Goal: Task Accomplishment & Management: Manage account settings

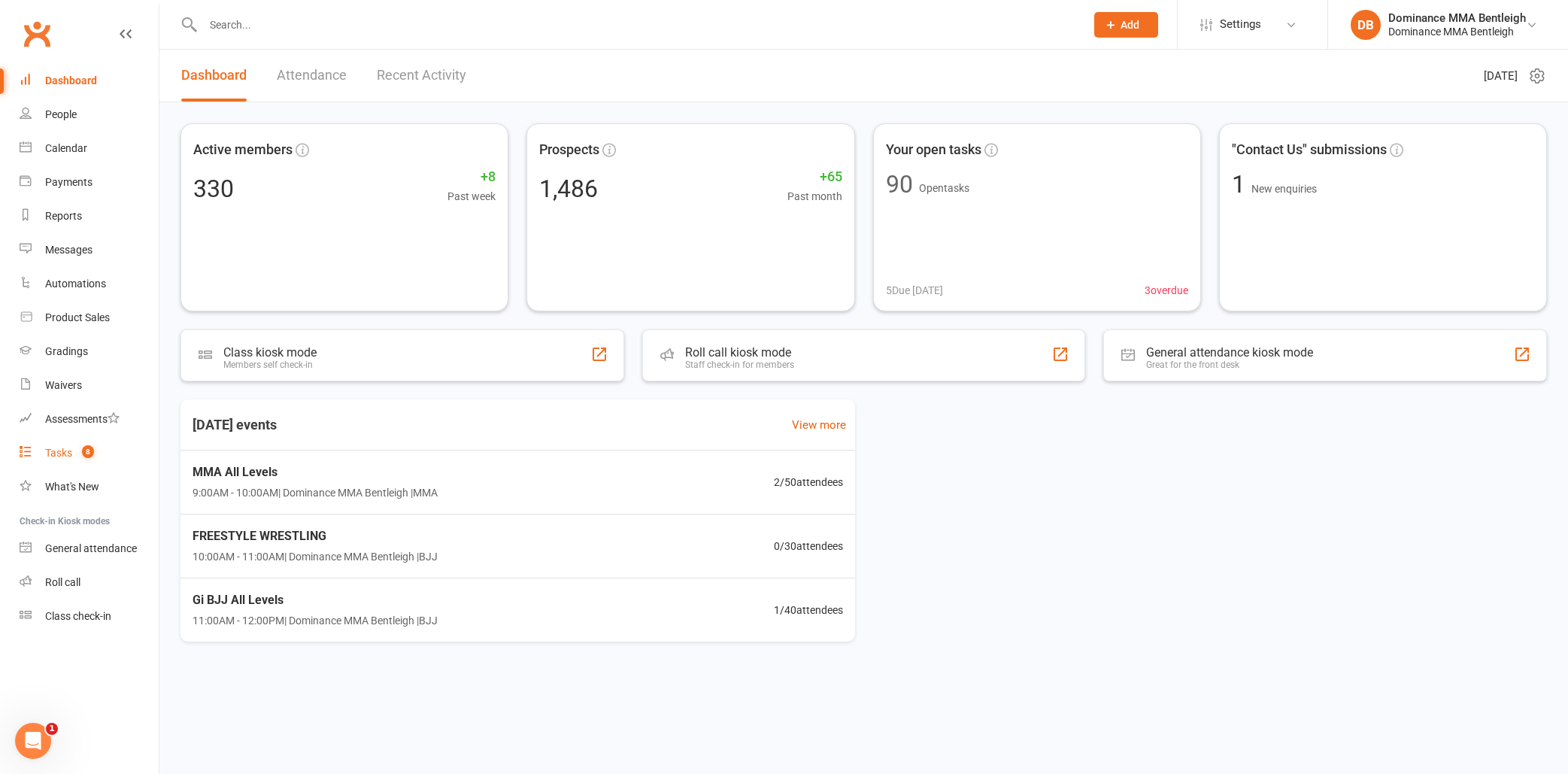
click at [90, 457] on span "8" at bounding box center [88, 452] width 12 height 13
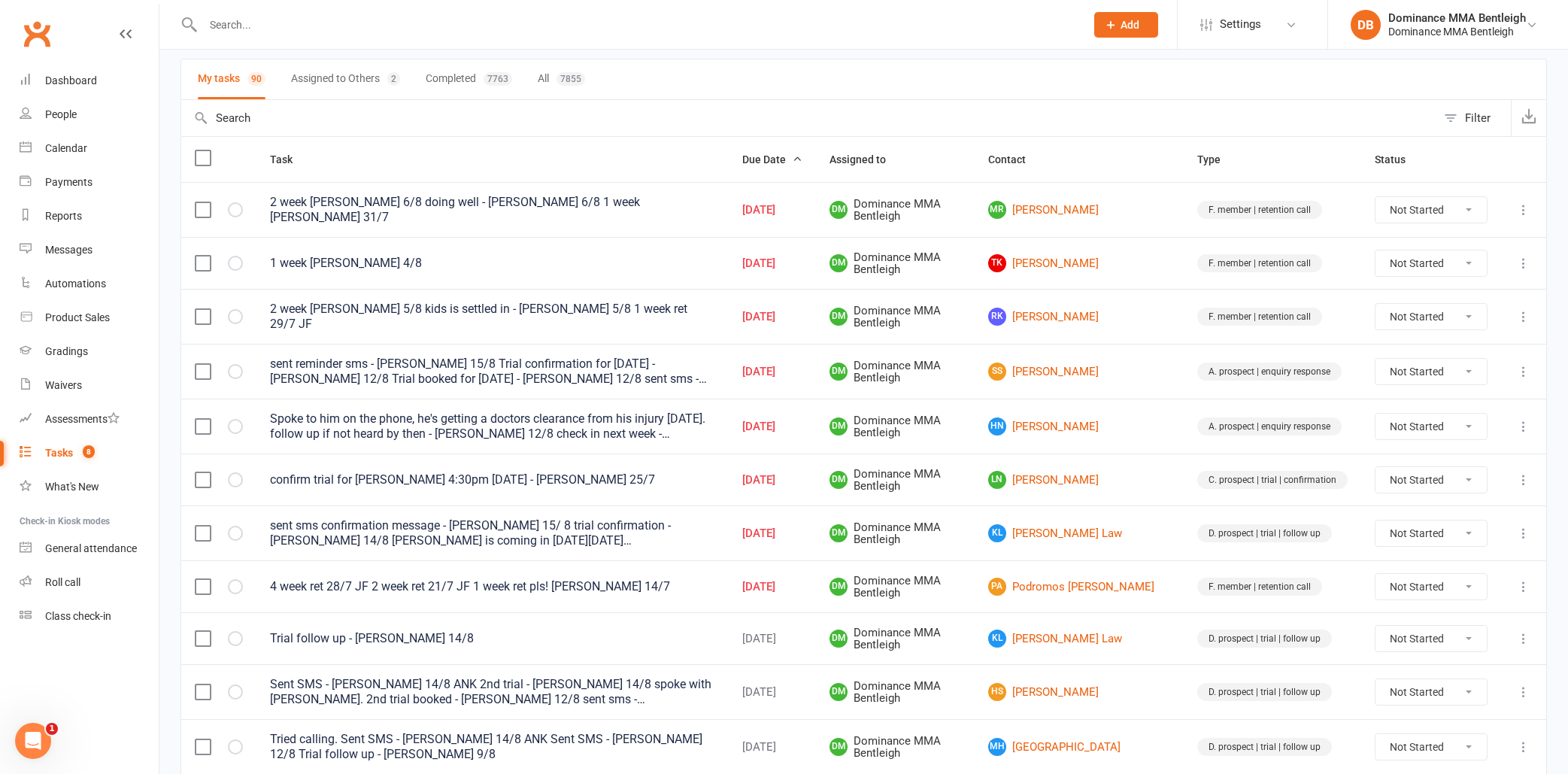
scroll to position [105, 0]
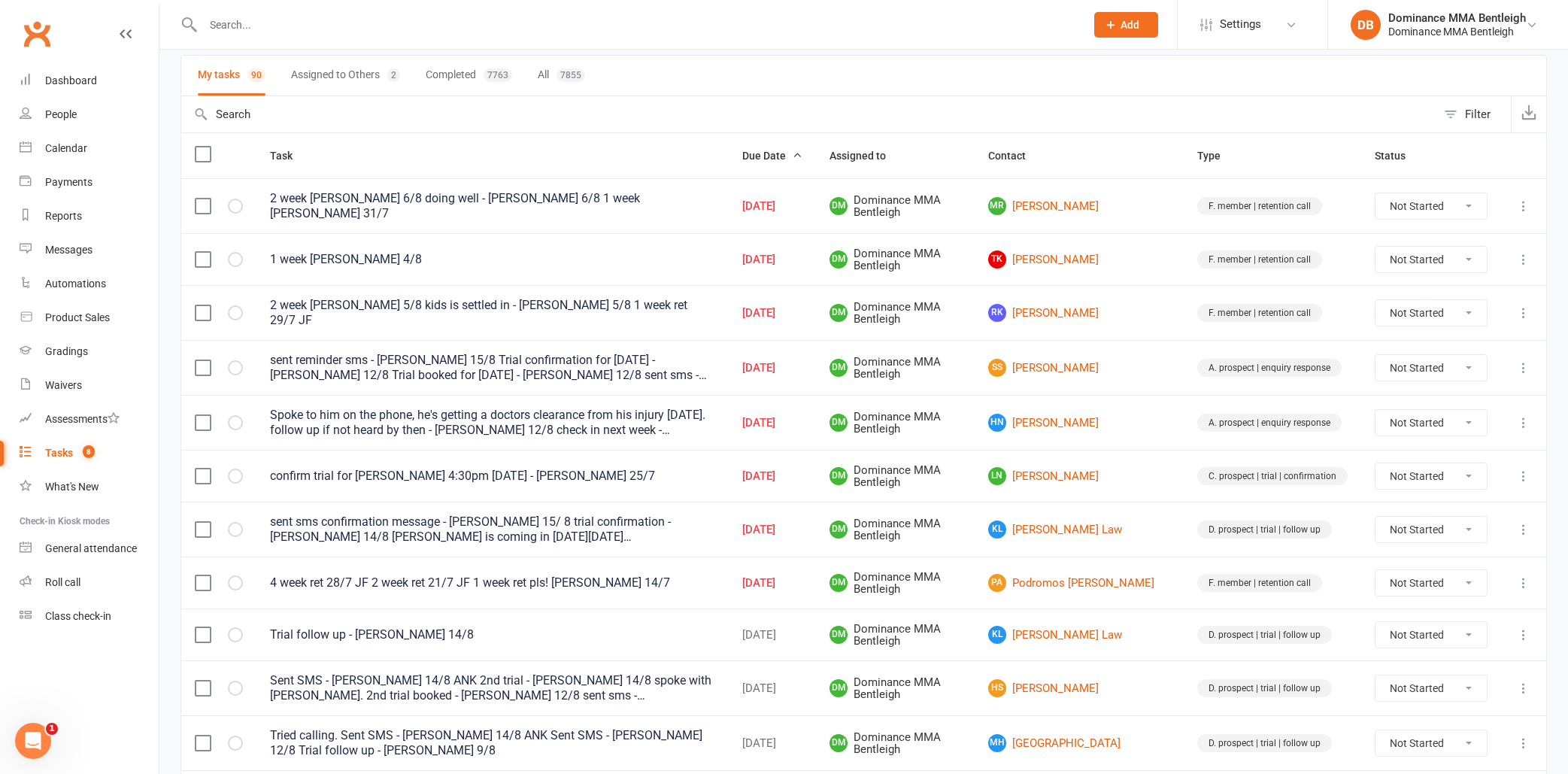
click at [31, 756] on div "Open Intercom Messenger" at bounding box center [33, 740] width 49 height 50
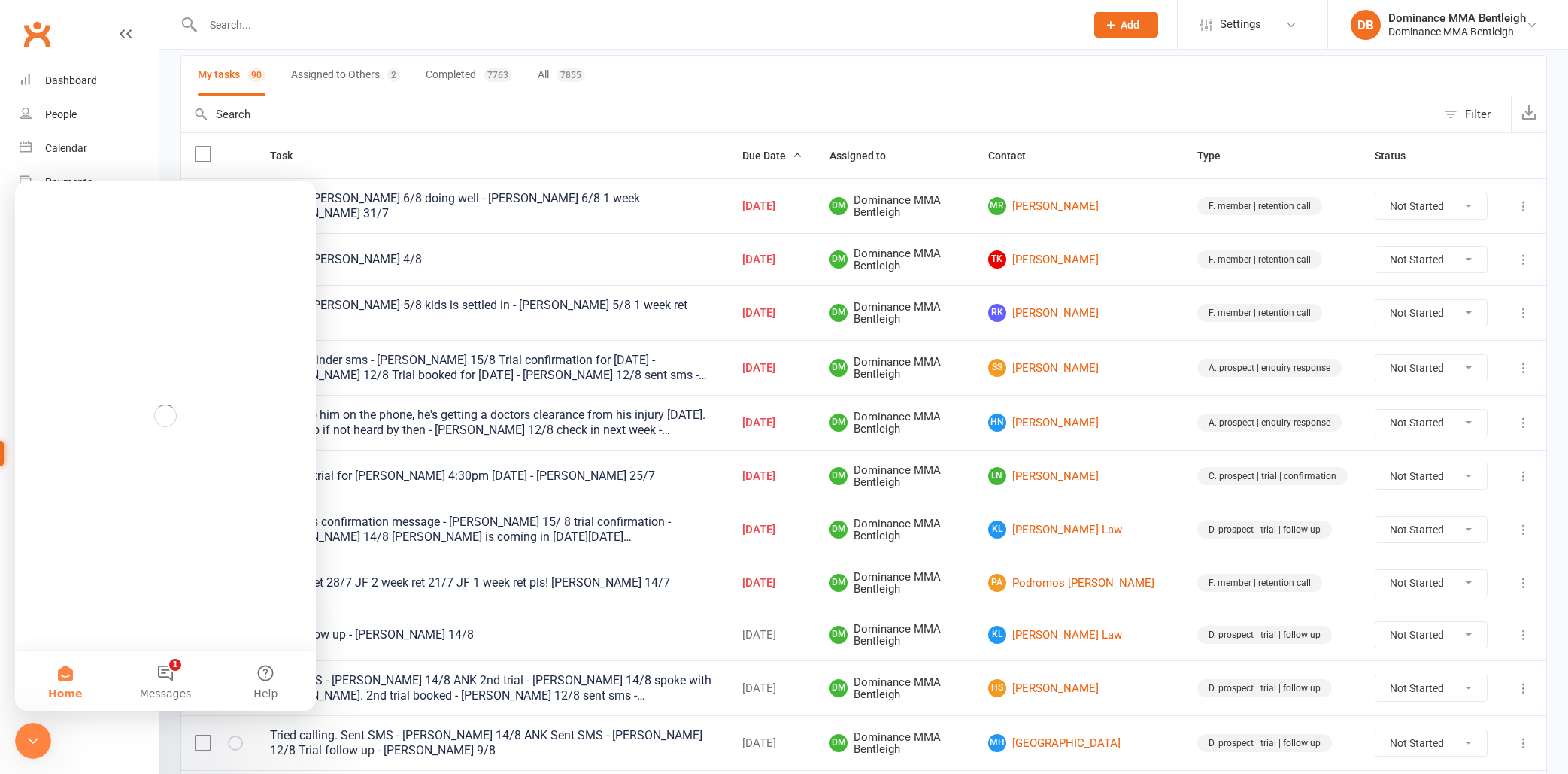
scroll to position [0, 0]
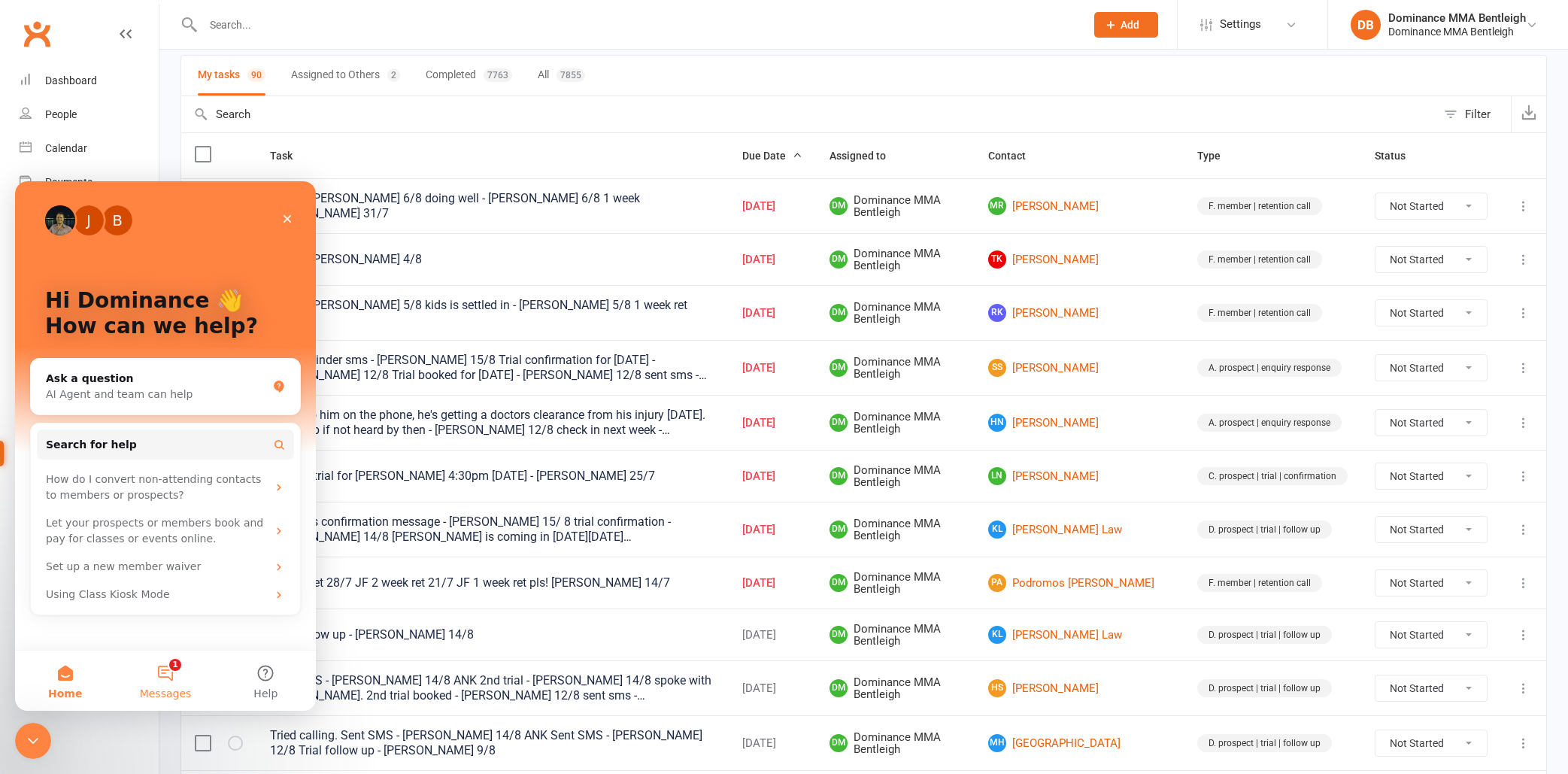
click at [178, 666] on button "1 Messages" at bounding box center [164, 681] width 100 height 60
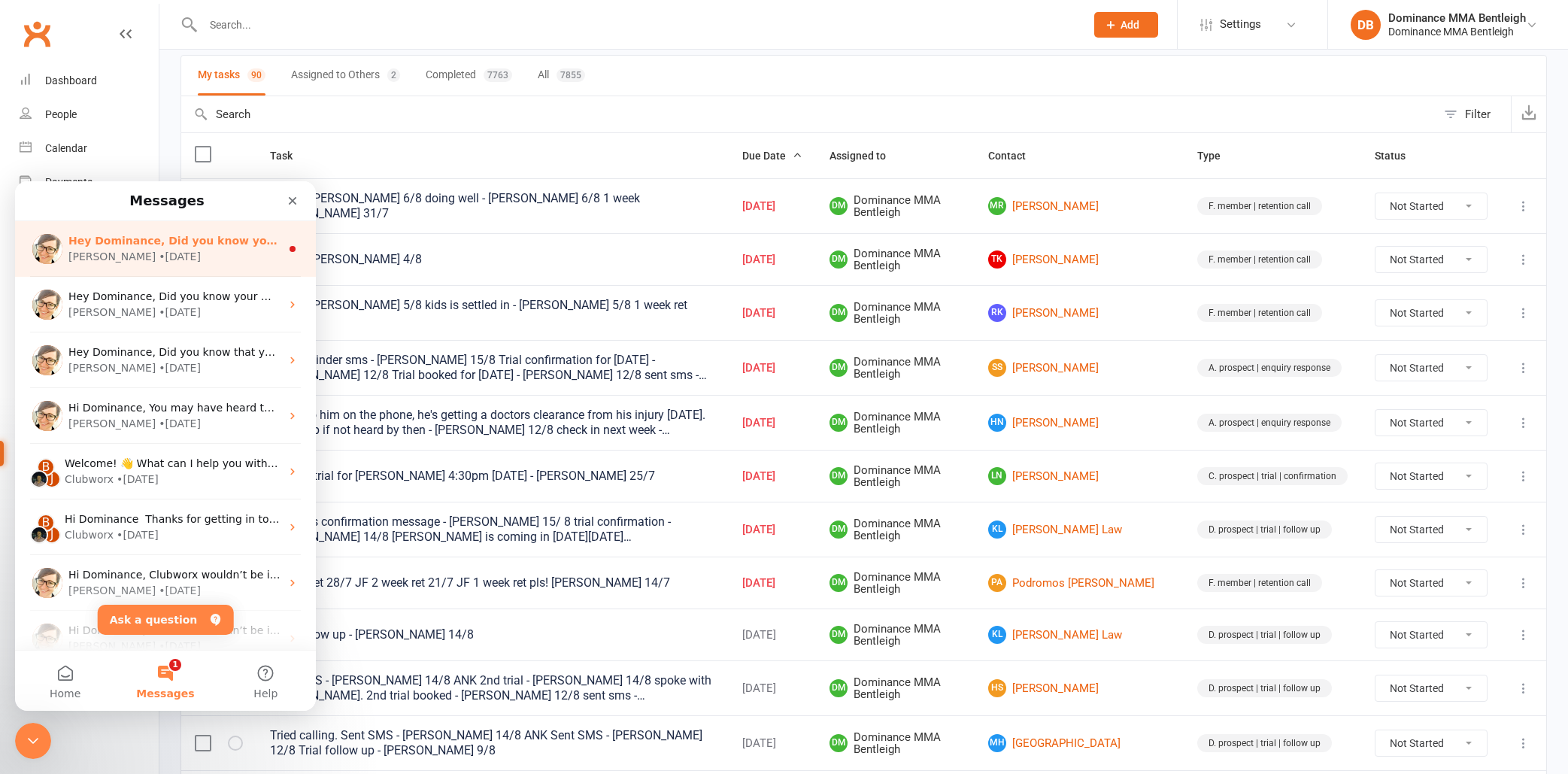
click at [255, 259] on div "Emily • 1w ago" at bounding box center [175, 257] width 212 height 16
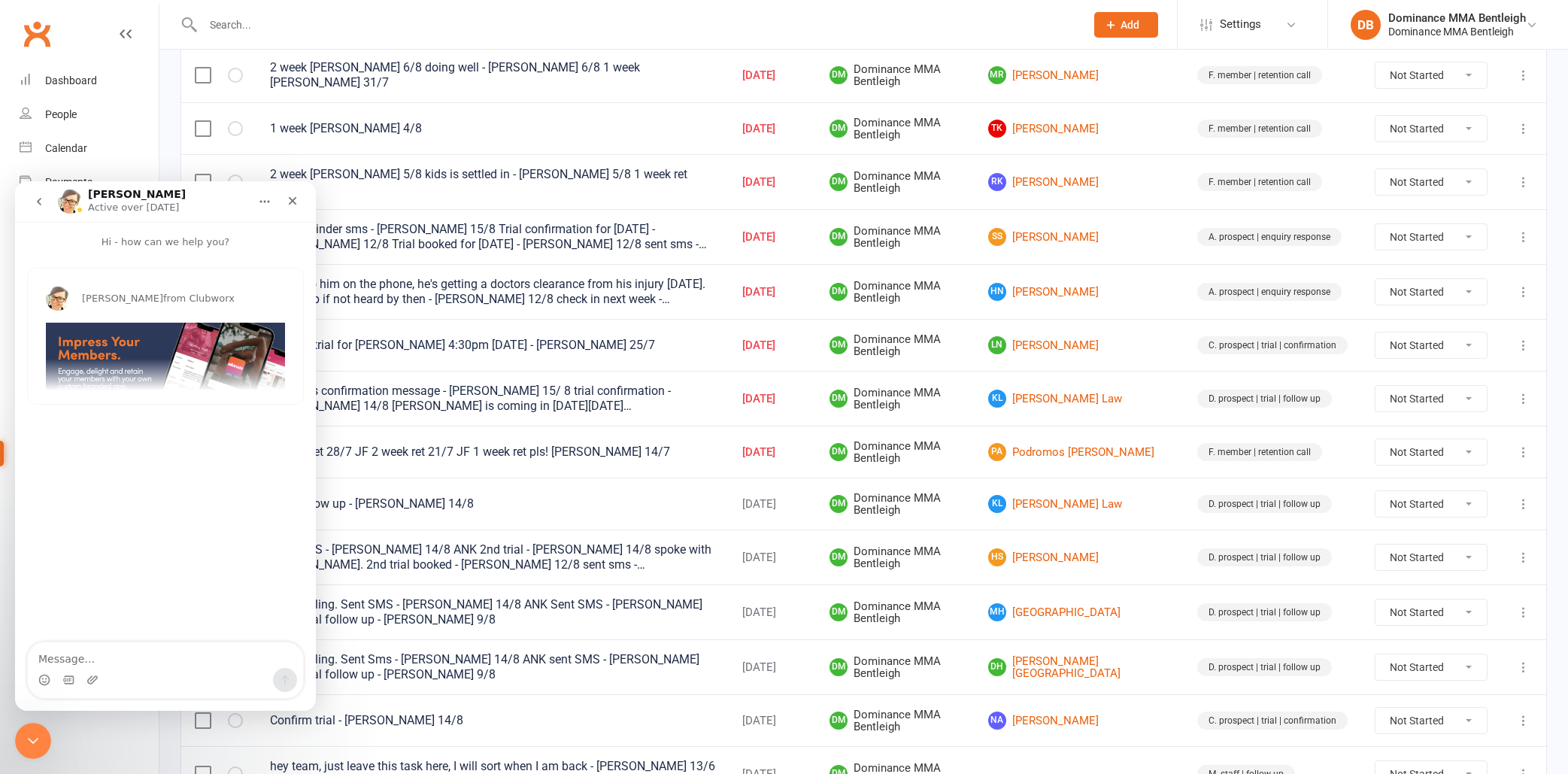
scroll to position [238, 0]
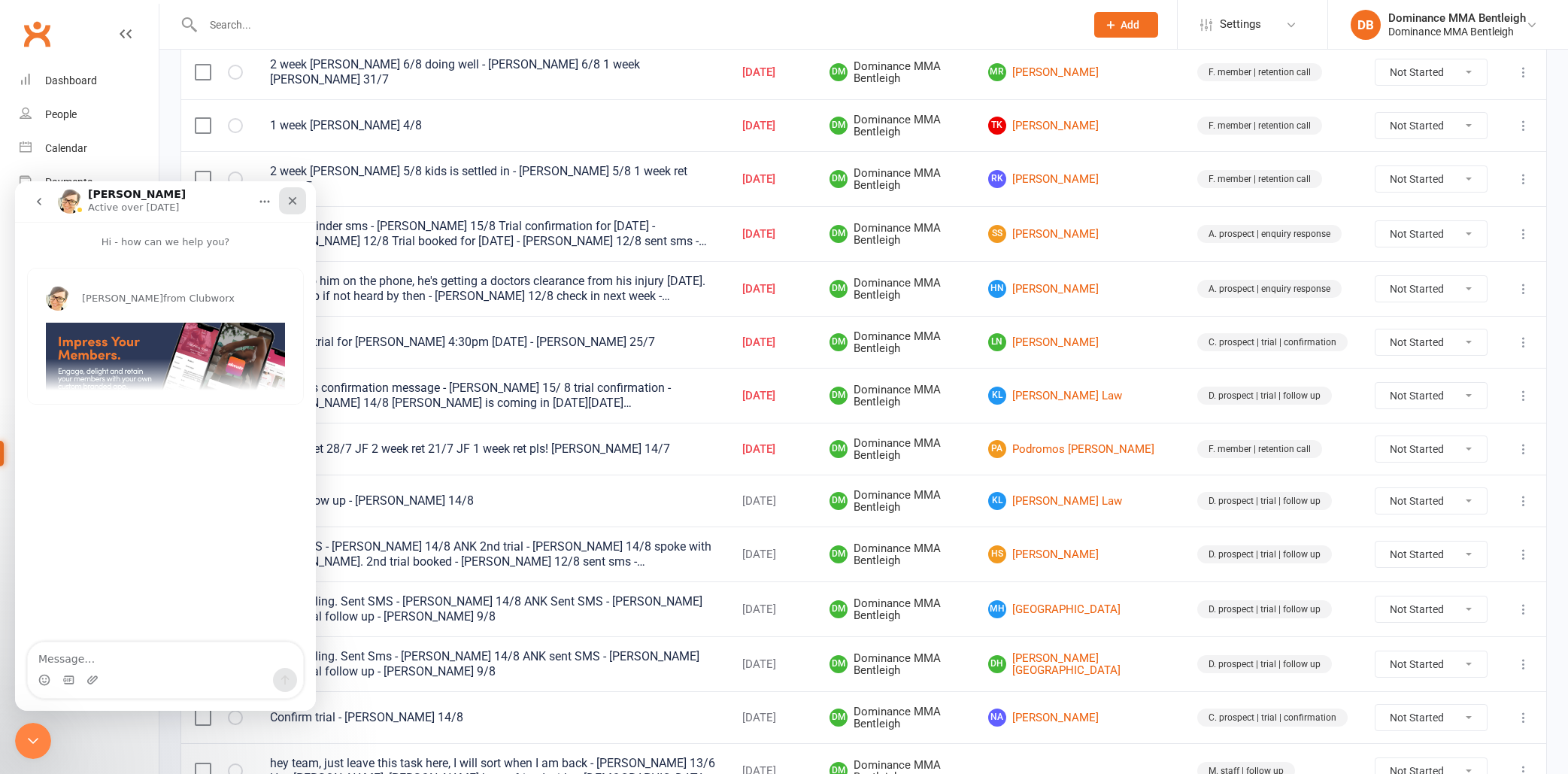
click at [296, 206] on icon "Close" at bounding box center [293, 201] width 12 height 12
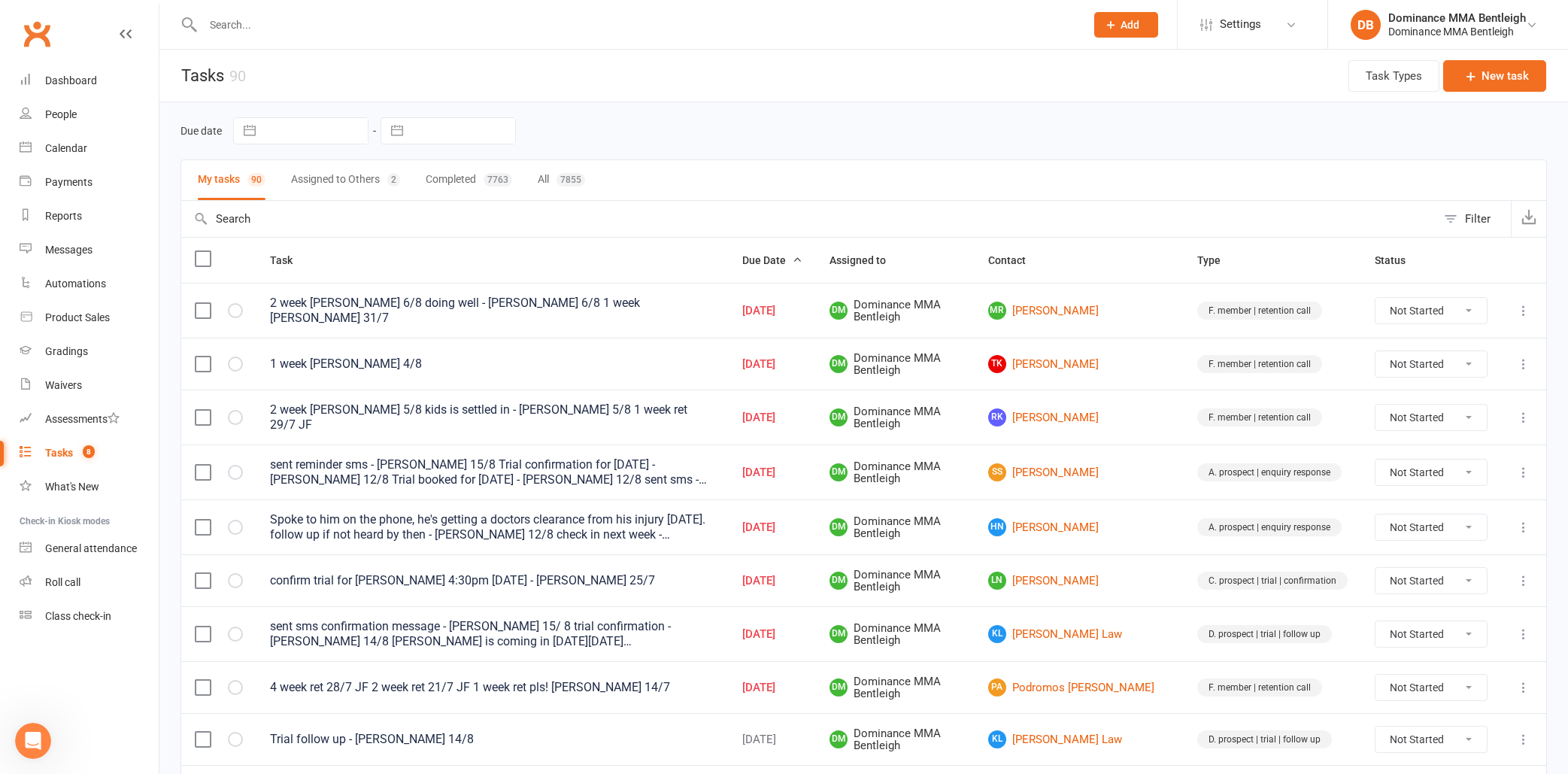
scroll to position [0, 0]
click at [569, 19] on input "text" at bounding box center [637, 24] width 876 height 21
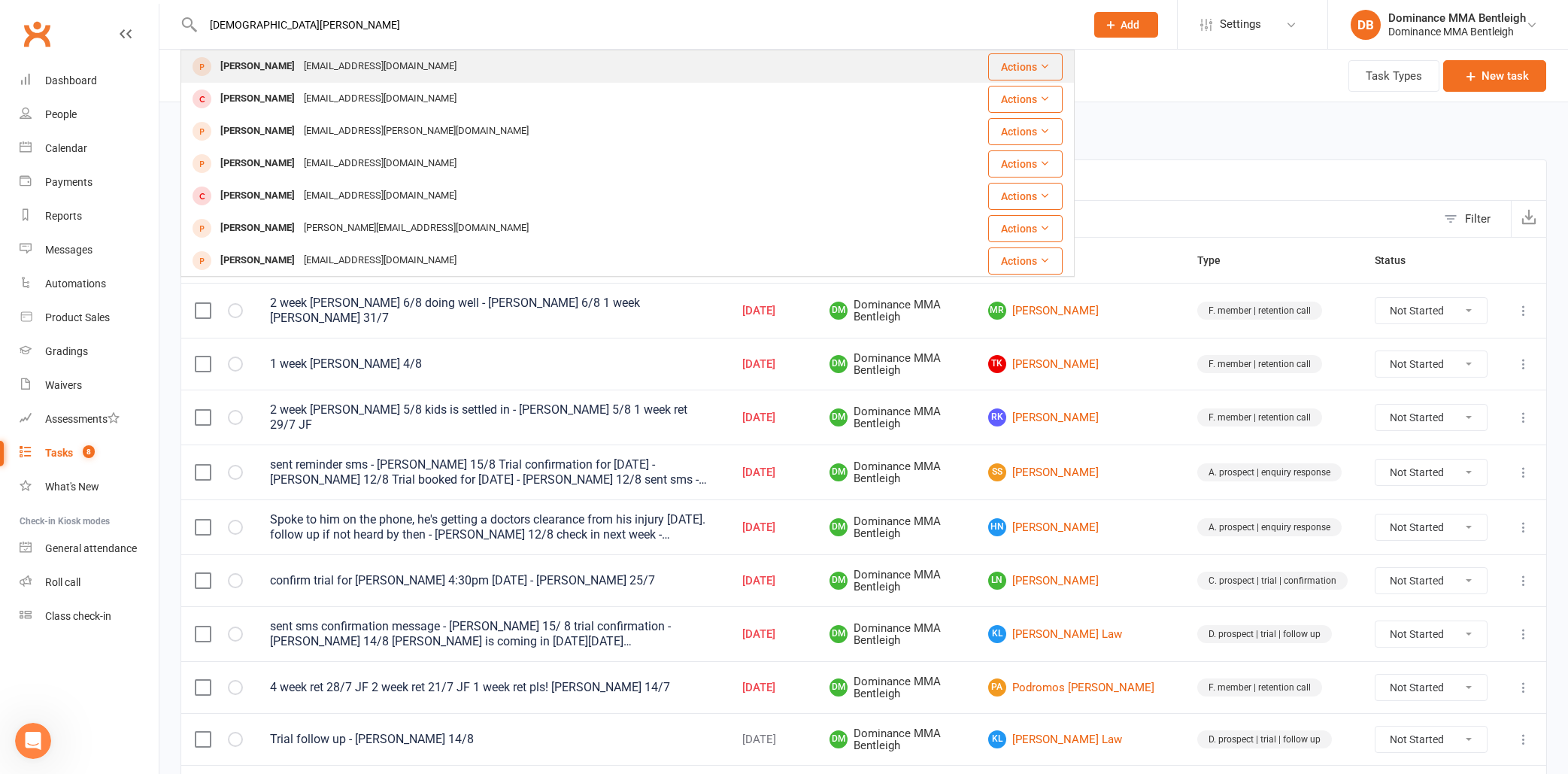
type input "Muhammad a"
click at [581, 64] on div "Muhammad Asqllan asqllan21@yahoo.com" at bounding box center [553, 66] width 742 height 31
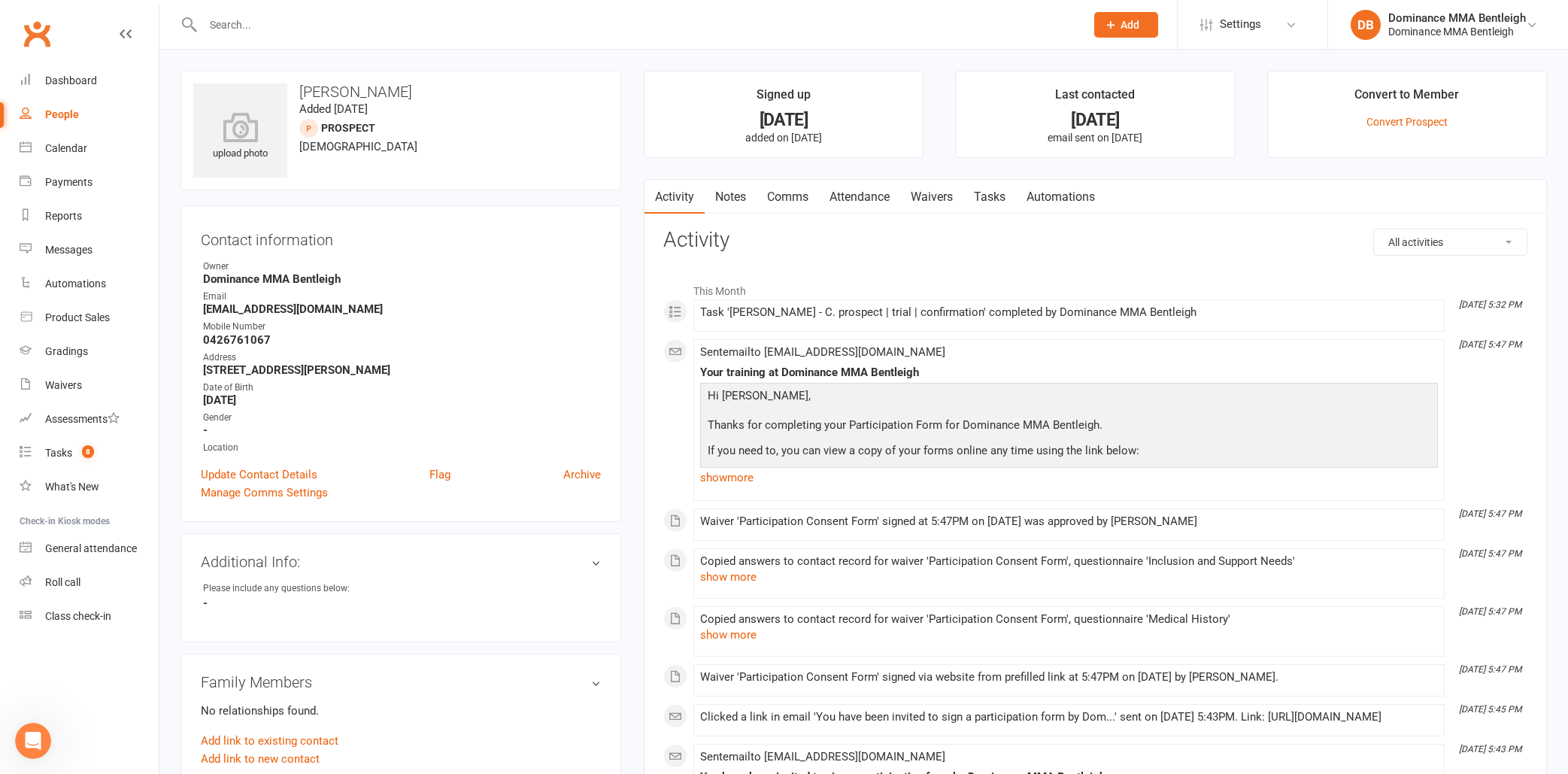
click at [1001, 200] on link "Tasks" at bounding box center [989, 196] width 53 height 34
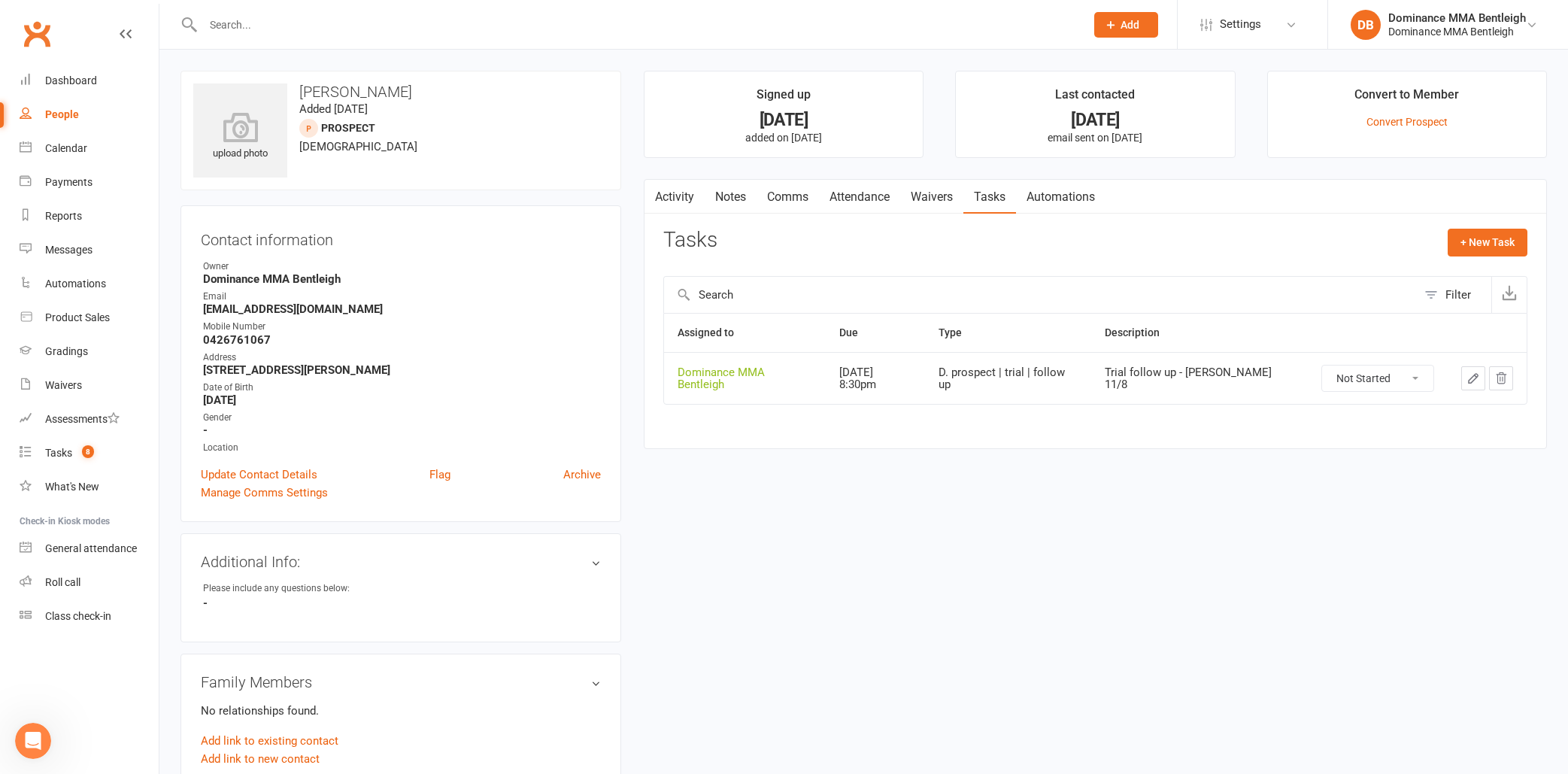
click at [1477, 378] on icon "button" at bounding box center [1473, 379] width 13 height 13
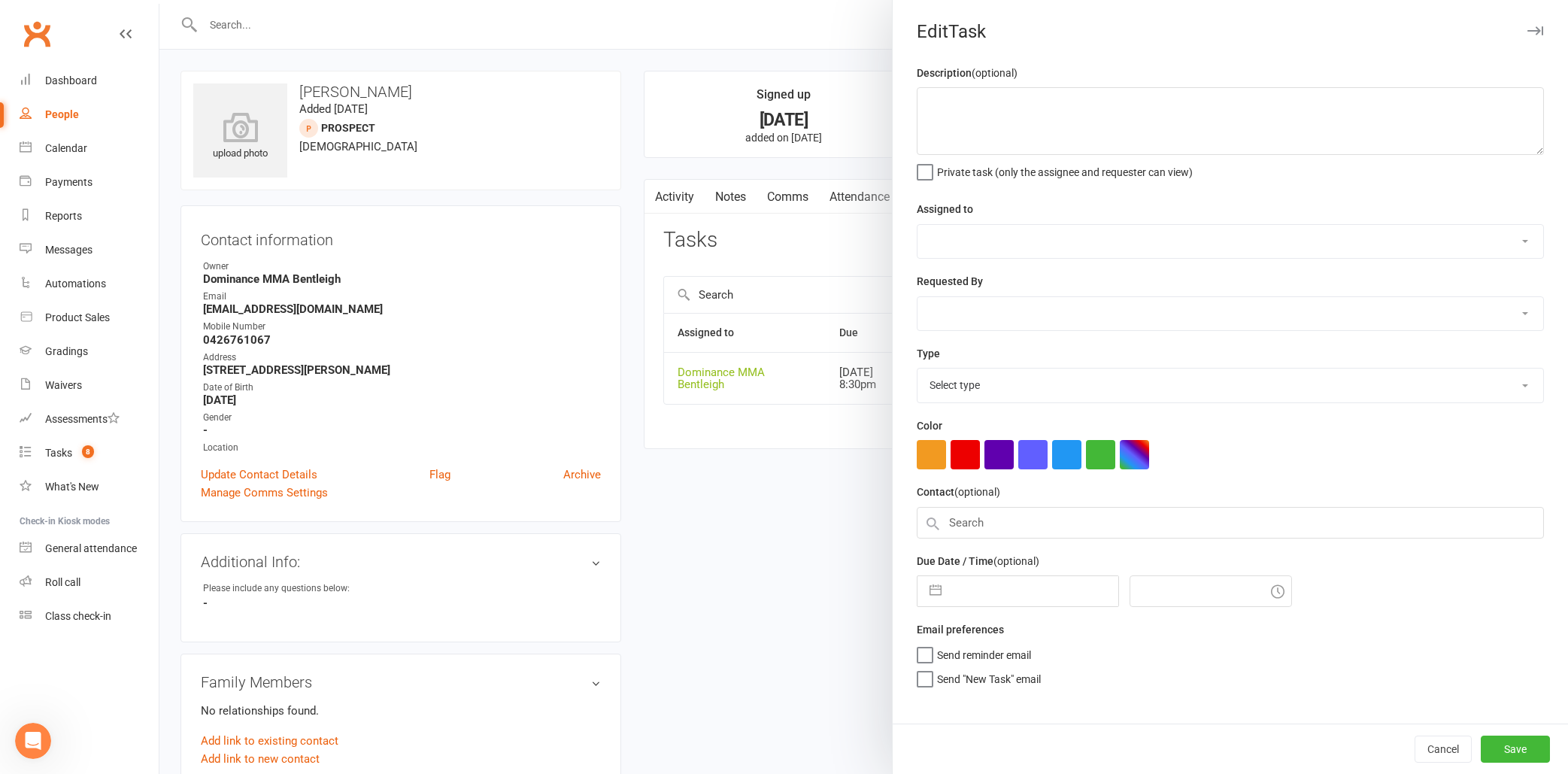
type textarea "Trial follow up - Dylan 11/8"
select select "24839"
type input "18 Aug 2025"
type input "8:30pm"
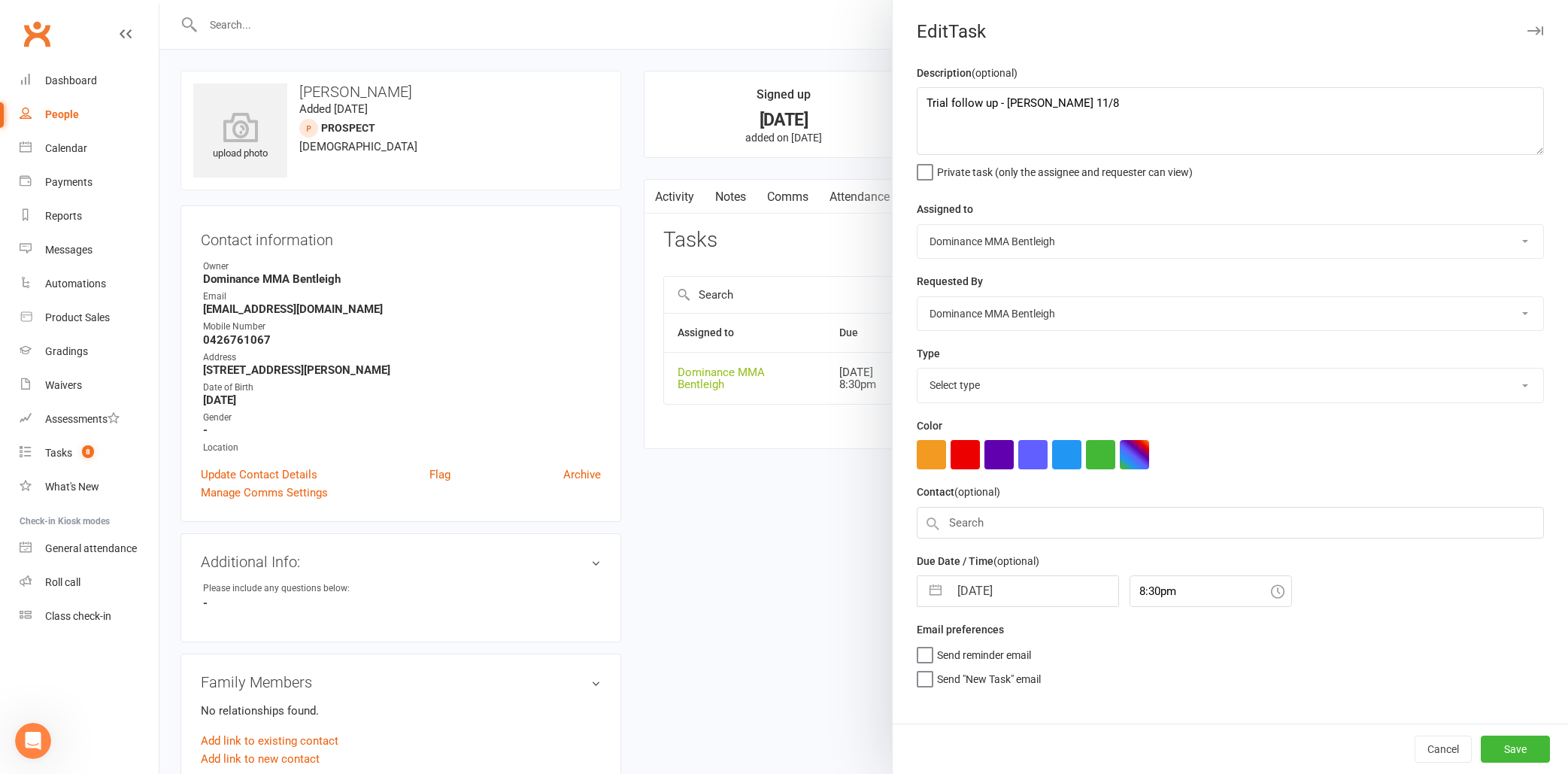
select select "13787"
select select "6"
select select "2025"
select select "7"
select select "2025"
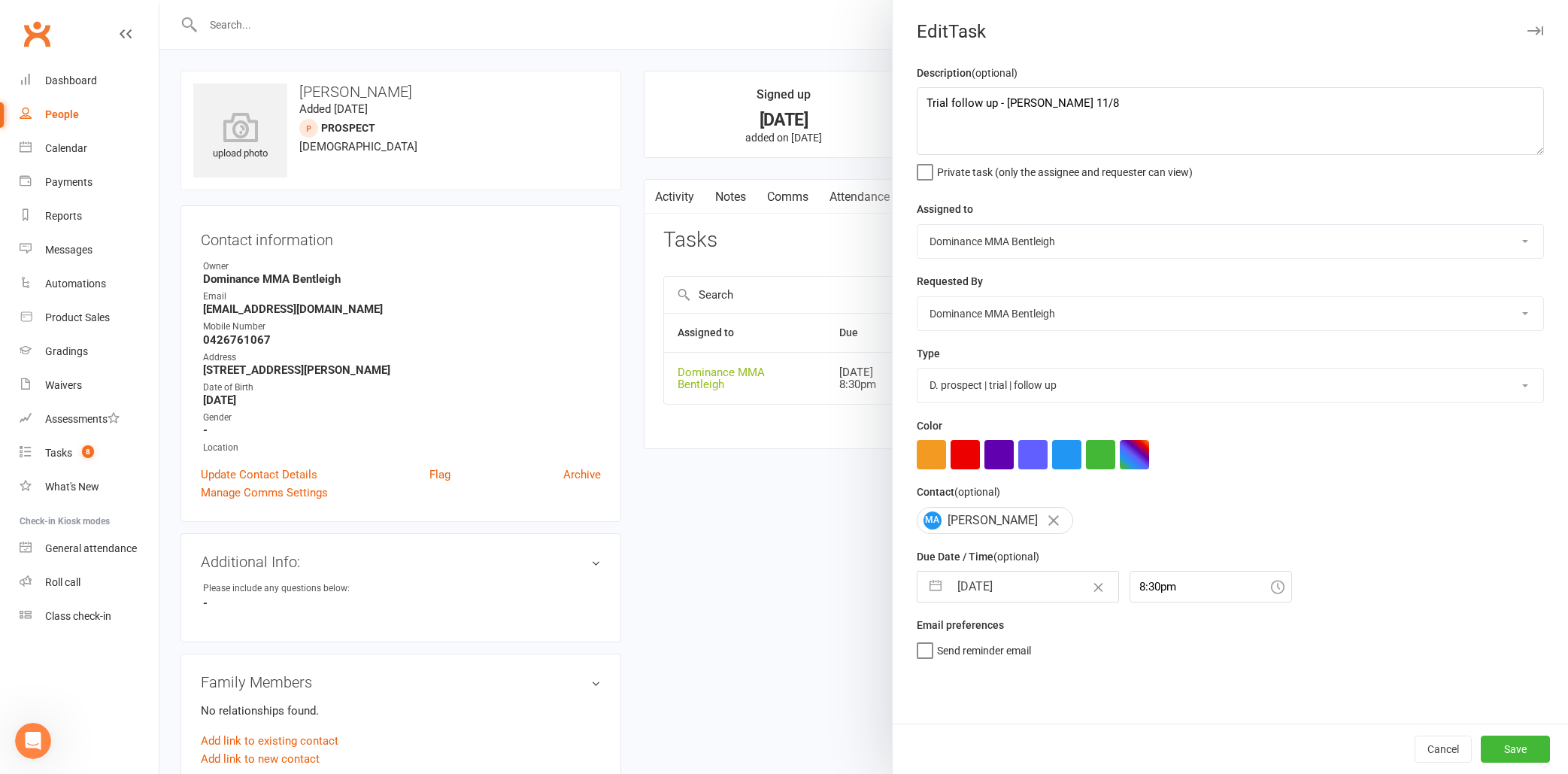
select select "8"
select select "2025"
click at [985, 588] on input "18 Aug 2025" at bounding box center [1034, 587] width 169 height 30
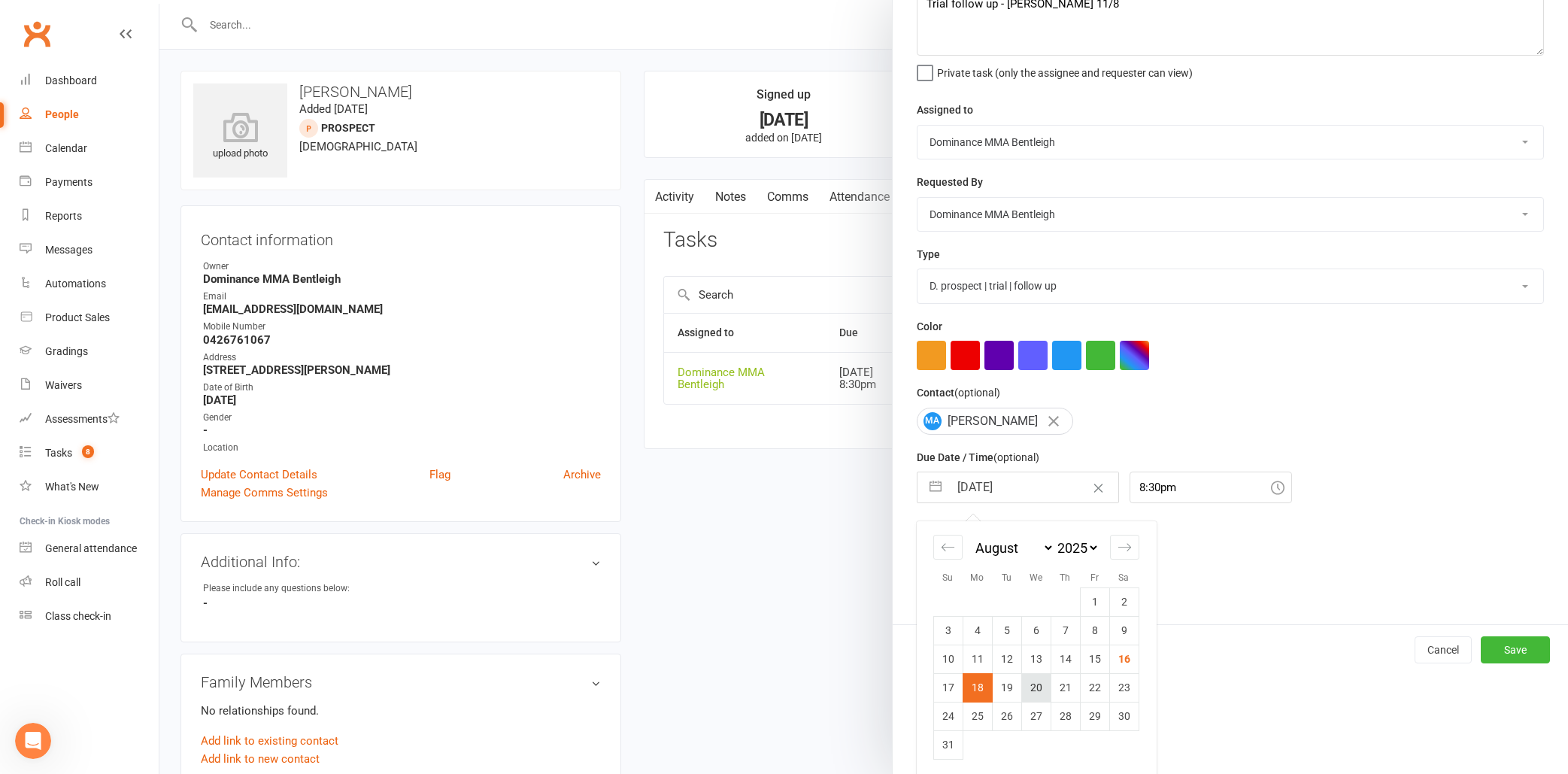
scroll to position [3, 1]
click at [1041, 682] on td "20" at bounding box center [1035, 688] width 29 height 29
type input "20 Aug 2025"
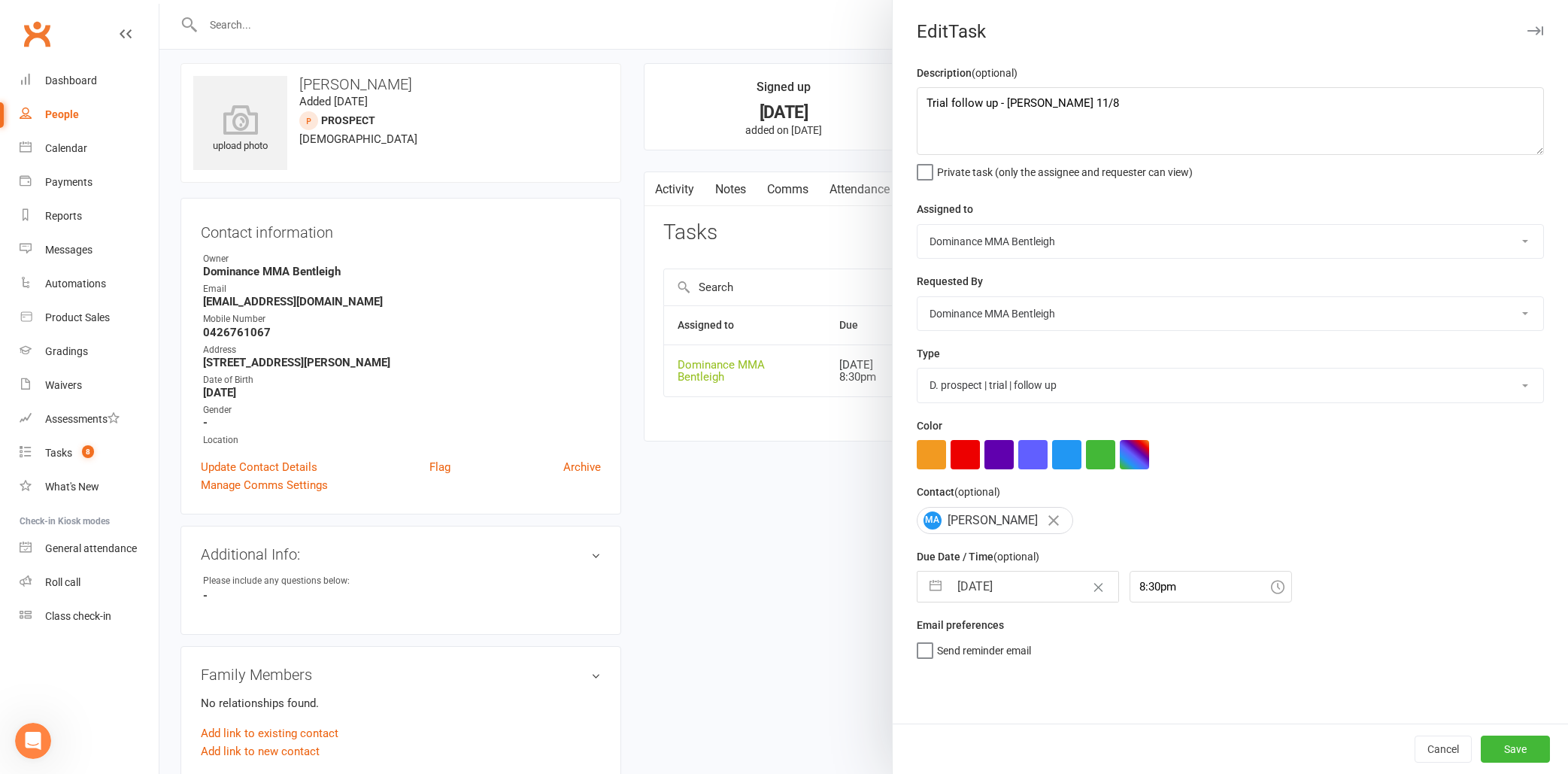
scroll to position [8, 0]
select select "6"
select select "2025"
select select "7"
select select "2025"
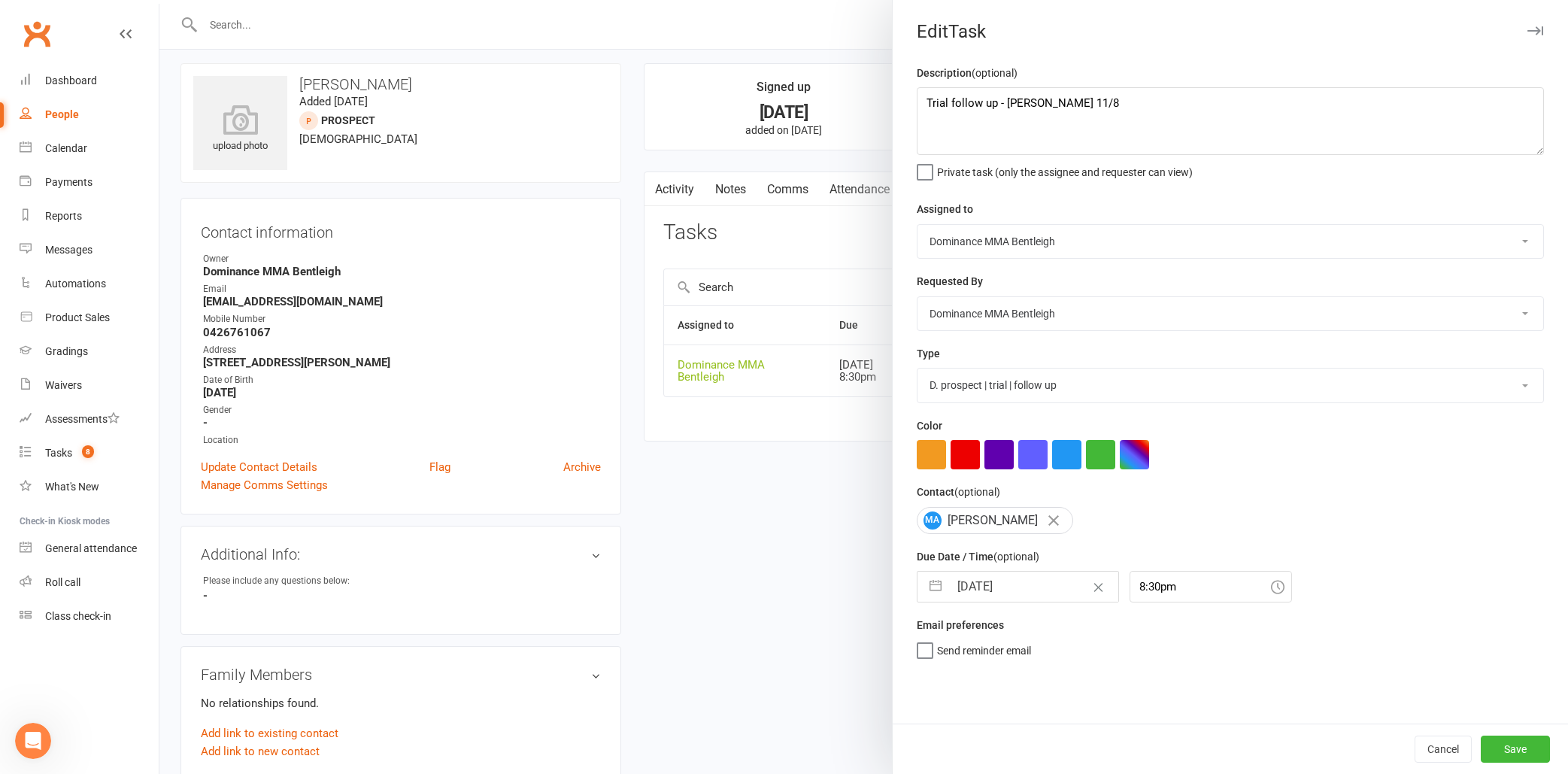
select select "8"
select select "2025"
drag, startPoint x: 1012, startPoint y: 577, endPoint x: 1019, endPoint y: 580, distance: 7.6
click at [1015, 578] on input "20 Aug 2025" at bounding box center [1034, 587] width 169 height 30
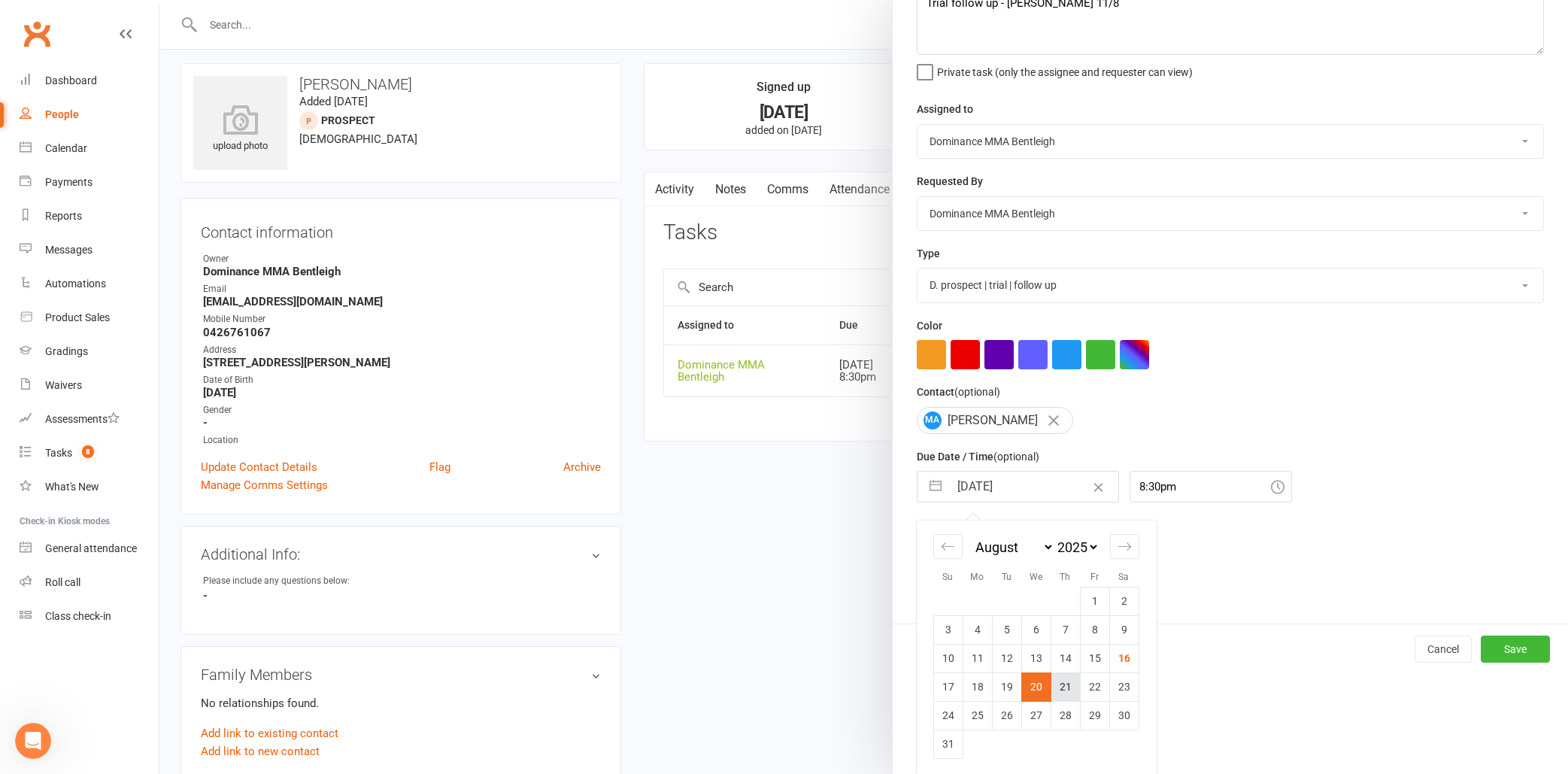
scroll to position [99, 0]
click at [1063, 690] on td "21" at bounding box center [1065, 688] width 29 height 29
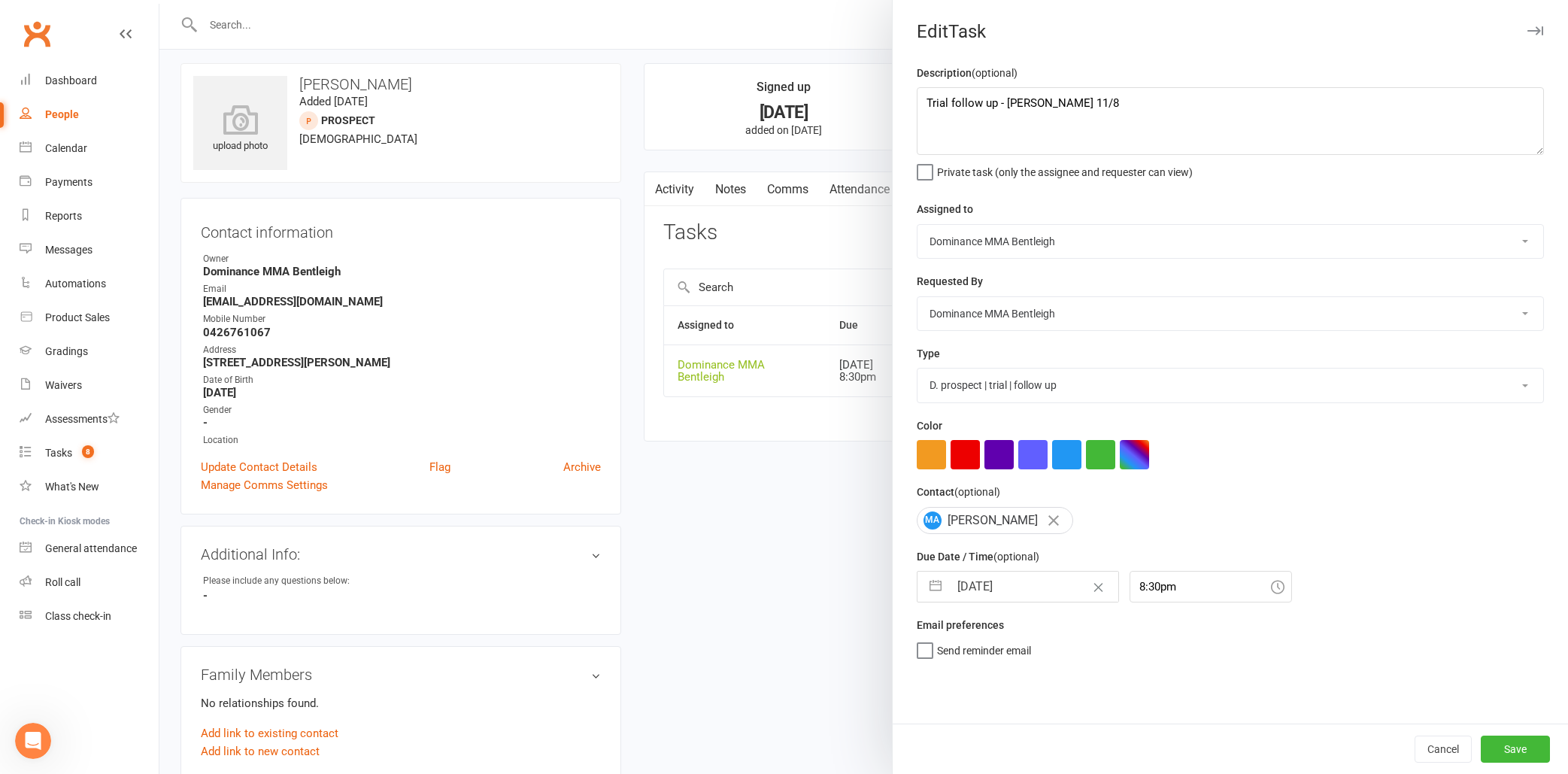
type input "21 Aug 2025"
click at [1172, 588] on input "8:30pm" at bounding box center [1211, 587] width 163 height 32
click at [1157, 651] on div "4:00pm" at bounding box center [1211, 654] width 161 height 24
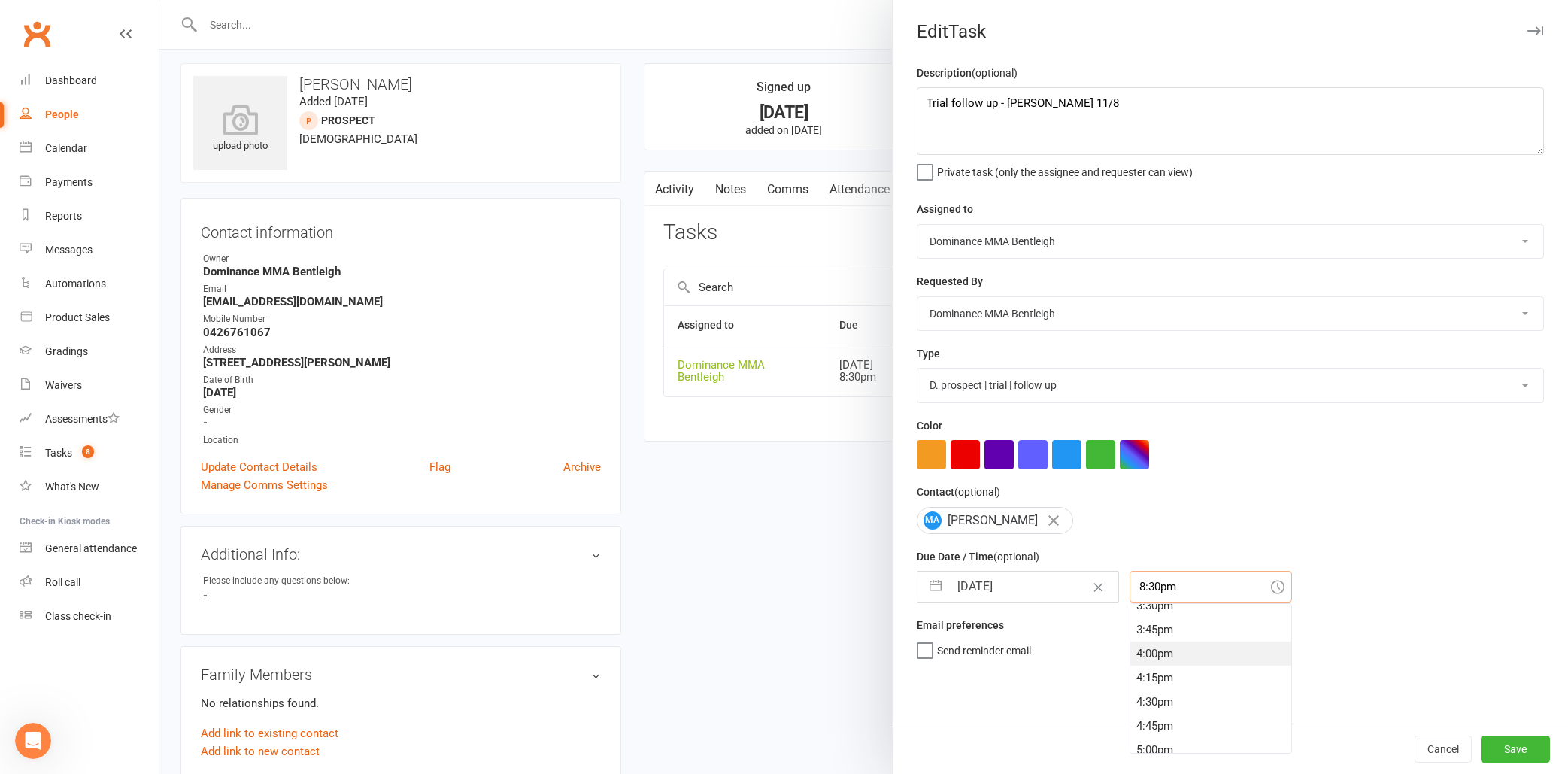
type input "4:00pm"
click at [1513, 750] on button "Save" at bounding box center [1515, 750] width 69 height 27
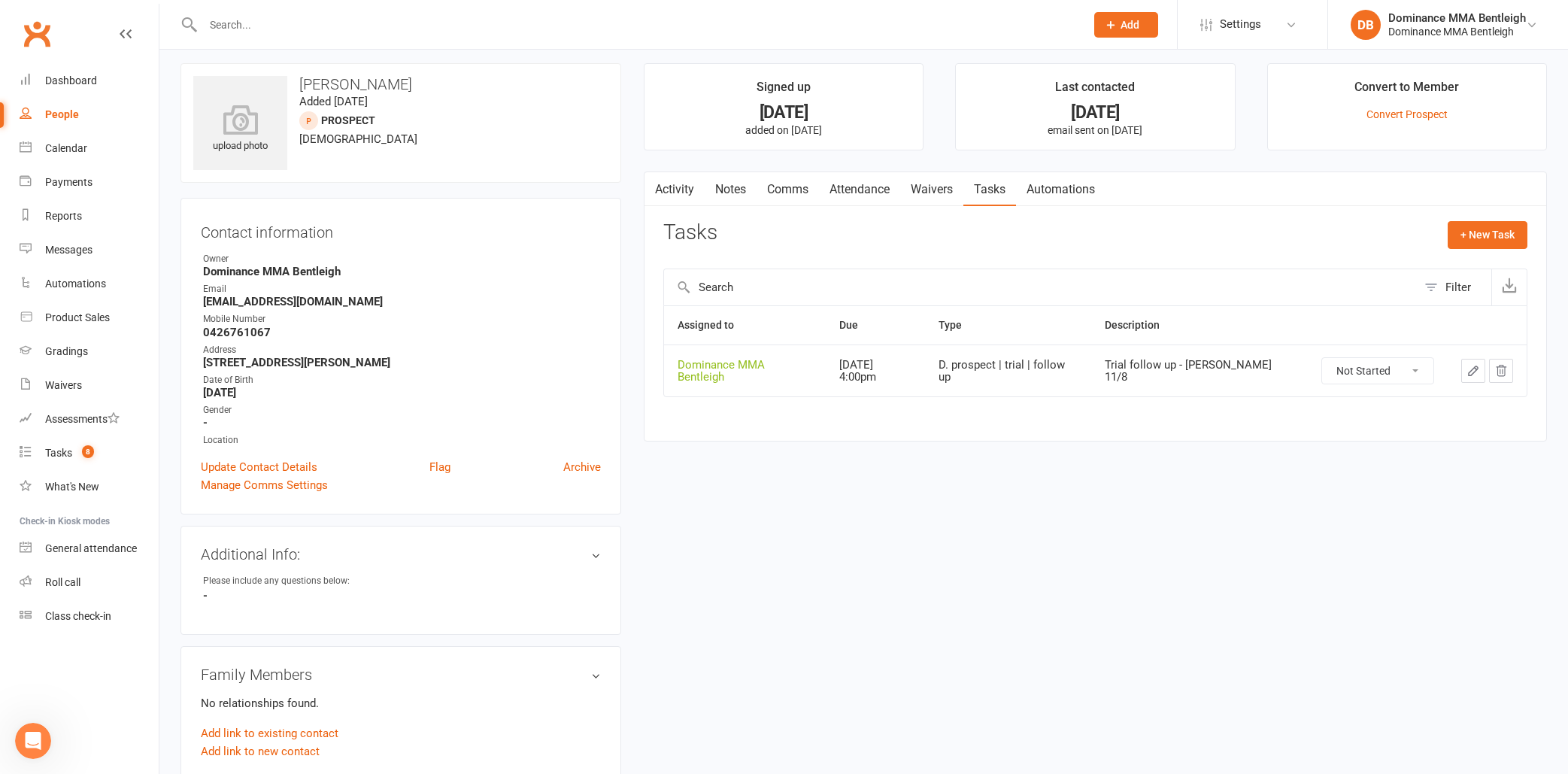
click at [1475, 369] on icon "button" at bounding box center [1473, 371] width 13 height 13
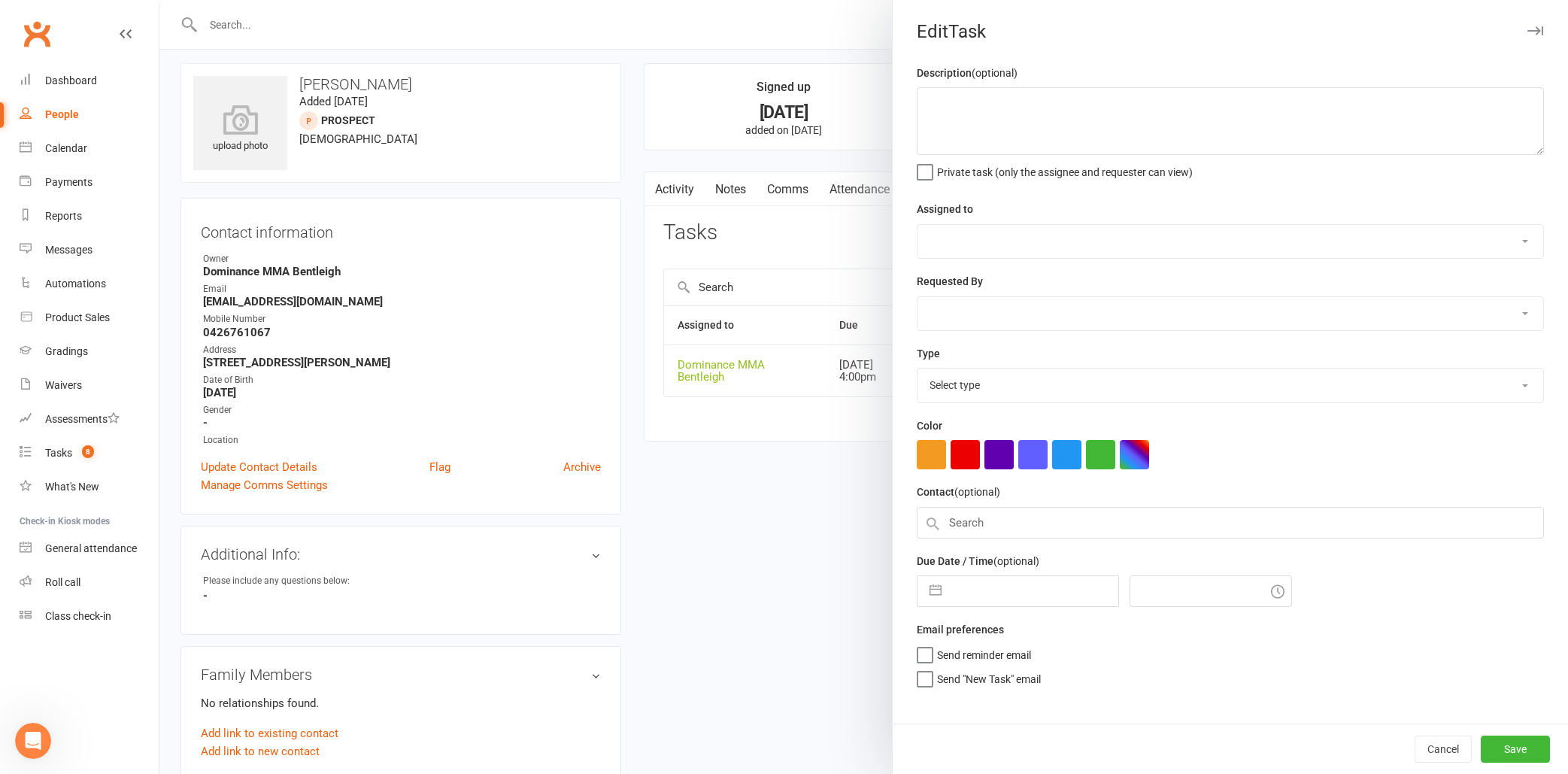
type textarea "Trial follow up - Dylan 11/8"
select select "24839"
type input "21 Aug 2025"
type input "4:00pm"
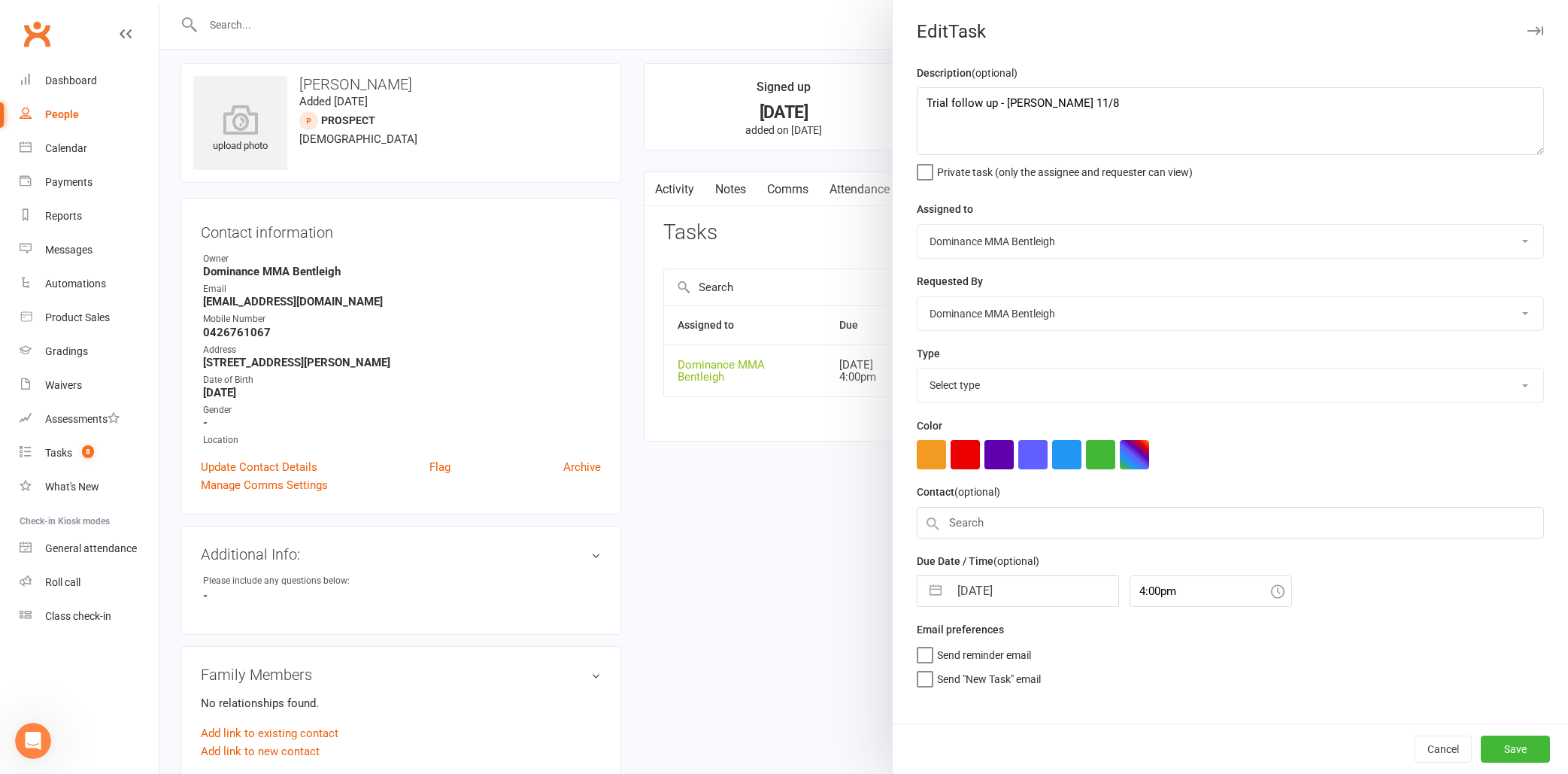
select select "13787"
click at [925, 105] on textarea "Trial follow up - Dylan 11/8" at bounding box center [1231, 121] width 628 height 68
click at [952, 101] on textarea "Trial follow up - Dylan 11/8" at bounding box center [1231, 121] width 628 height 68
type textarea "reached Trial follow up - Dylan 11/8"
drag, startPoint x: 959, startPoint y: 131, endPoint x: 1440, endPoint y: 753, distance: 786.3
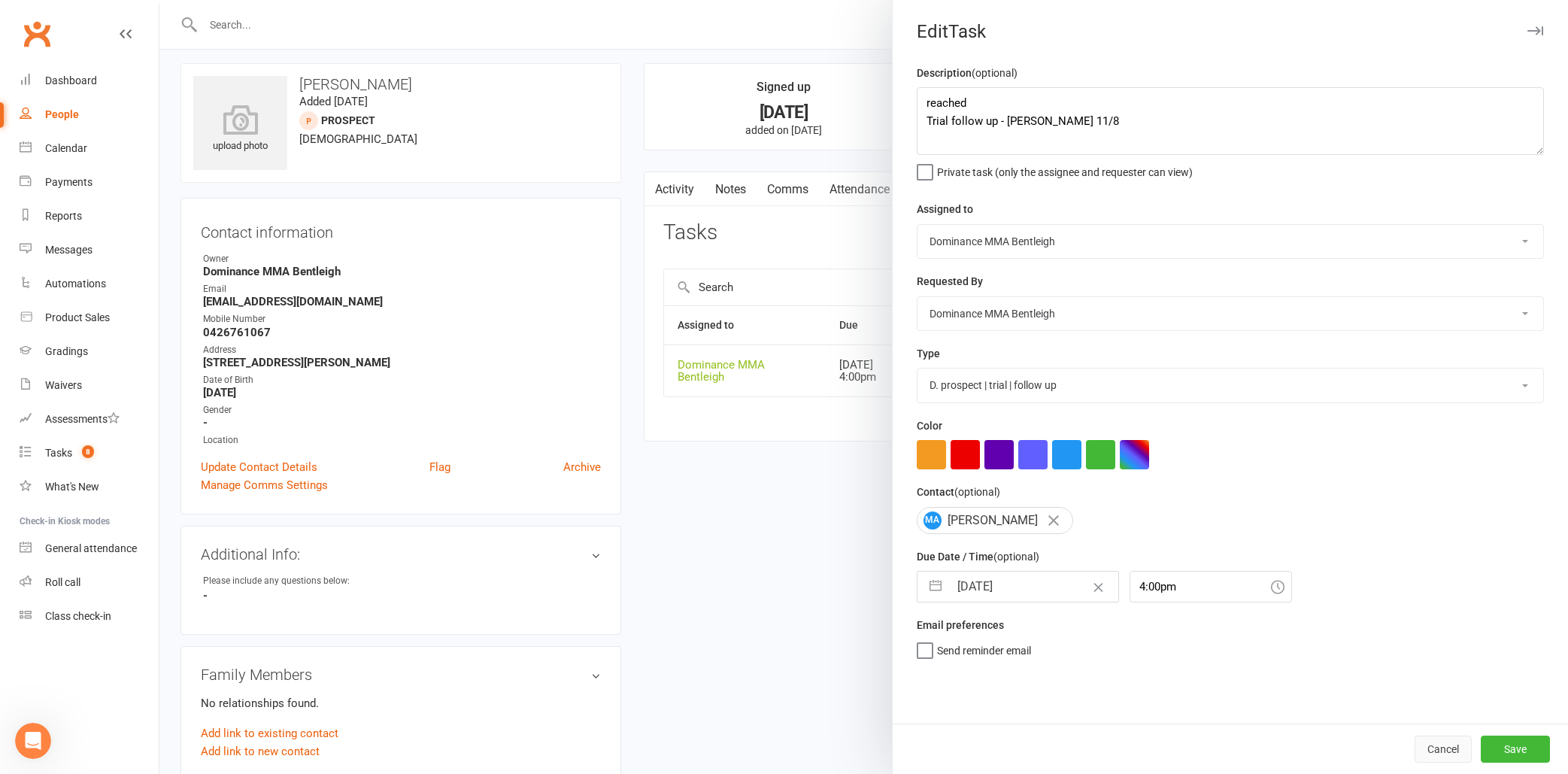
click at [1440, 753] on button "Cancel" at bounding box center [1443, 750] width 57 height 27
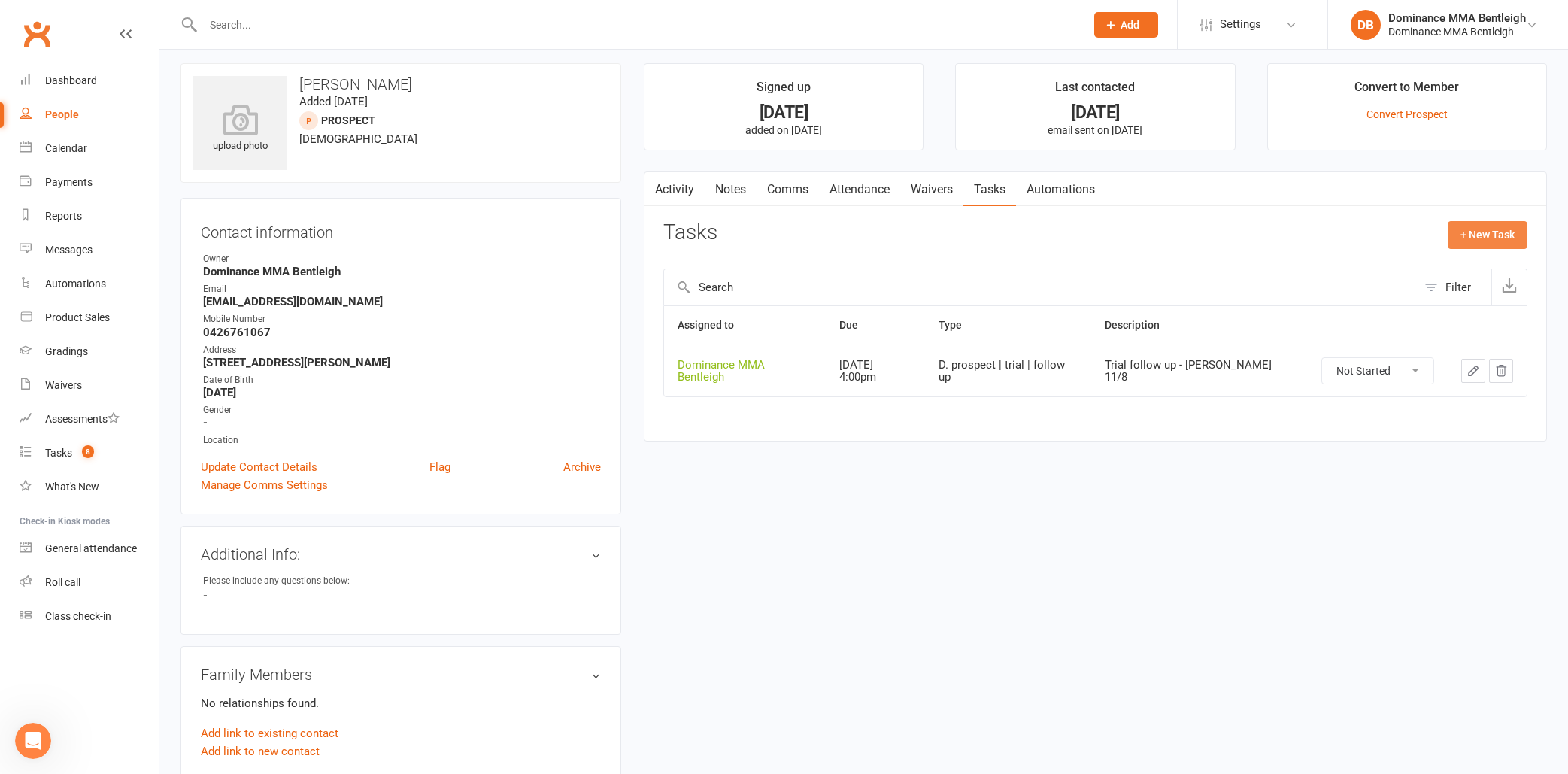
click at [1505, 235] on button "+ New Task" at bounding box center [1487, 235] width 80 height 27
select select "24839"
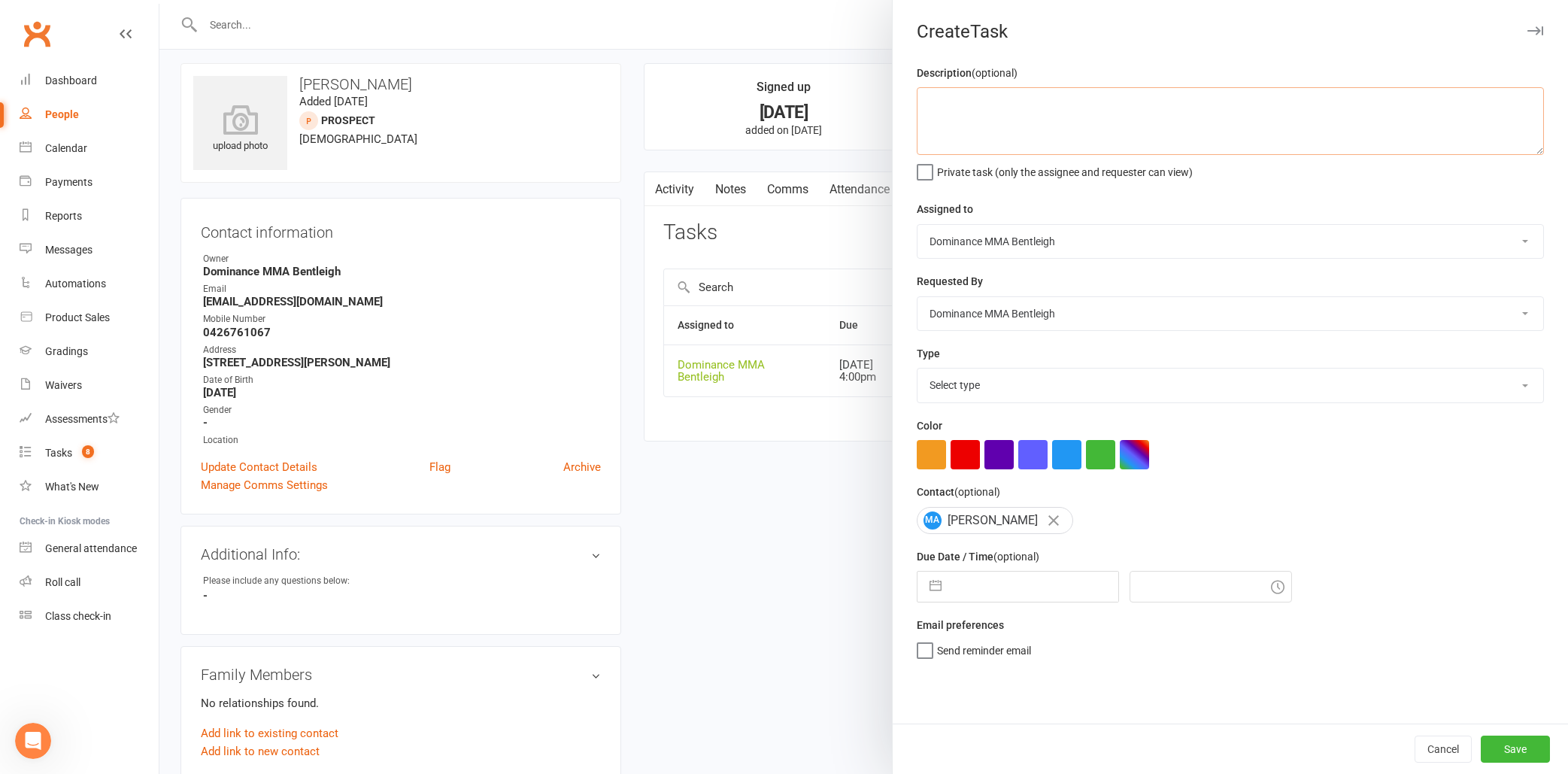
click at [1079, 111] on textarea at bounding box center [1231, 121] width 628 height 68
type textarea "rescheduled- confirm trial for Wednesday mma at 7:15 - Lily 16/8"
click at [1016, 589] on input "text" at bounding box center [1034, 587] width 169 height 30
select select "6"
select select "2025"
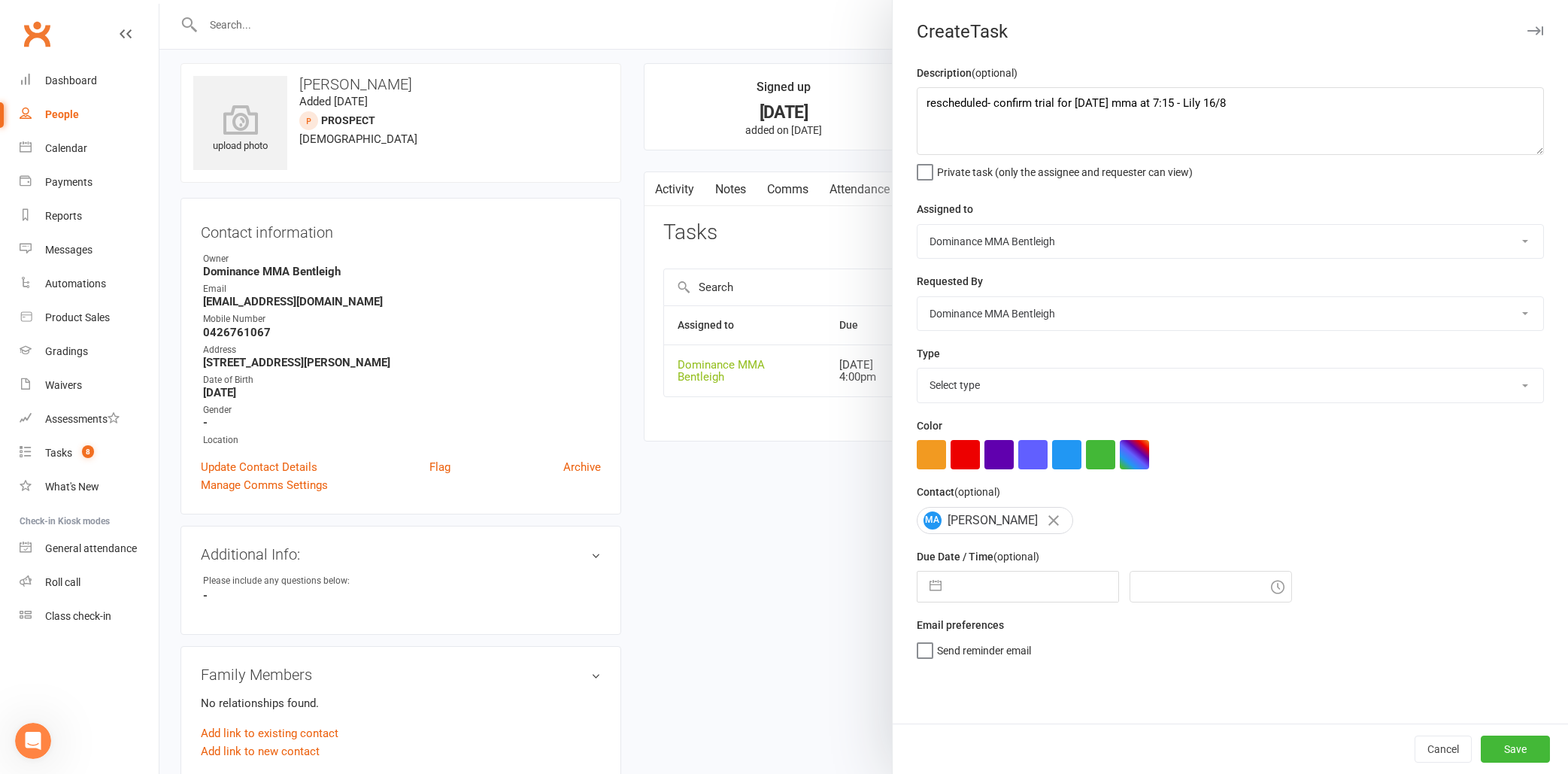
select select "7"
select select "2025"
select select "8"
select select "2025"
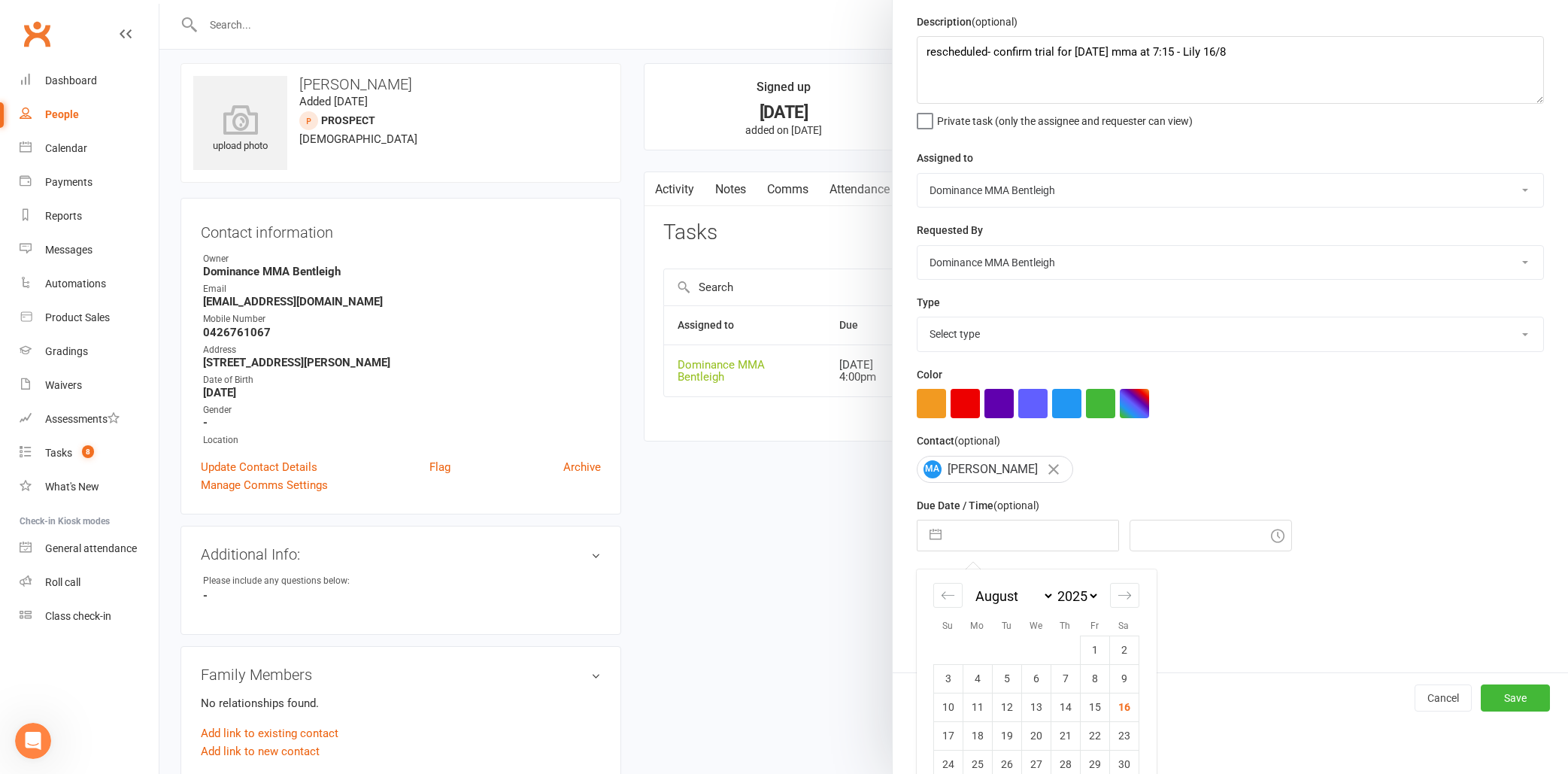
scroll to position [52, 0]
drag, startPoint x: 1074, startPoint y: 529, endPoint x: 1071, endPoint y: 507, distance: 22.2
click at [1073, 528] on input "text" at bounding box center [1034, 535] width 169 height 30
select select "13749"
click at [1012, 735] on td "19" at bounding box center [1006, 735] width 29 height 29
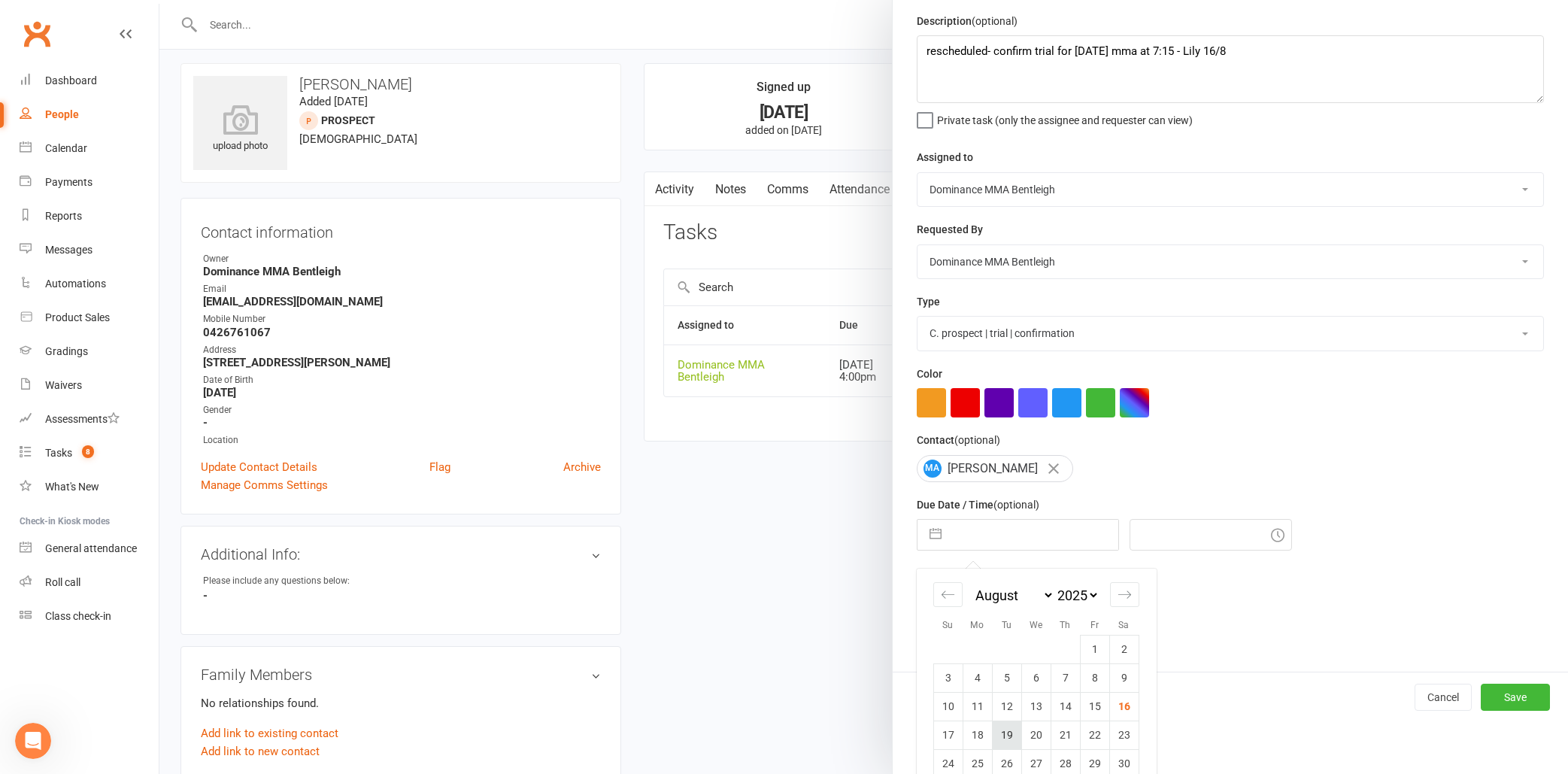
type input "19 Aug 2025"
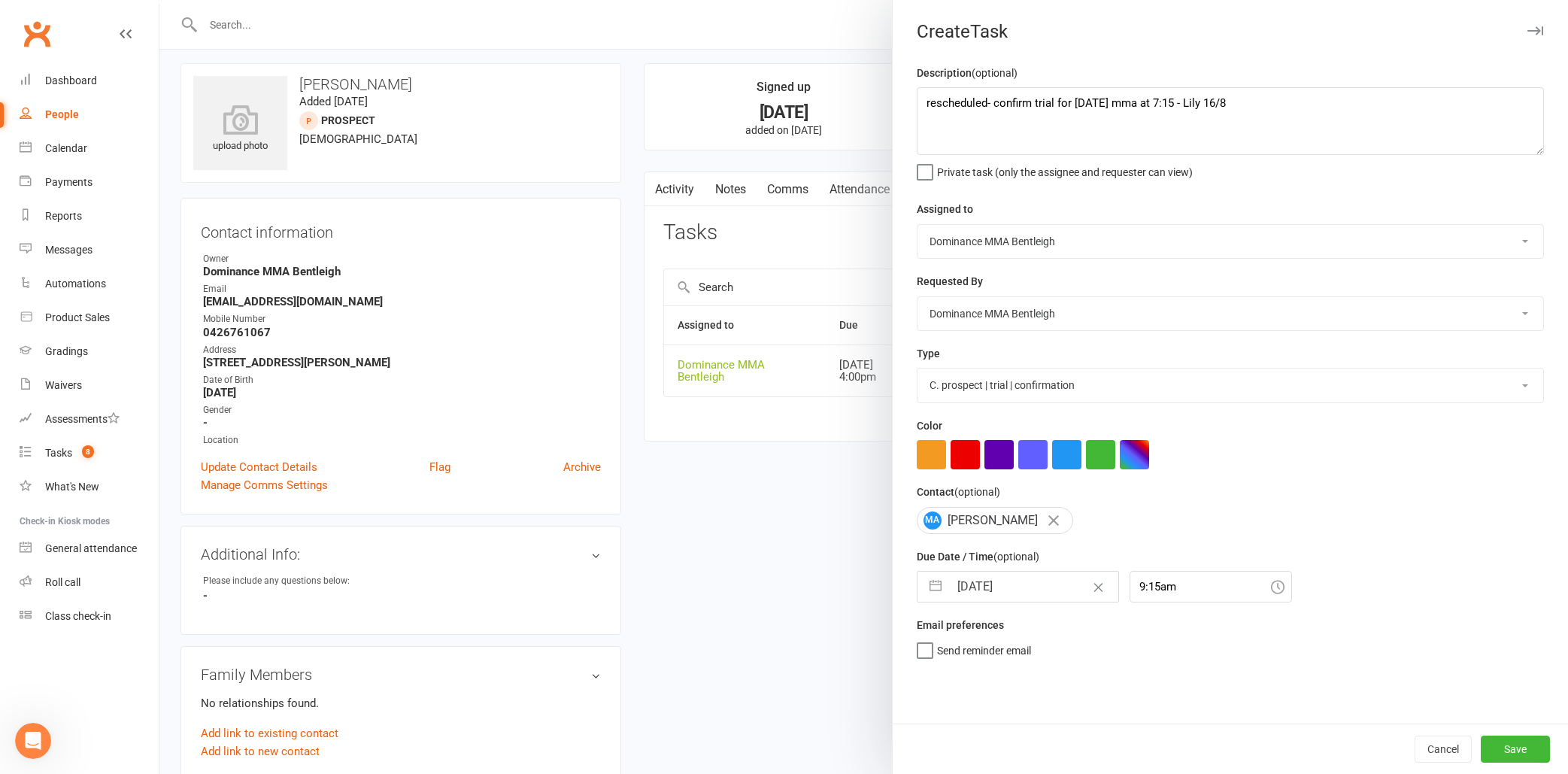
scroll to position [0, 0]
click at [1156, 583] on input "9:15am" at bounding box center [1211, 587] width 163 height 32
click at [1178, 634] on div "4:00pm" at bounding box center [1211, 635] width 161 height 24
type input "4:00pm"
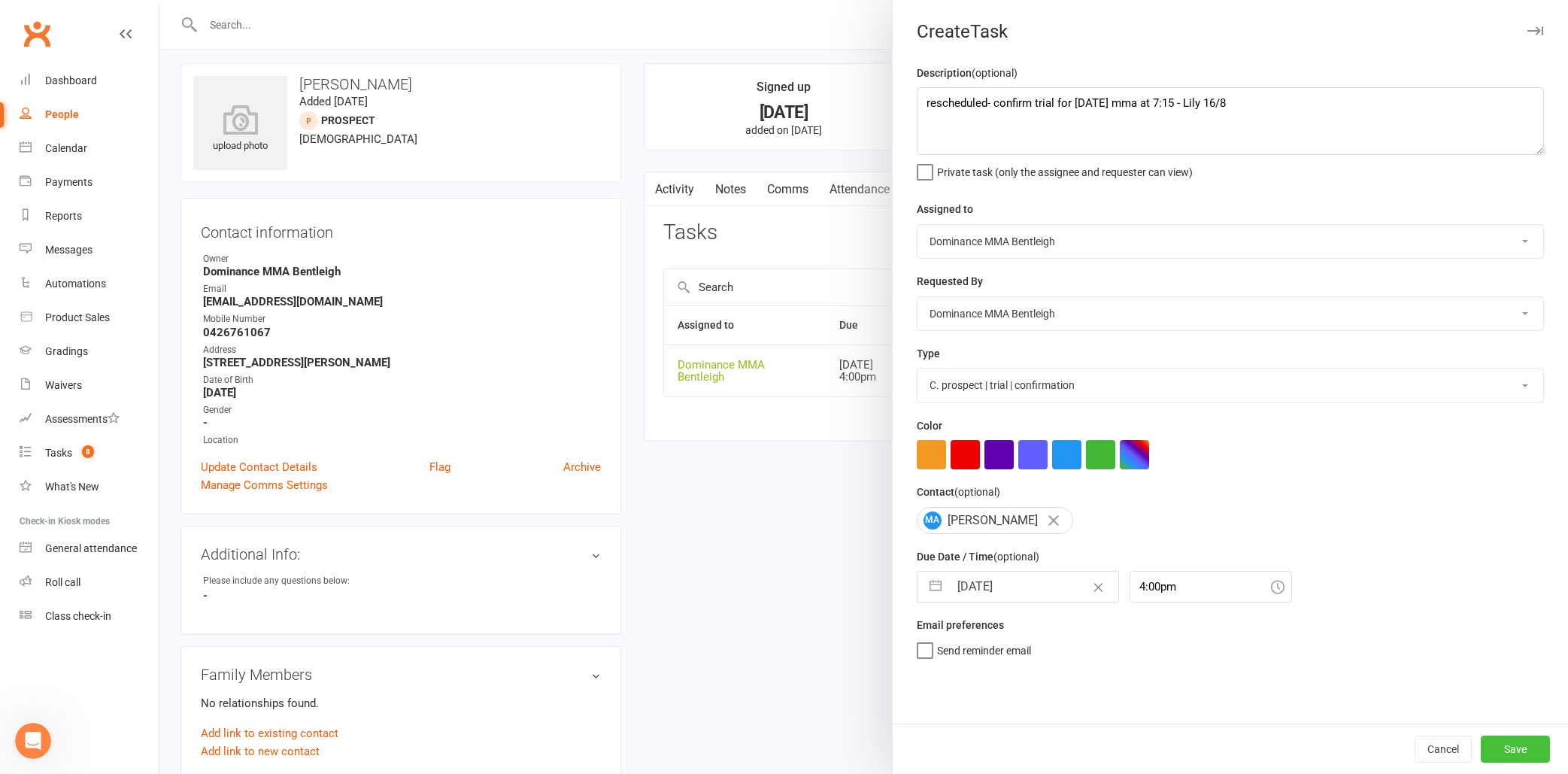
click at [1507, 750] on button "Save" at bounding box center [1515, 750] width 69 height 27
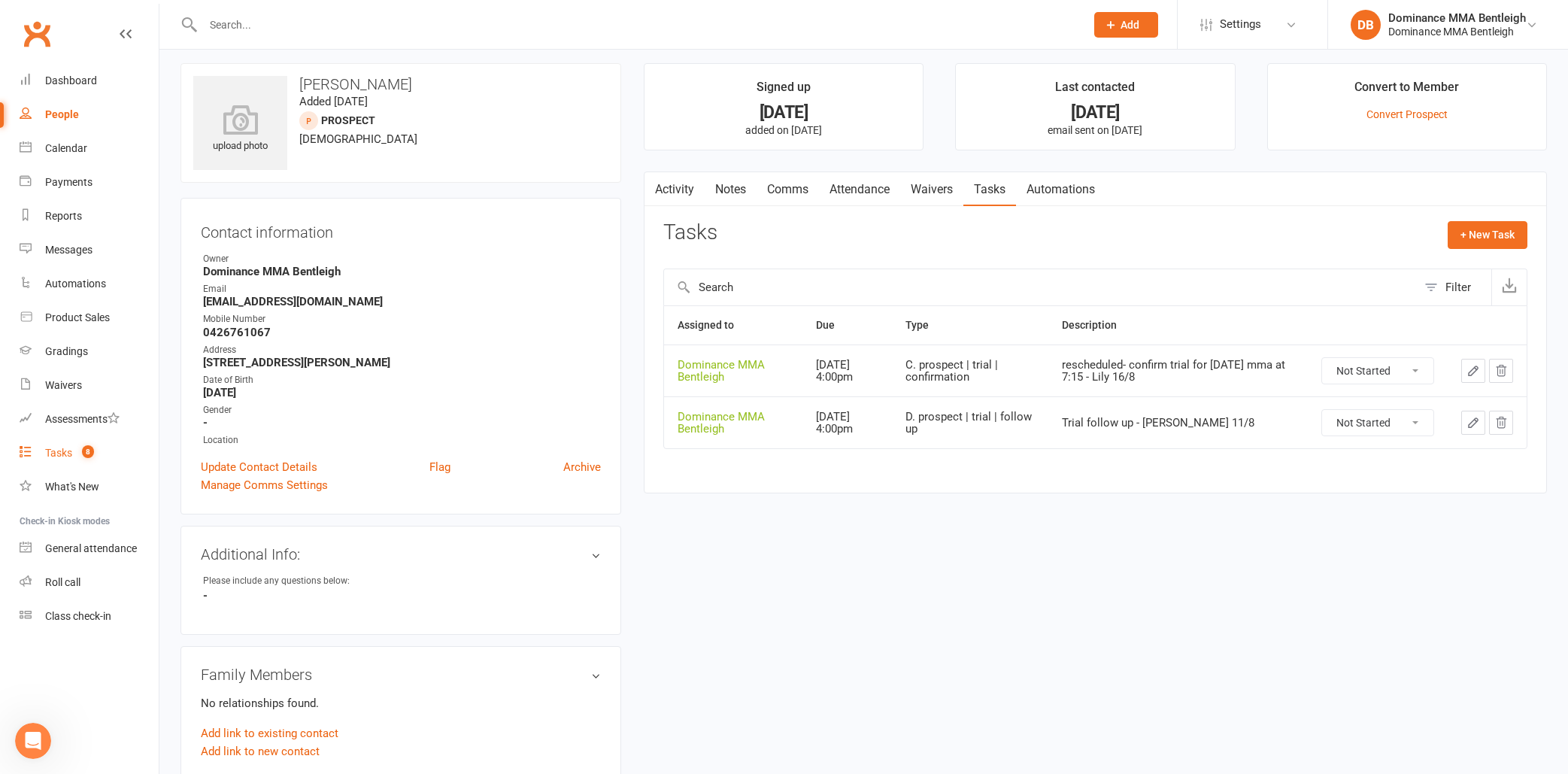
click at [105, 457] on link "Tasks 8" at bounding box center [89, 453] width 139 height 34
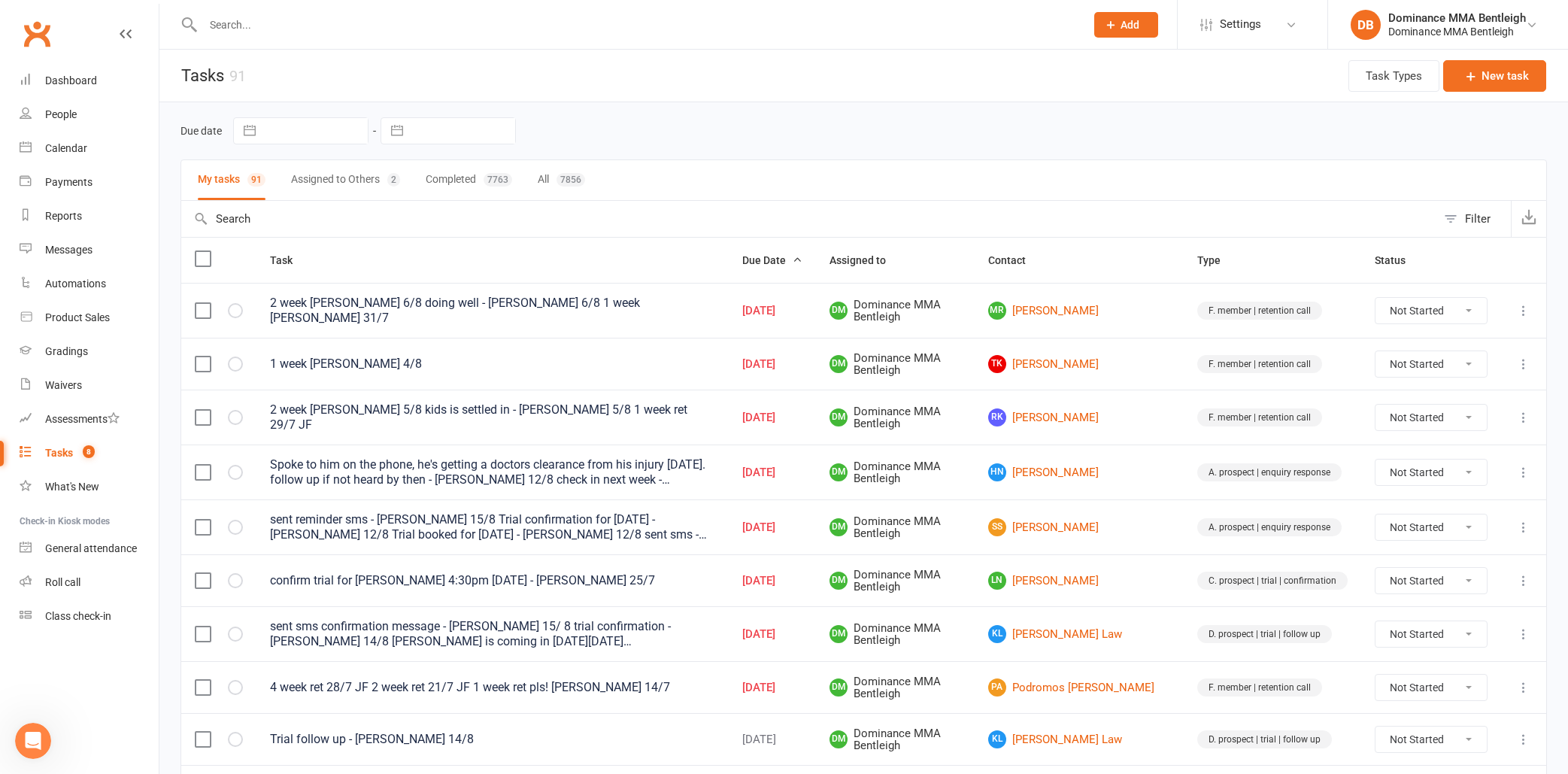
click at [743, 83] on header "Tasks 91 Task Types New task" at bounding box center [863, 76] width 1409 height 53
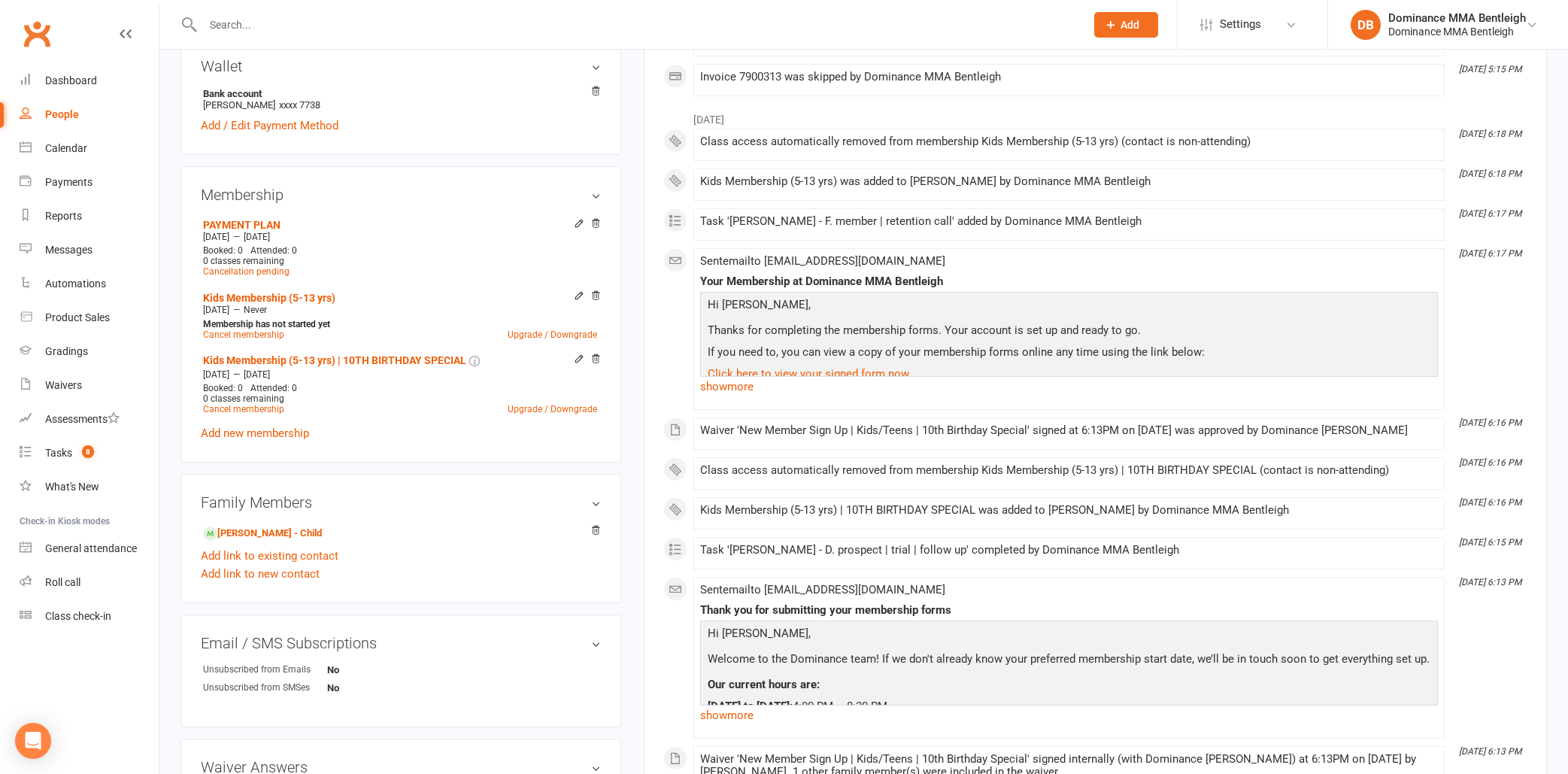
scroll to position [490, 0]
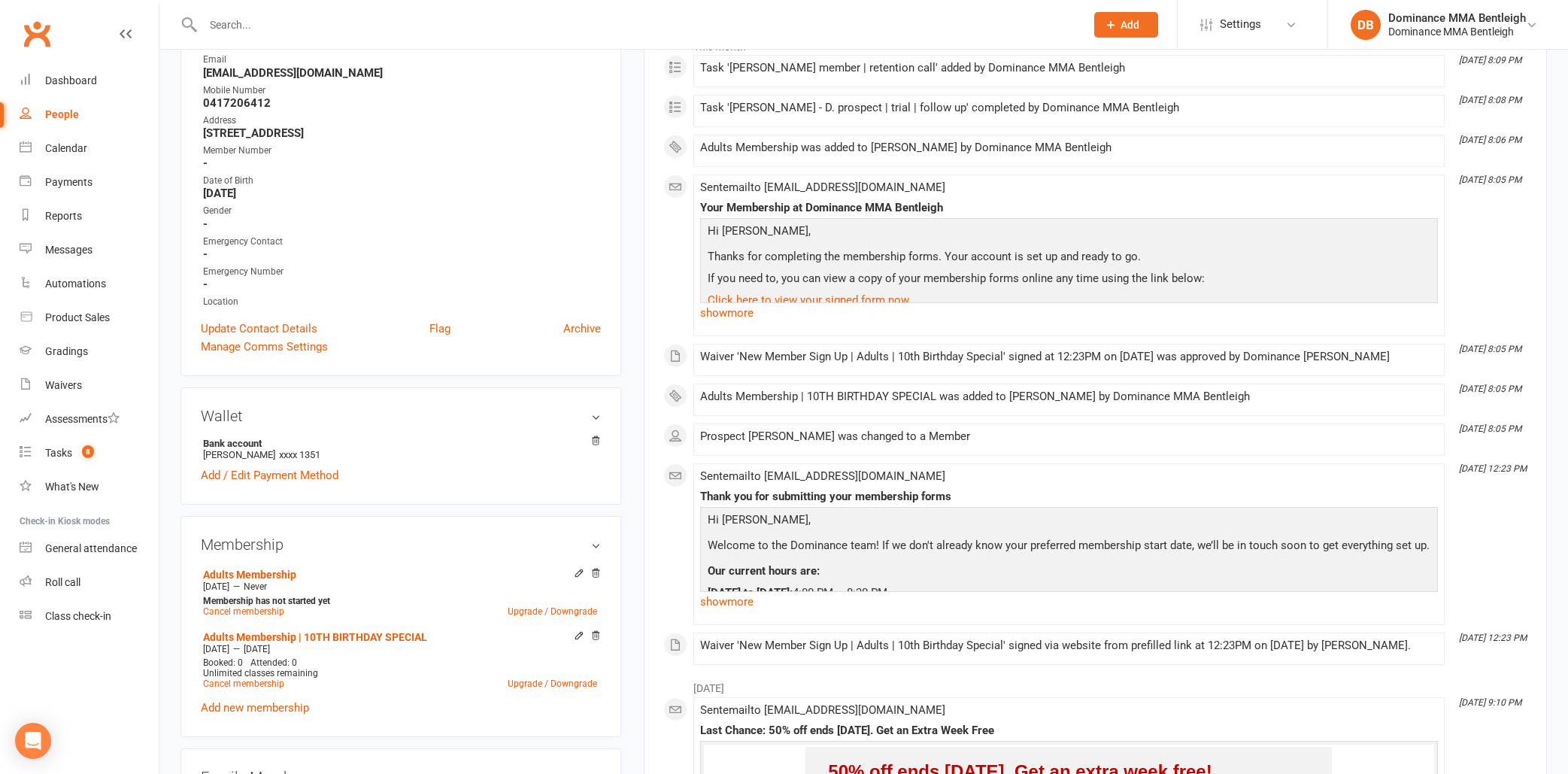
scroll to position [297, 0]
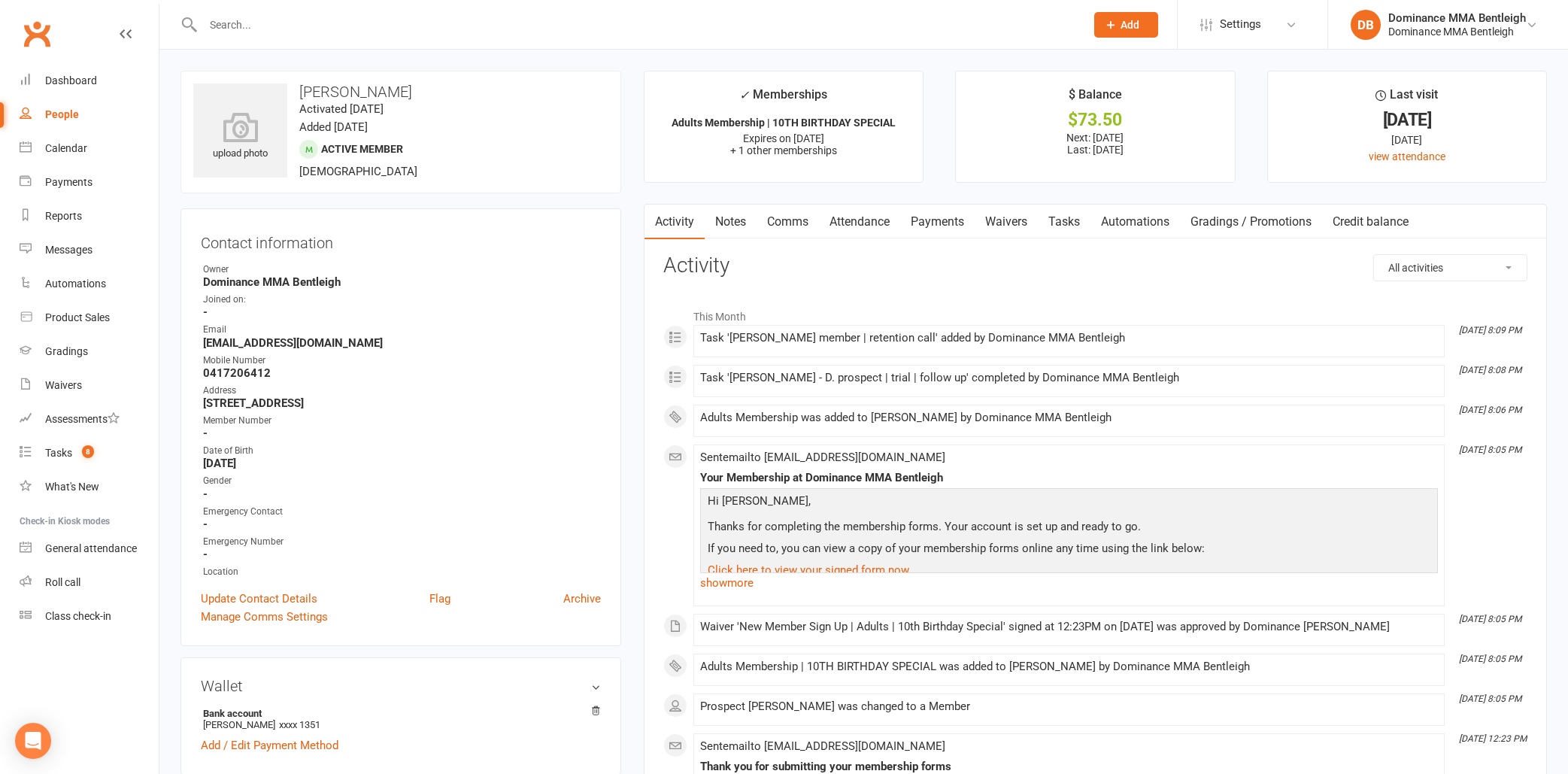
click at [1022, 222] on link "Waivers" at bounding box center [1006, 222] width 63 height 34
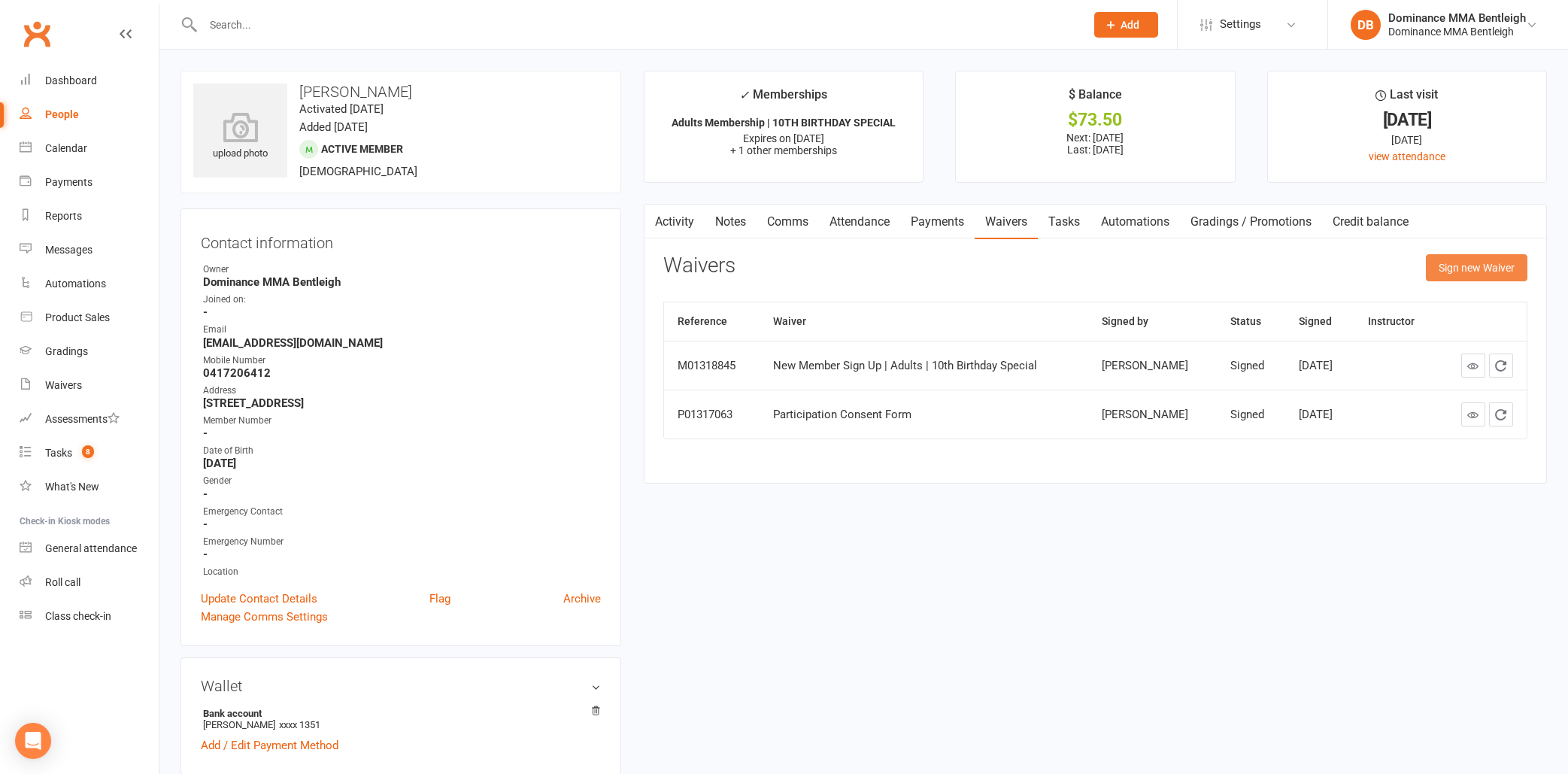
click at [1498, 265] on button "Sign new Waiver" at bounding box center [1476, 268] width 102 height 27
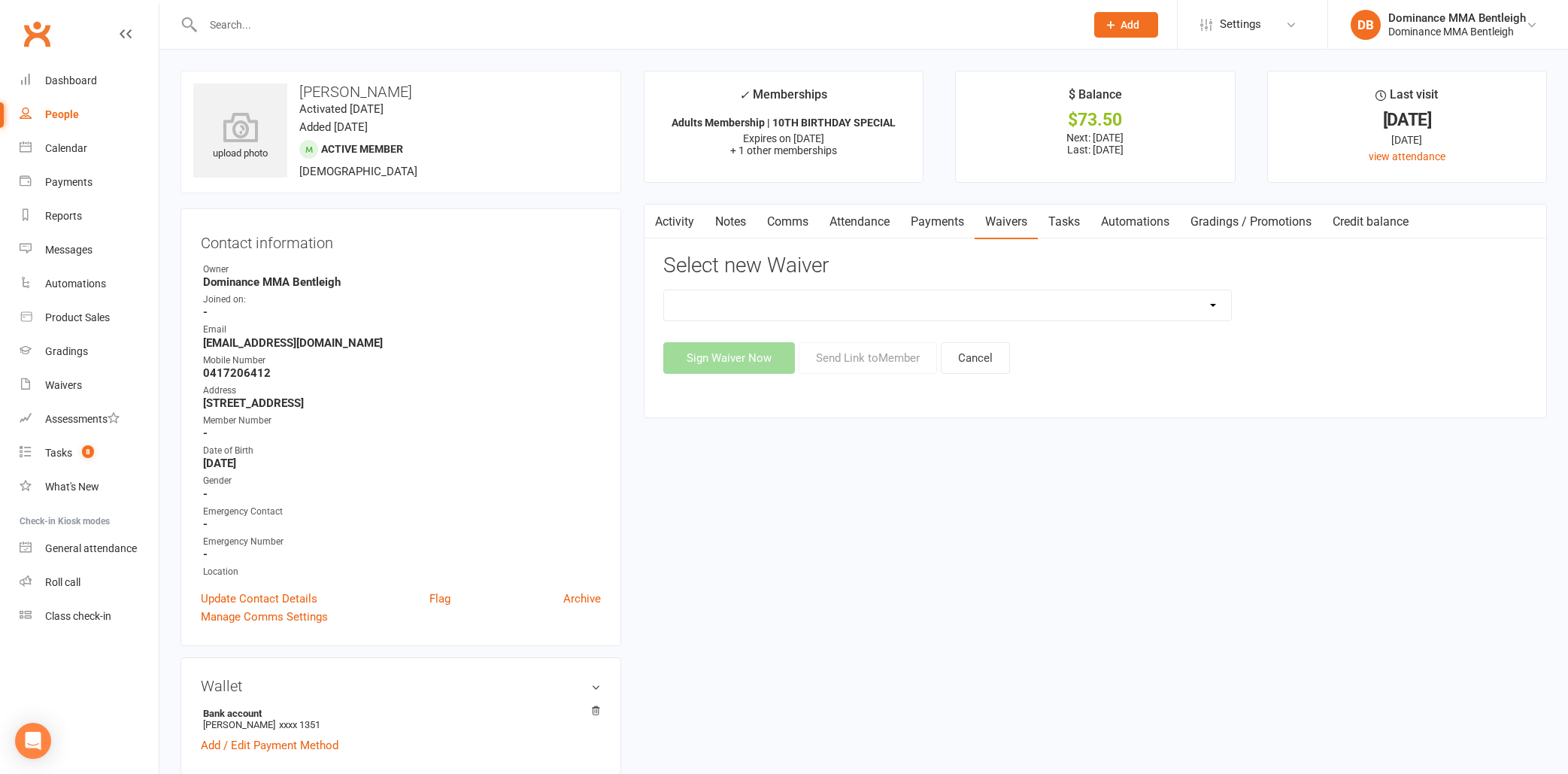
select select "7799"
click at [867, 361] on button "Send Link to Member" at bounding box center [867, 358] width 138 height 32
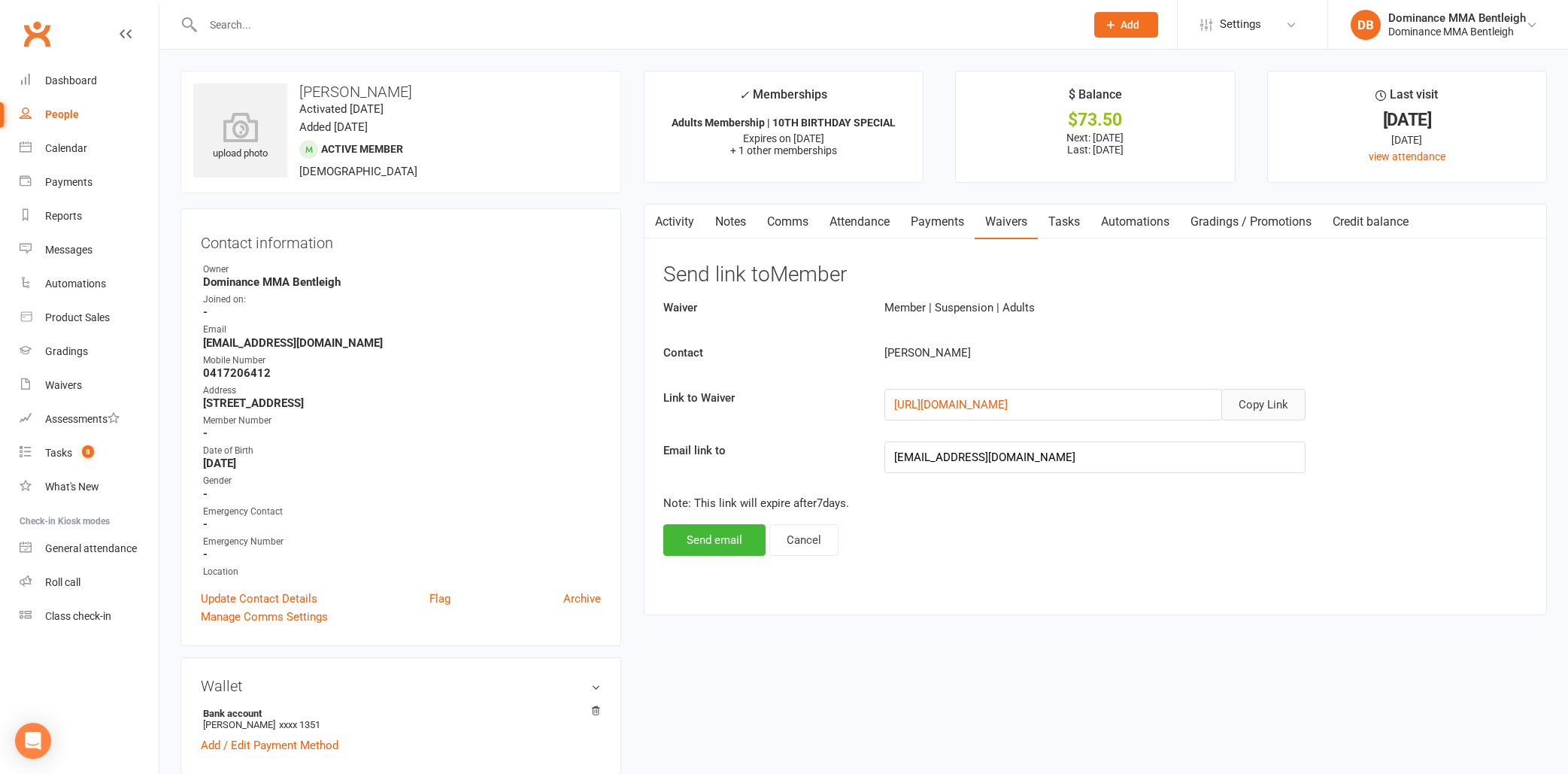
click at [1251, 404] on button "Copy Link" at bounding box center [1263, 405] width 84 height 32
click at [820, 534] on button "Cancel" at bounding box center [804, 541] width 69 height 32
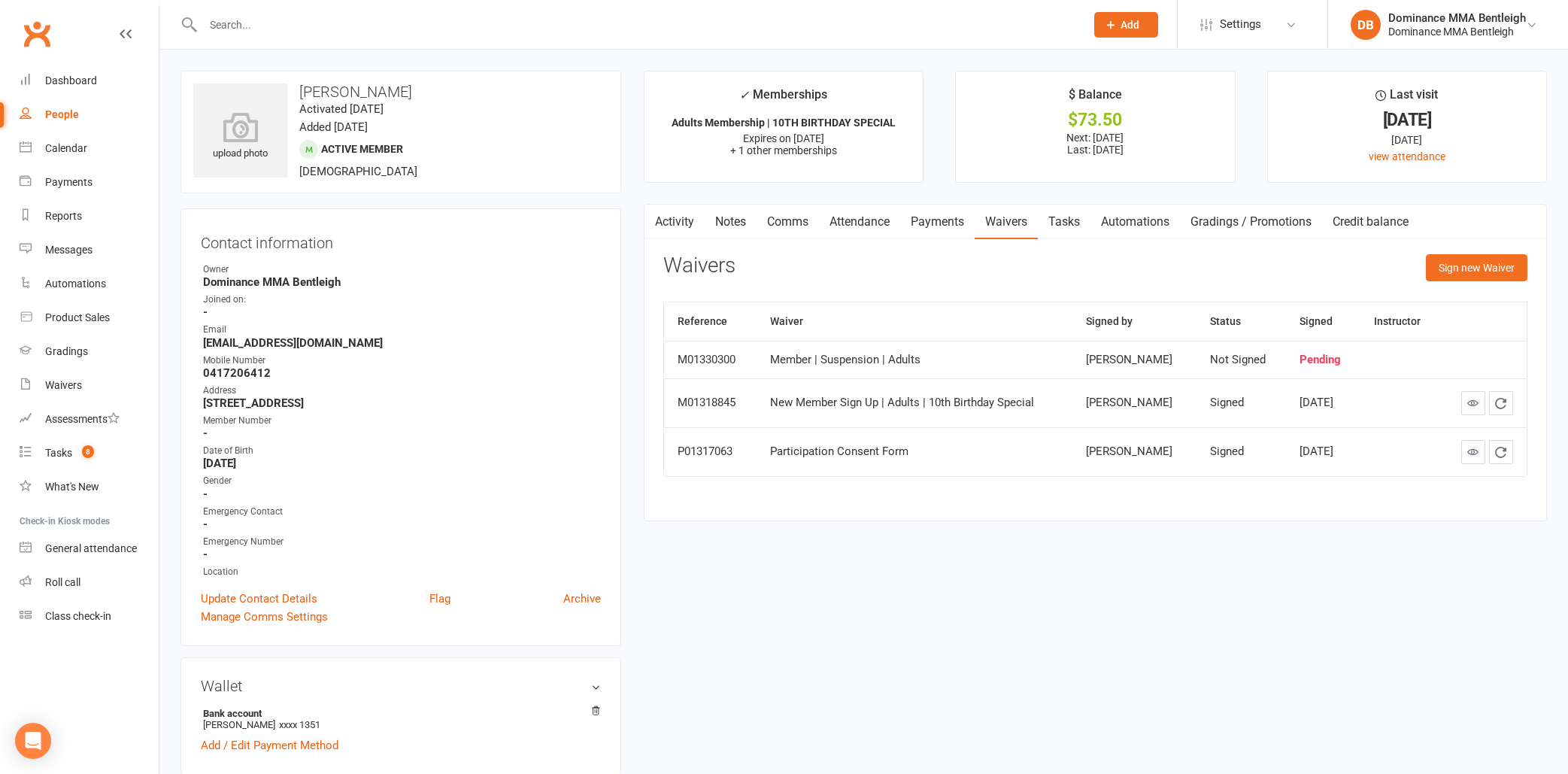
click at [1060, 224] on link "Tasks" at bounding box center [1064, 222] width 53 height 34
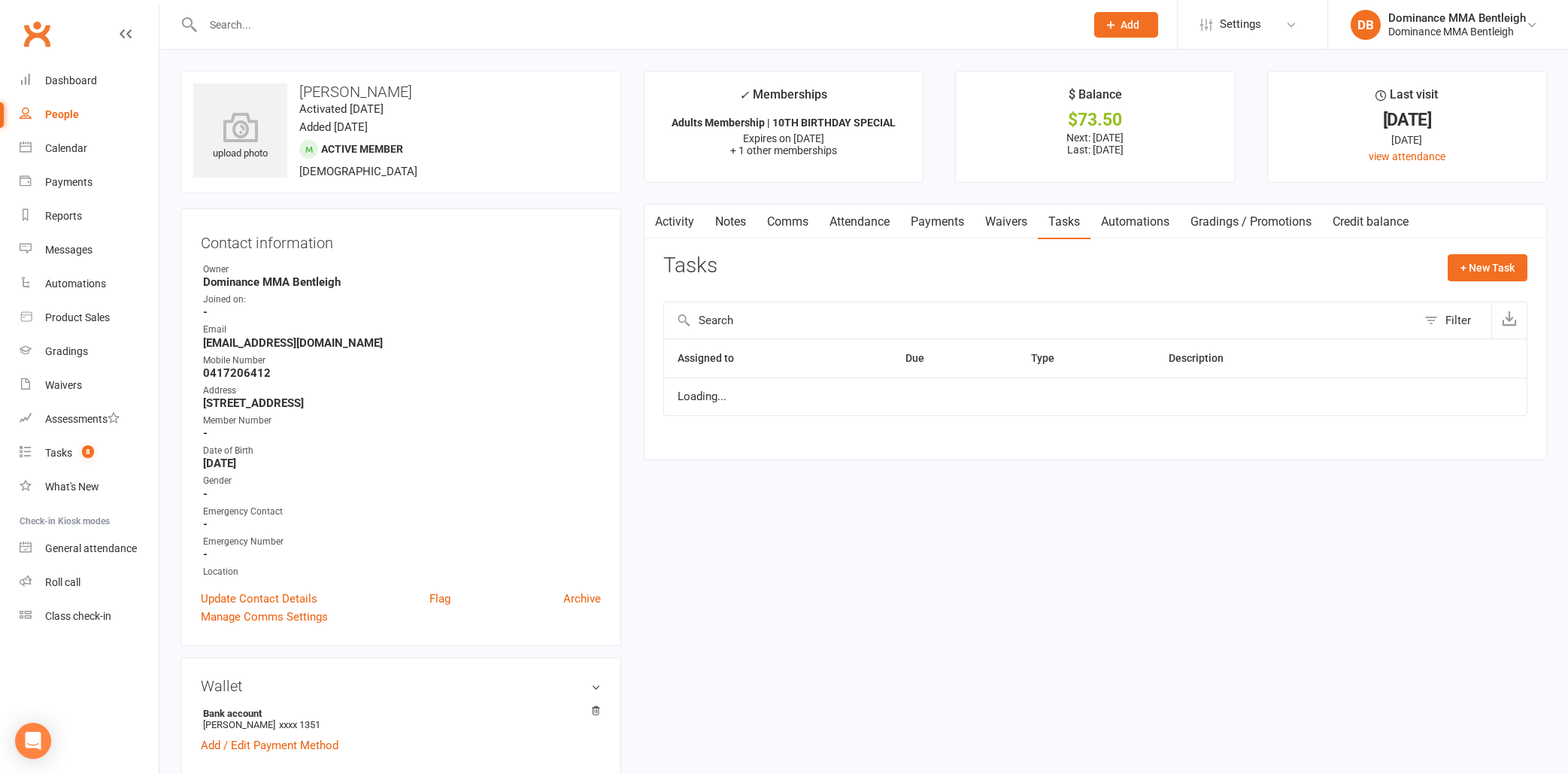
click at [1063, 222] on link "Tasks" at bounding box center [1064, 222] width 53 height 34
click at [1467, 400] on icon "button" at bounding box center [1473, 404] width 13 height 13
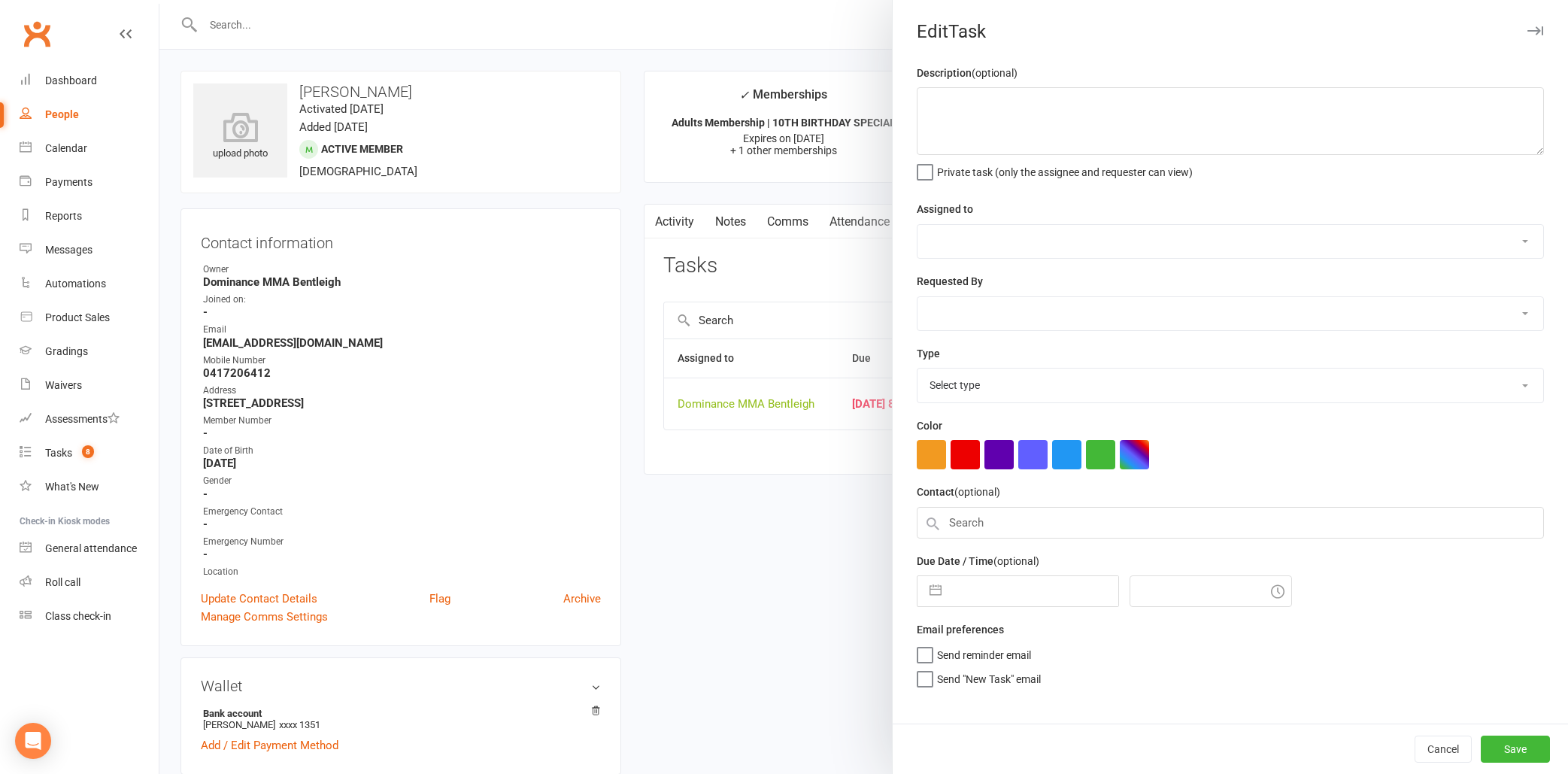
type textarea "1 week [PERSON_NAME] 4/8"
select select "24839"
type input "14 Aug 2025"
type input "8:15pm"
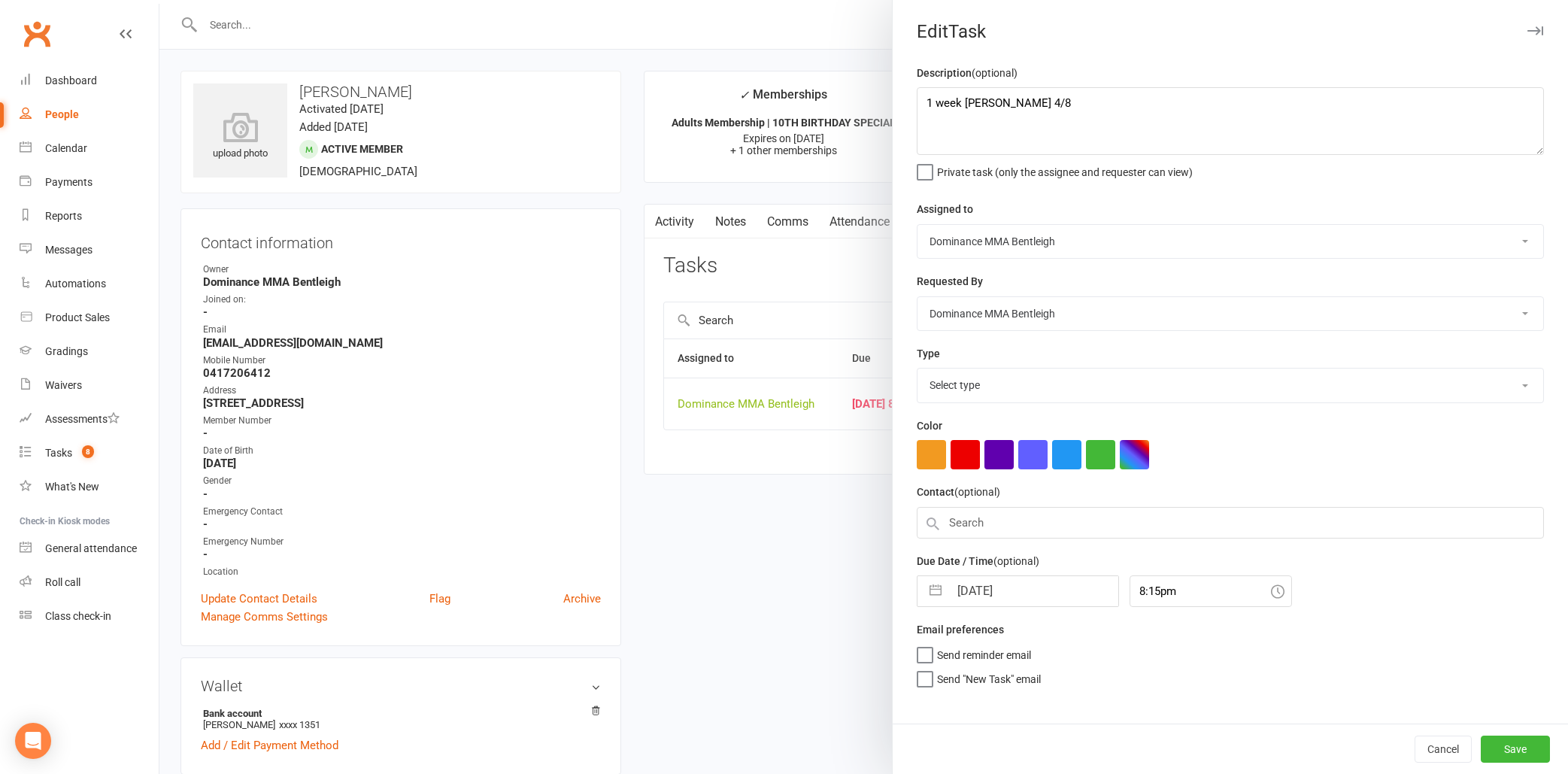
select select "13789"
drag, startPoint x: 920, startPoint y: 101, endPoint x: 940, endPoint y: 100, distance: 20.0
click at [940, 100] on textarea "1 week ret - Ellen 4/8" at bounding box center [1231, 121] width 628 height 68
click at [920, 105] on textarea "1 week ret - Ellen 4/8" at bounding box center [1231, 121] width 628 height 68
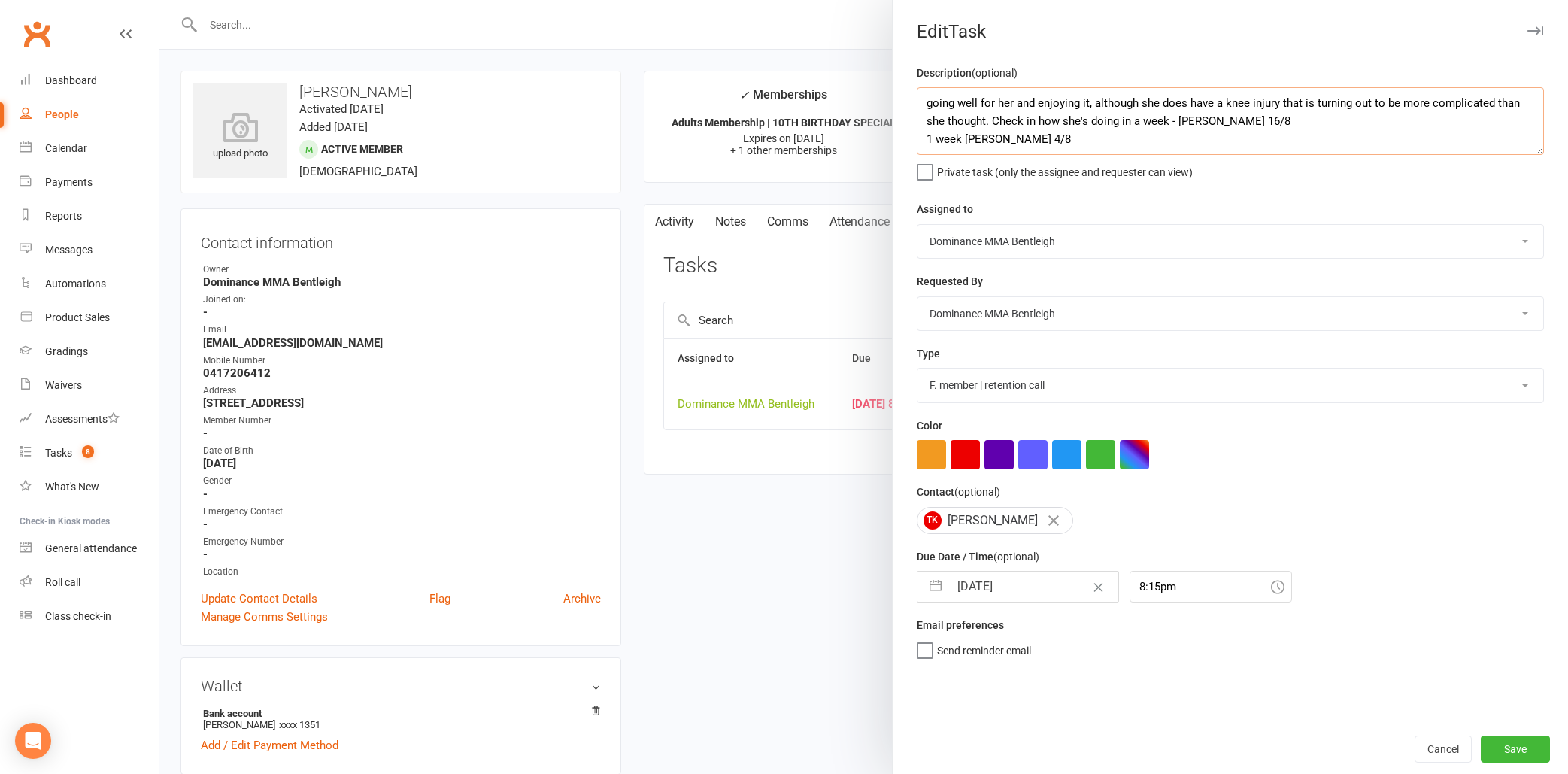
type textarea "going well for her and enjoying it, although she does have a knee injury that i…"
click at [981, 587] on input "14 Aug 2025" at bounding box center [1034, 587] width 169 height 30
select select "6"
select select "2025"
select select "7"
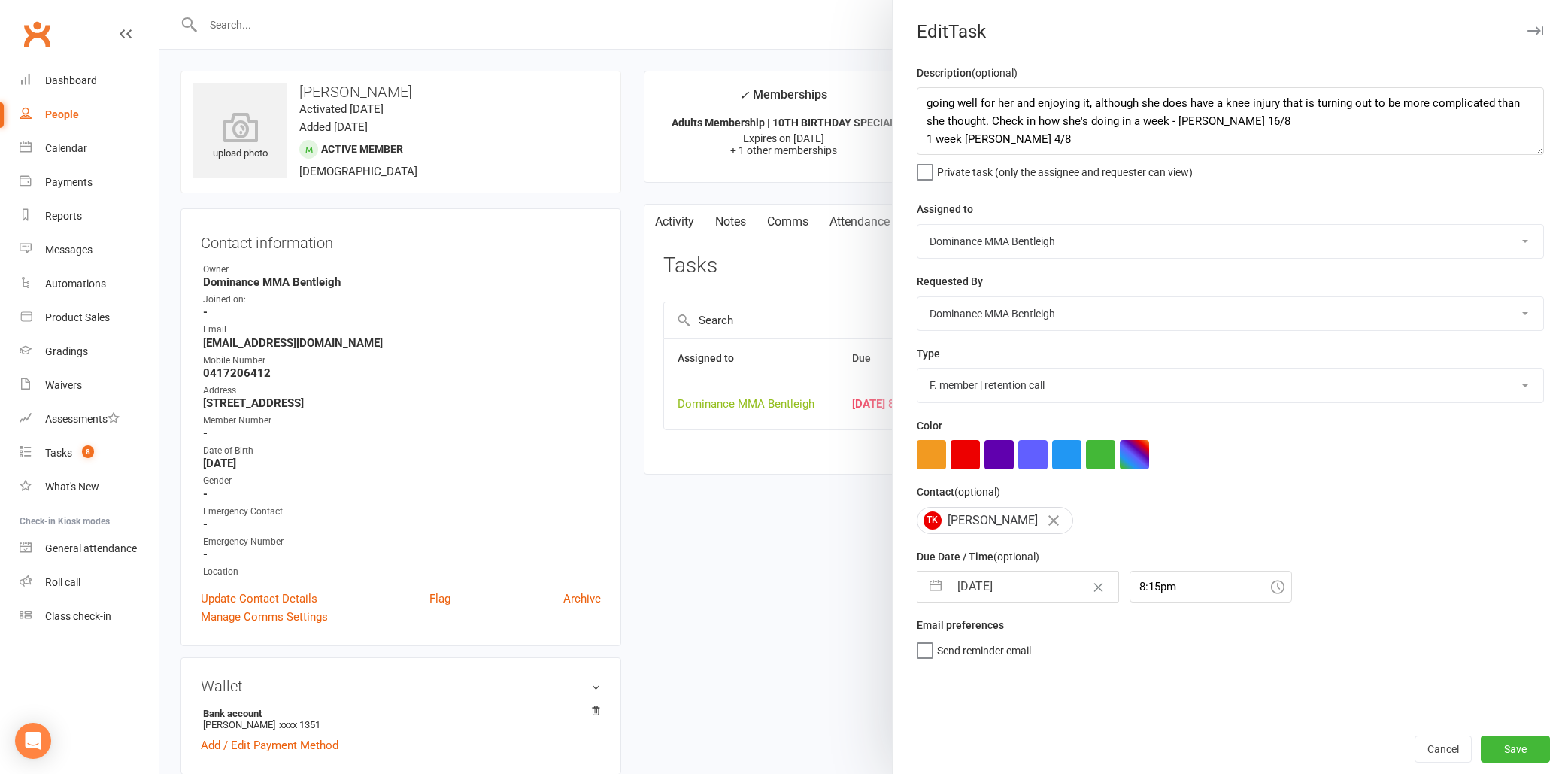
select select "2025"
select select "8"
select select "2025"
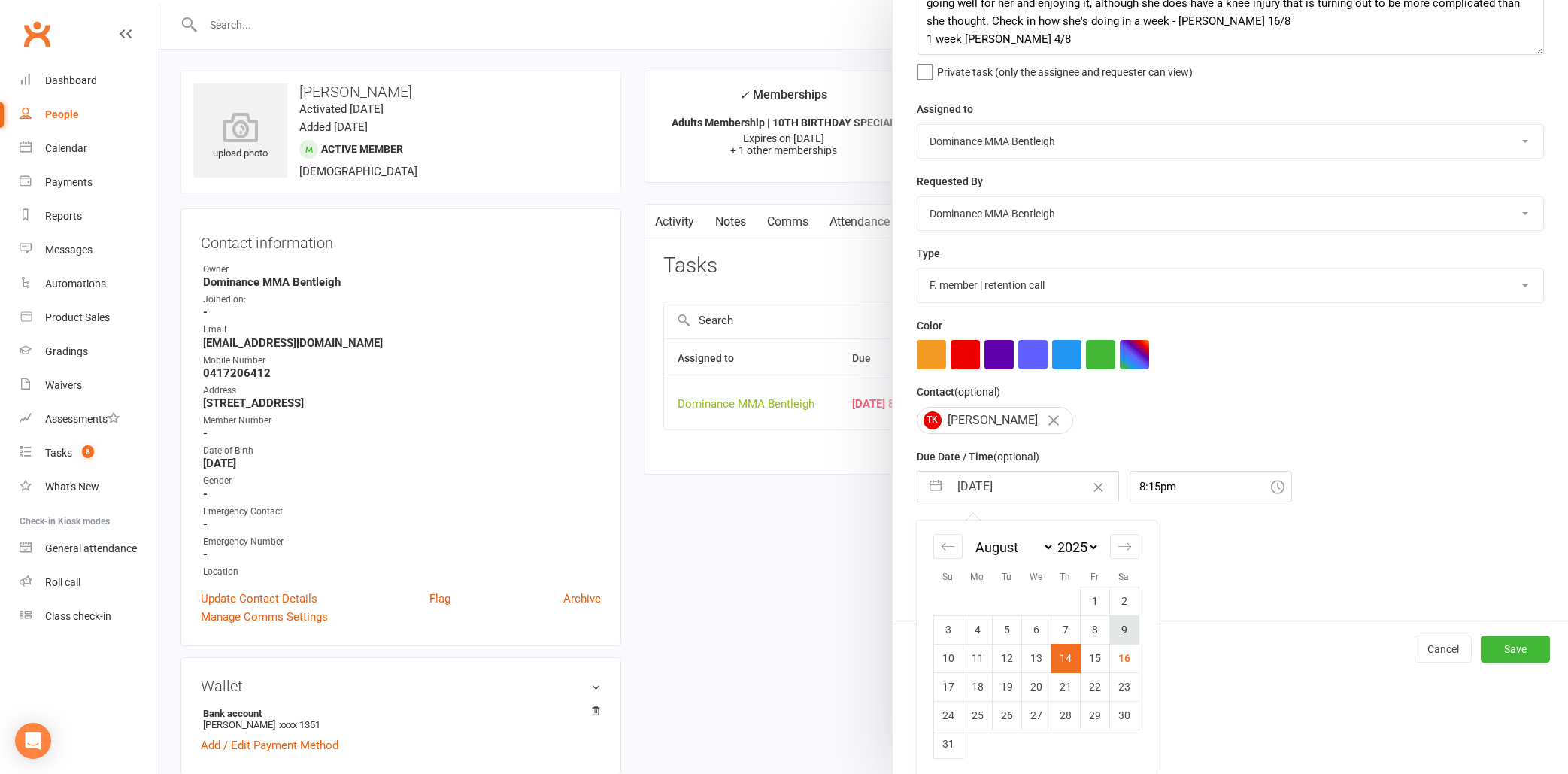
scroll to position [99, 0]
click at [1129, 678] on td "23" at bounding box center [1123, 688] width 29 height 29
type input "23 Aug 2025"
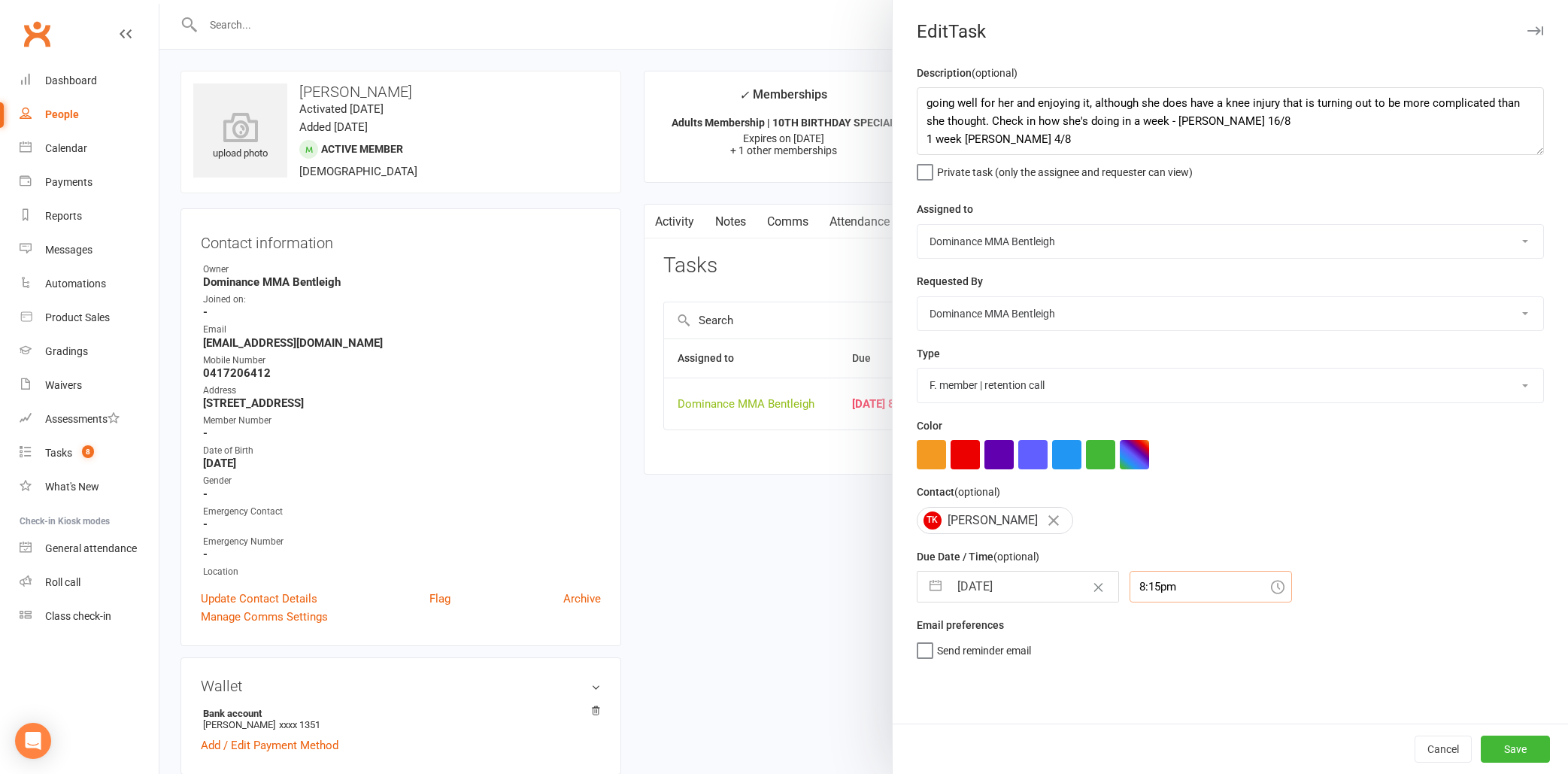
click at [1148, 593] on input "8:15pm" at bounding box center [1211, 587] width 163 height 32
click at [1149, 614] on div "10:30am" at bounding box center [1211, 619] width 161 height 24
click at [1141, 585] on input "10:30am" at bounding box center [1211, 587] width 163 height 32
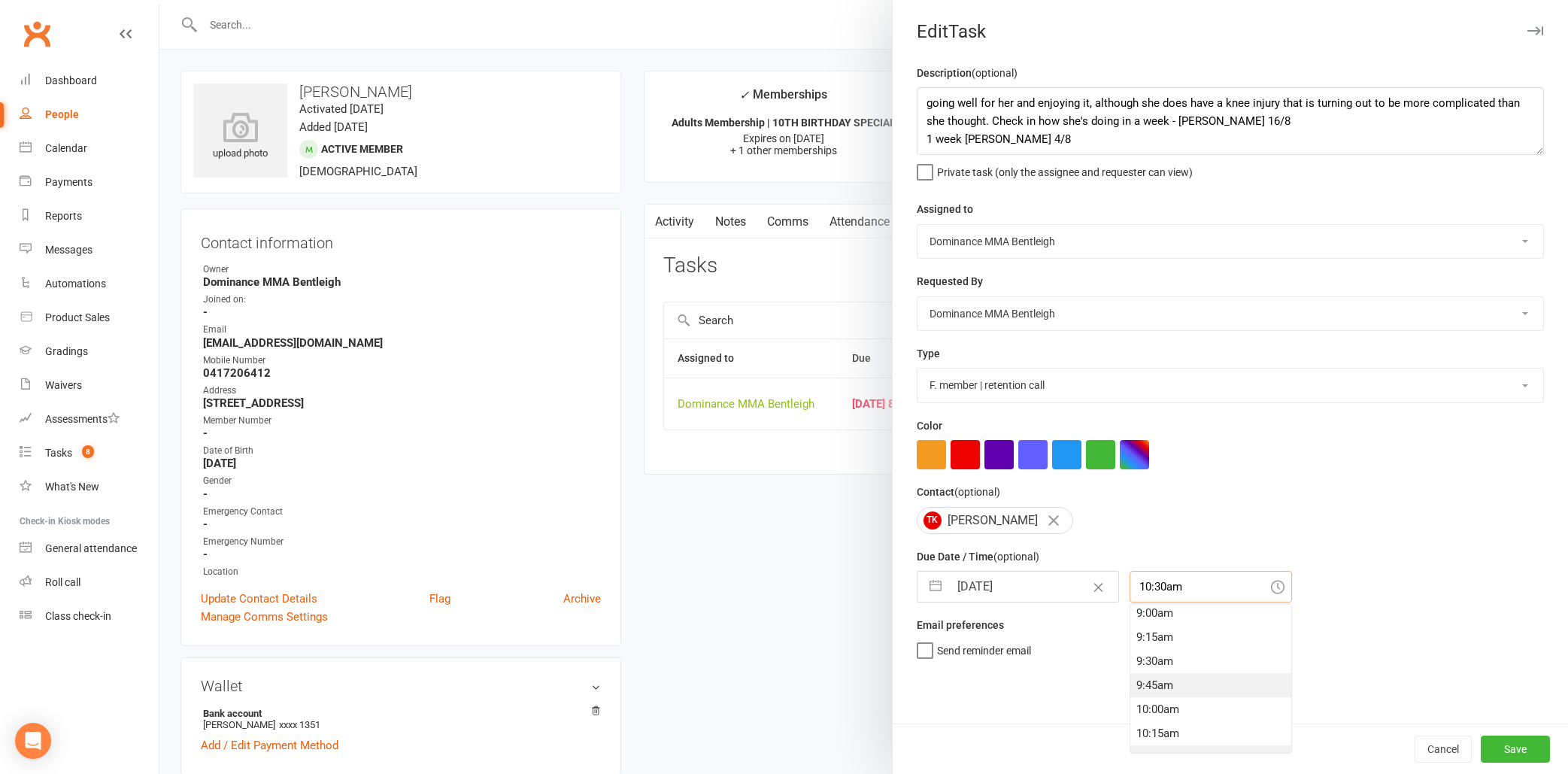
click at [1138, 681] on div "9:45am" at bounding box center [1211, 685] width 161 height 24
type input "9:45am"
click at [1498, 756] on button "Save" at bounding box center [1515, 750] width 69 height 27
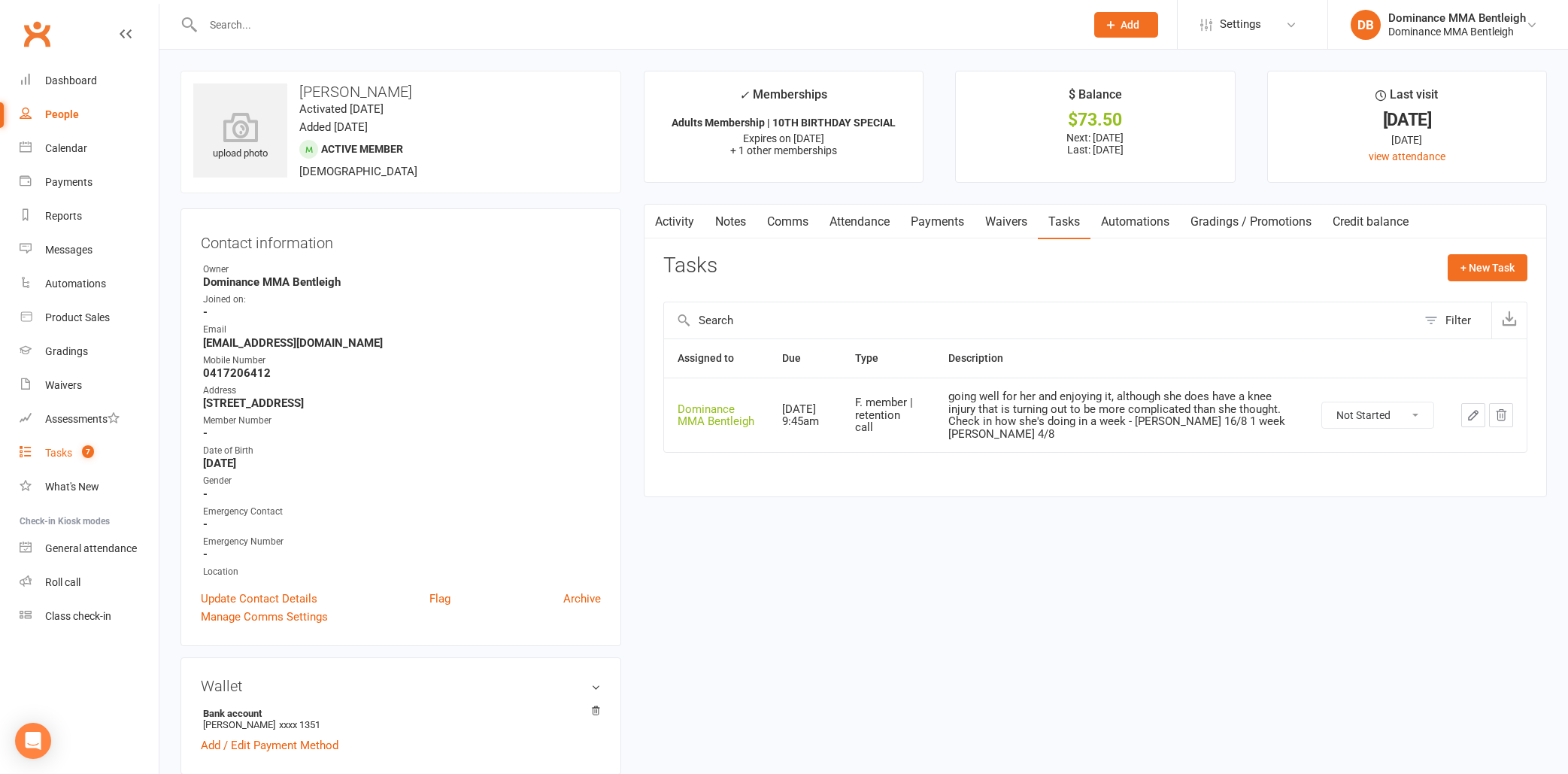
click at [104, 451] on link "Tasks 7" at bounding box center [89, 453] width 139 height 34
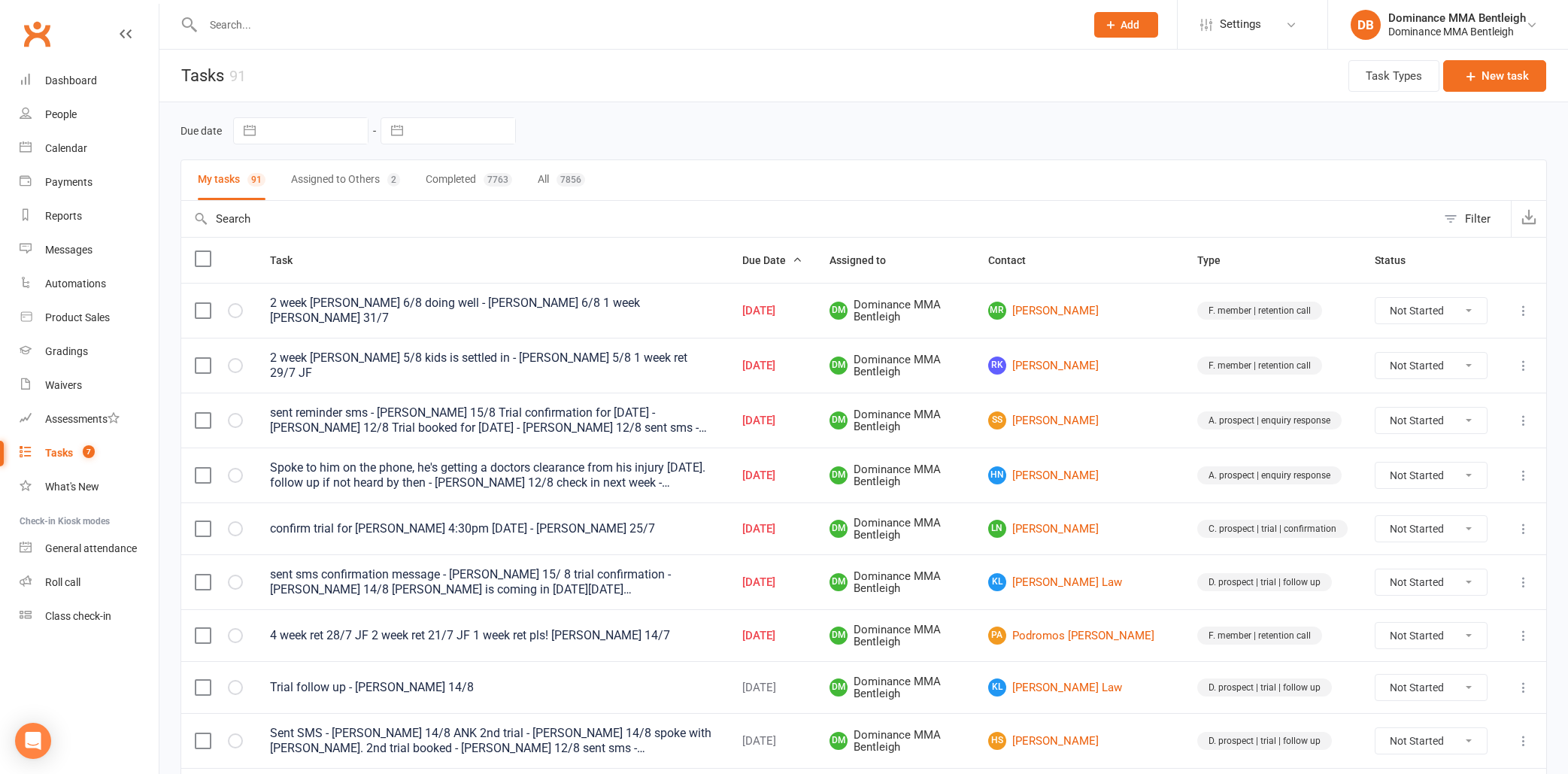
click at [1519, 306] on icon at bounding box center [1524, 311] width 15 height 15
click at [1483, 365] on link "Edit" at bounding box center [1456, 369] width 148 height 30
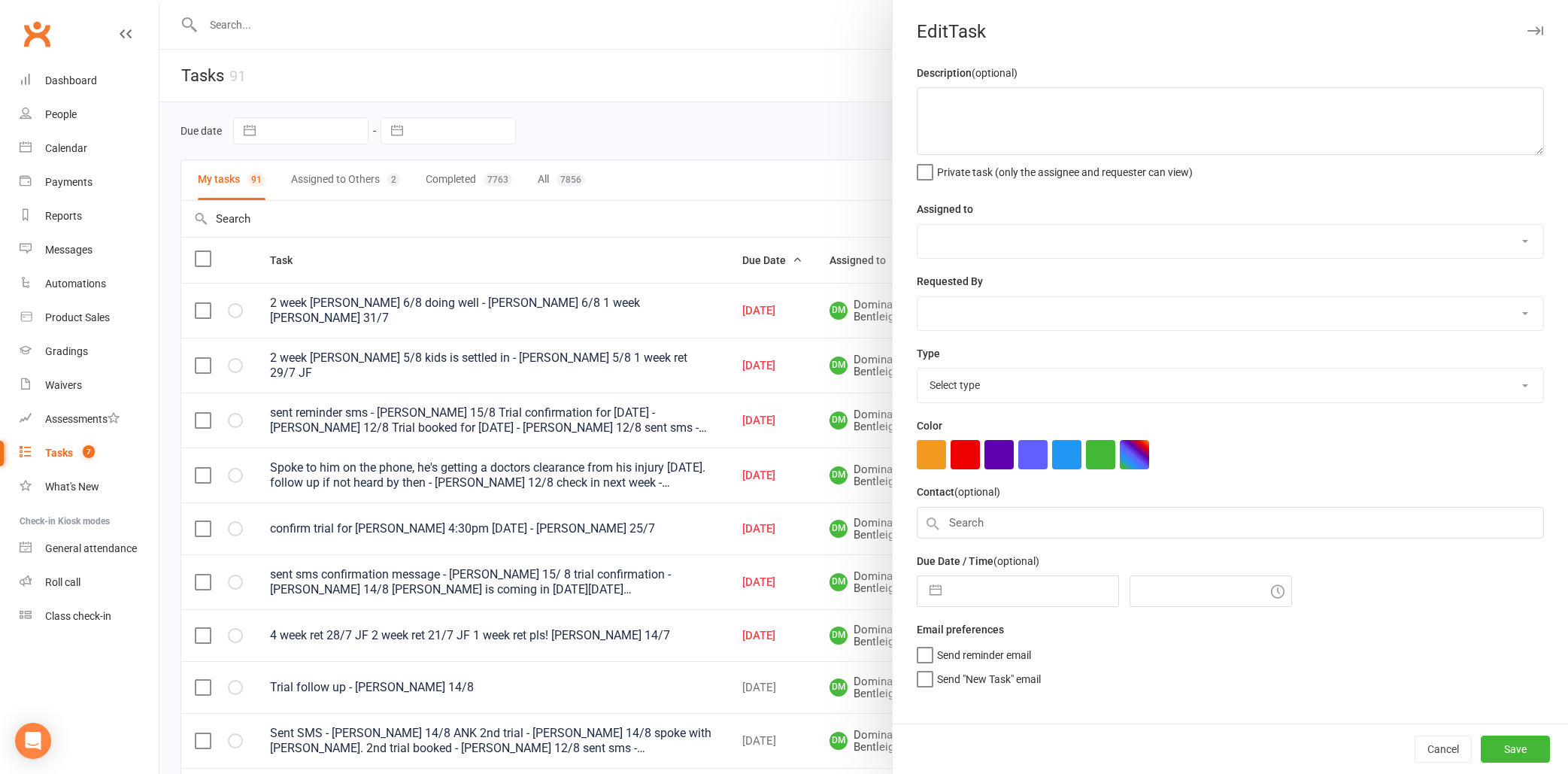
type textarea "2 week ret - Ellen 6/8 doing well - Ellen 6/8 1 week ret - Ellen 31/7"
select select "24839"
type input "14 Aug 2025"
type input "4:45pm"
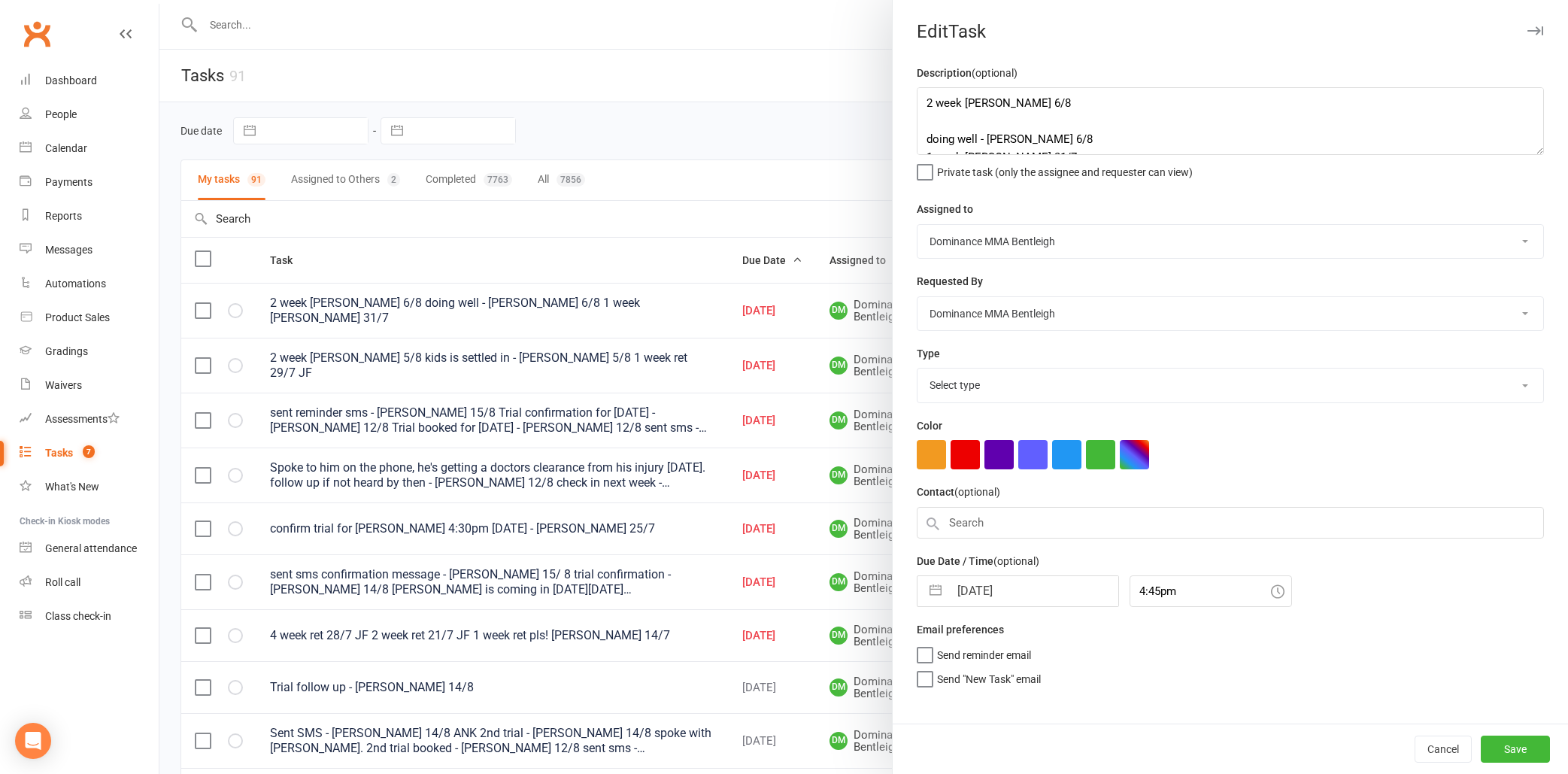
select select "13789"
click at [923, 99] on textarea "2 week ret - Ellen 6/8 doing well - Ellen 6/8 1 week ret - Ellen 31/7" at bounding box center [1231, 121] width 628 height 68
click at [1081, 97] on textarea "says the son likes it - Lily 2 week ret - Ellen 6/8 doing well - Ellen 6/8 1 we…" at bounding box center [1231, 121] width 628 height 68
click at [919, 97] on textarea "says the son likes it - Lily 16/8 2 week ret - Ellen 6/8 doing well - Ellen 6/8…" at bounding box center [1231, 121] width 628 height 68
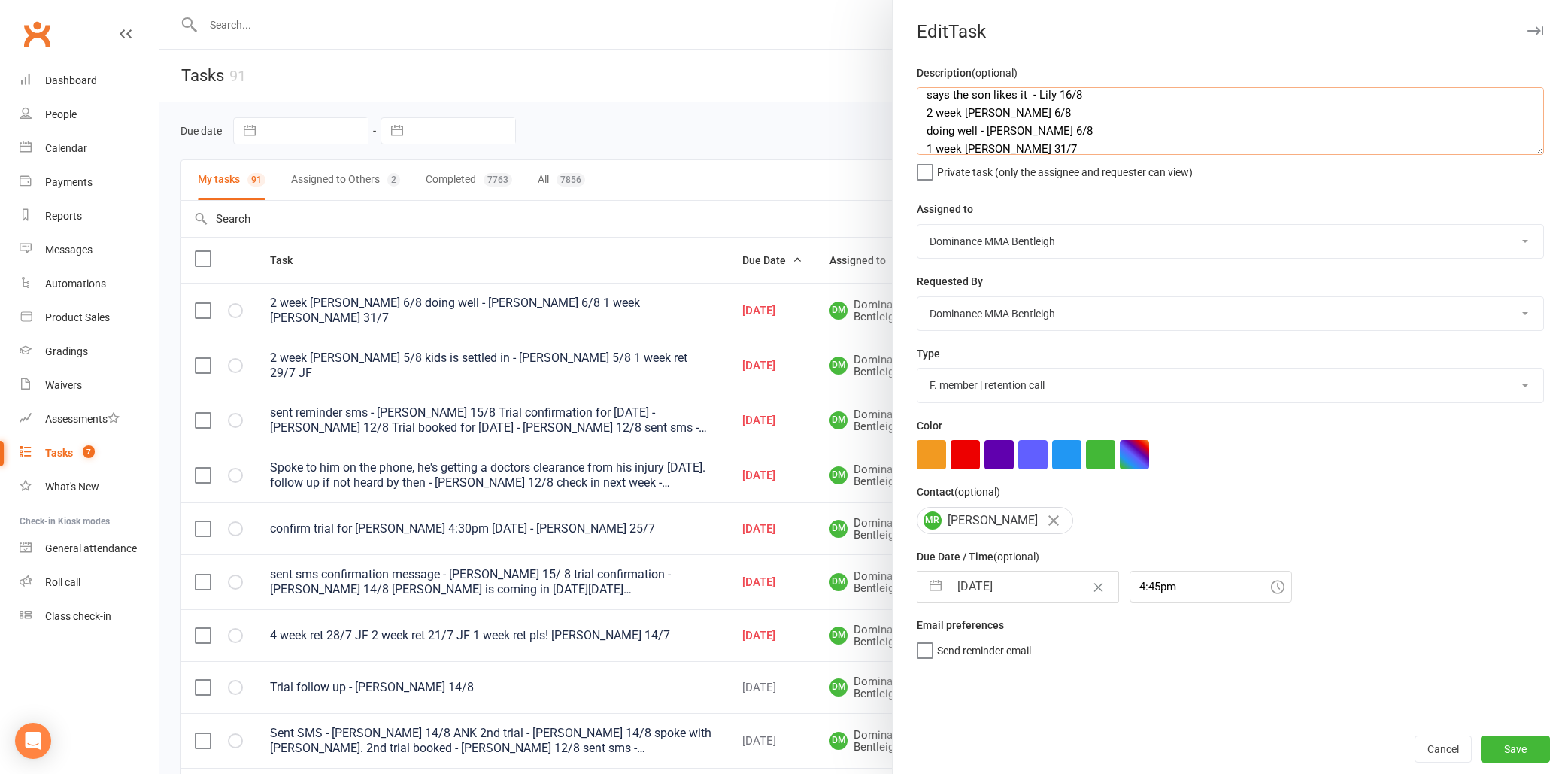
drag, startPoint x: 1039, startPoint y: 118, endPoint x: 1098, endPoint y: 112, distance: 59.3
click at [1098, 112] on textarea "says the son likes it - Lily 16/8 2 week ret - Ellen 6/8 doing well - Ellen 6/8…" at bounding box center [1231, 121] width 628 height 68
click at [1009, 96] on textarea "says the son likes it - Lily 16/8 2 week ret - Ellen 6/8 doing well - Ellen 6/8…" at bounding box center [1231, 121] width 628 height 68
paste textarea "Lily 16/8"
type textarea "3 week ret - Lily 16/8 says the son likes it - Lily 16/8 2 week ret - Ellen 6/8…"
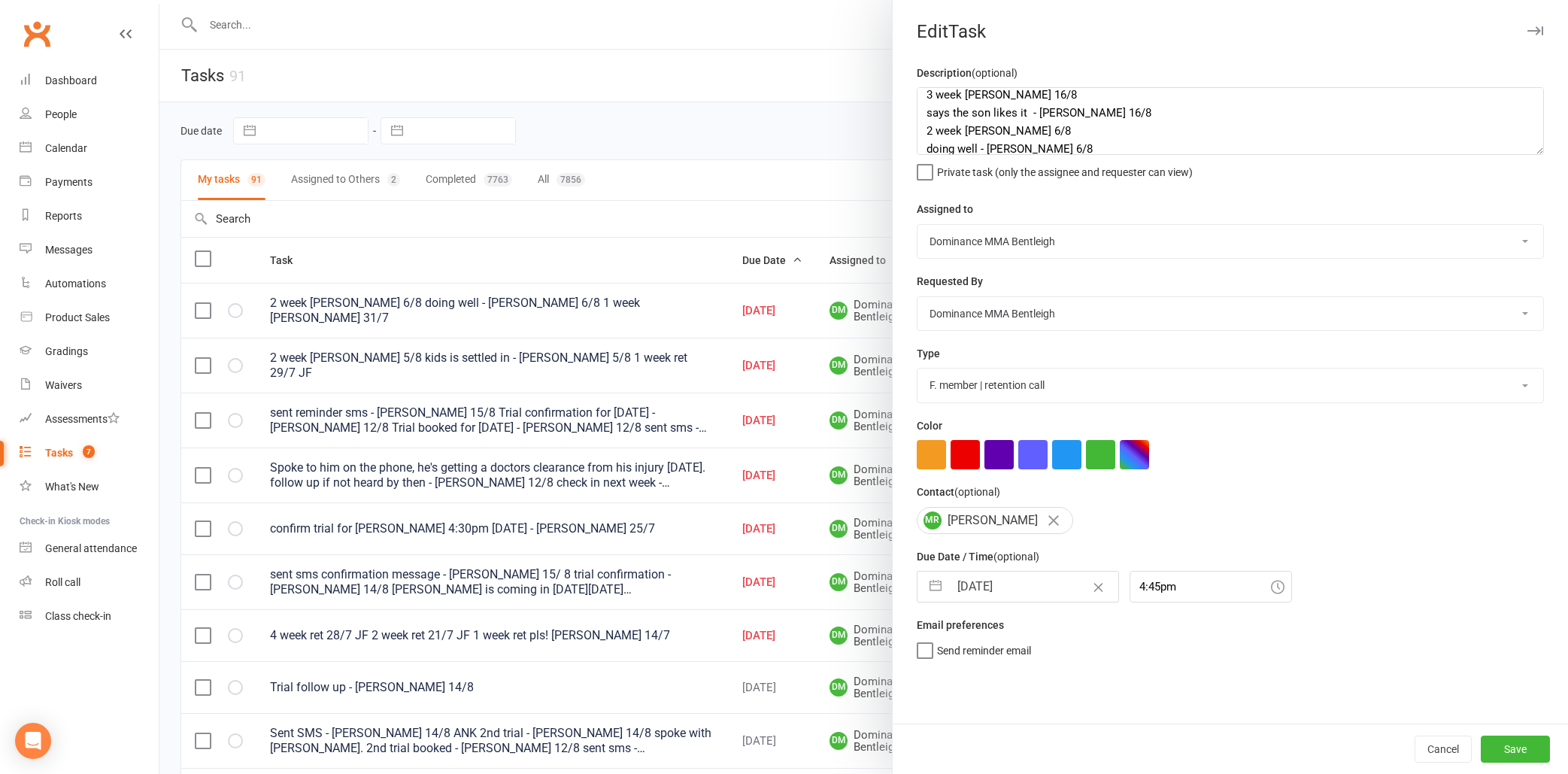
click at [966, 586] on input "14 Aug 2025" at bounding box center [1034, 587] width 169 height 30
select select "6"
select select "2025"
select select "7"
select select "2025"
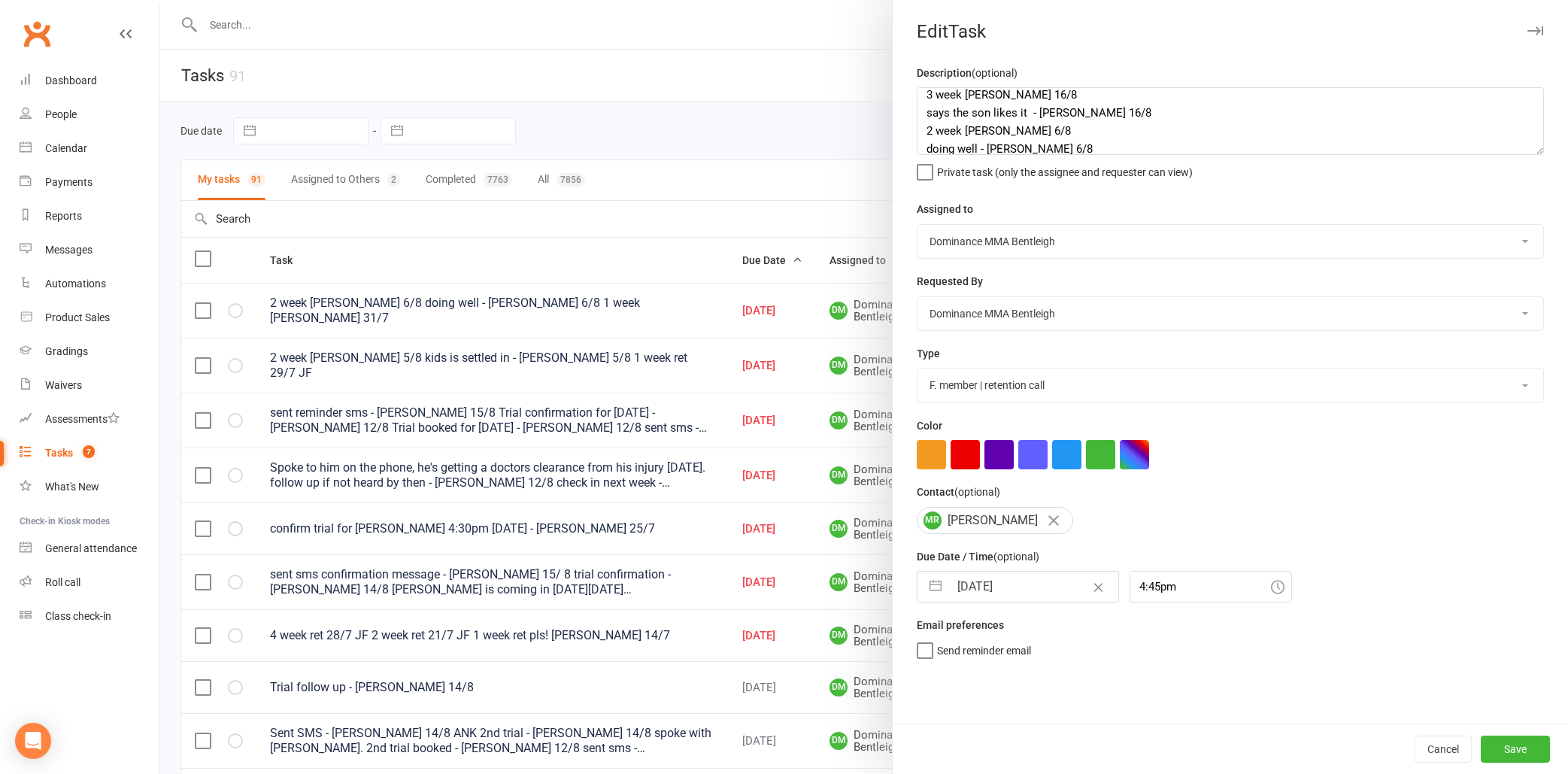
select select "8"
select select "2025"
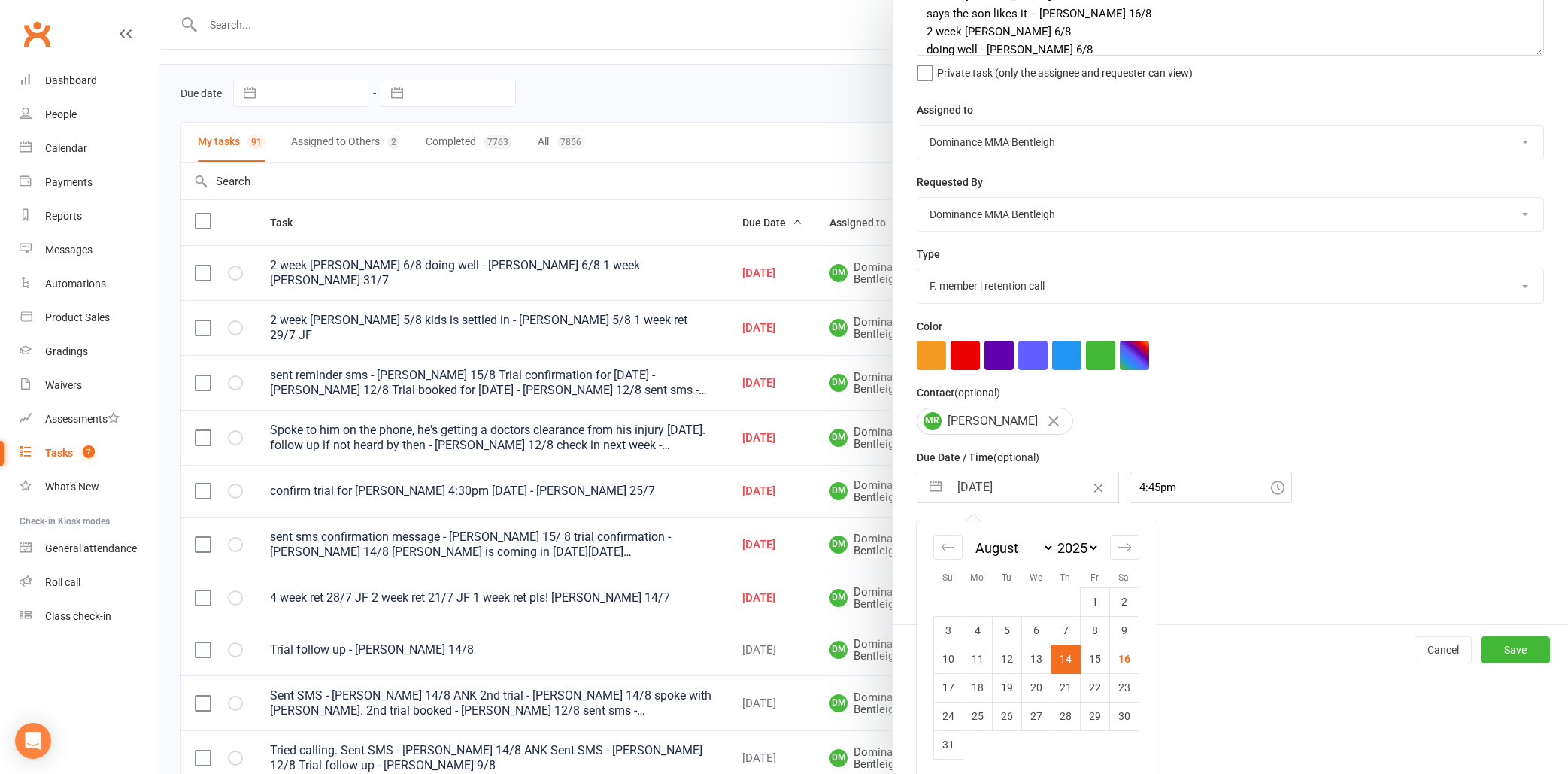
scroll to position [87, 0]
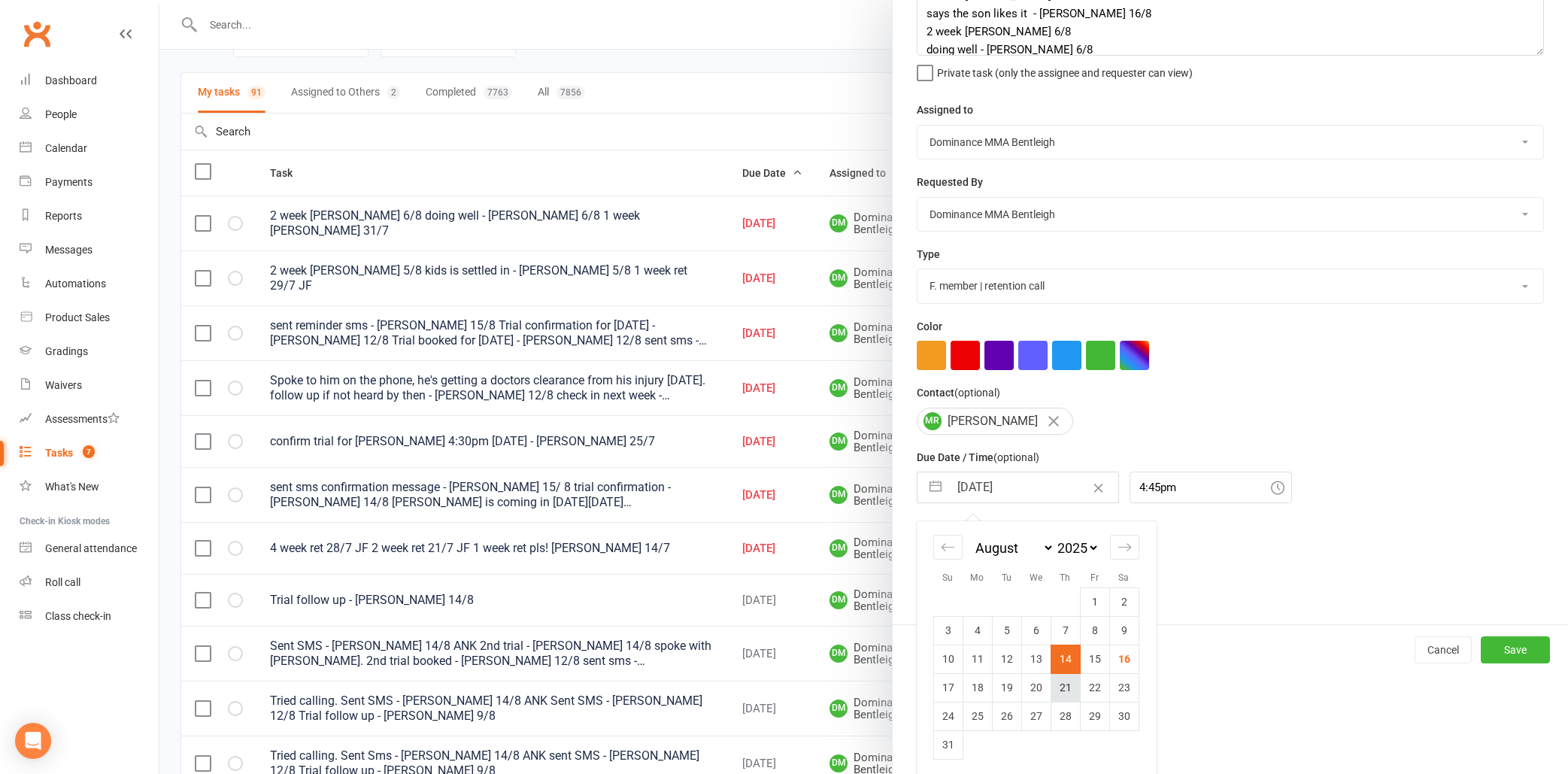
click at [1069, 681] on td "21" at bounding box center [1065, 688] width 29 height 29
type input "21 Aug 2025"
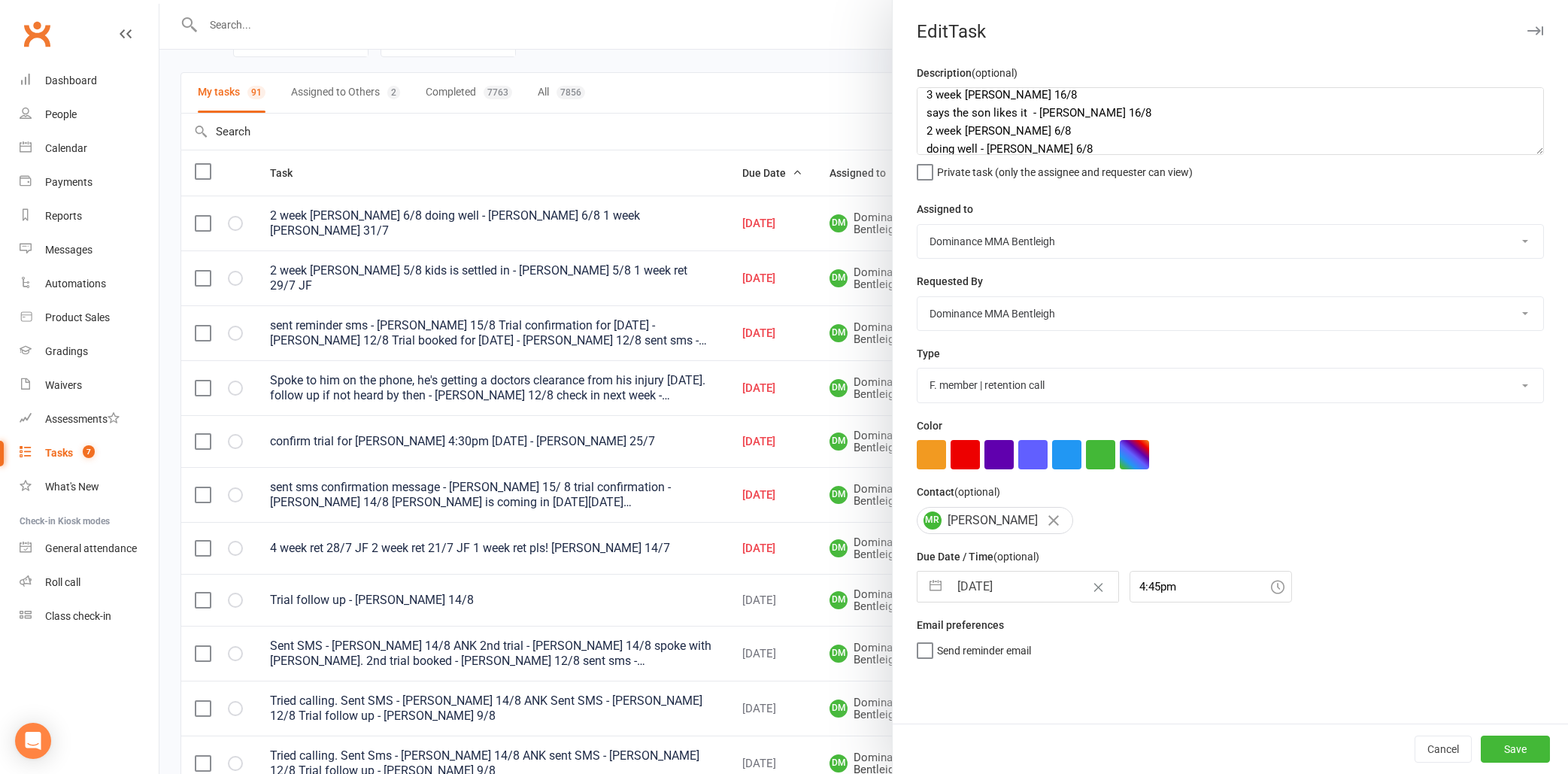
scroll to position [0, 0]
click at [1513, 746] on button "Save" at bounding box center [1515, 750] width 69 height 27
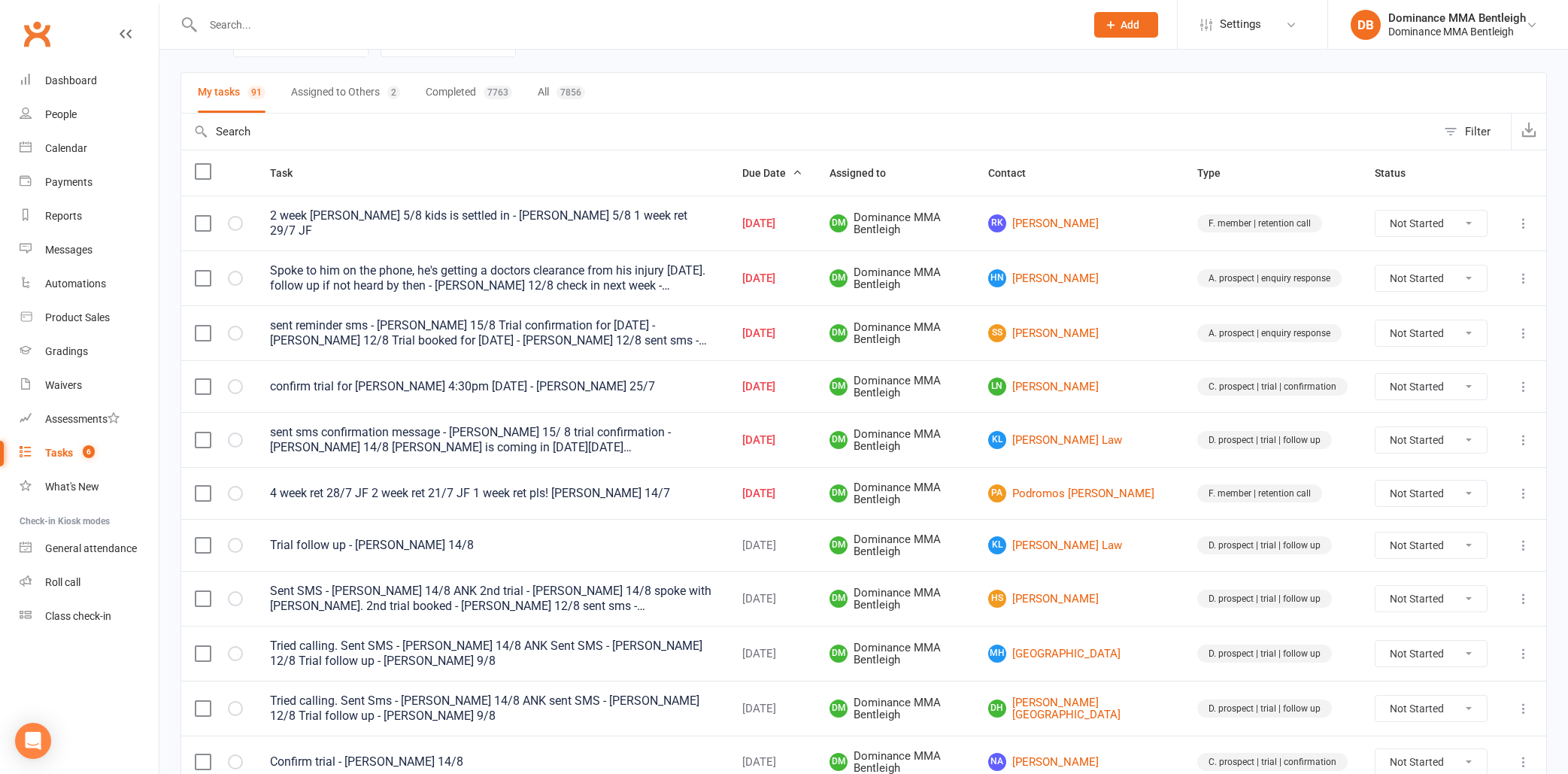
scroll to position [87, 0]
click at [300, 21] on input "text" at bounding box center [637, 24] width 876 height 21
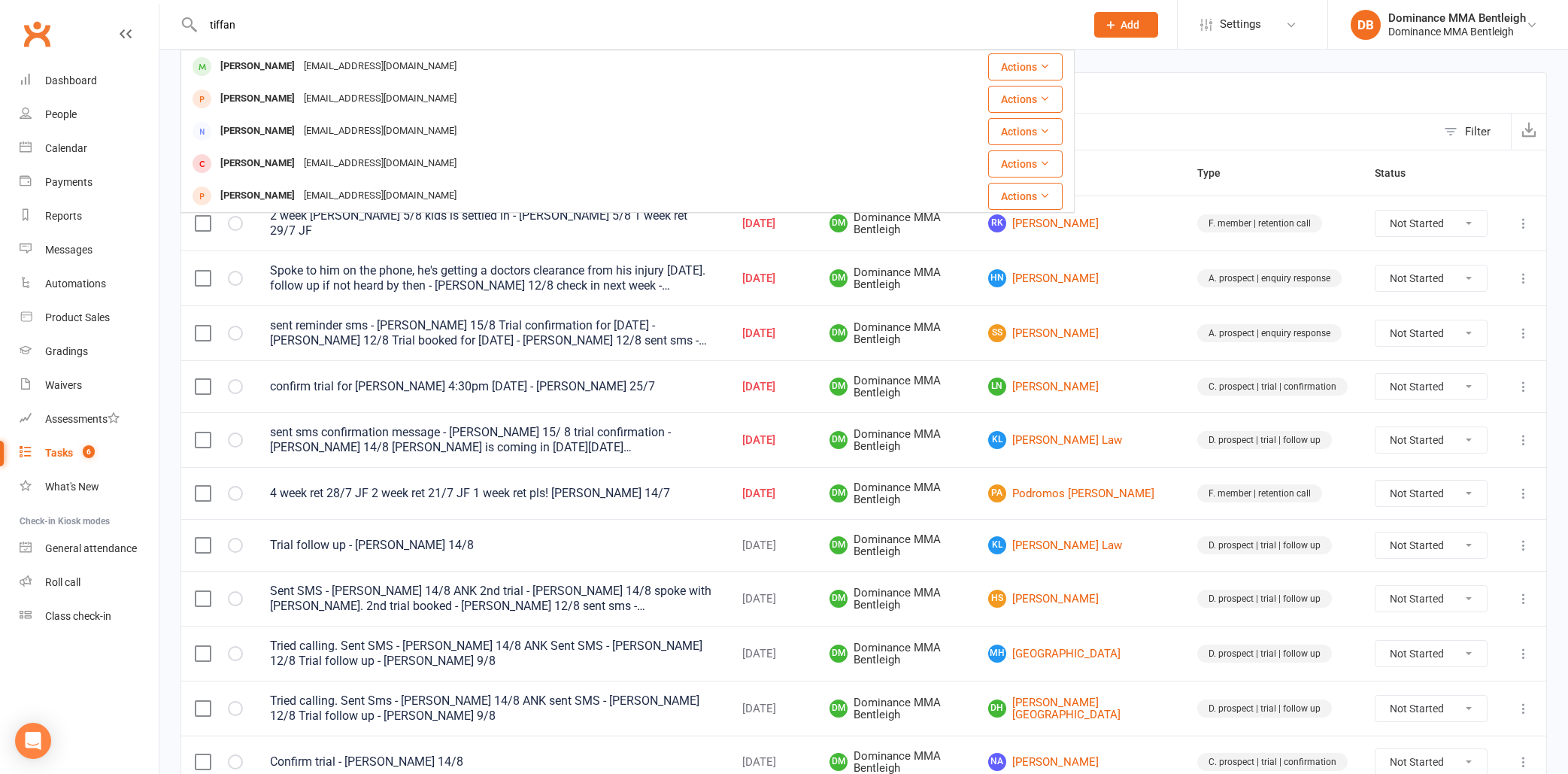
type input "Tiffany"
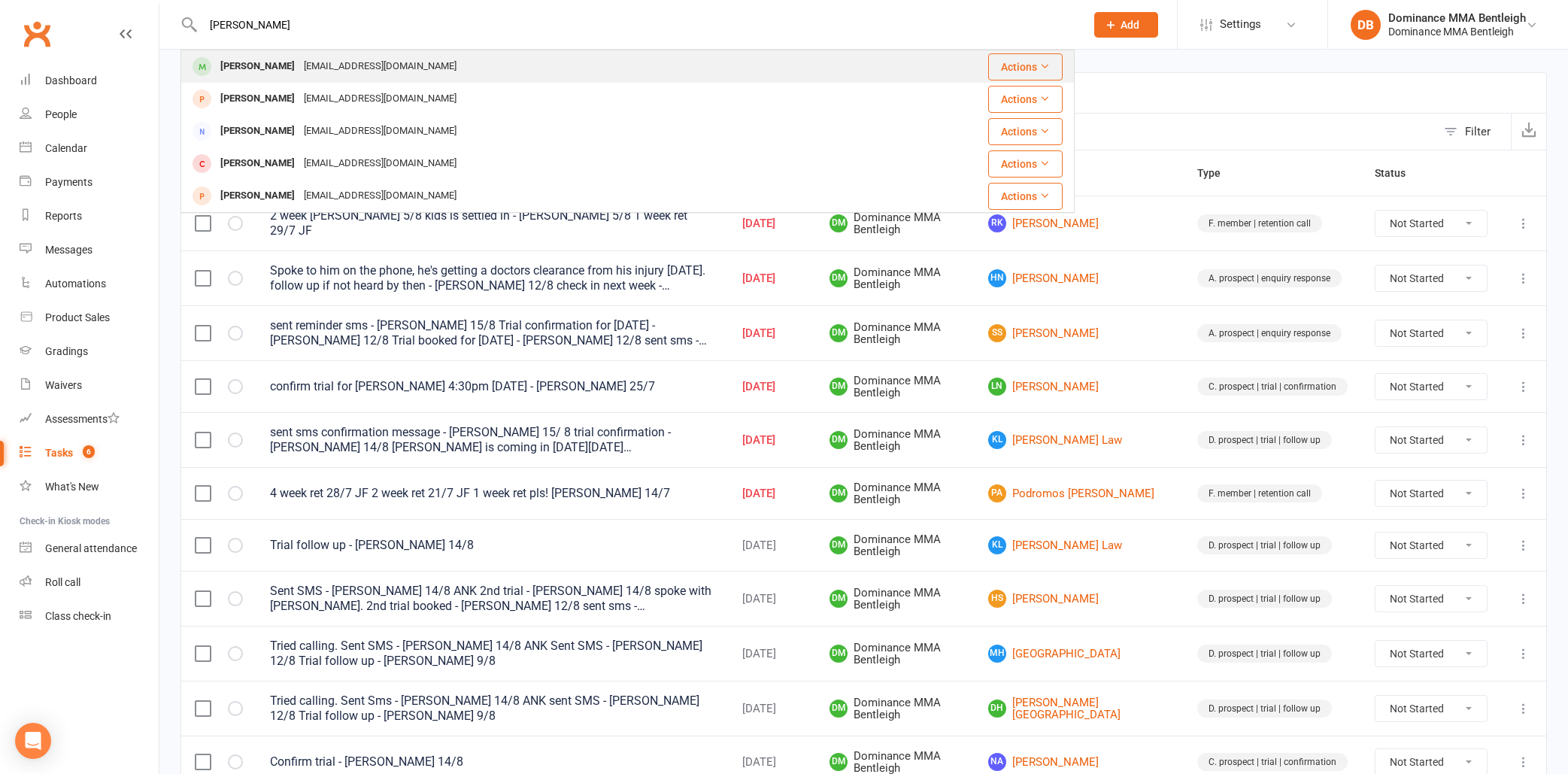
drag, startPoint x: 300, startPoint y: 21, endPoint x: 326, endPoint y: 61, distance: 47.7
click at [326, 61] on div "tpkiong65@gmail.com" at bounding box center [380, 66] width 162 height 22
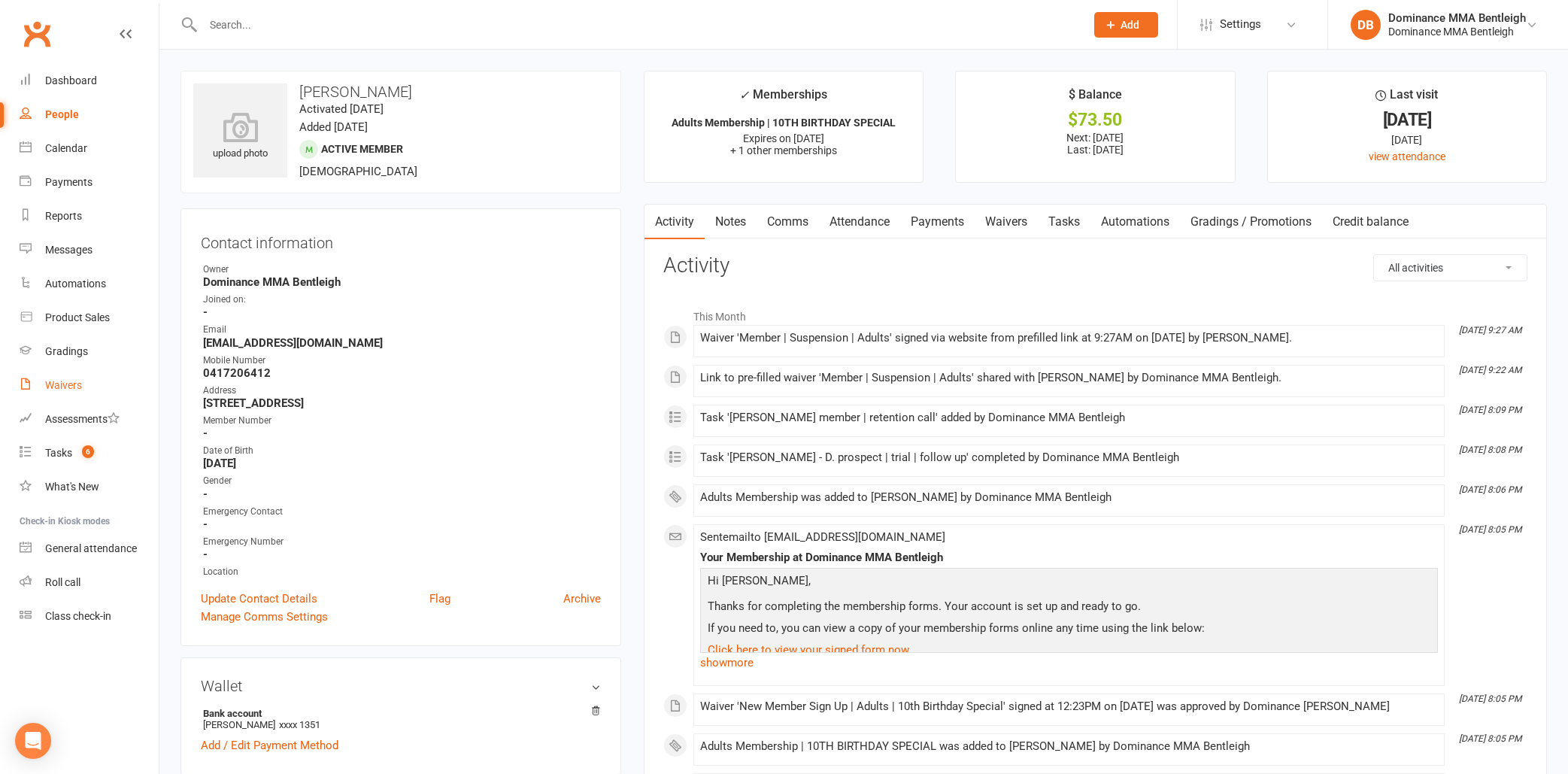
click at [104, 383] on link "Waivers" at bounding box center [89, 385] width 139 height 34
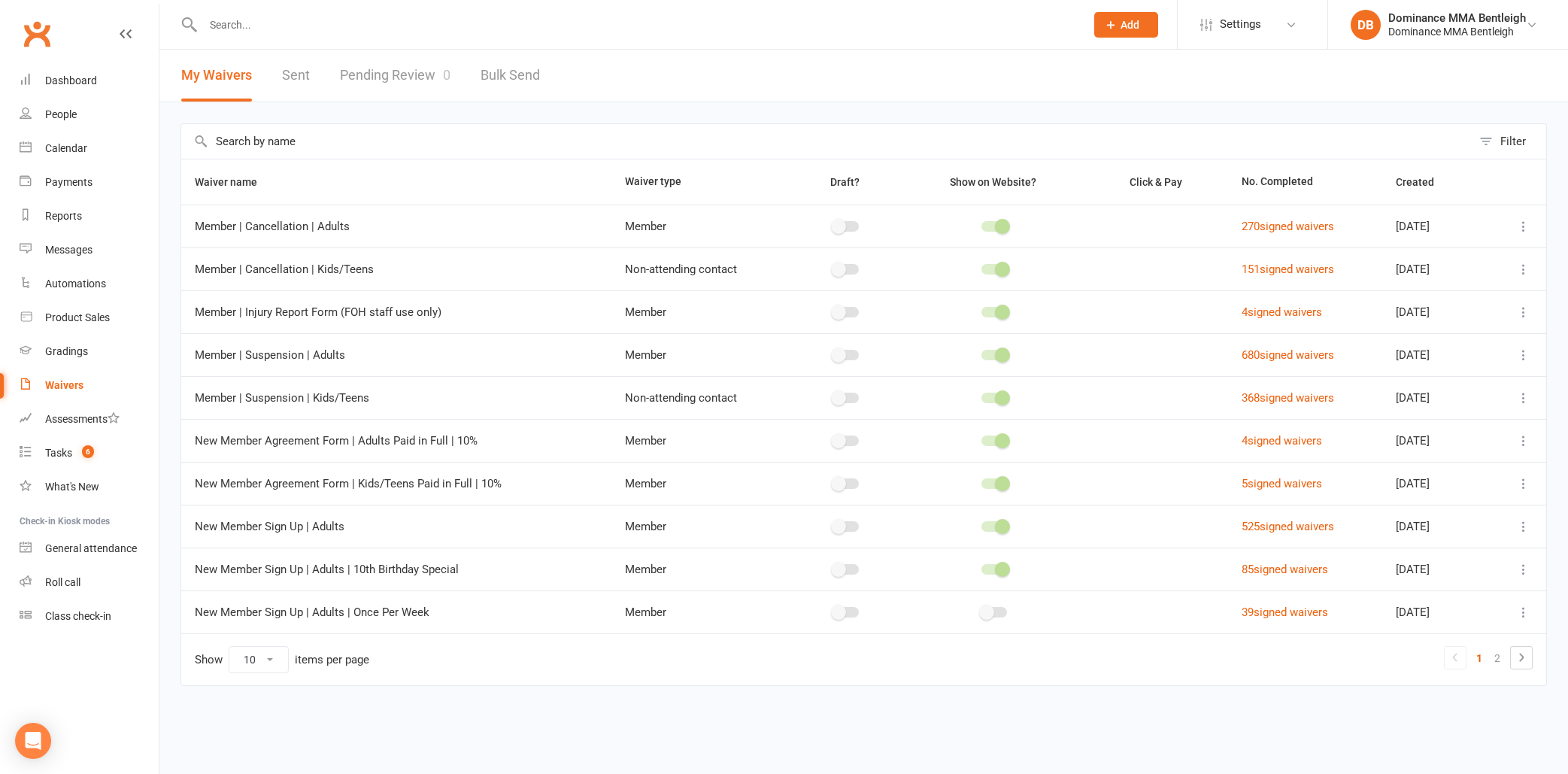
click at [414, 69] on link "Pending Review 0" at bounding box center [395, 76] width 111 height 52
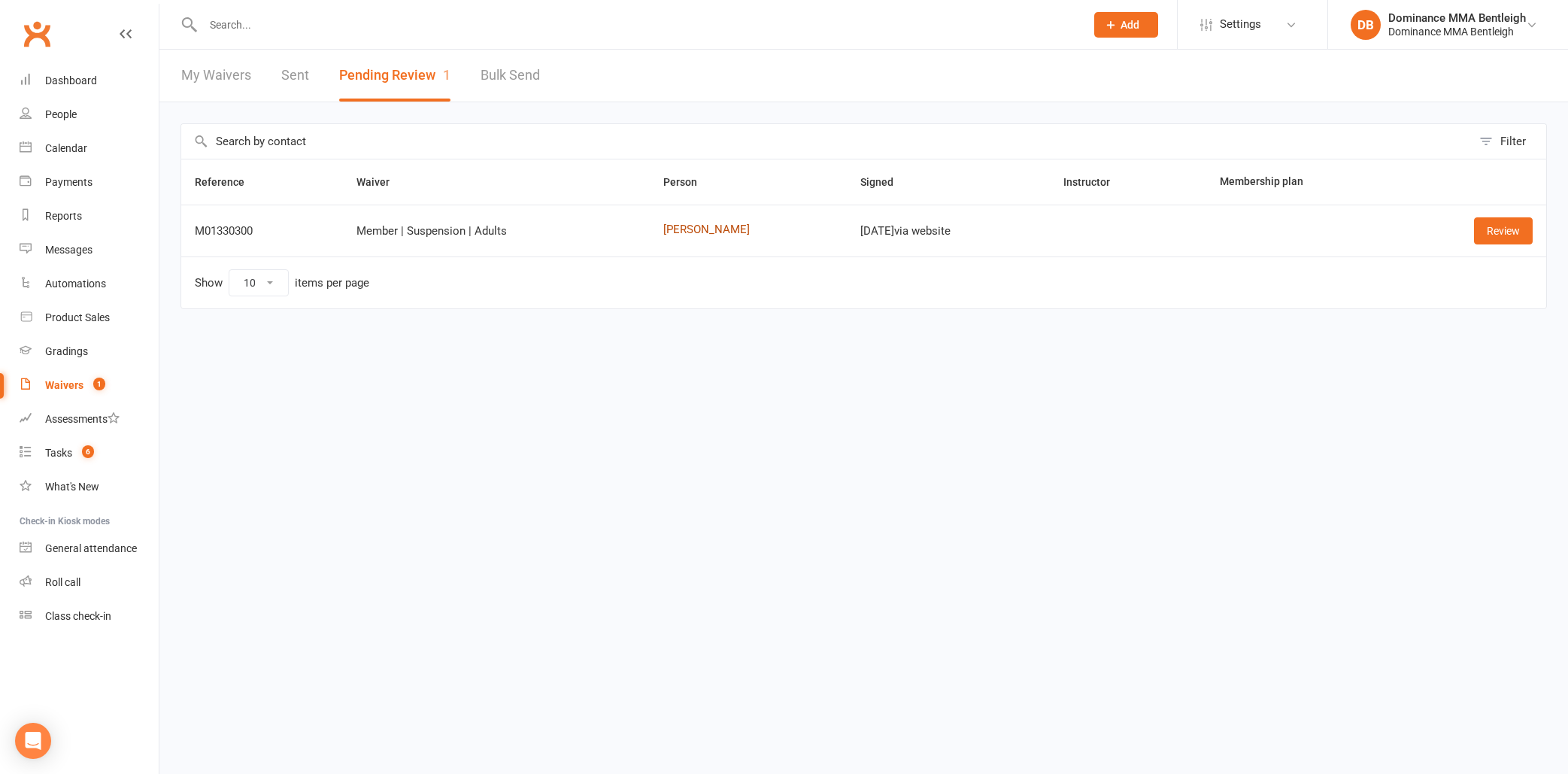
click at [691, 228] on link "Tiffany Kiong" at bounding box center [748, 229] width 170 height 13
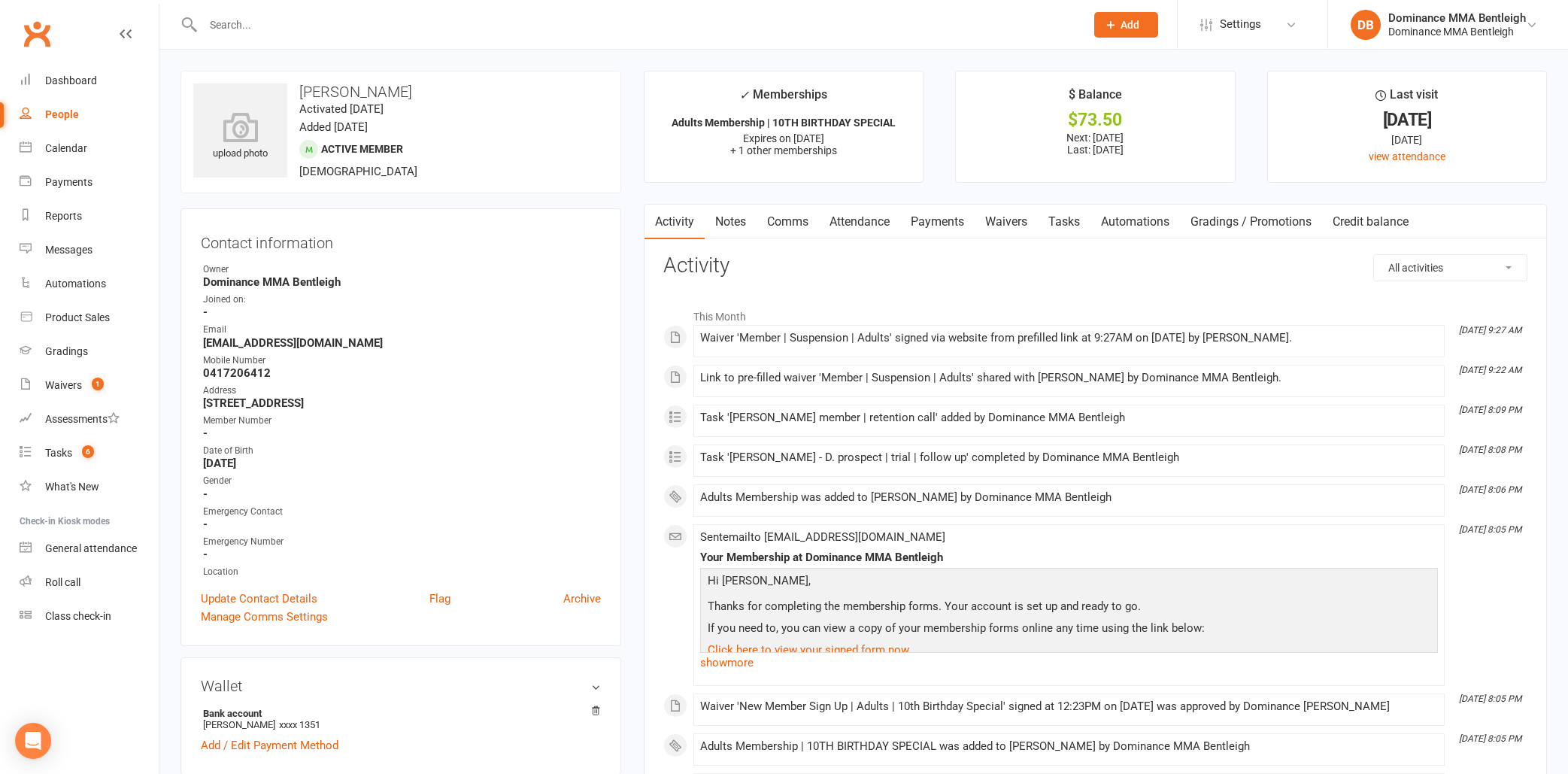
click at [939, 222] on link "Payments" at bounding box center [937, 222] width 75 height 34
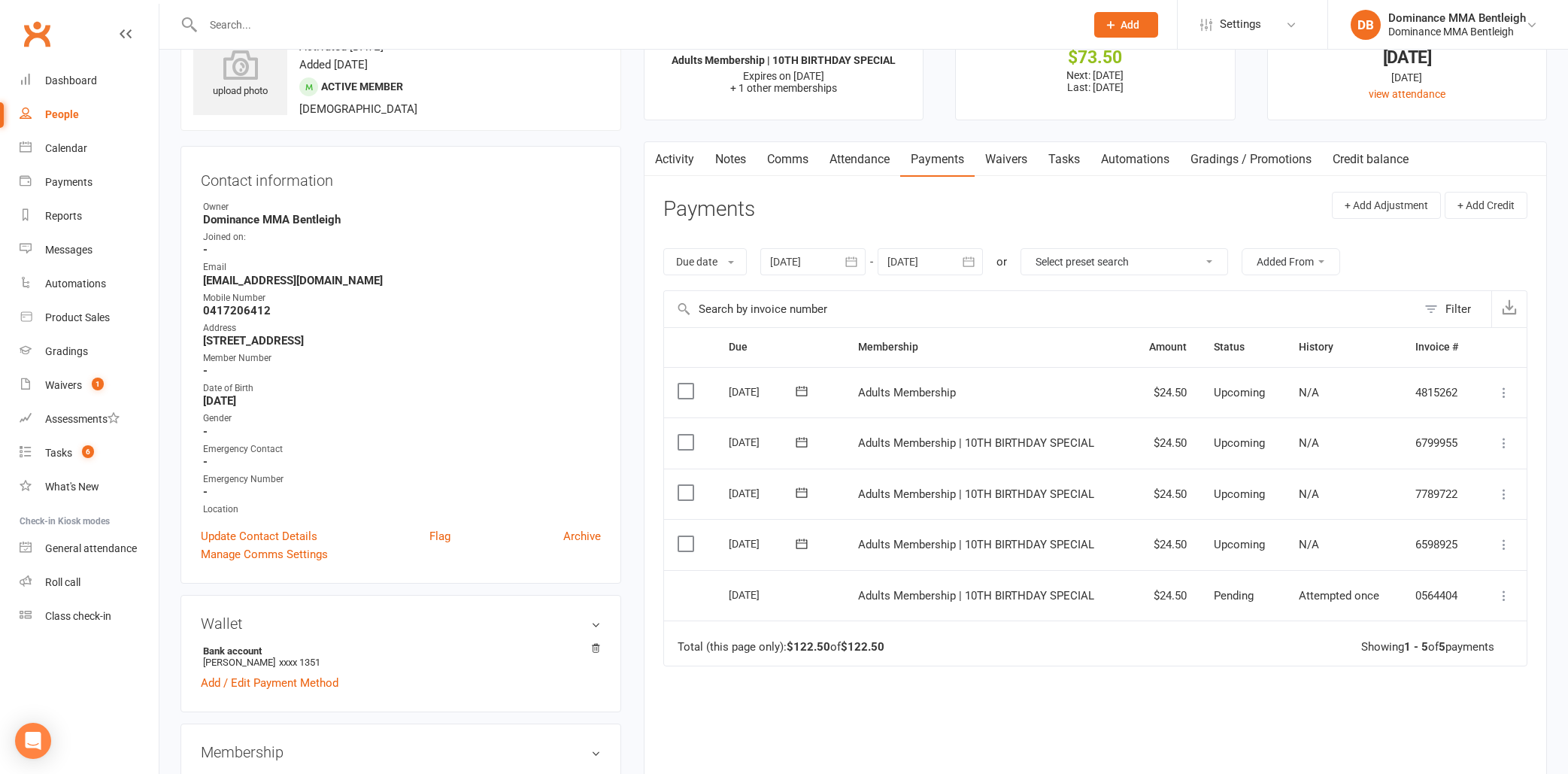
scroll to position [65, 0]
click at [690, 541] on label at bounding box center [688, 541] width 20 height 15
click at [687, 534] on input "checkbox" at bounding box center [683, 534] width 10 height 0
click at [691, 433] on label at bounding box center [688, 439] width 20 height 15
click at [687, 431] on input "checkbox" at bounding box center [683, 431] width 10 height 0
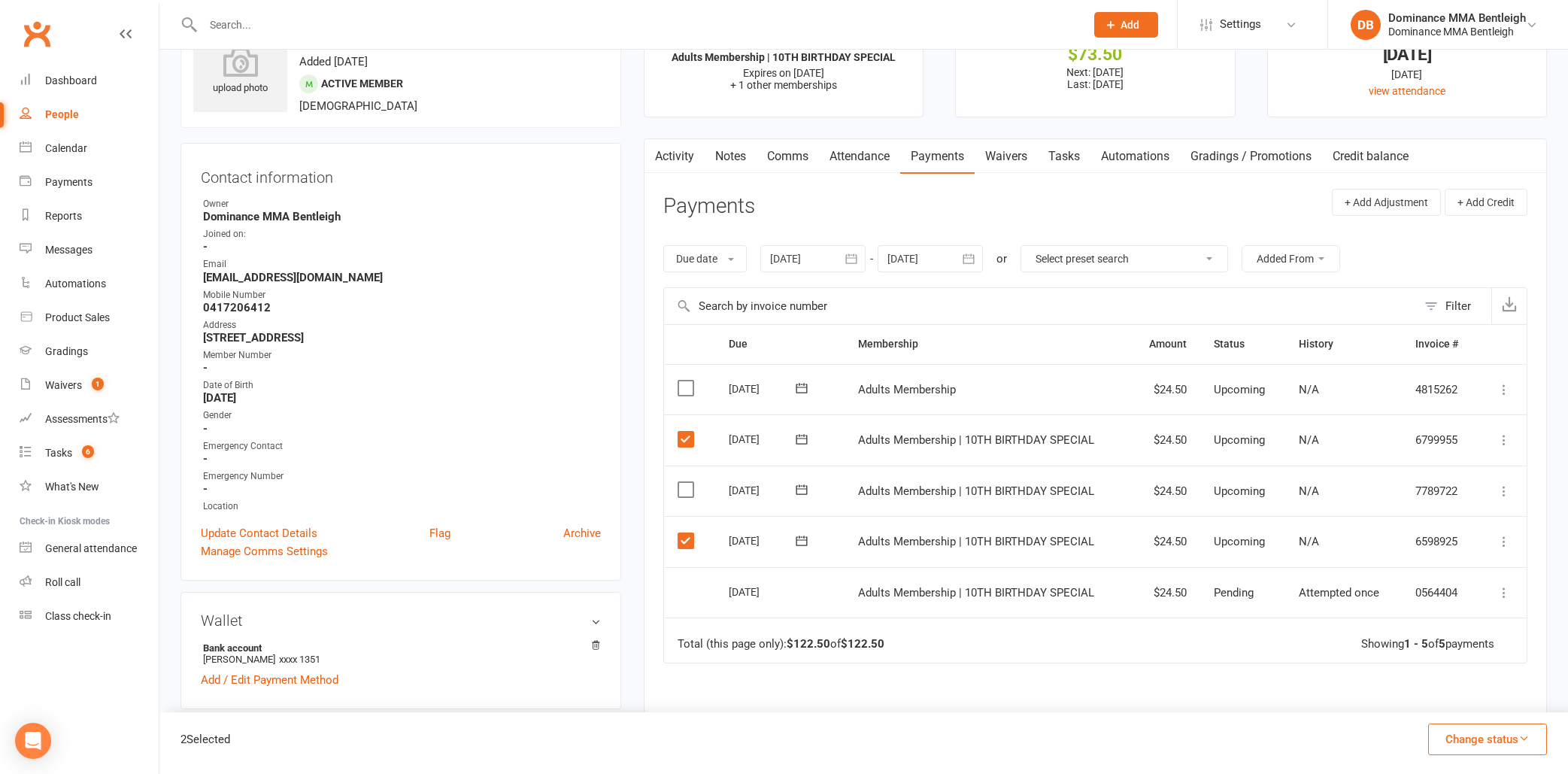
click at [680, 485] on label at bounding box center [688, 490] width 20 height 15
click at [680, 483] on input "checkbox" at bounding box center [683, 483] width 10 height 0
click at [1474, 748] on button "Change status" at bounding box center [1487, 740] width 119 height 32
click at [1440, 704] on link "Skipped" at bounding box center [1471, 699] width 148 height 30
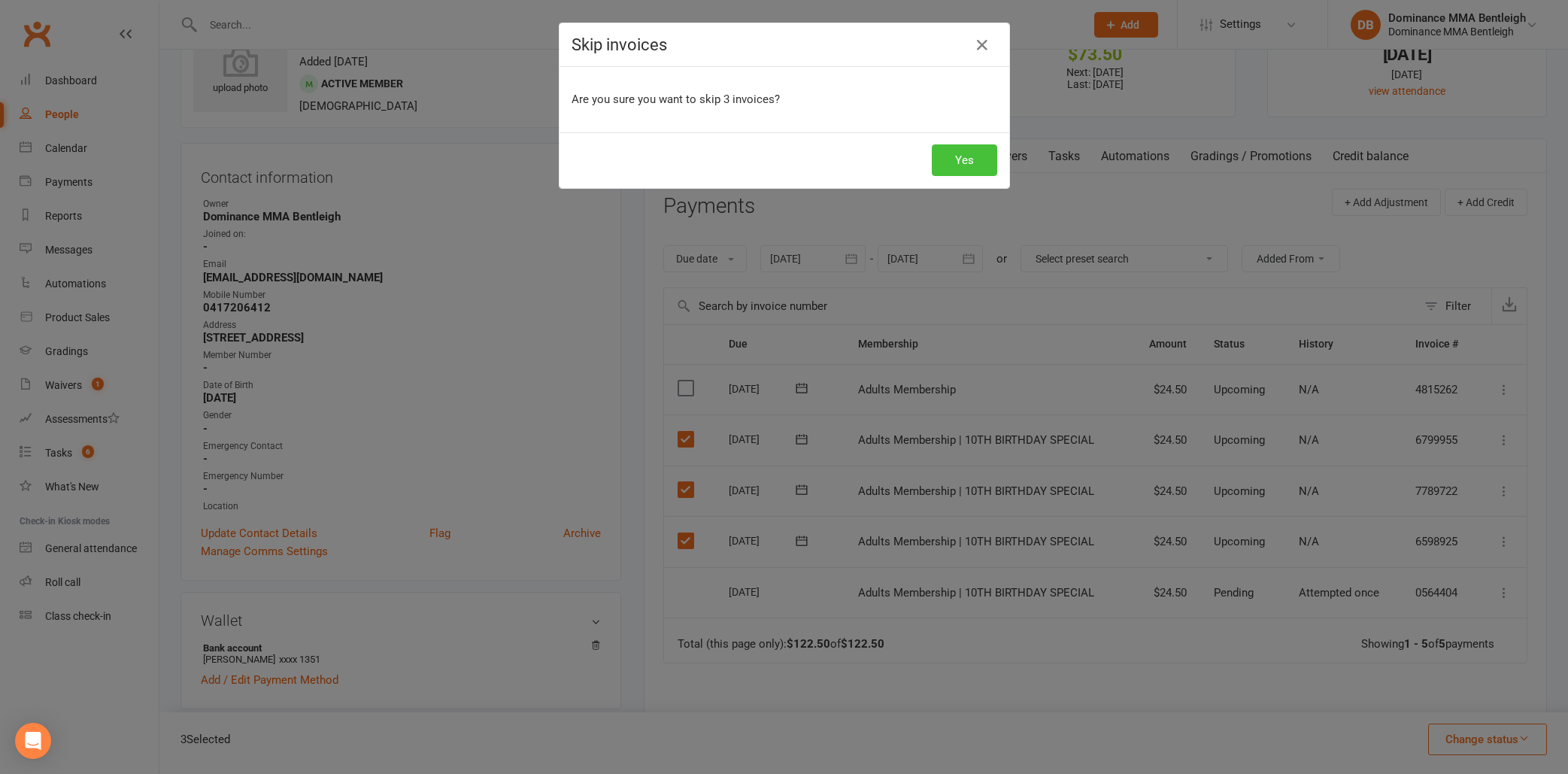
click at [969, 149] on button "Yes" at bounding box center [965, 160] width 65 height 32
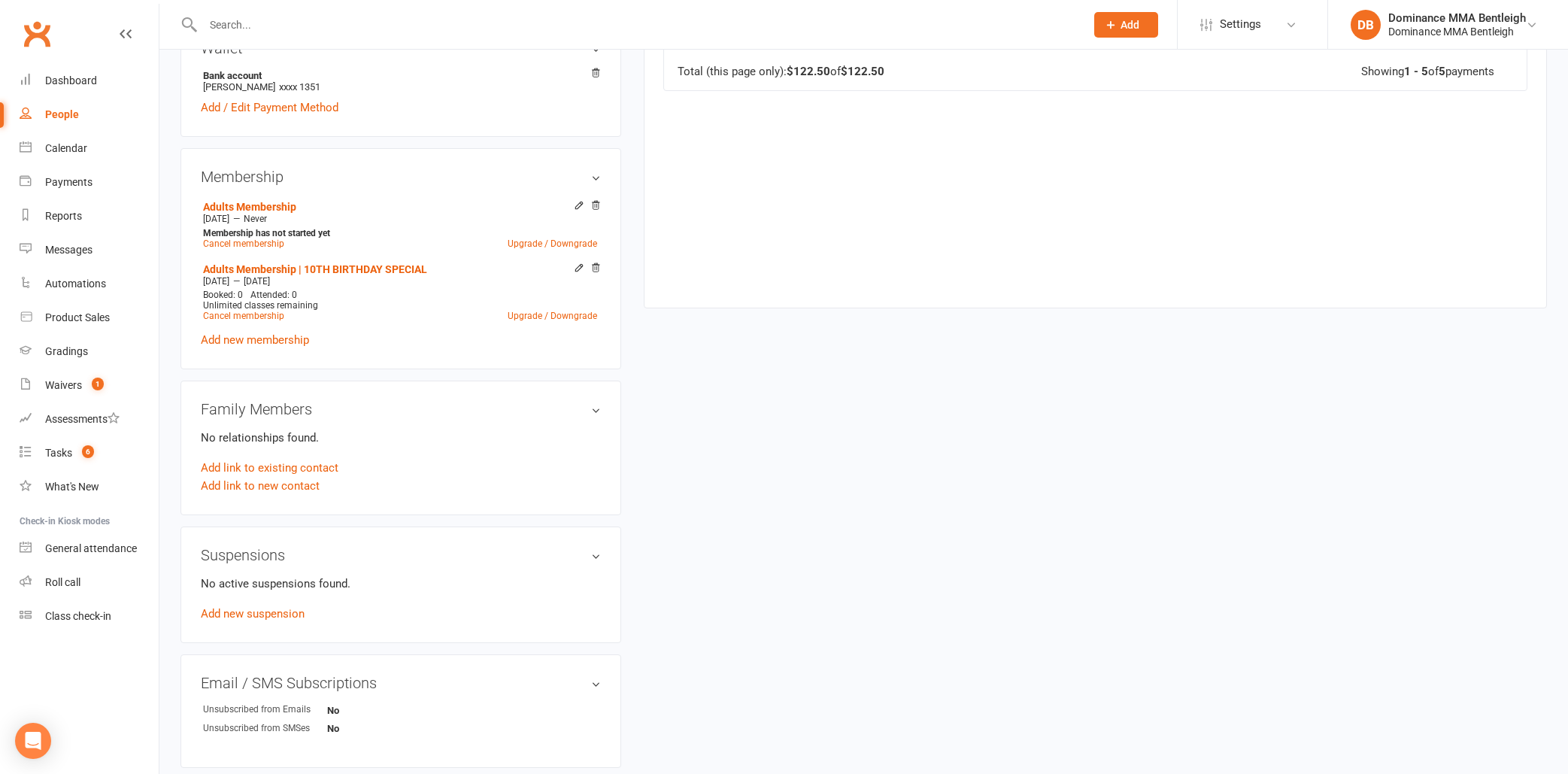
scroll to position [638, 0]
click at [285, 619] on link "Add new suspension" at bounding box center [253, 614] width 104 height 13
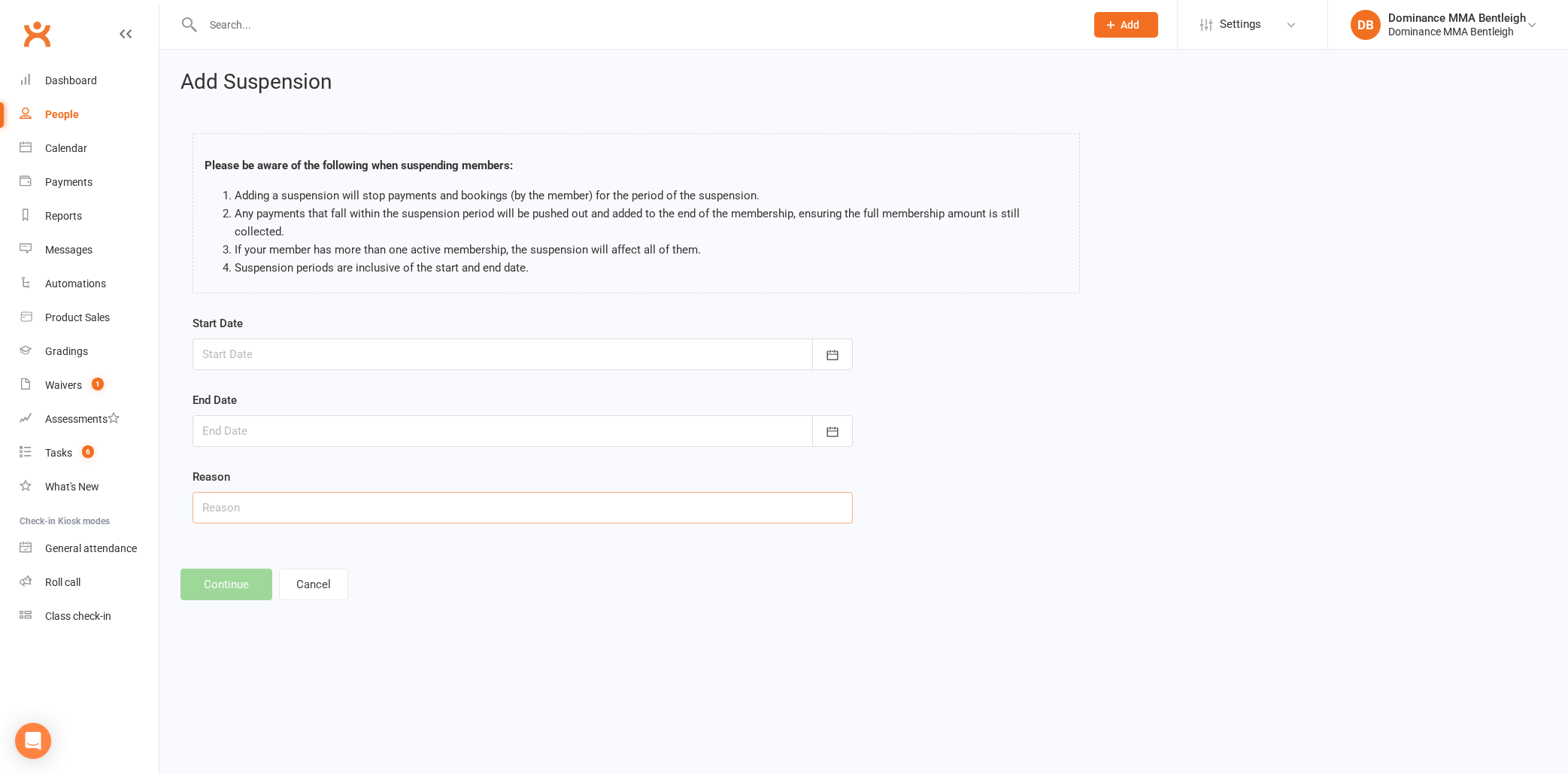
click at [466, 514] on input "text" at bounding box center [522, 508] width 660 height 32
type input "knee injury"
click at [423, 421] on div at bounding box center [522, 431] width 660 height 32
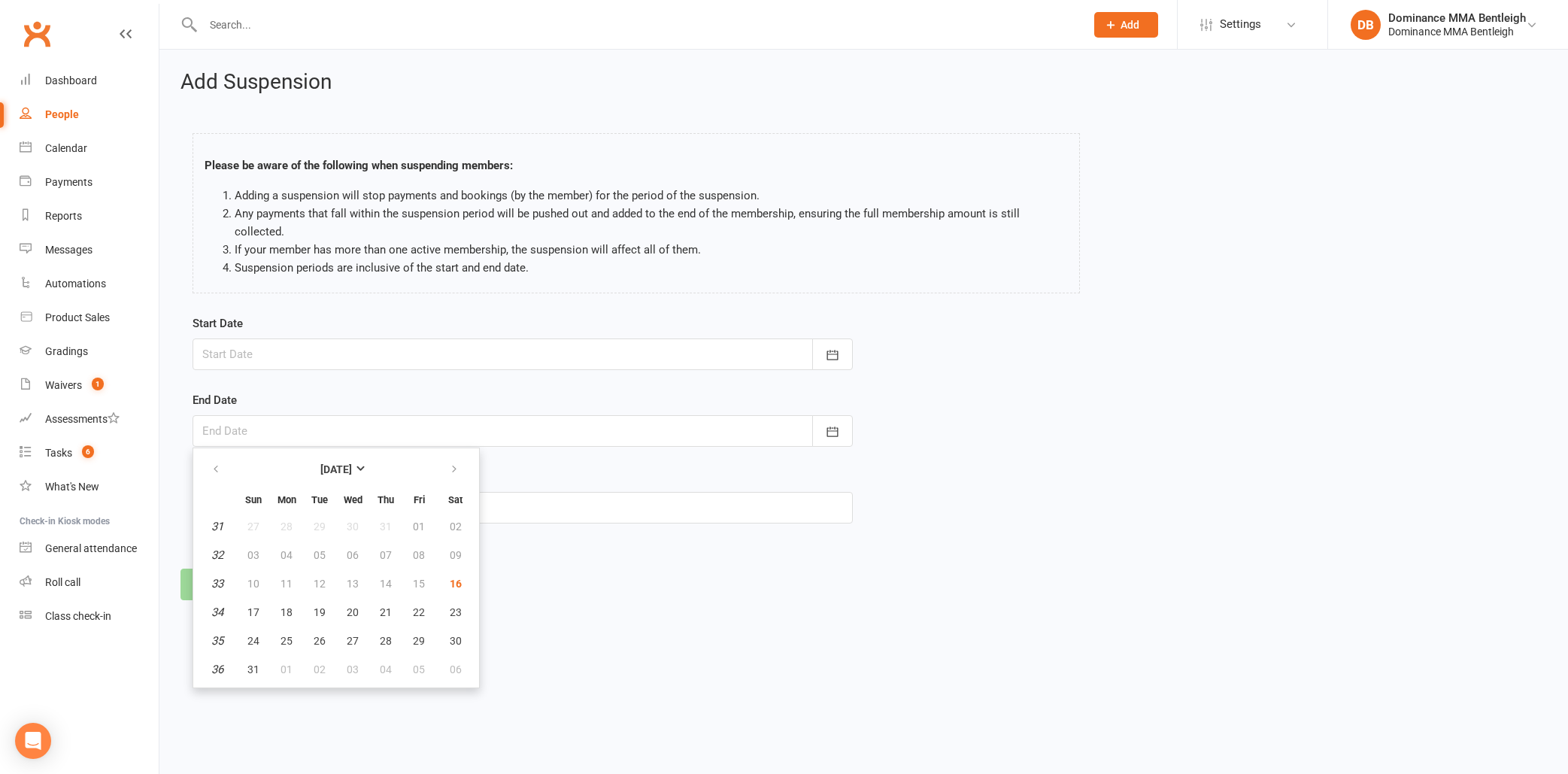
click at [420, 359] on div at bounding box center [522, 354] width 660 height 32
click at [320, 465] on strong "August 2025" at bounding box center [336, 469] width 32 height 12
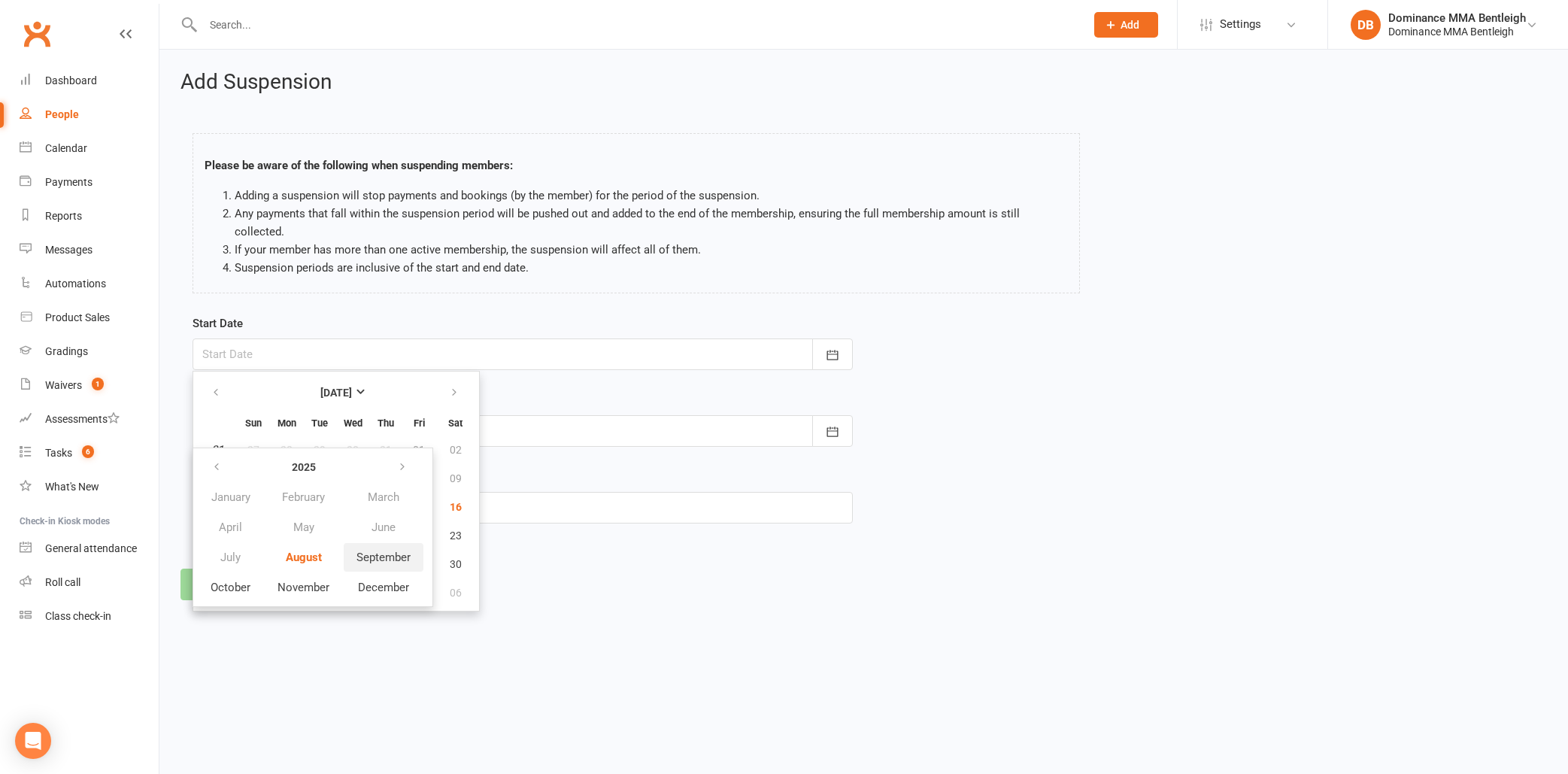
click at [373, 559] on span "September" at bounding box center [383, 557] width 55 height 13
click at [390, 526] on span "04" at bounding box center [386, 526] width 12 height 12
type input "04 Sep 2025"
click at [383, 534] on span "21" at bounding box center [386, 536] width 12 height 12
type input "21 Aug 2025"
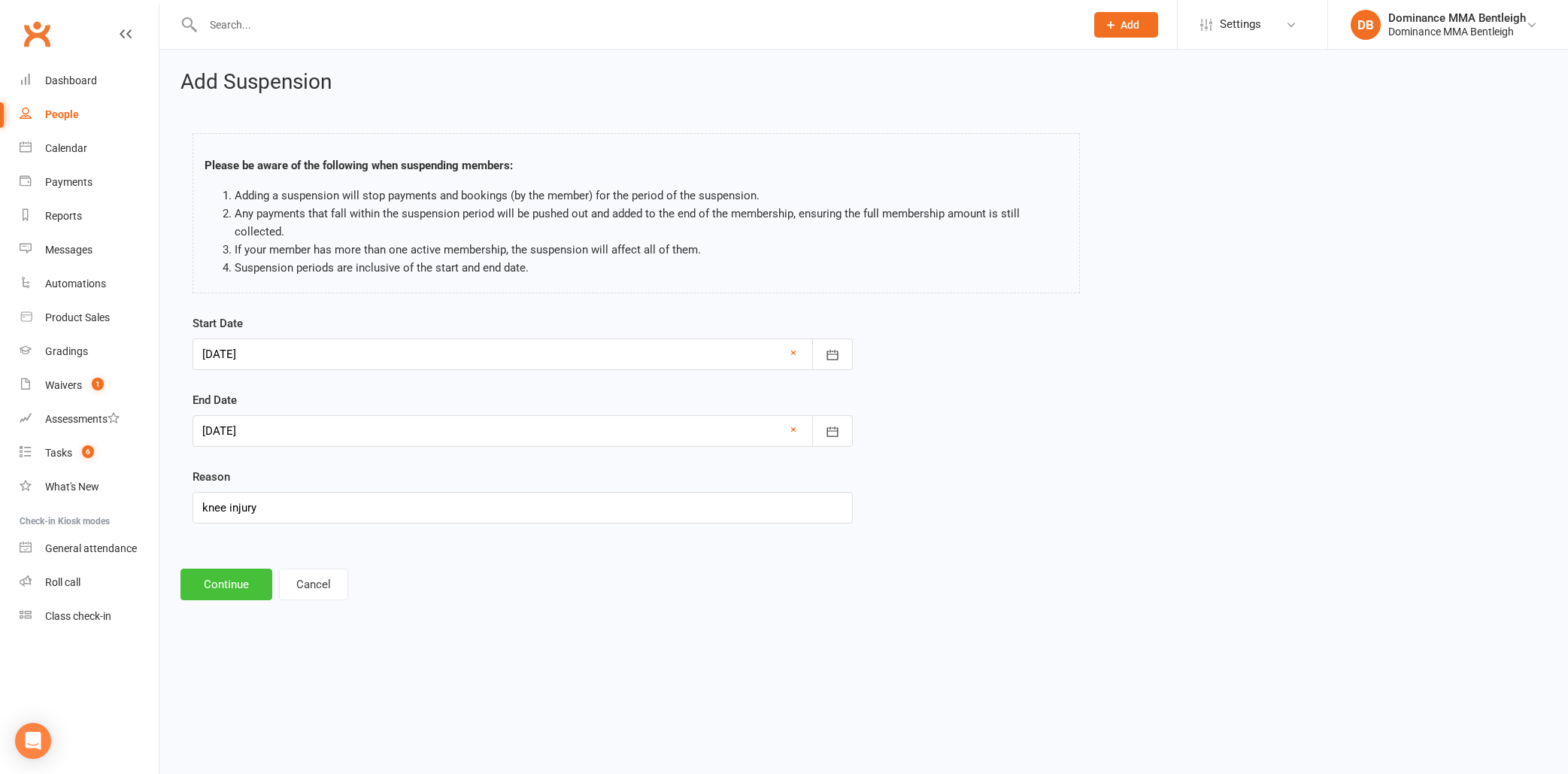
click at [215, 584] on button "Continue" at bounding box center [226, 585] width 91 height 32
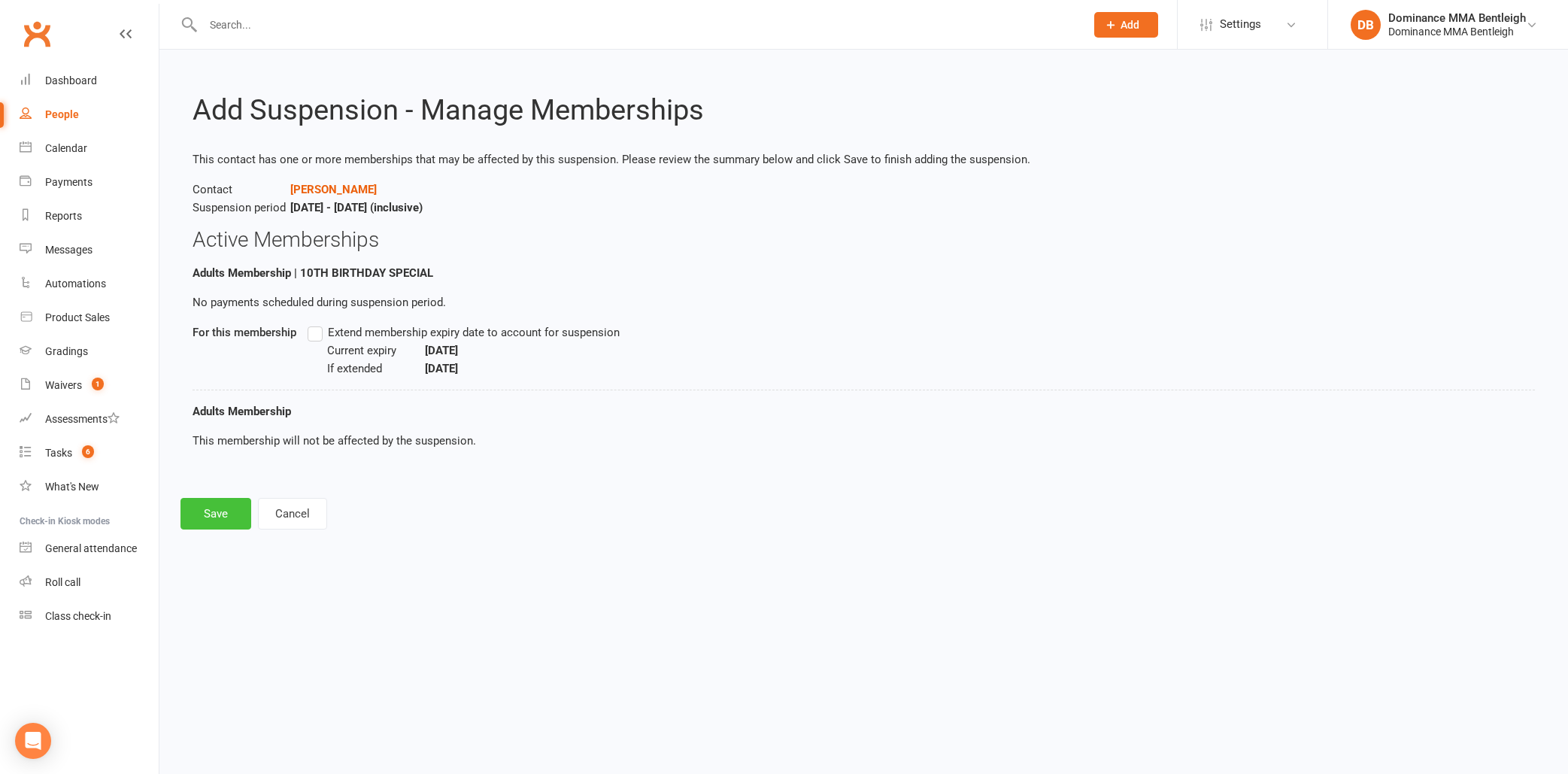
click at [222, 515] on button "Save" at bounding box center [216, 514] width 70 height 32
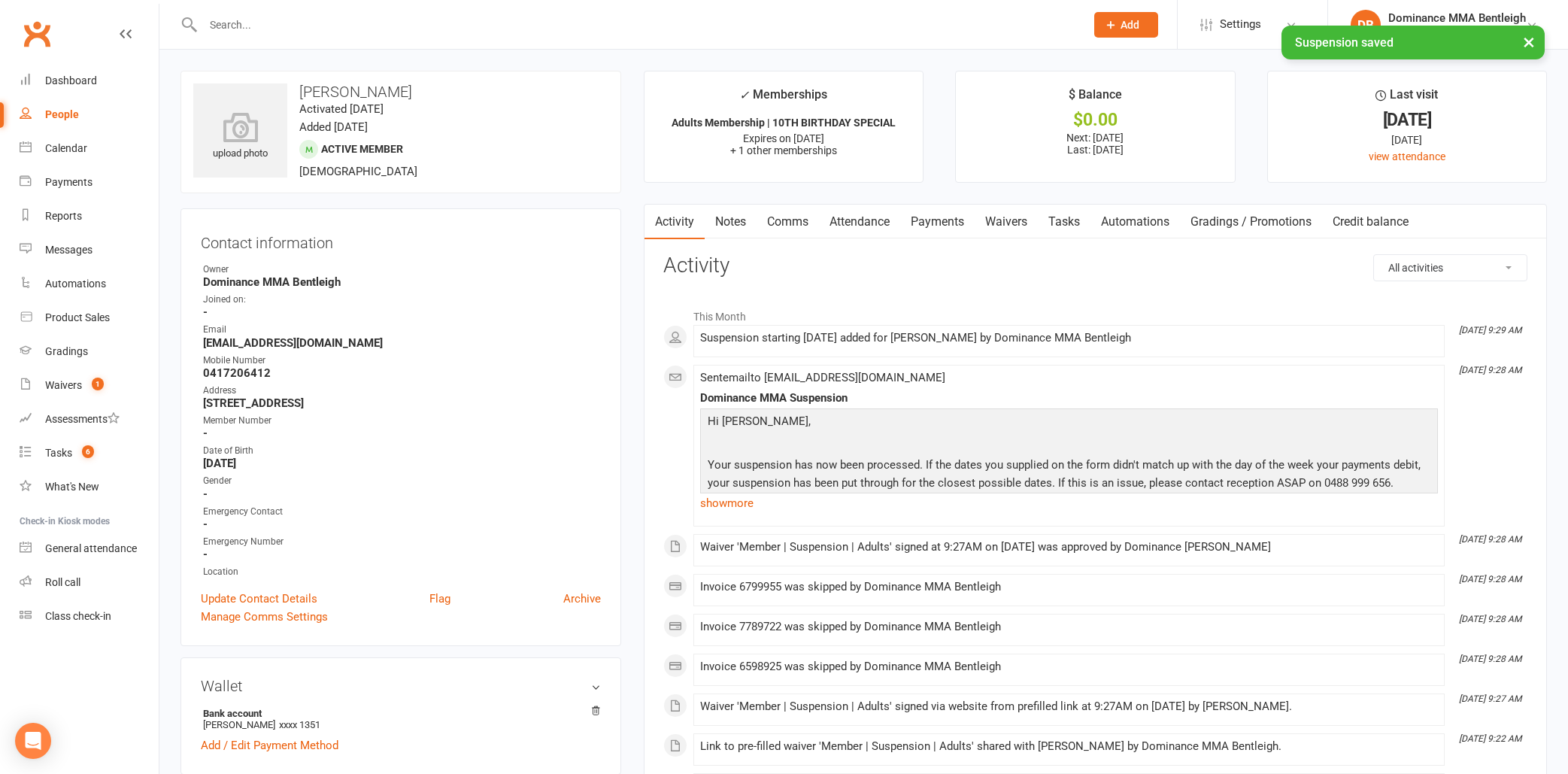
click at [942, 226] on link "Payments" at bounding box center [937, 222] width 75 height 34
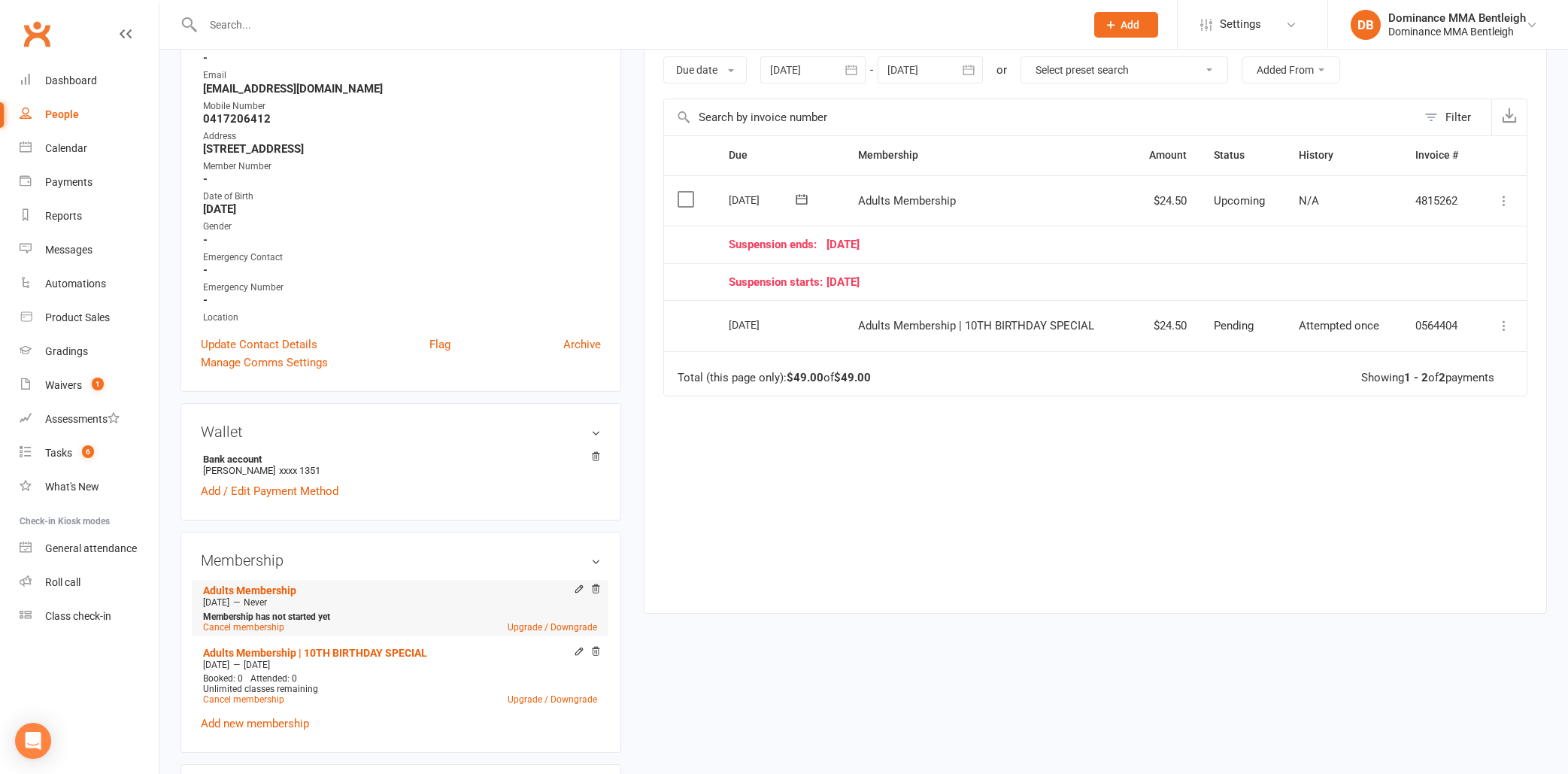
scroll to position [243, 0]
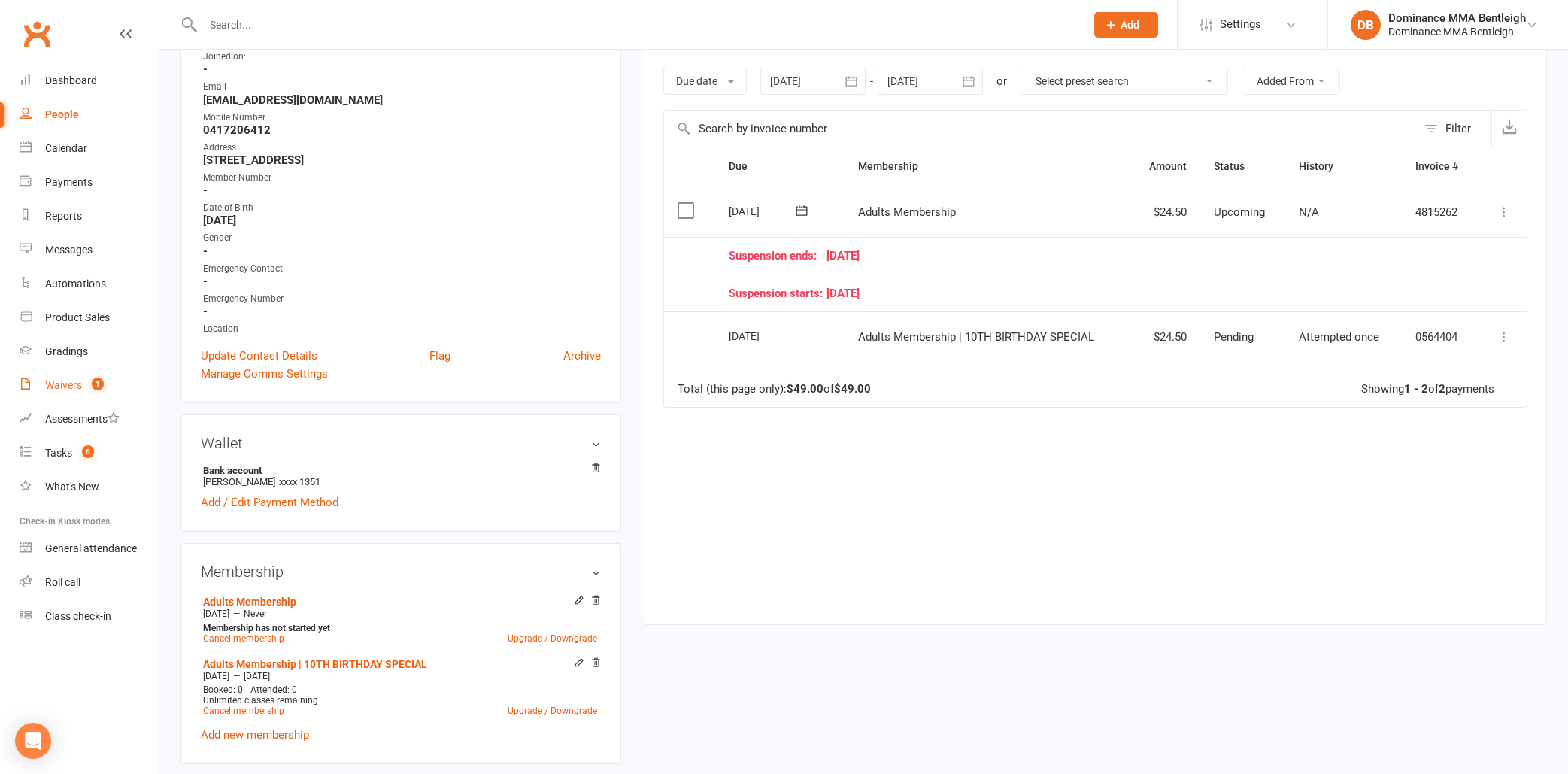
click at [76, 383] on div "Waivers" at bounding box center [64, 385] width 37 height 12
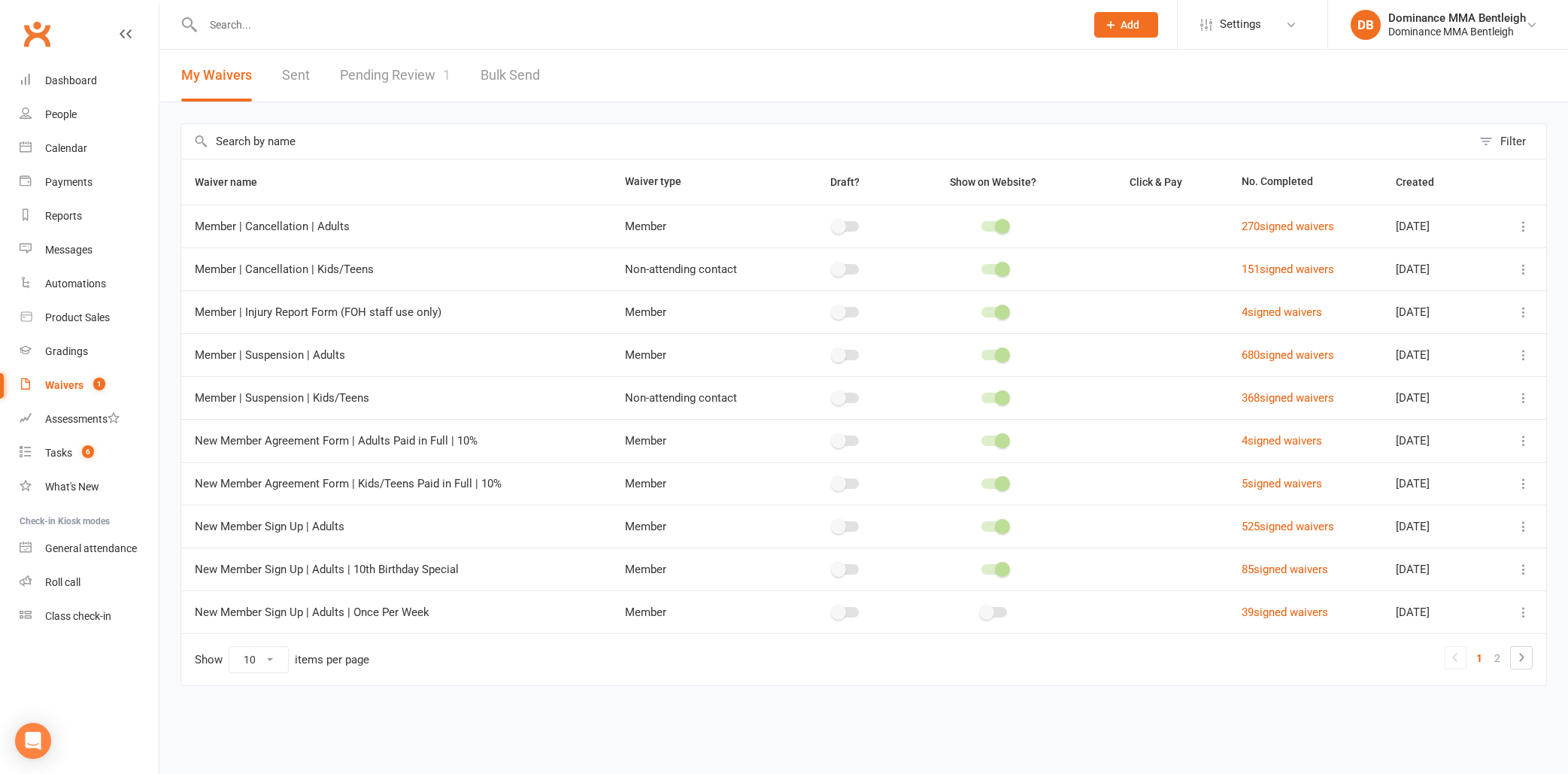
click at [424, 80] on link "Pending Review 1" at bounding box center [395, 76] width 111 height 52
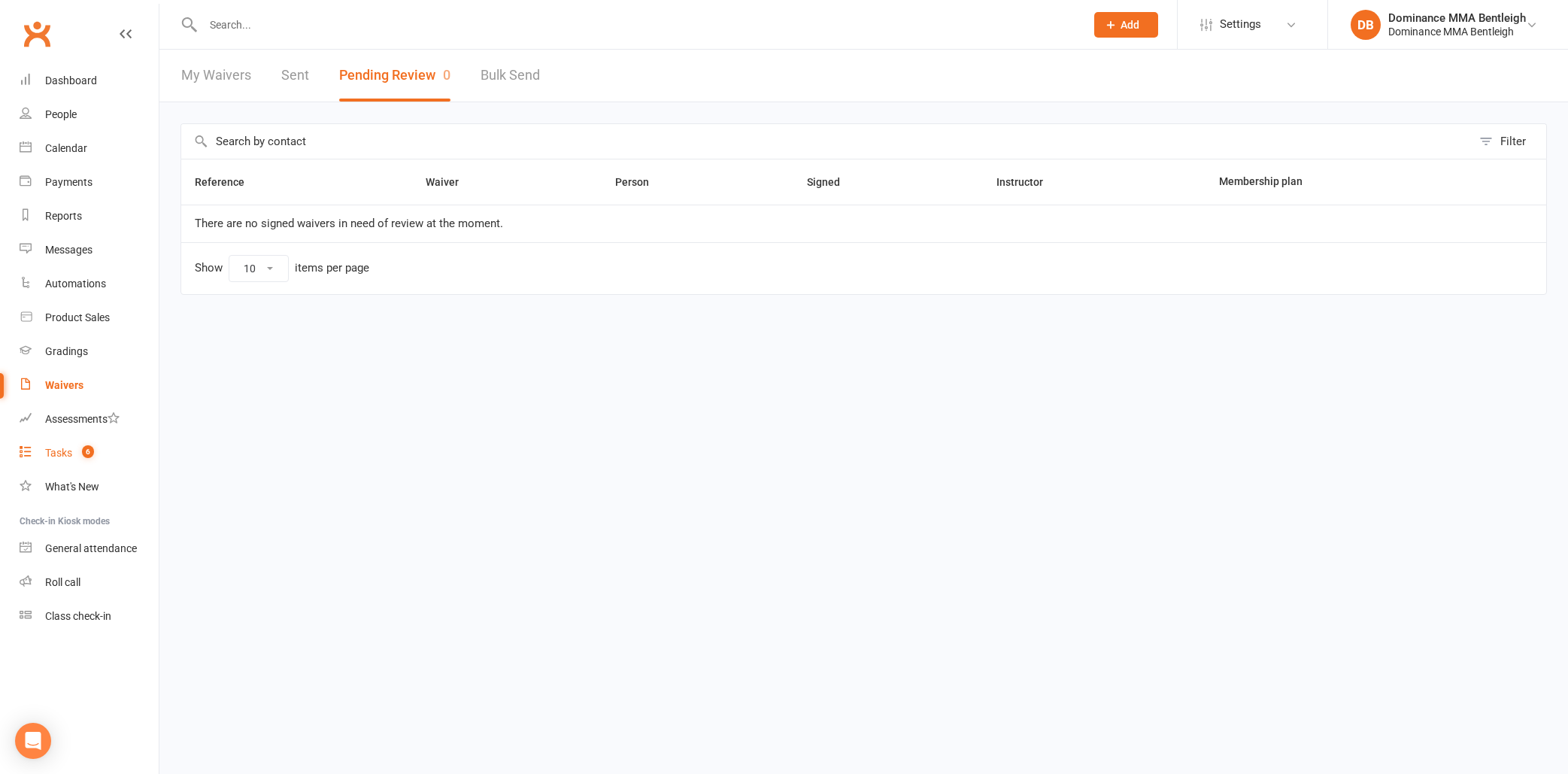
click at [75, 451] on link "Tasks 6" at bounding box center [89, 453] width 139 height 34
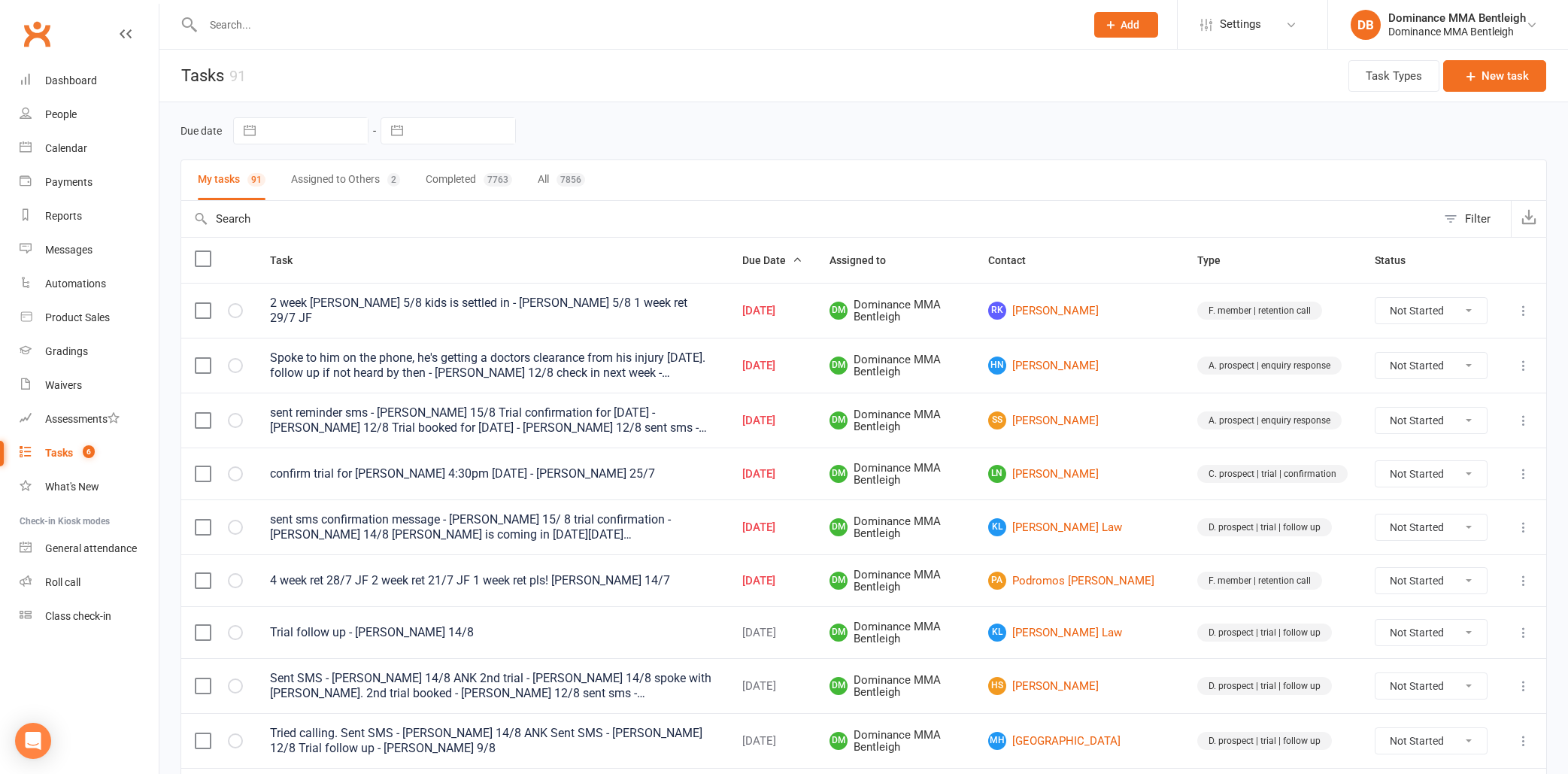
click at [452, 32] on input "text" at bounding box center [637, 24] width 876 height 21
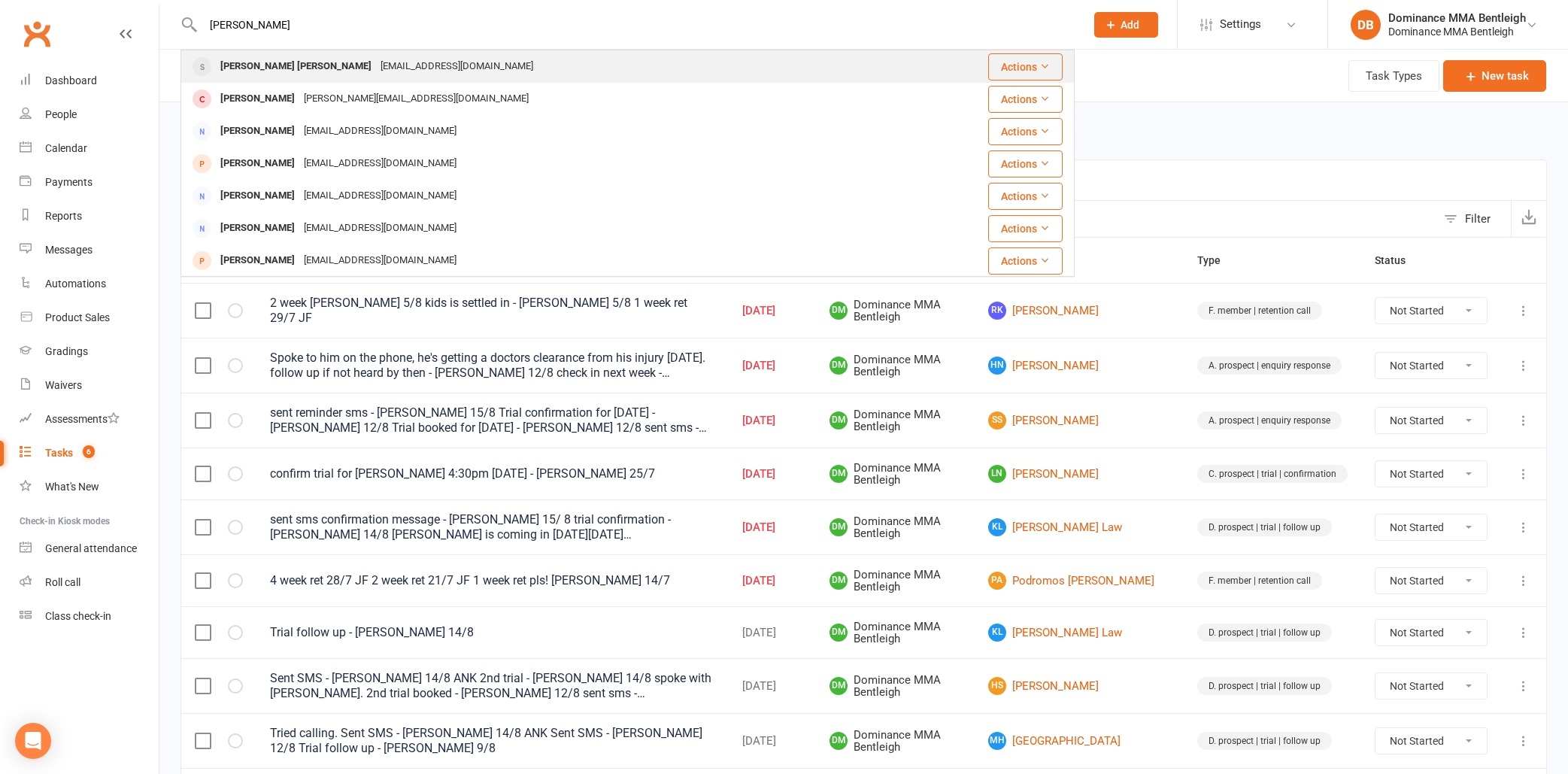
type input "Kohen"
click at [376, 64] on div "Kokoelks71@gmail.com" at bounding box center [456, 66] width 162 height 22
click at [0, 0] on div "Loading" at bounding box center [0, 0] width 0 height 0
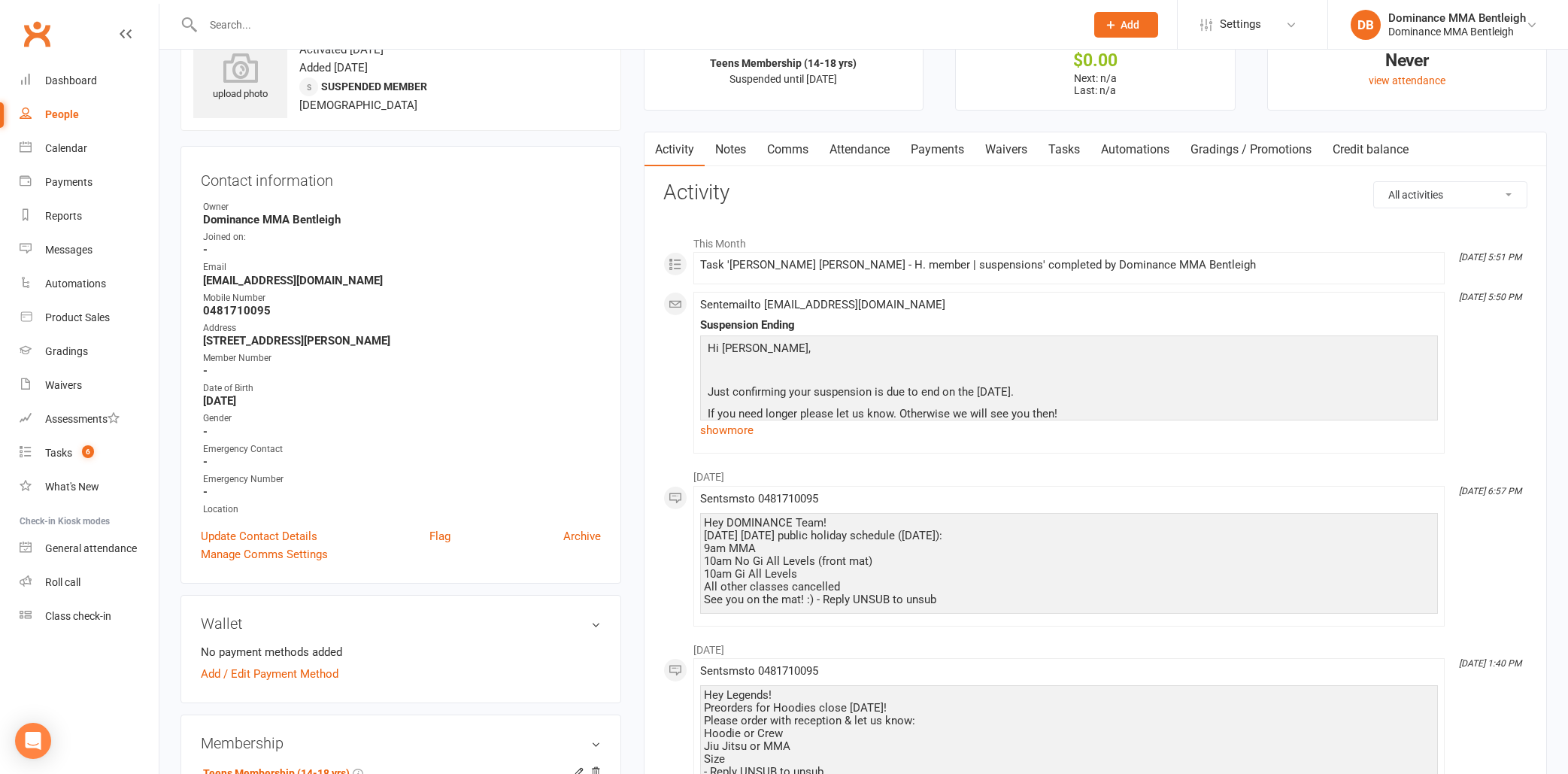
scroll to position [61, 0]
drag, startPoint x: 1006, startPoint y: 146, endPoint x: 1014, endPoint y: 142, distance: 8.9
click at [1014, 142] on link "Waivers" at bounding box center [1006, 147] width 63 height 34
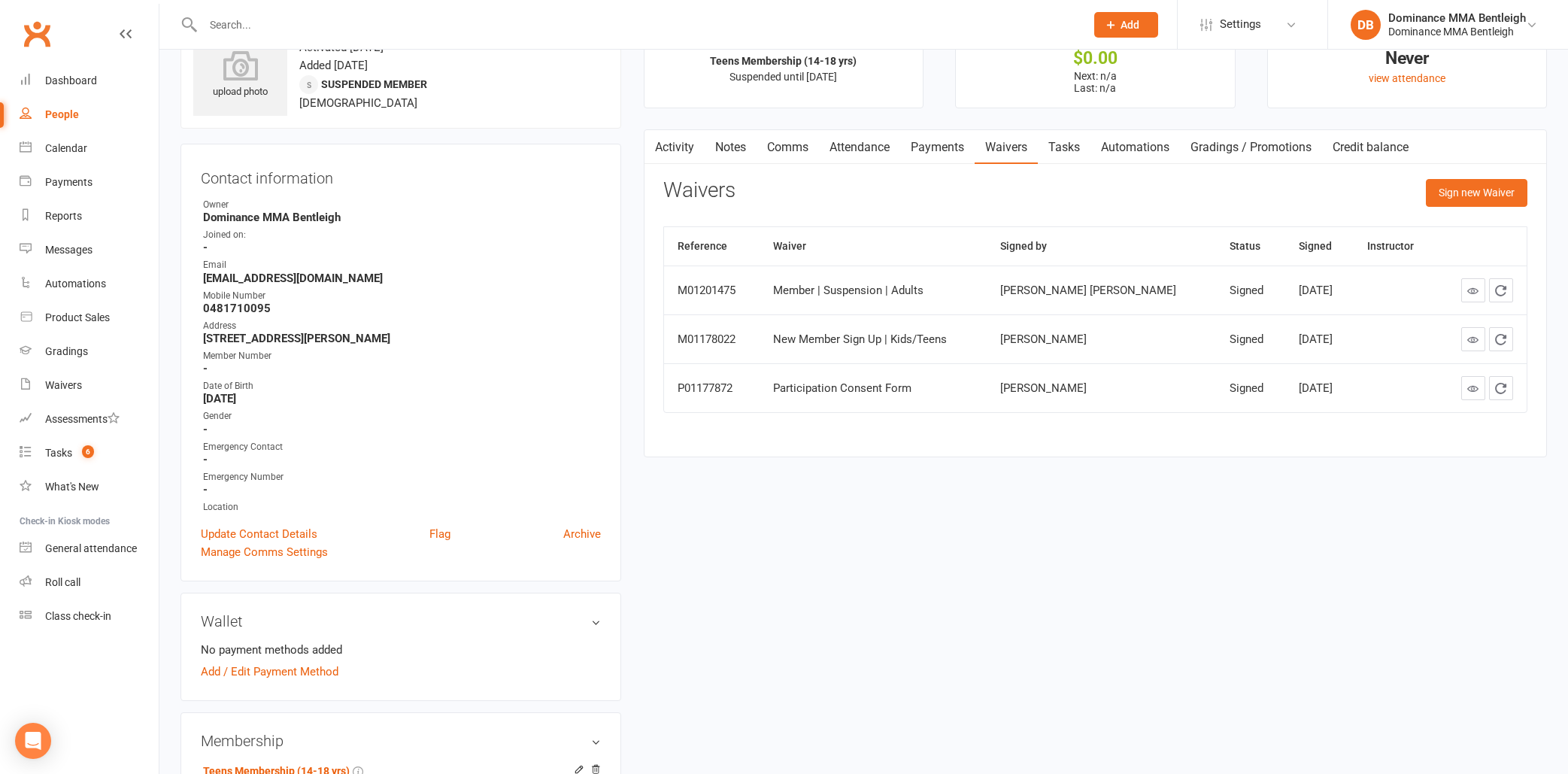
click at [1440, 198] on button "Sign new Waiver" at bounding box center [1476, 192] width 102 height 27
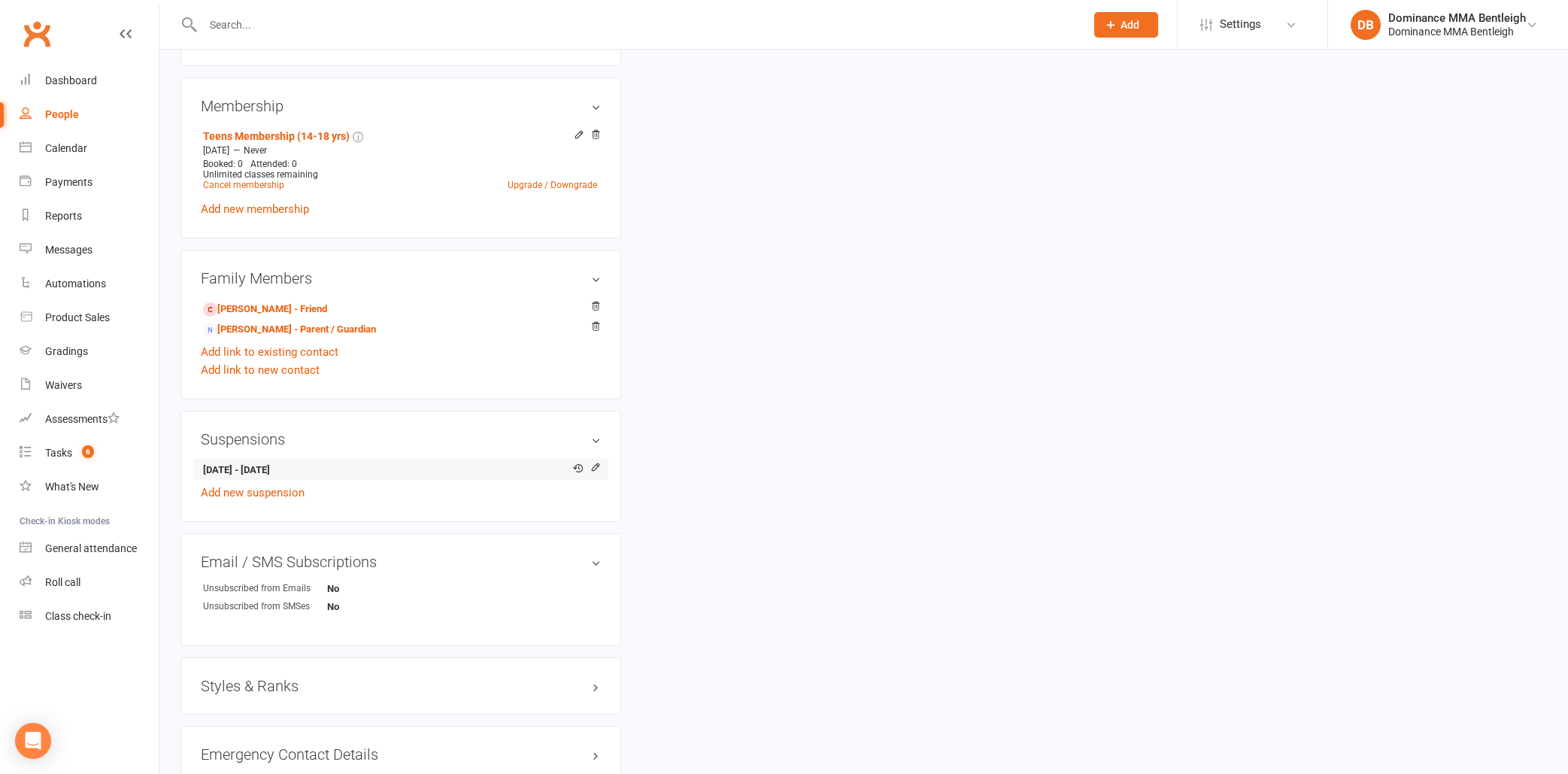
scroll to position [700, 0]
click at [319, 327] on link "Chris Elkins - Parent / Guardian" at bounding box center [289, 327] width 173 height 16
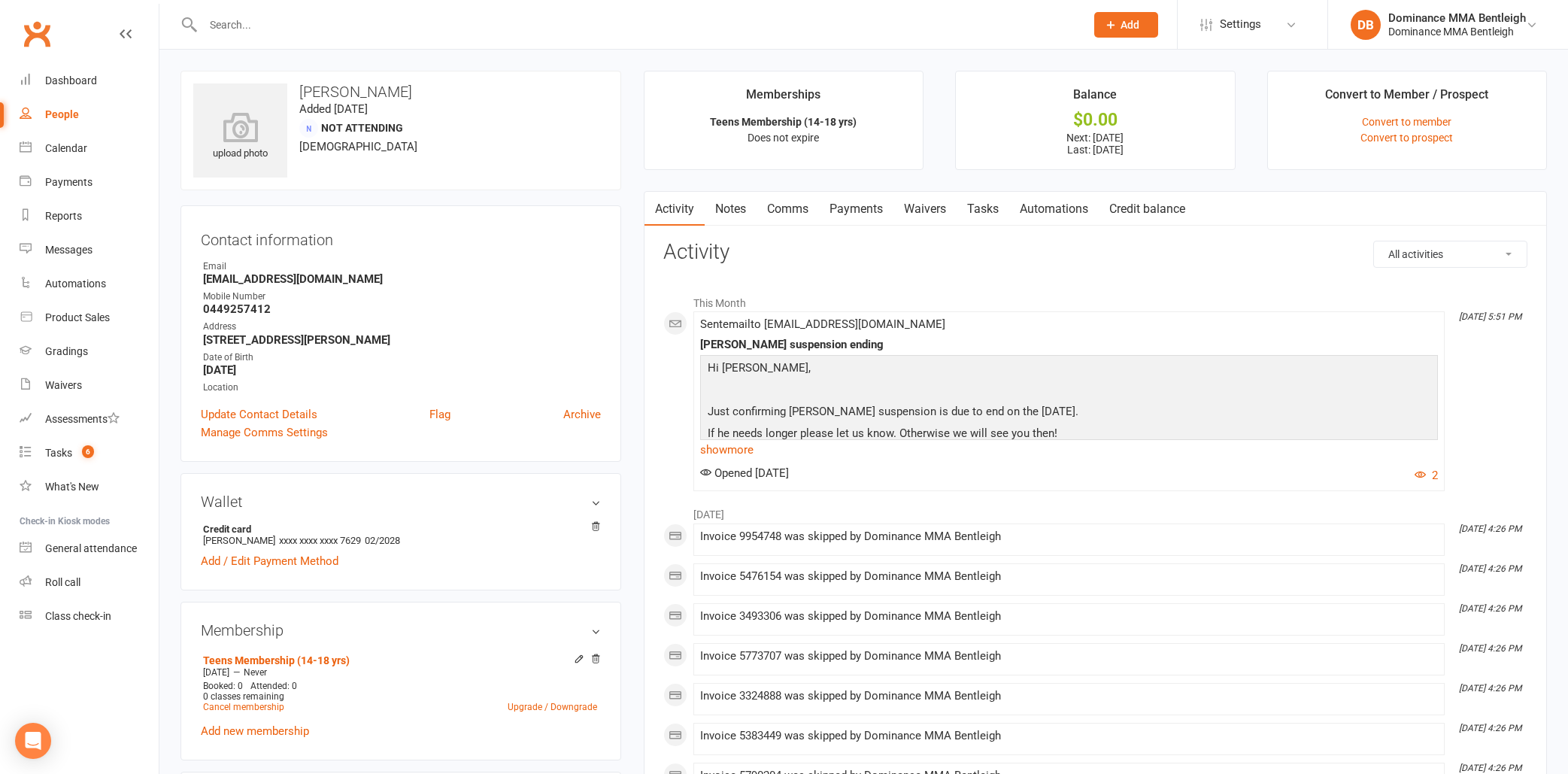
click at [947, 215] on link "Waivers" at bounding box center [925, 209] width 63 height 34
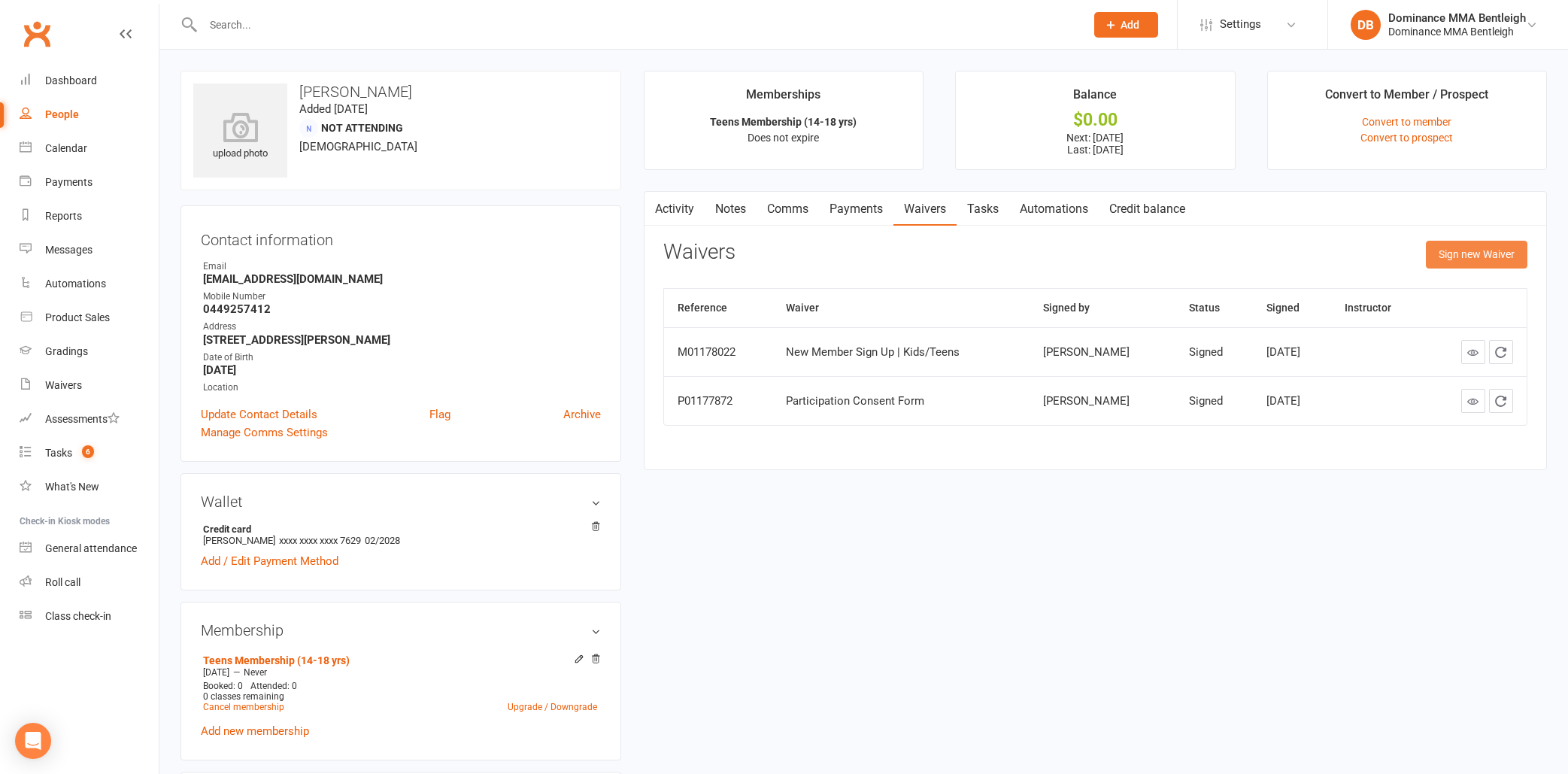
click at [1483, 255] on button "Sign new Waiver" at bounding box center [1476, 254] width 102 height 27
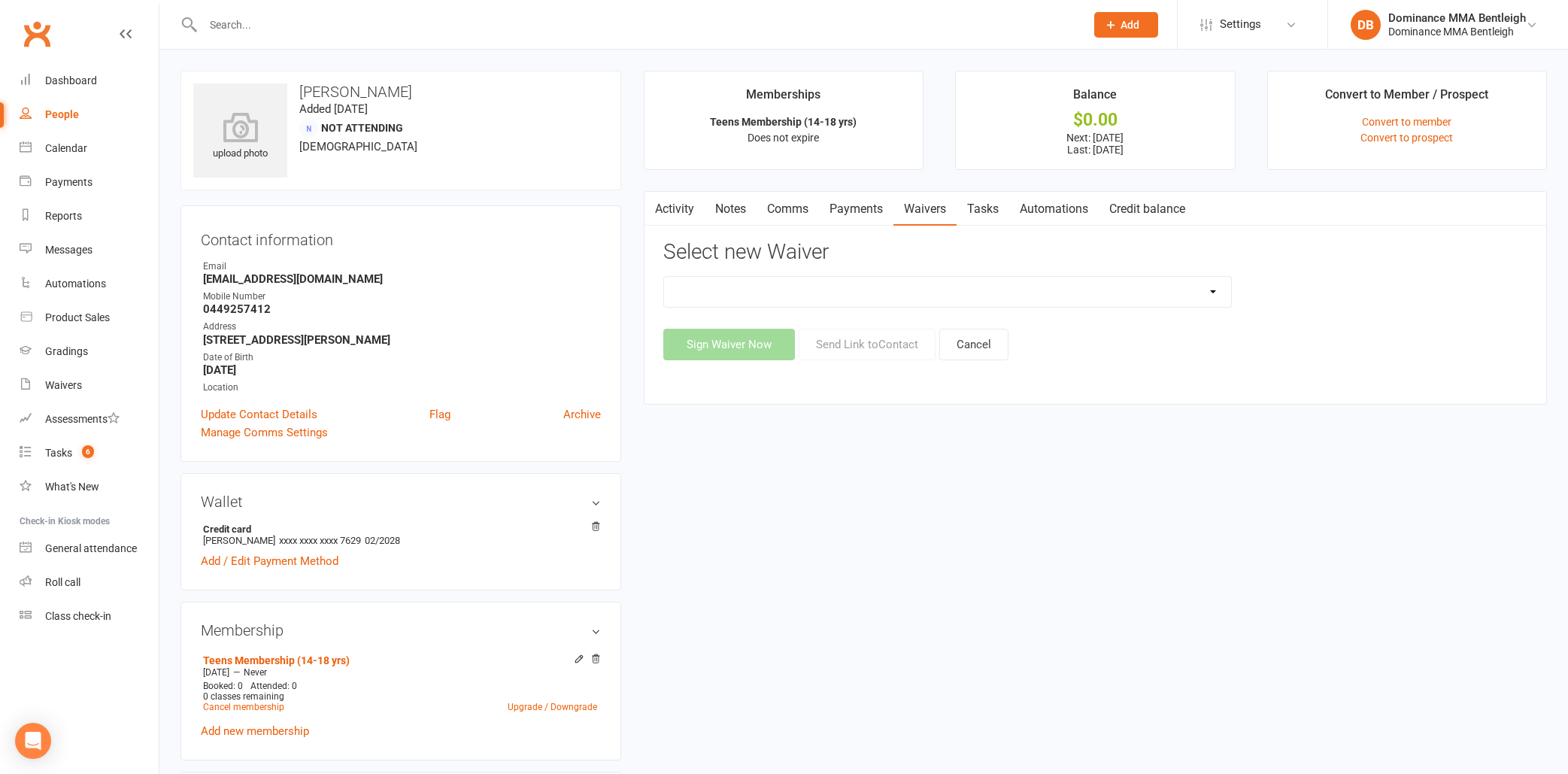
select select "7798"
click at [906, 348] on button "Send Link to Contact" at bounding box center [867, 345] width 137 height 32
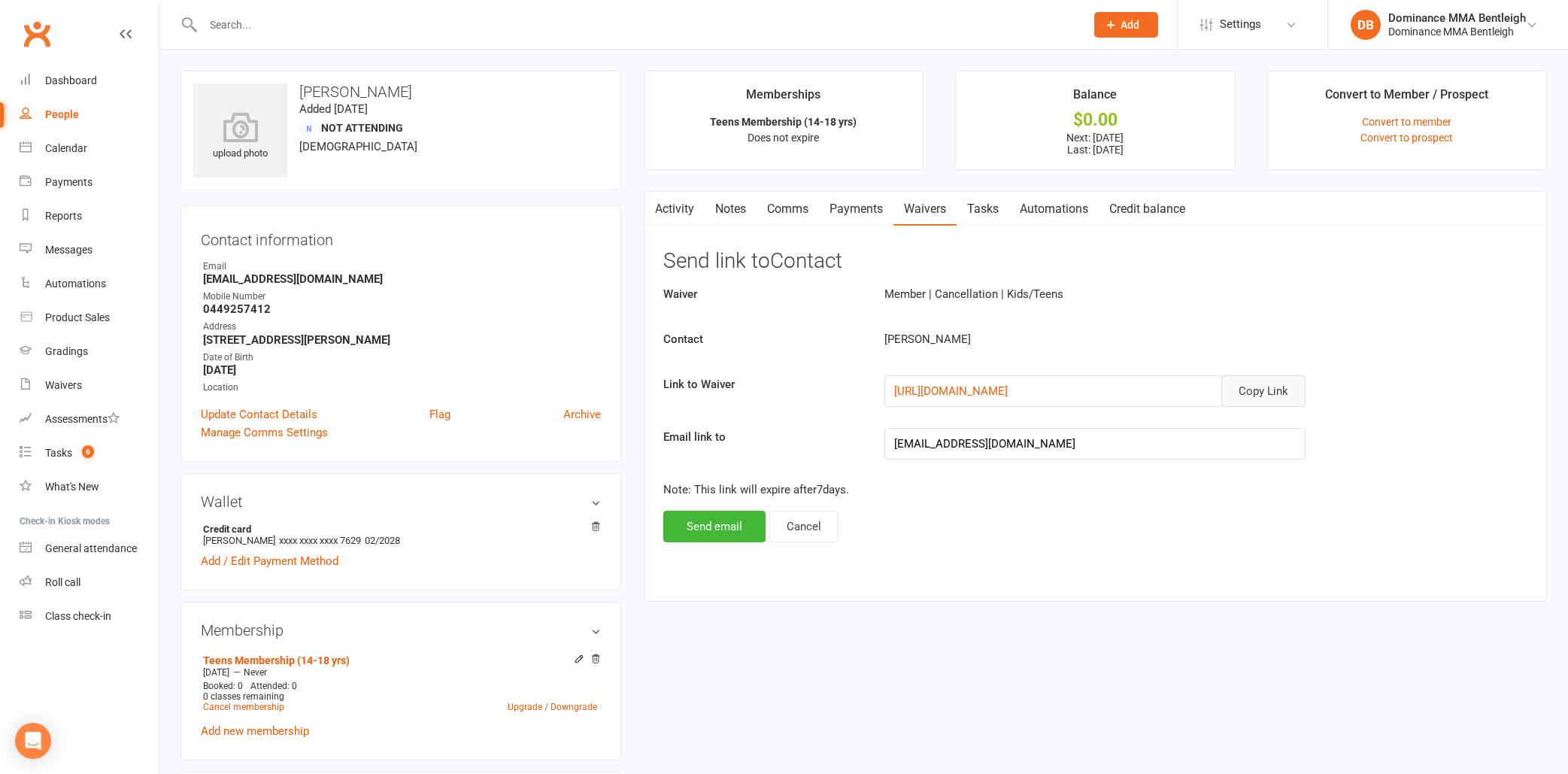
click at [1266, 387] on button "Copy Link" at bounding box center [1263, 391] width 84 height 32
click at [809, 529] on button "Cancel" at bounding box center [804, 527] width 69 height 32
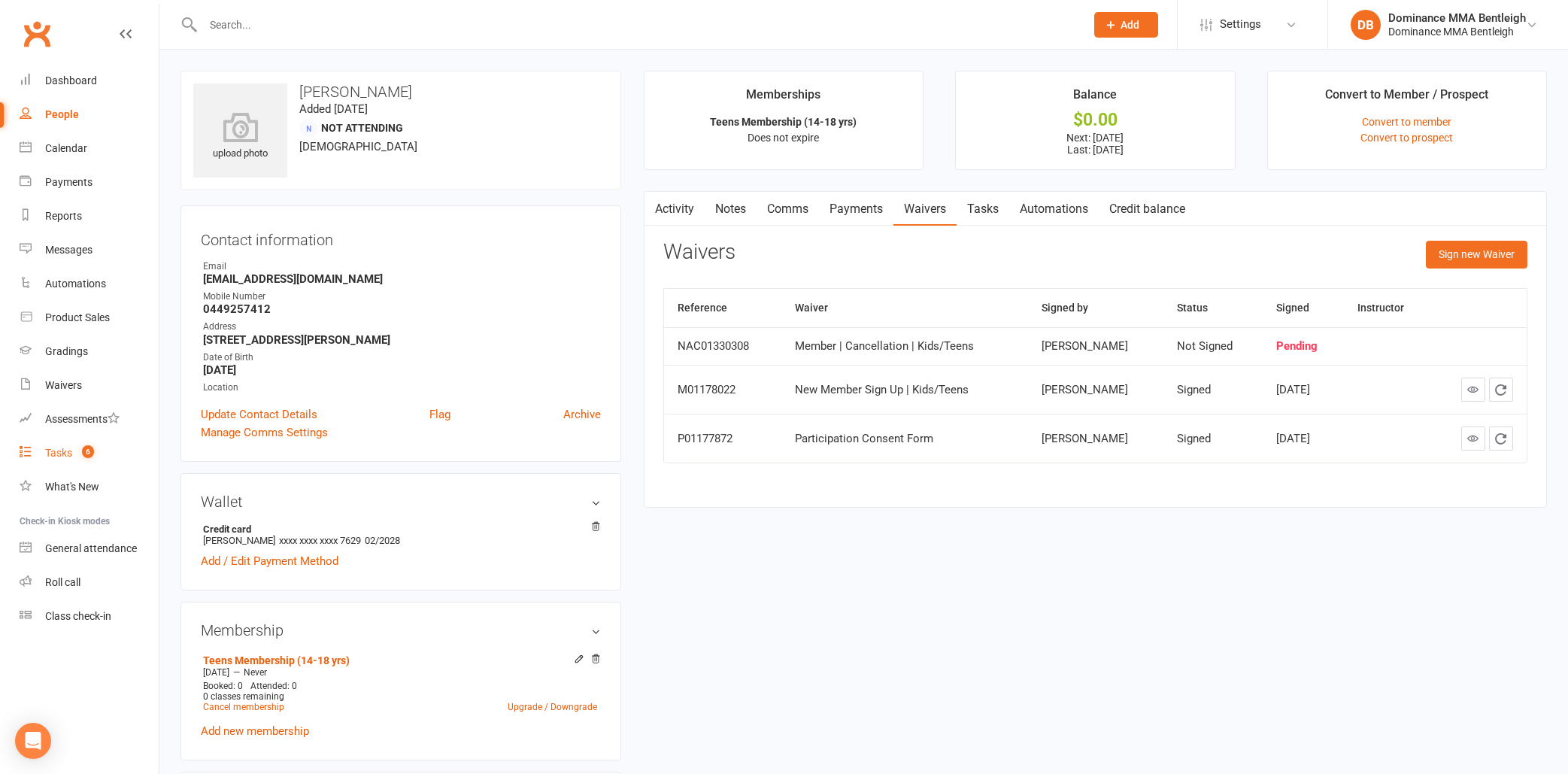
click at [94, 450] on span "6" at bounding box center [88, 452] width 12 height 13
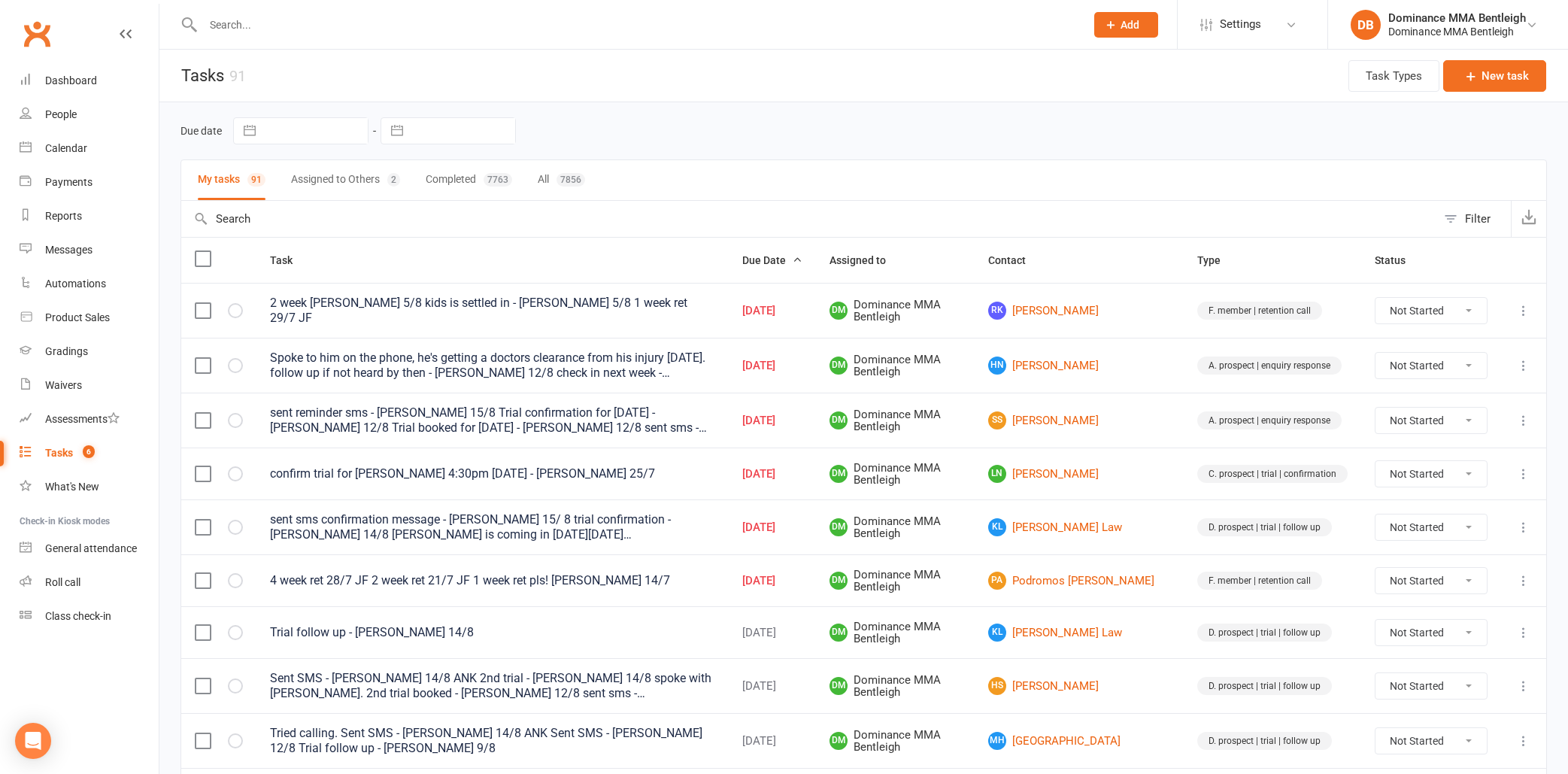
click at [1516, 313] on button at bounding box center [1524, 311] width 18 height 18
click at [1487, 370] on link "Edit" at bounding box center [1456, 369] width 148 height 30
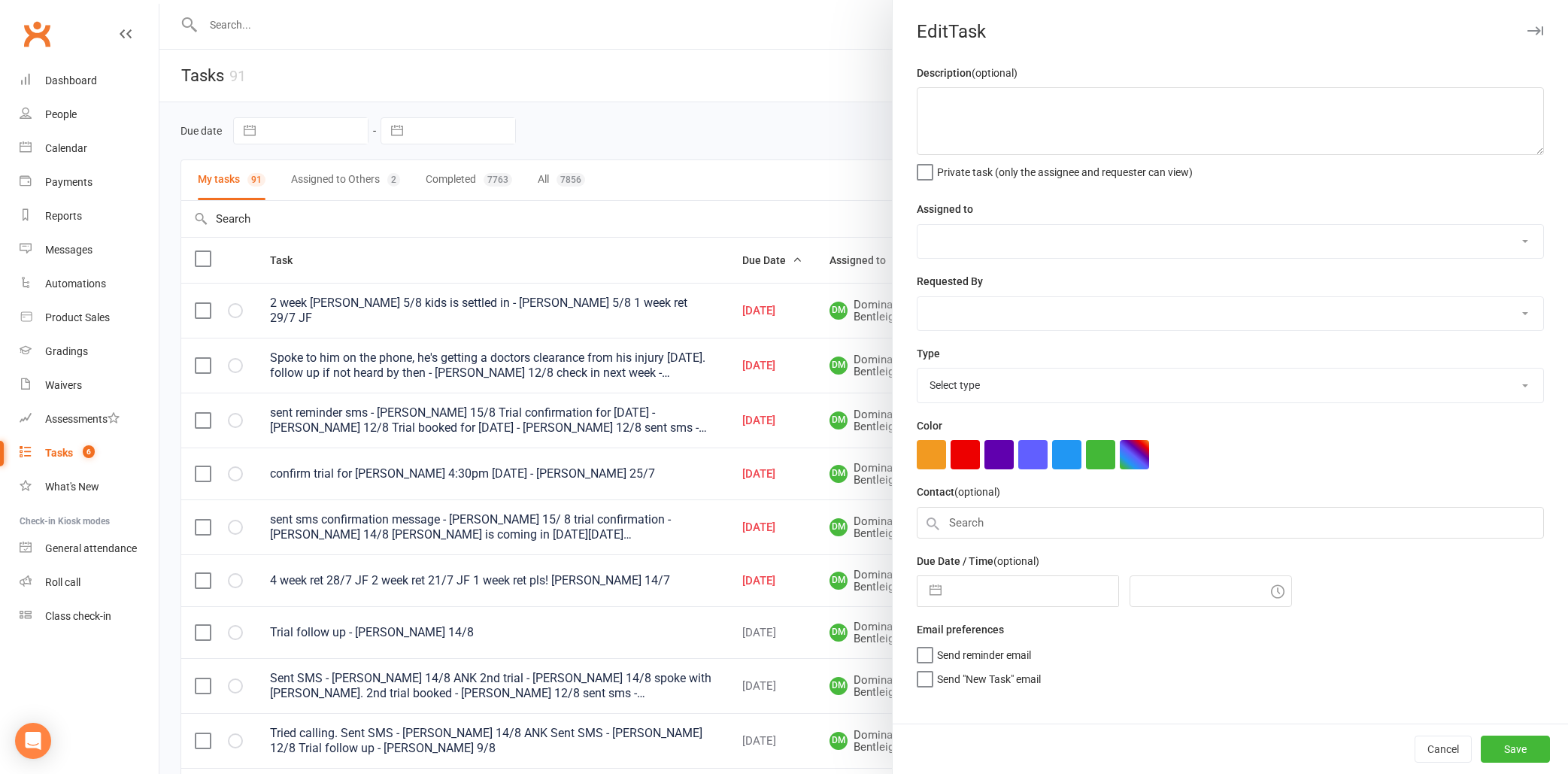
type textarea "2 week ret - Ellen 5/8 kids is settled in - Ellen 5/8 1 week ret 29/7 JF"
select select "24839"
type input "15 Aug 2025"
type input "6:30pm"
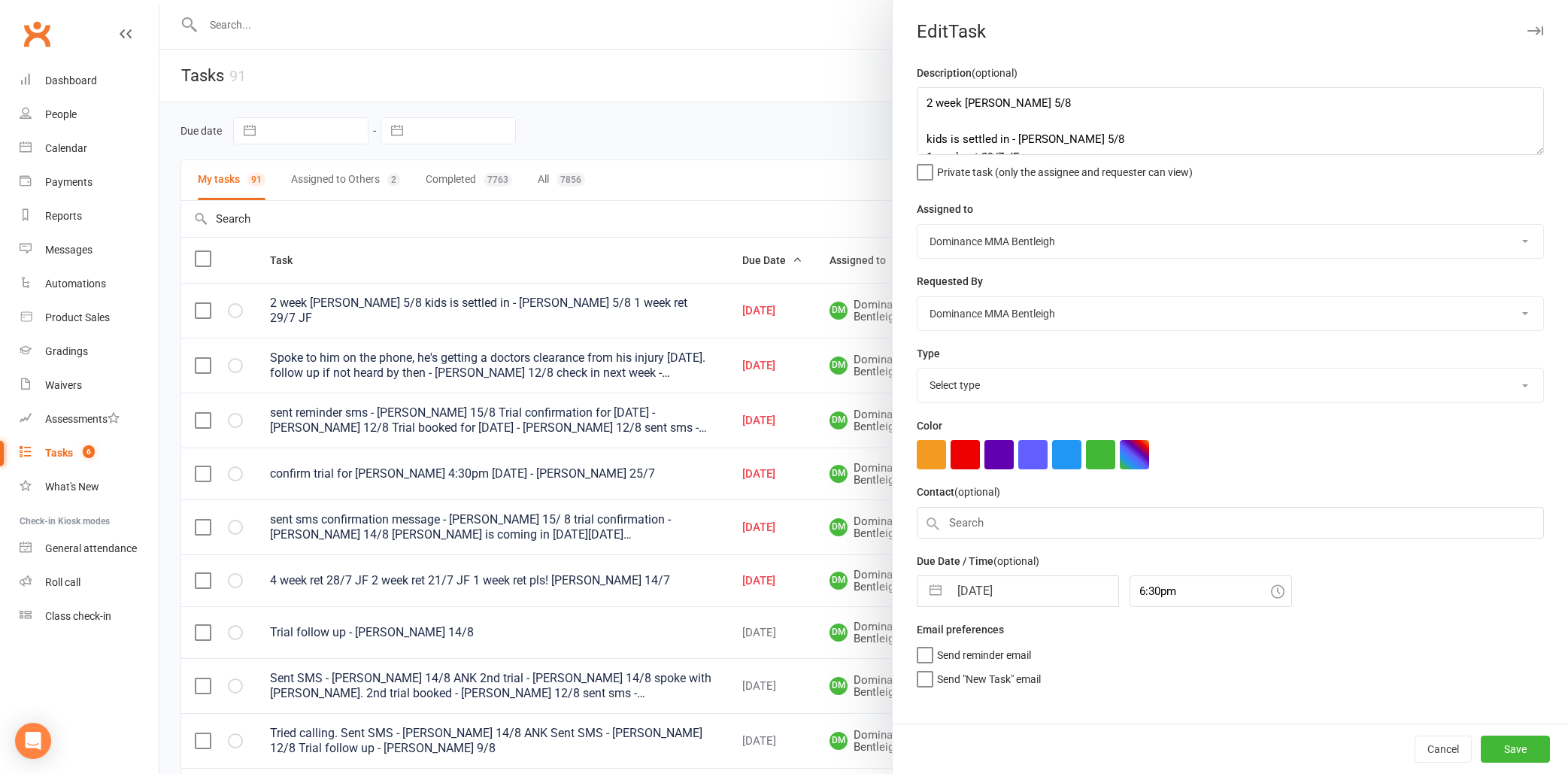
select select "13789"
click at [919, 104] on textarea "2 week ret - Ellen 5/8 kids is settled in - Ellen 5/8 1 week ret 29/7 JF" at bounding box center [1231, 121] width 628 height 68
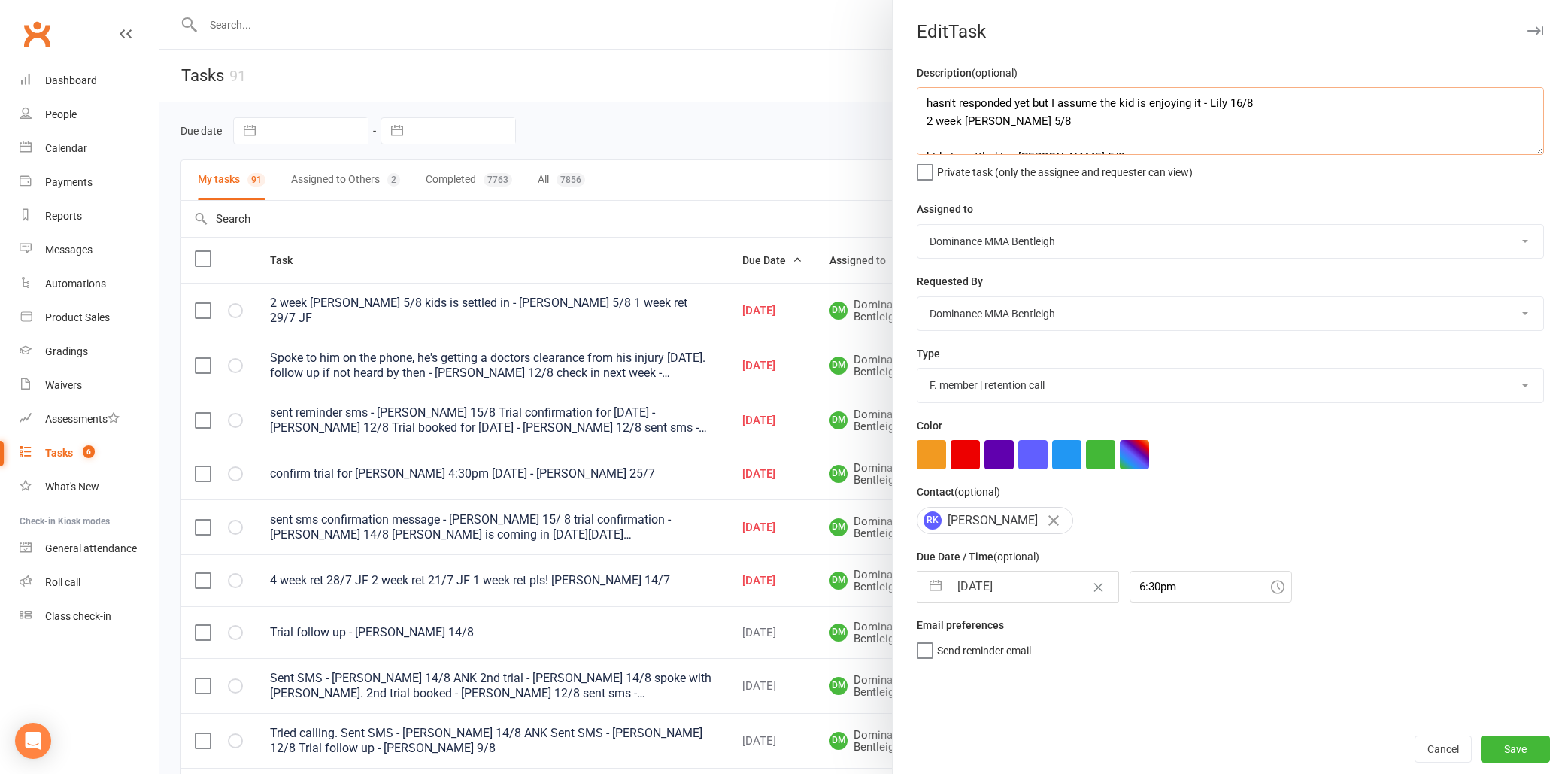
click at [922, 102] on textarea "hasn't responded yet but I assume the kid is enjoying it - Lily 16/8 2 week ret…" at bounding box center [1231, 121] width 628 height 68
click at [939, 102] on textarea "hasn't responded yet but I assume the kid is enjoying it - Lily 16/8 2 week ret…" at bounding box center [1231, 121] width 628 height 68
click at [987, 107] on textarea "hasn't responded yet but I assume the kid is enjoying it - Lily 16/8 2 week ret…" at bounding box center [1231, 121] width 628 height 68
click at [1040, 121] on textarea "hasn't responded yet but I assume the kid is enjoying it - Lily 16/8 2 week ret…" at bounding box center [1231, 121] width 628 height 68
click at [923, 99] on textarea "hasn't responded yet but I assume the kid is enjoying it - Lily 16/8 2 week ret…" at bounding box center [1231, 121] width 628 height 68
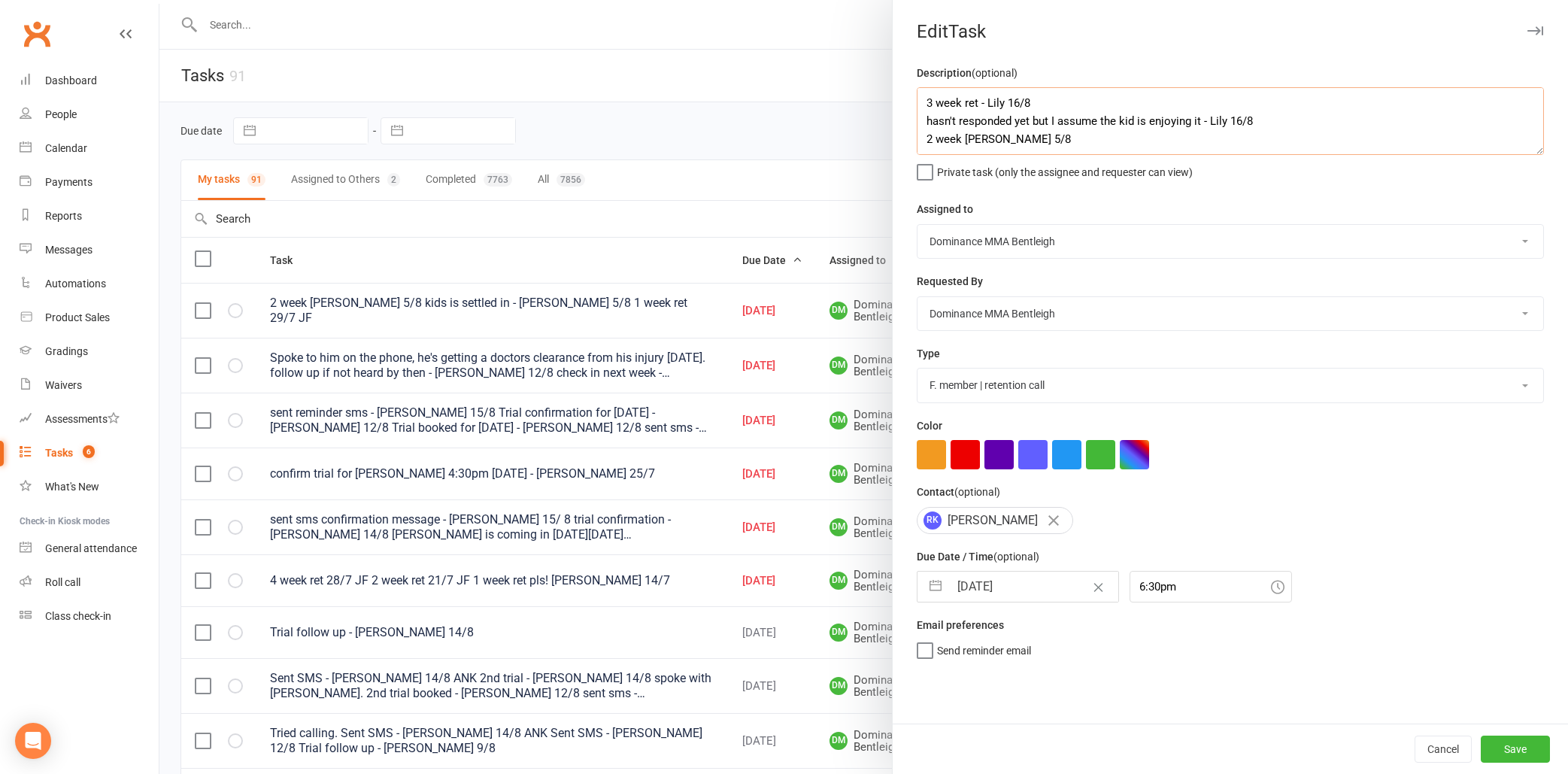
type textarea "3 week ret - Lily 16/8 hasn't responded yet but I assume the kid is enjoying it…"
select select "6"
select select "2025"
select select "7"
select select "2025"
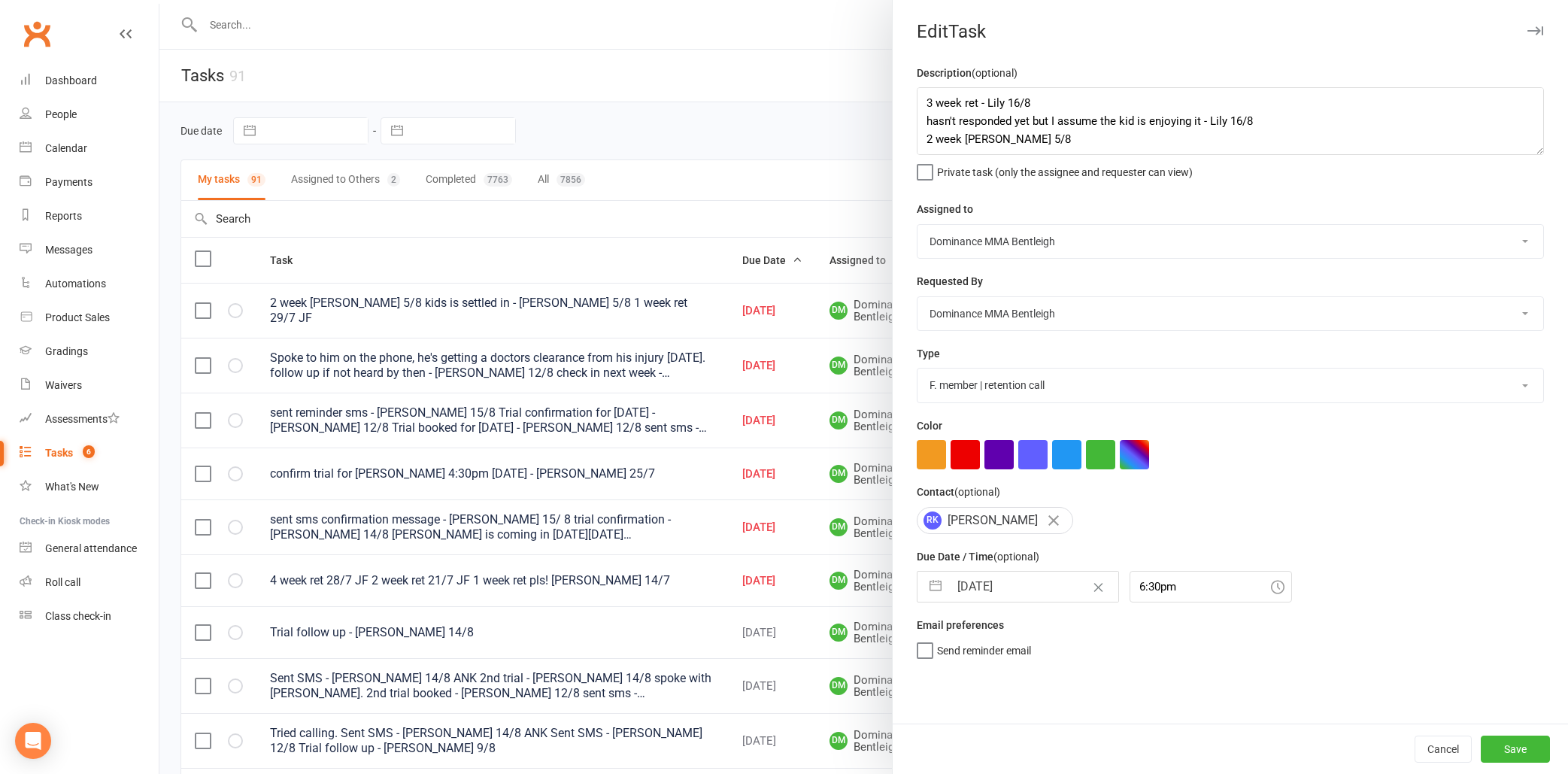
select select "8"
select select "2025"
click at [993, 592] on input "15 Aug 2025" at bounding box center [1034, 587] width 169 height 30
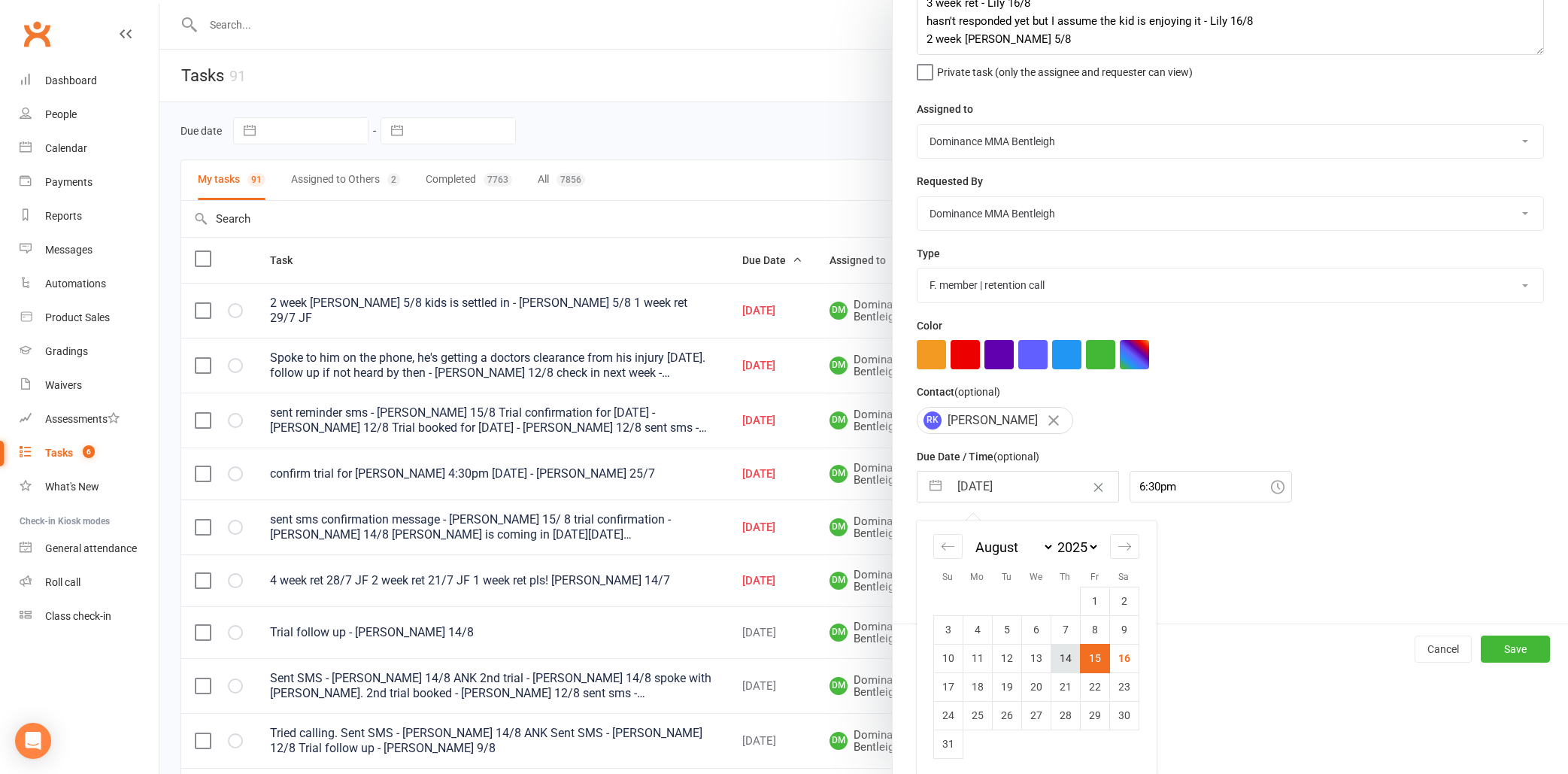
scroll to position [99, 0]
click at [1099, 680] on td "22" at bounding box center [1094, 688] width 29 height 29
type input "22 Aug 2025"
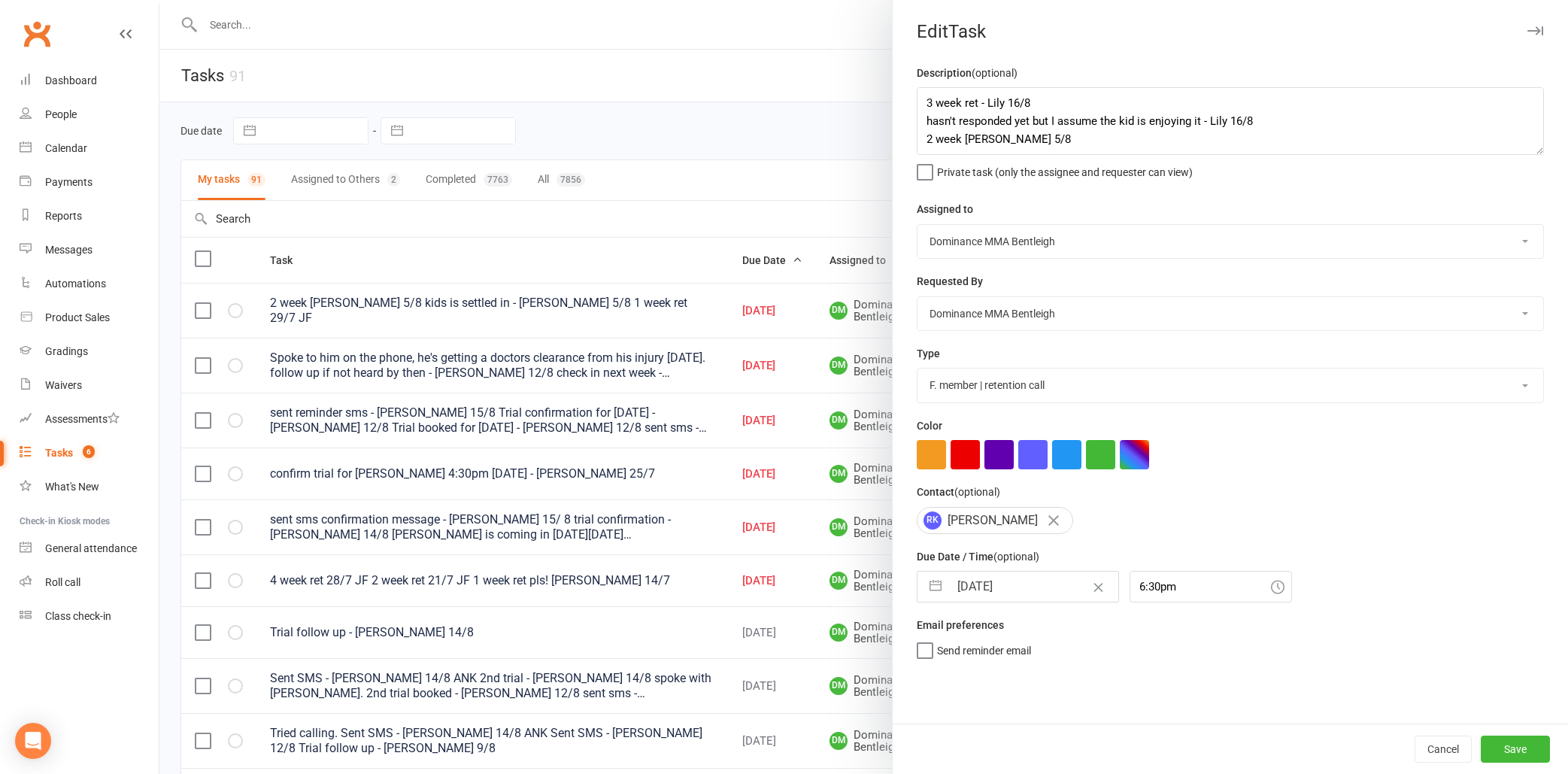
scroll to position [0, 0]
click at [1523, 752] on button "Save" at bounding box center [1515, 750] width 69 height 27
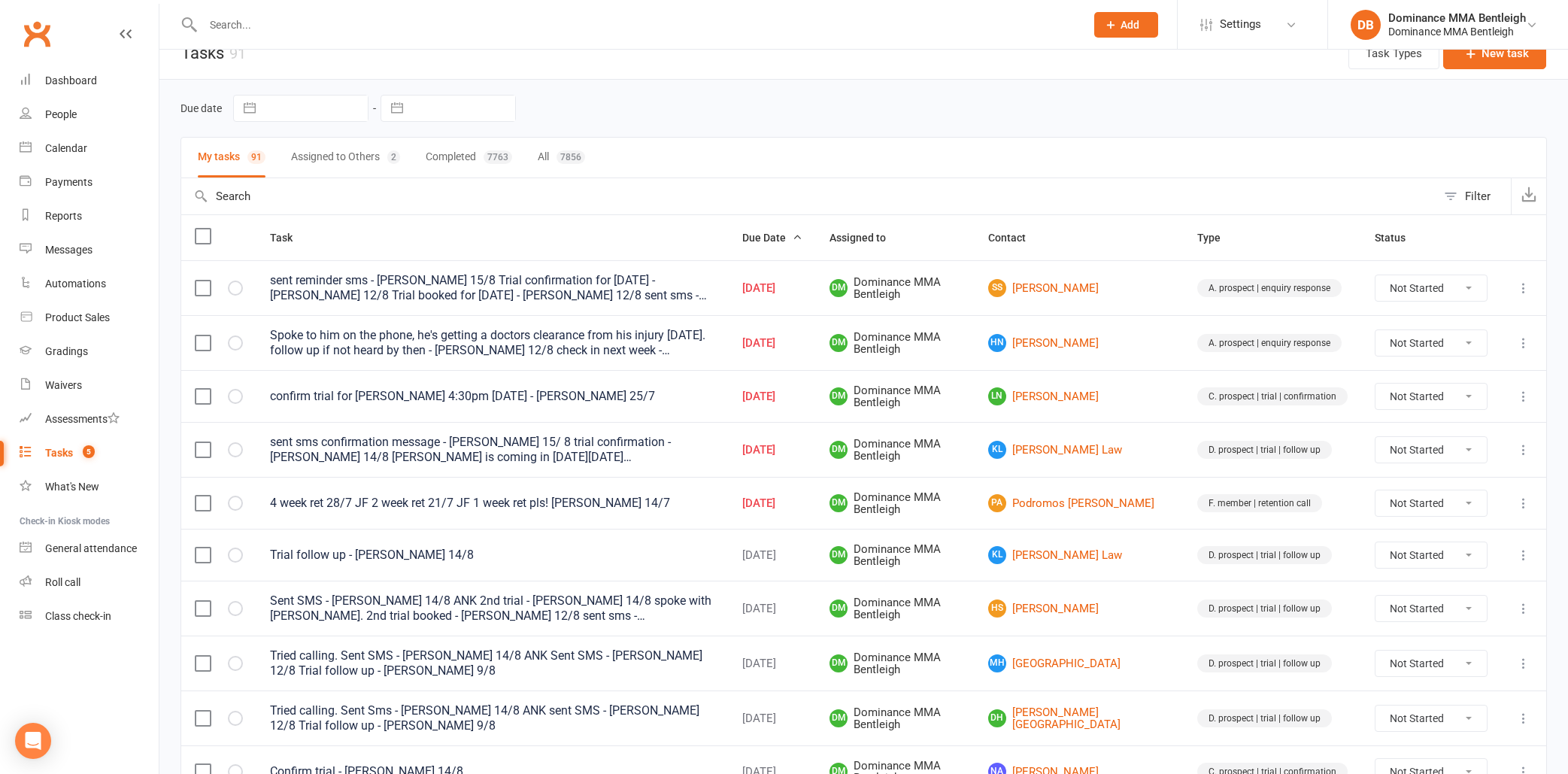
scroll to position [24, 0]
click at [1524, 287] on icon at bounding box center [1524, 287] width 15 height 15
click at [1529, 290] on icon at bounding box center [1524, 287] width 15 height 15
click at [1447, 352] on link "Edit" at bounding box center [1456, 347] width 148 height 30
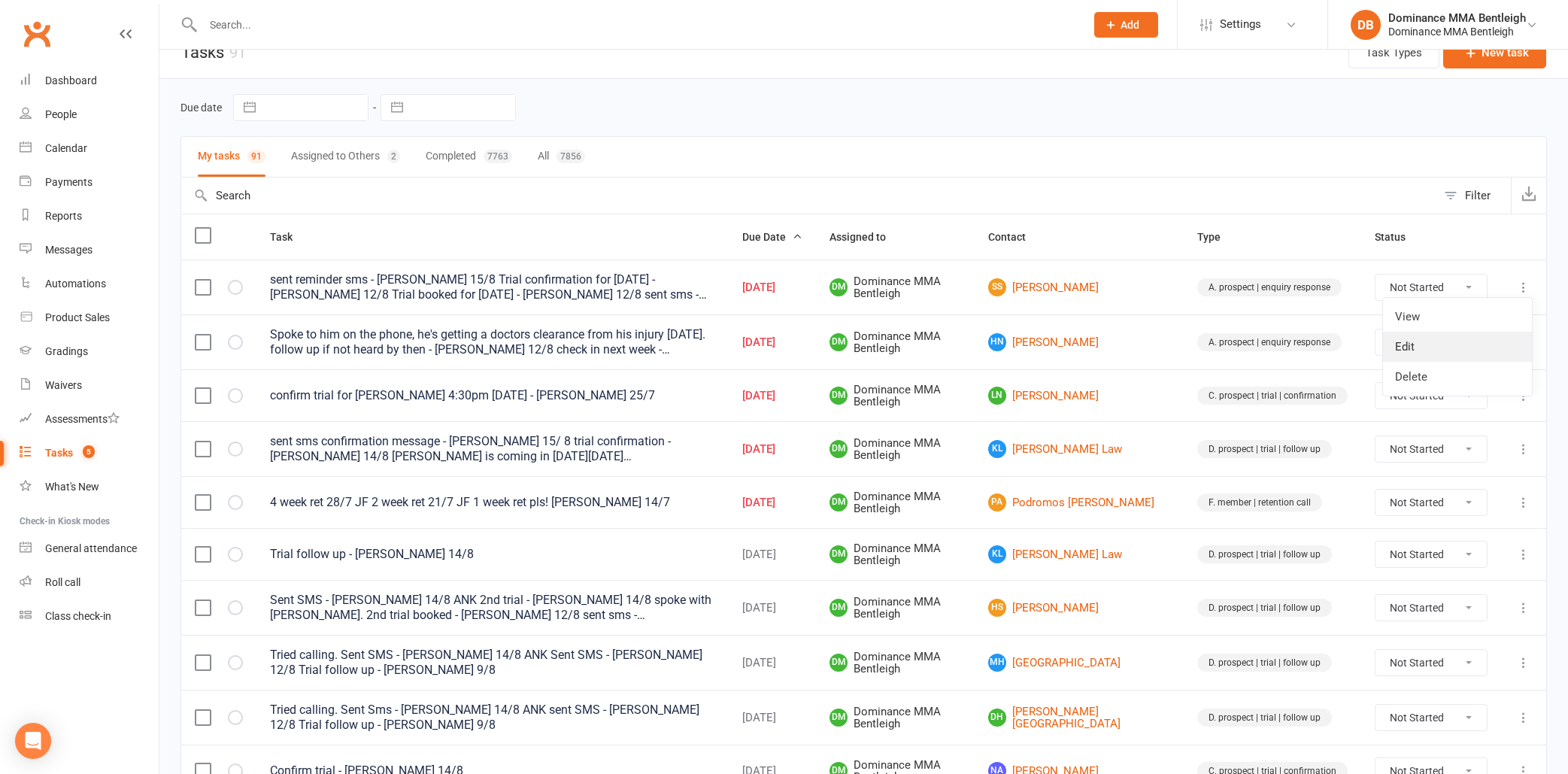
select select "24839"
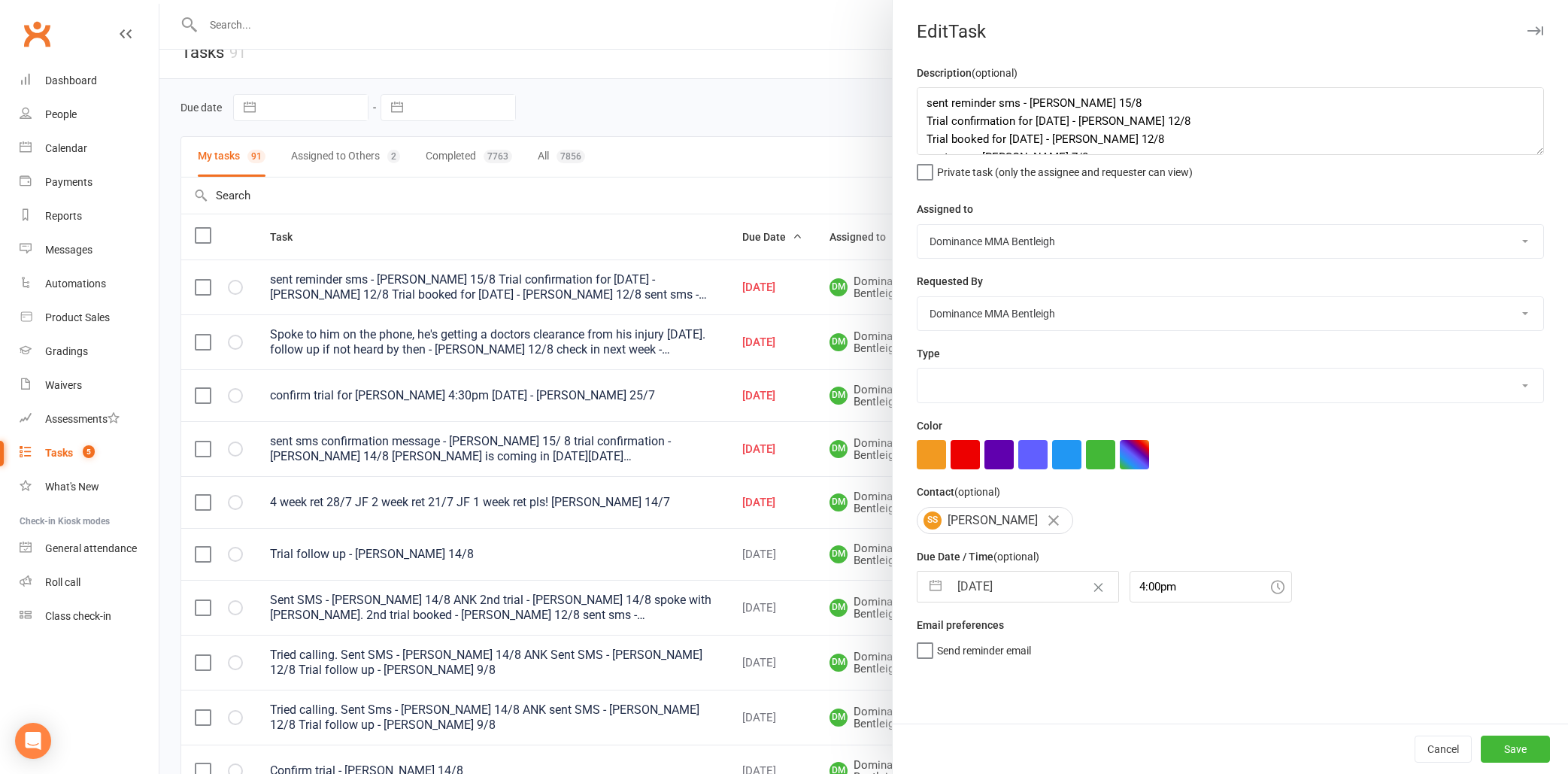
select select "13651"
click at [925, 105] on textarea "sent reminder sms - Dylan 15/8 Trial confirmation for Saturday - Dylan 12/8 Tri…" at bounding box center [1231, 121] width 628 height 68
click at [1058, 101] on textarea "offered monday next week - Lily 16/8 sent reminder sms - Dylan 15/8 Trial confi…" at bounding box center [1231, 121] width 628 height 68
type textarea "offered monday - Lily 16/8 sent reminder sms - Dylan 15/8 Trial confirmation fo…"
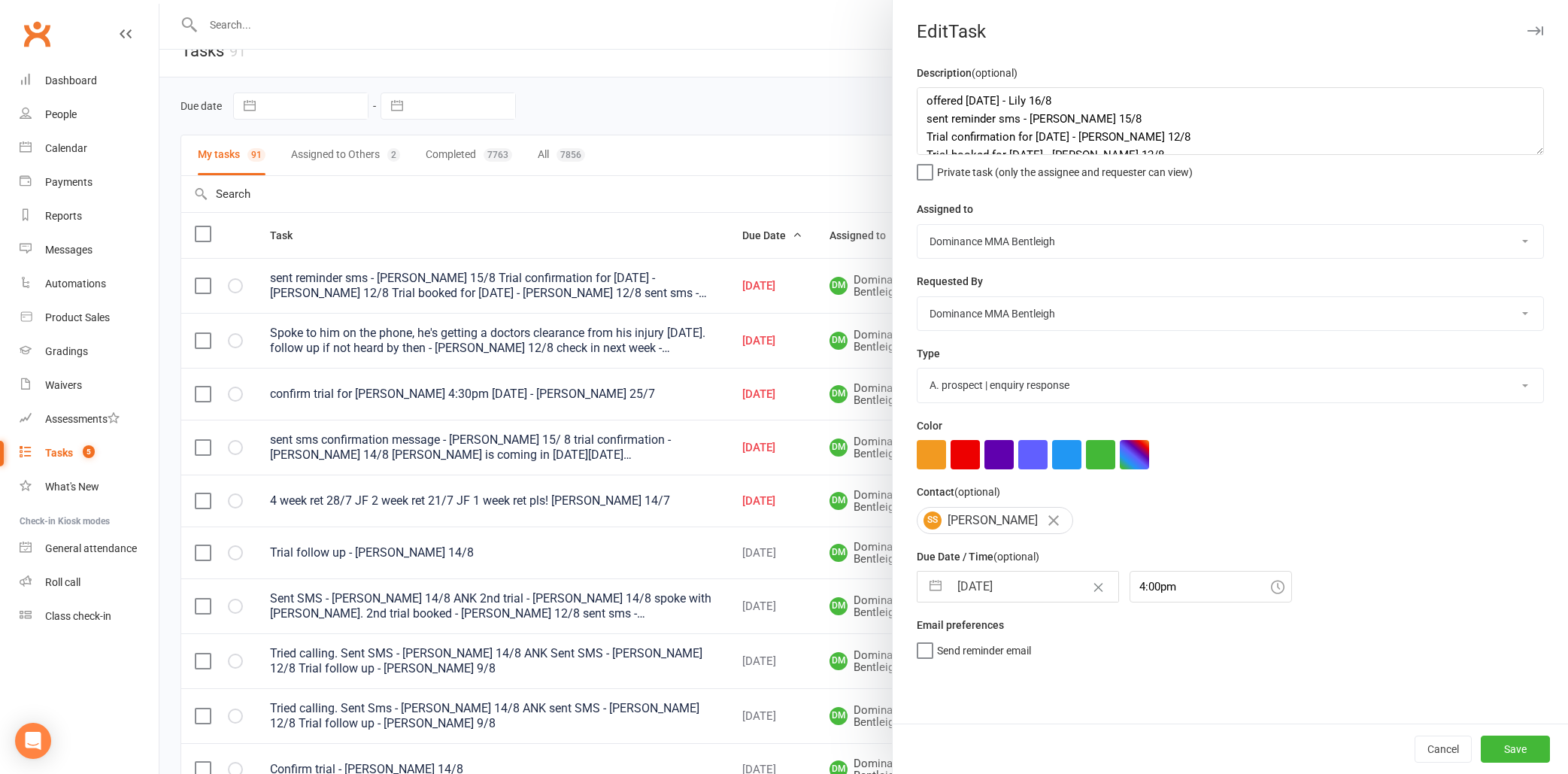
drag, startPoint x: 1058, startPoint y: 101, endPoint x: 1066, endPoint y: 82, distance: 20.6
click at [1065, 81] on div "Description (optional) offered monday - Lily 16/8 sent reminder sms - Dylan 15/…" at bounding box center [1231, 121] width 628 height 115
click at [976, 571] on div "16 Aug 2025 Navigate forward to interact with the calendar and select a date. P…" at bounding box center [1018, 587] width 202 height 32
select select "6"
select select "2025"
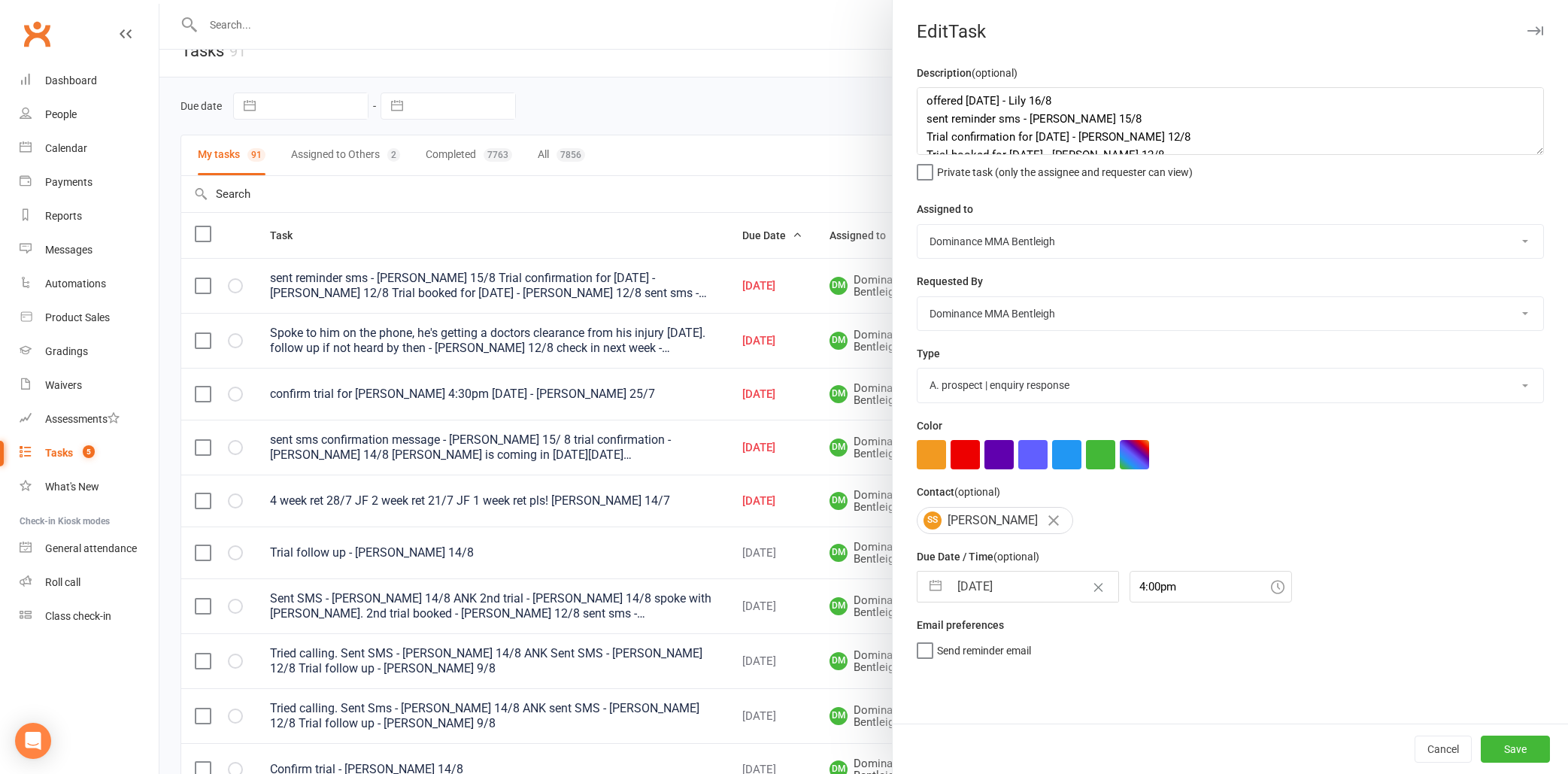
select select "7"
select select "2025"
select select "8"
select select "2025"
click at [977, 582] on input "16 Aug 2025" at bounding box center [1034, 587] width 169 height 30
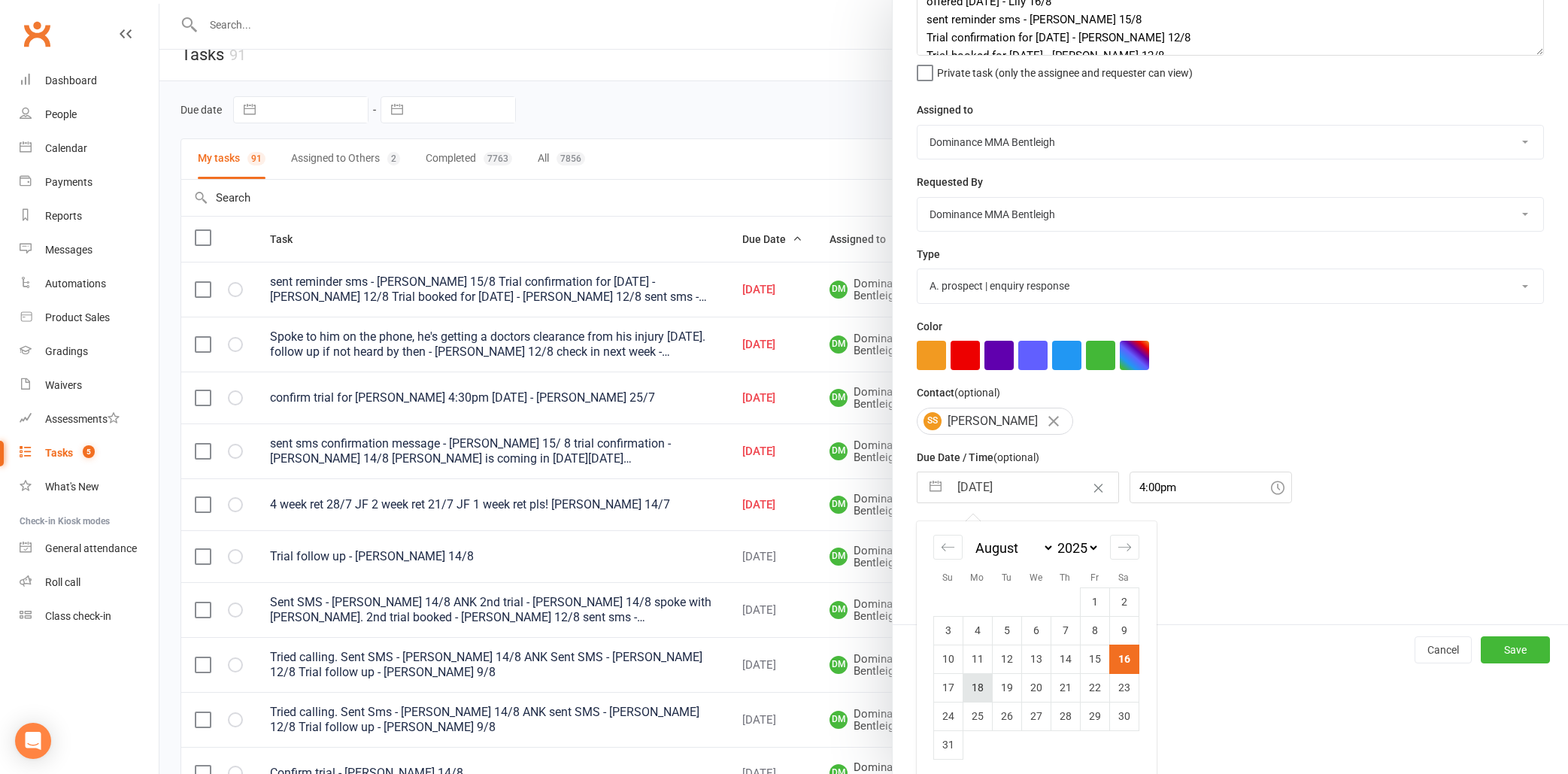
scroll to position [22, 0]
click at [983, 688] on td "18" at bounding box center [977, 688] width 29 height 29
type input "18 Aug 2025"
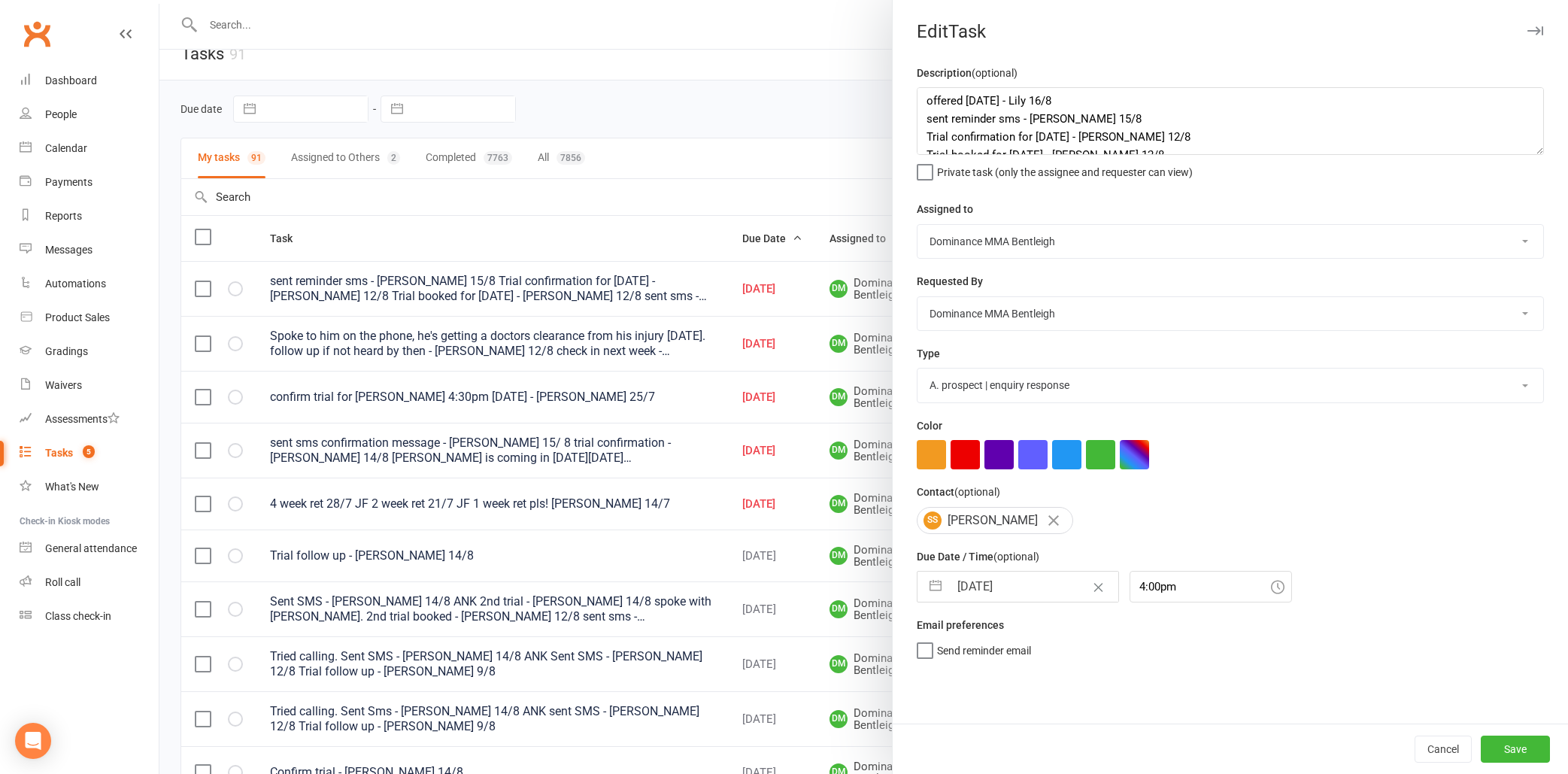
scroll to position [0, 0]
click at [982, 592] on input "18 Aug 2025" at bounding box center [1034, 587] width 169 height 30
select select "6"
select select "2025"
select select "7"
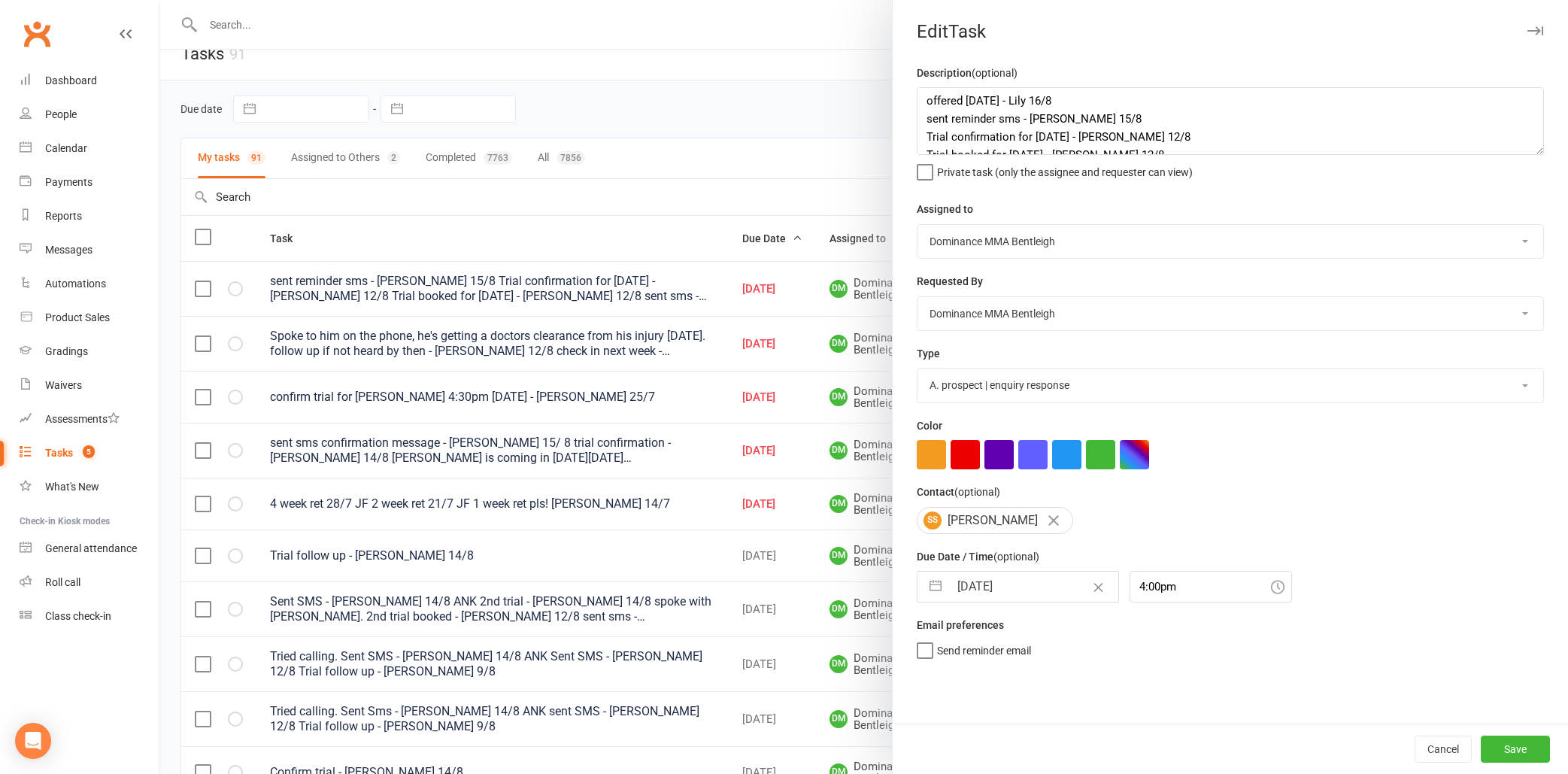
select select "2025"
select select "8"
select select "2025"
click at [1005, 104] on textarea "offered monday - Lily 16/8 sent reminder sms - Dylan 15/8 Trial confirmation fo…" at bounding box center [1231, 121] width 628 height 68
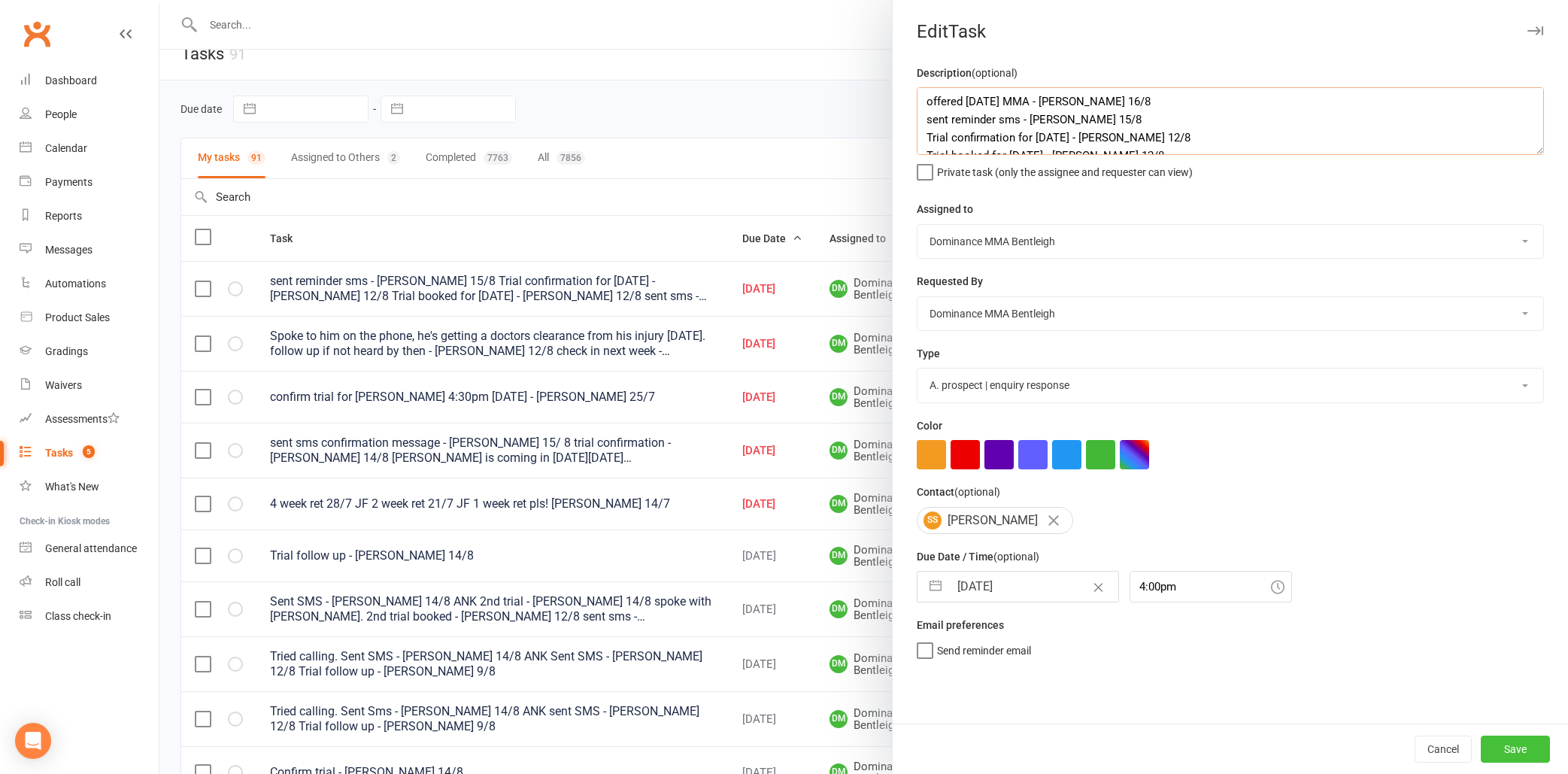
type textarea "offered monday MMA - Lily 16/8 sent reminder sms - Dylan 15/8 Trial confirmatio…"
click at [1534, 747] on button "Save" at bounding box center [1515, 750] width 69 height 27
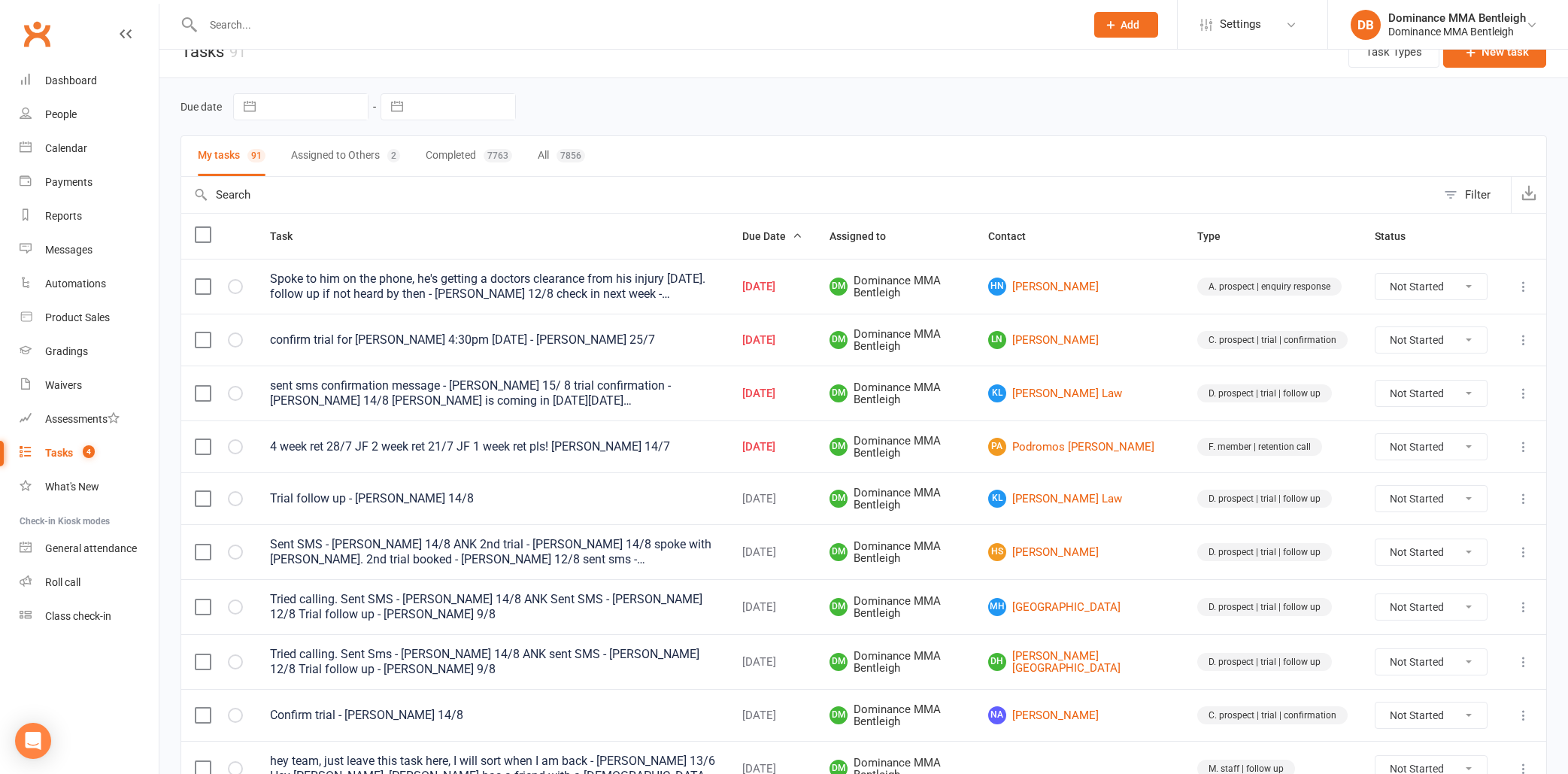
click at [1524, 285] on icon at bounding box center [1524, 287] width 15 height 15
click at [1489, 339] on link "Edit" at bounding box center [1456, 346] width 148 height 30
type textarea "Spoke to him on the phone, he's getting a doctors clearance from his injury on …"
select select "24839"
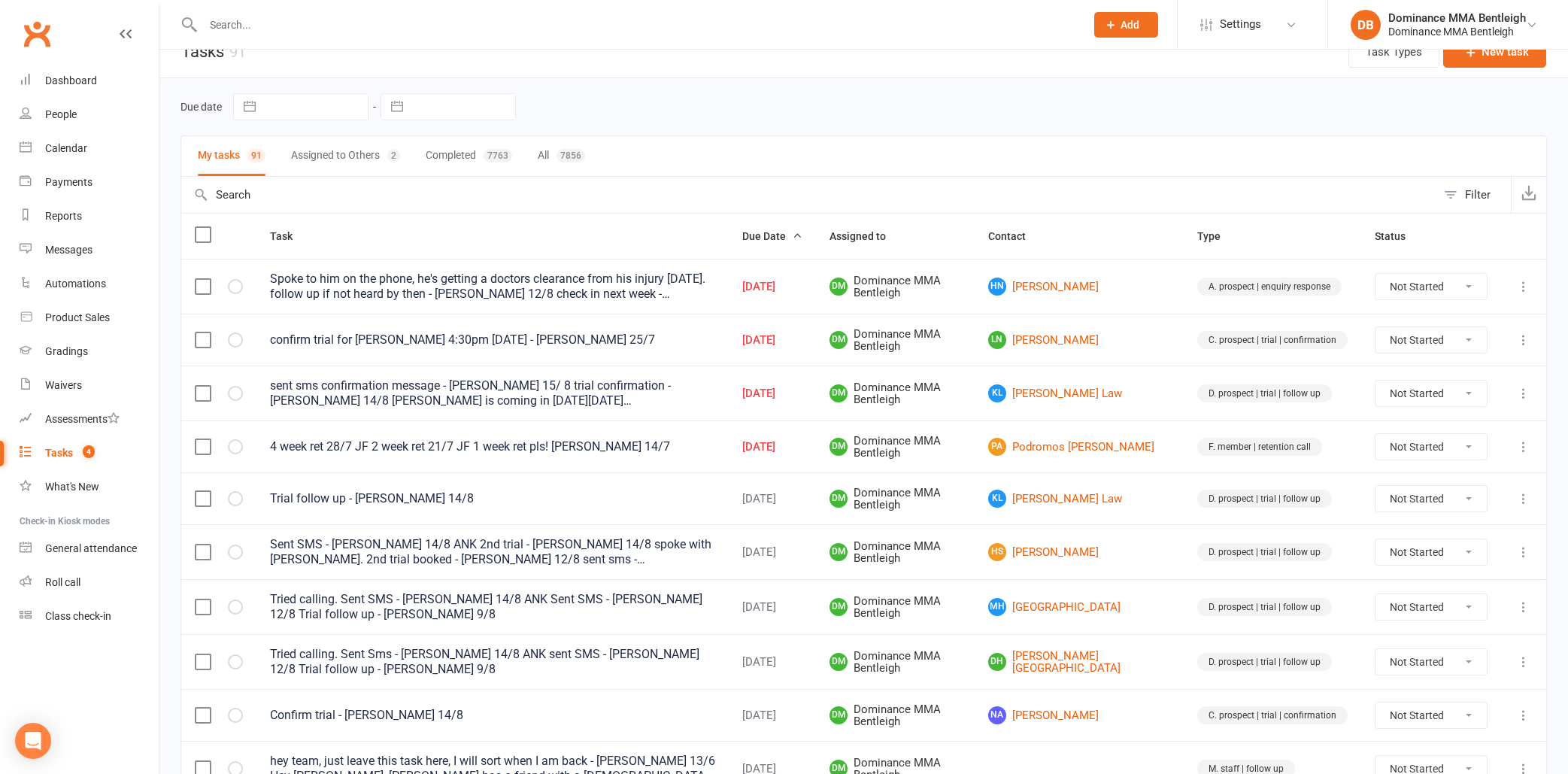
type input "16 Aug 2025"
type input "4:00pm"
select select "13651"
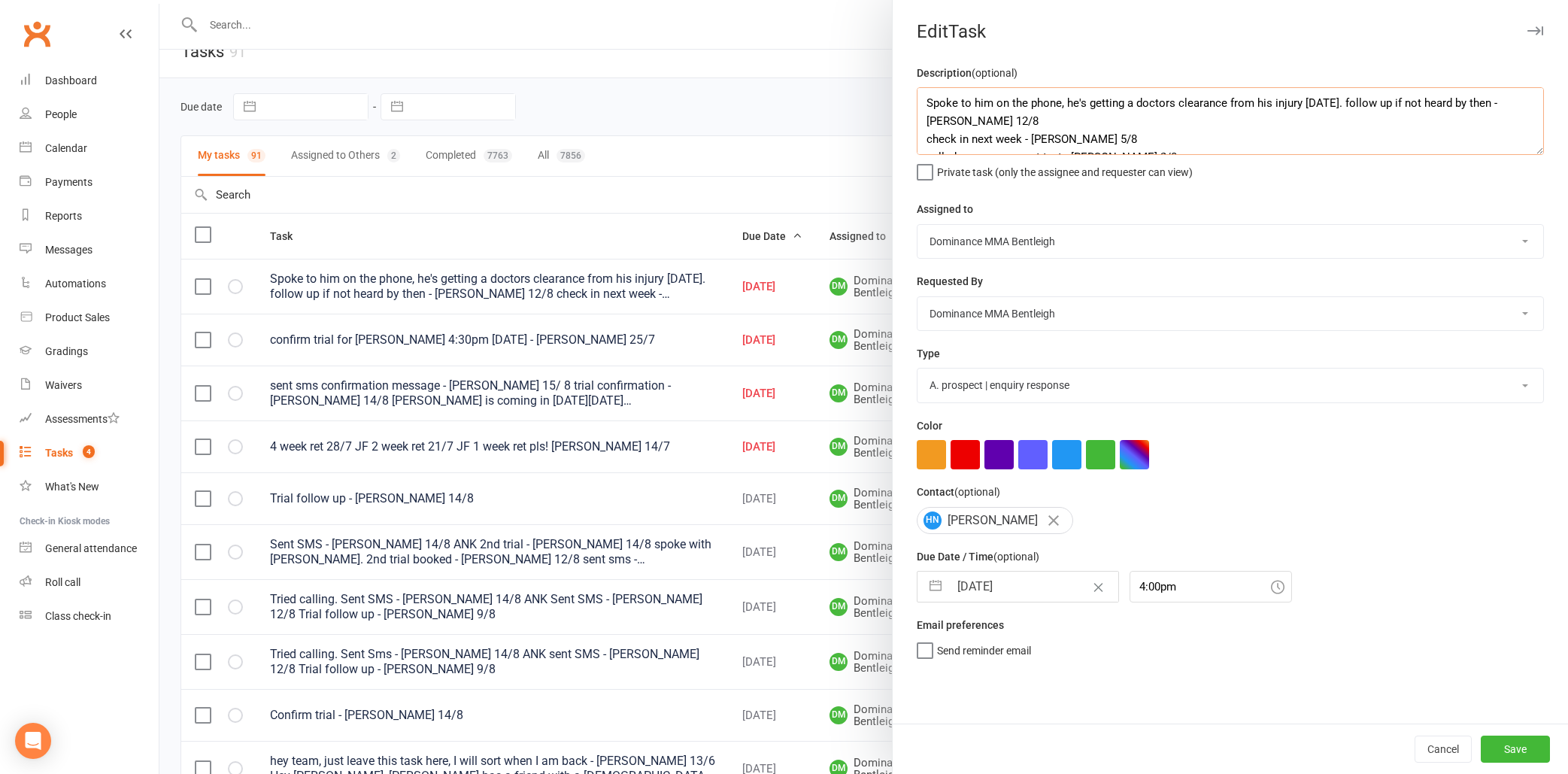
click at [922, 98] on textarea "Spoke to him on the phone, he's getting a doctors clearance from his injury on …" at bounding box center [1231, 121] width 628 height 68
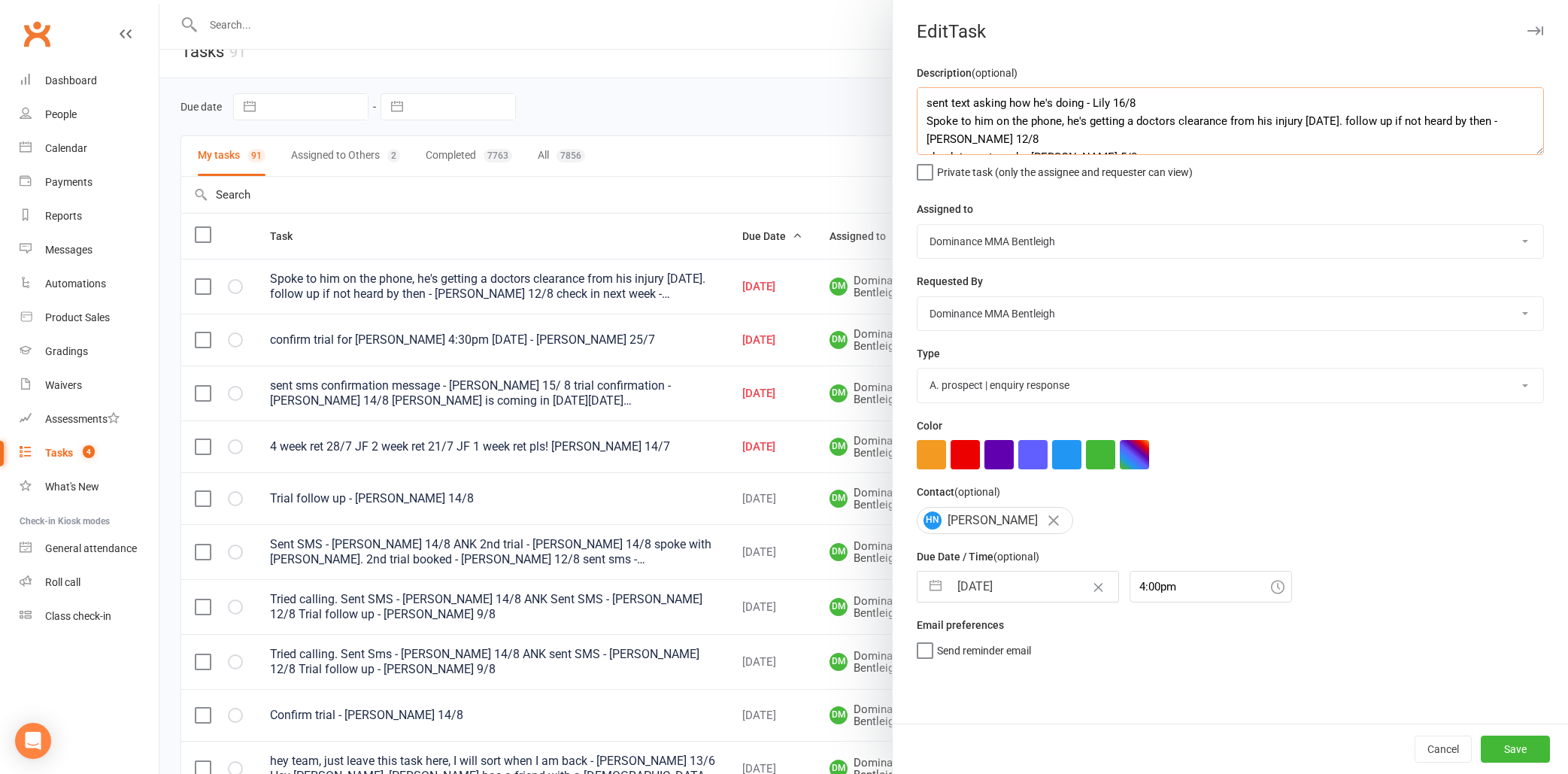
type textarea "sent text asking how he's doing - Lily 16/8 Spoke to him on the phone, he's get…"
select select "6"
select select "2025"
select select "7"
select select "2025"
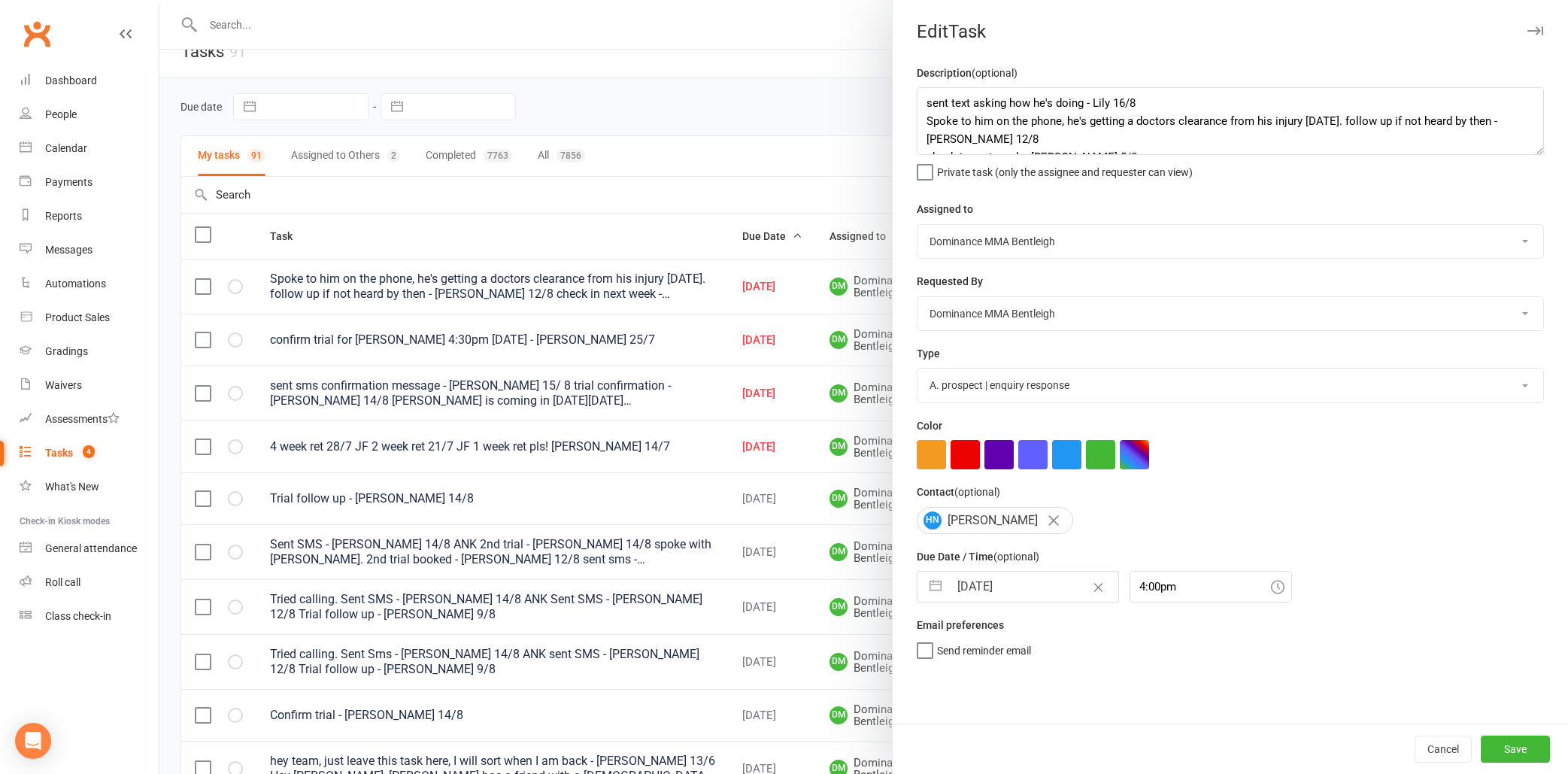
select select "8"
select select "2025"
click at [1020, 578] on input "16 Aug 2025" at bounding box center [1034, 587] width 169 height 30
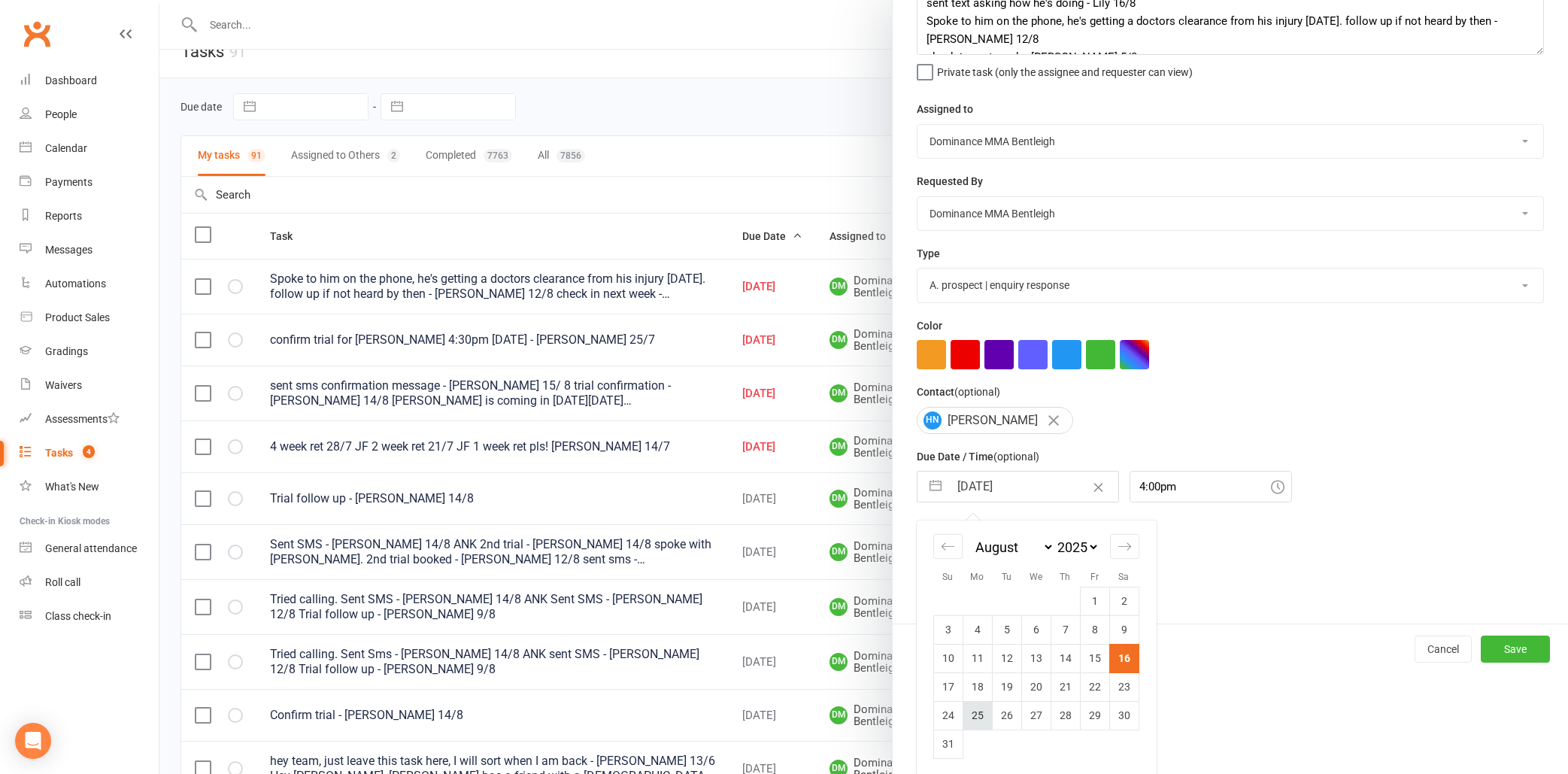
scroll to position [99, 0]
click at [976, 677] on td "18" at bounding box center [977, 688] width 29 height 29
type input "18 Aug 2025"
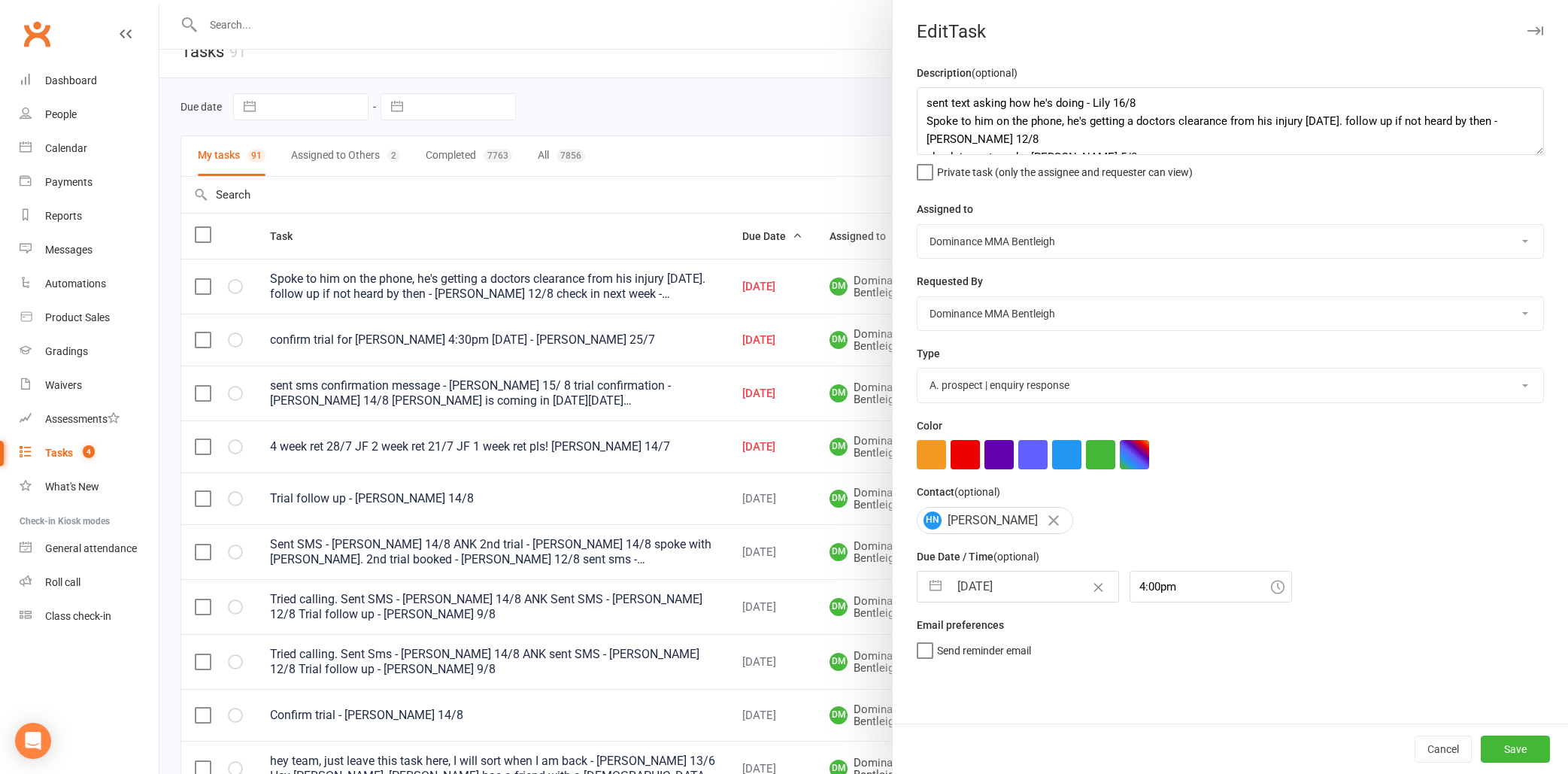
scroll to position [0, 0]
click at [1083, 104] on textarea "sent text asking how he's doing - Lily 16/8 Spoke to him on the phone, he's get…" at bounding box center [1231, 121] width 628 height 68
click at [1121, 107] on textarea "sent text asking how he's doing, check reply - Lily 16/8 Spoke to him on the ph…" at bounding box center [1231, 121] width 628 height 68
click at [1190, 105] on textarea "sent text asking how he's doing, check if he has reply - Lily 16/8 Spoke to him…" at bounding box center [1231, 121] width 628 height 68
type textarea "sent text asking how he's doing, check if he has replied - Lily 16/8 Spoke to h…"
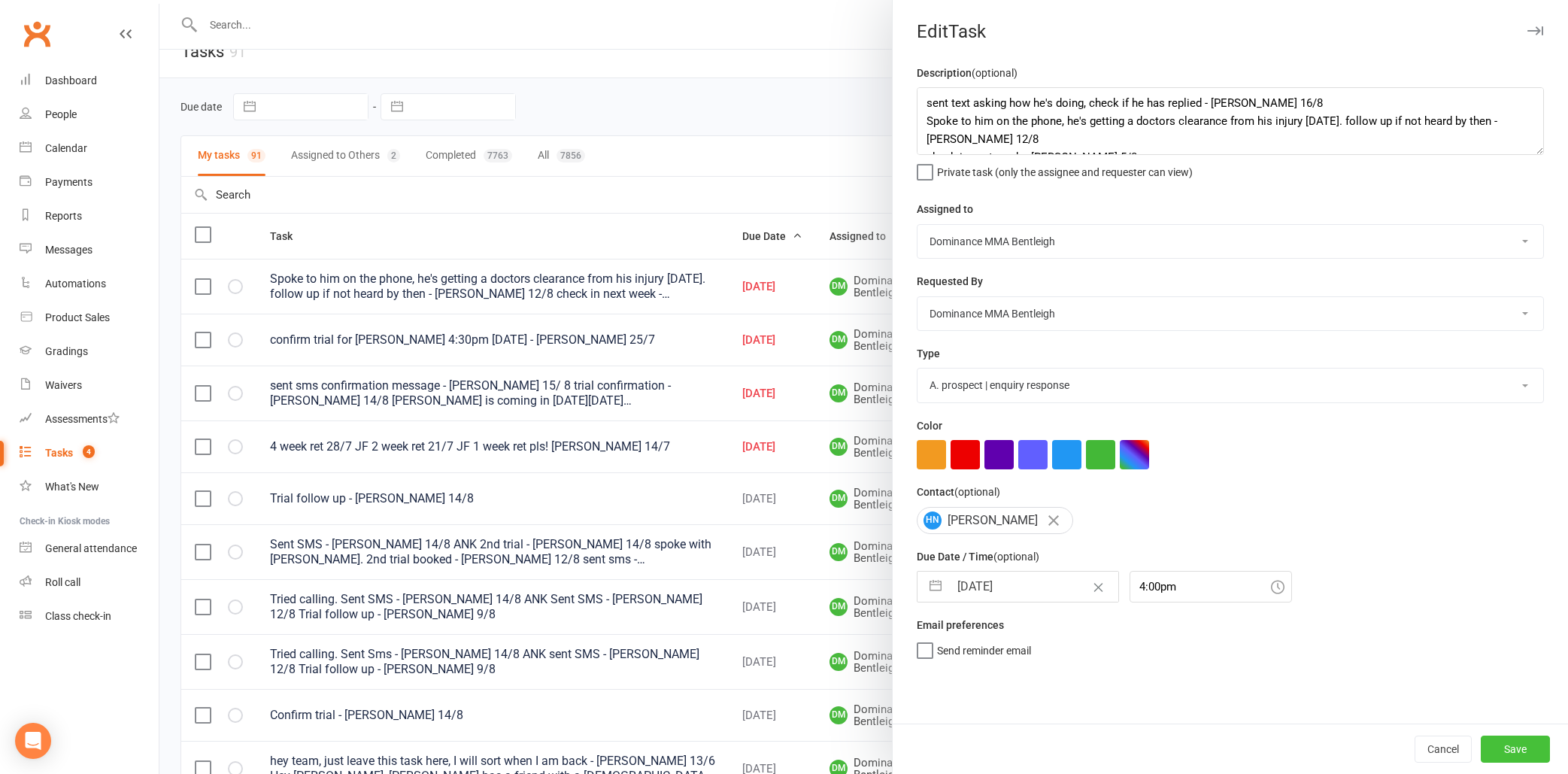
click at [1513, 742] on button "Save" at bounding box center [1515, 750] width 69 height 27
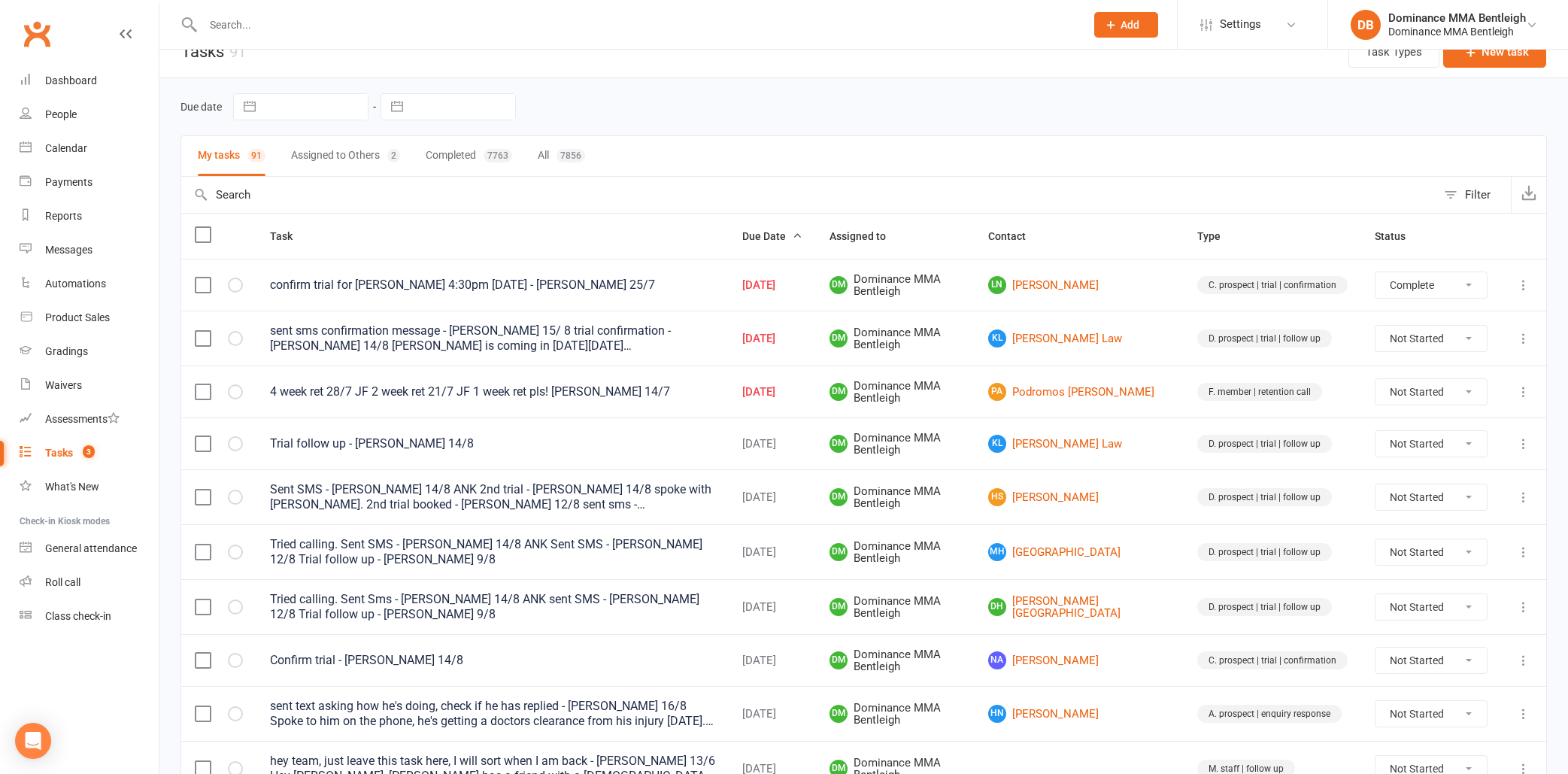
select select "unstarted"
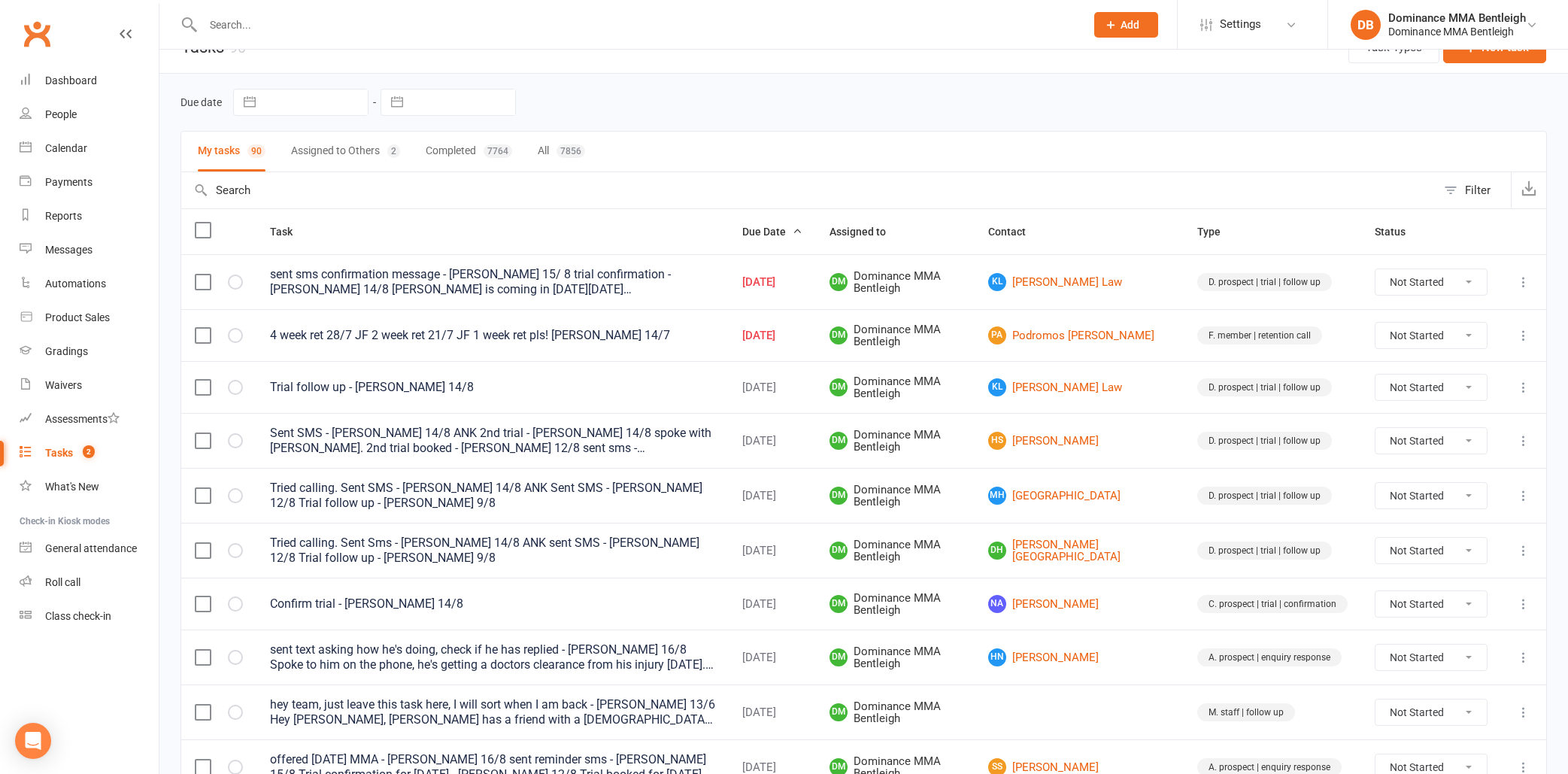
scroll to position [22, 0]
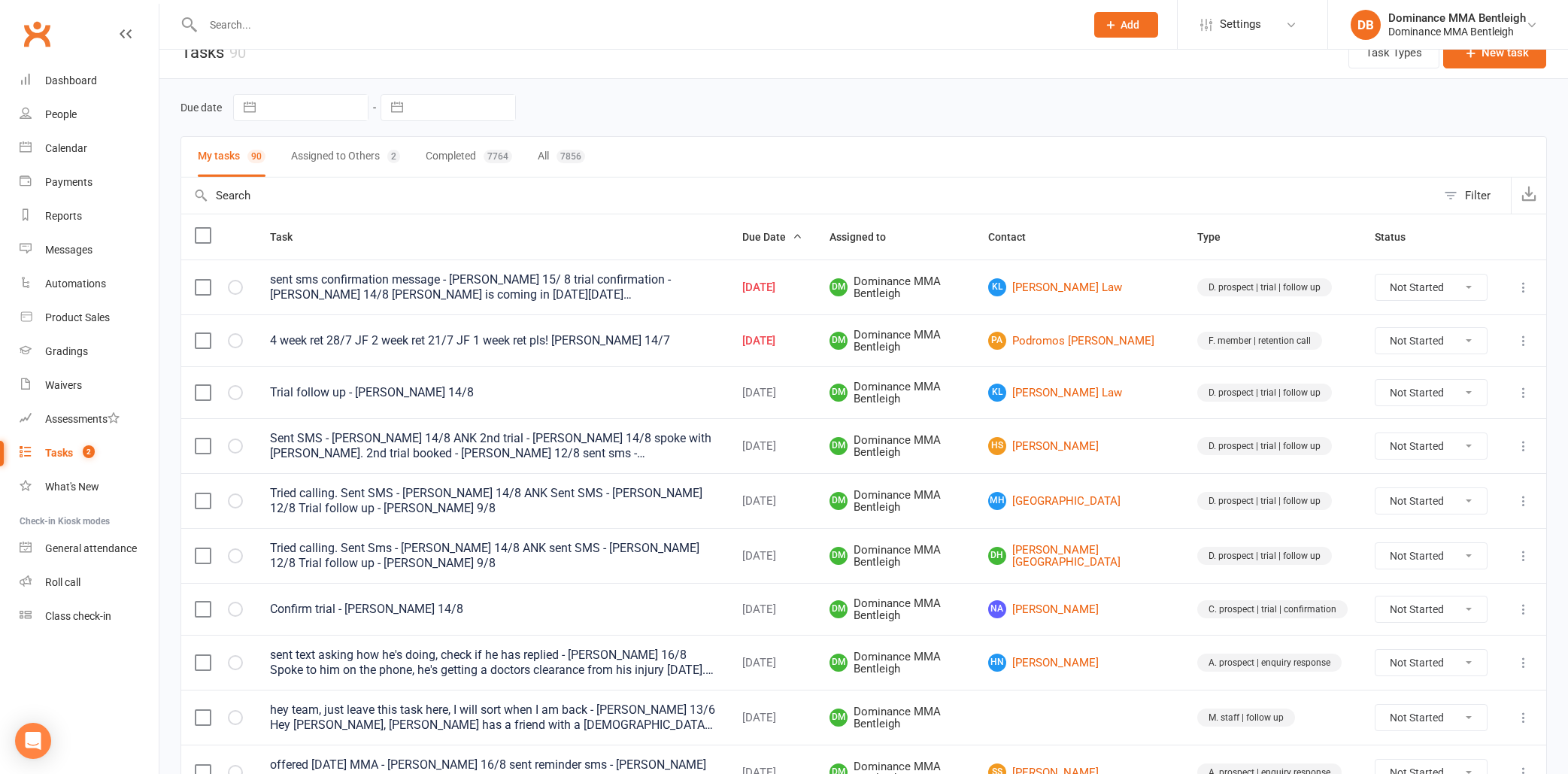
click at [1521, 290] on icon at bounding box center [1524, 287] width 15 height 15
click at [1514, 306] on link "View" at bounding box center [1456, 316] width 148 height 30
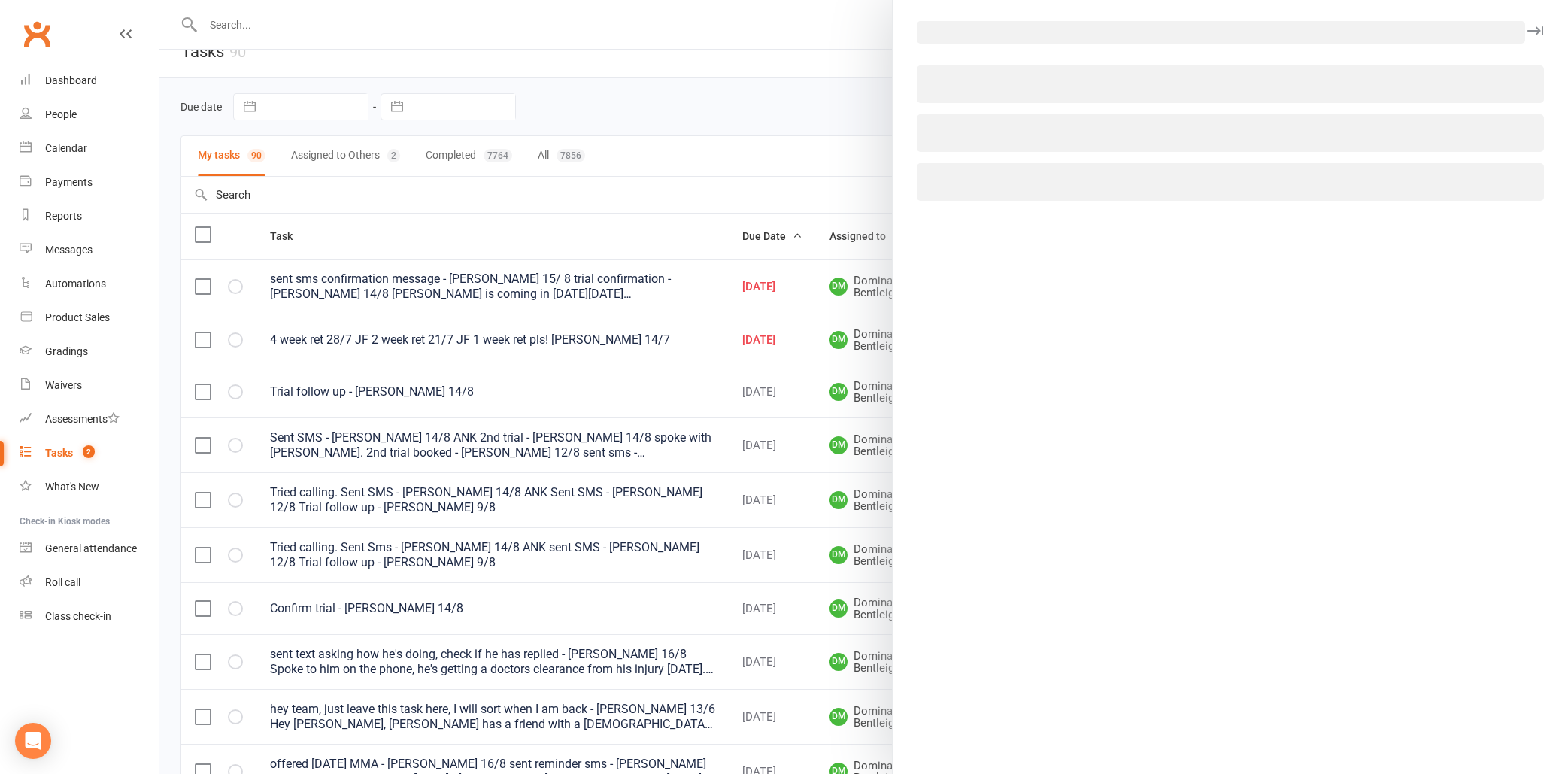
scroll to position [29, 0]
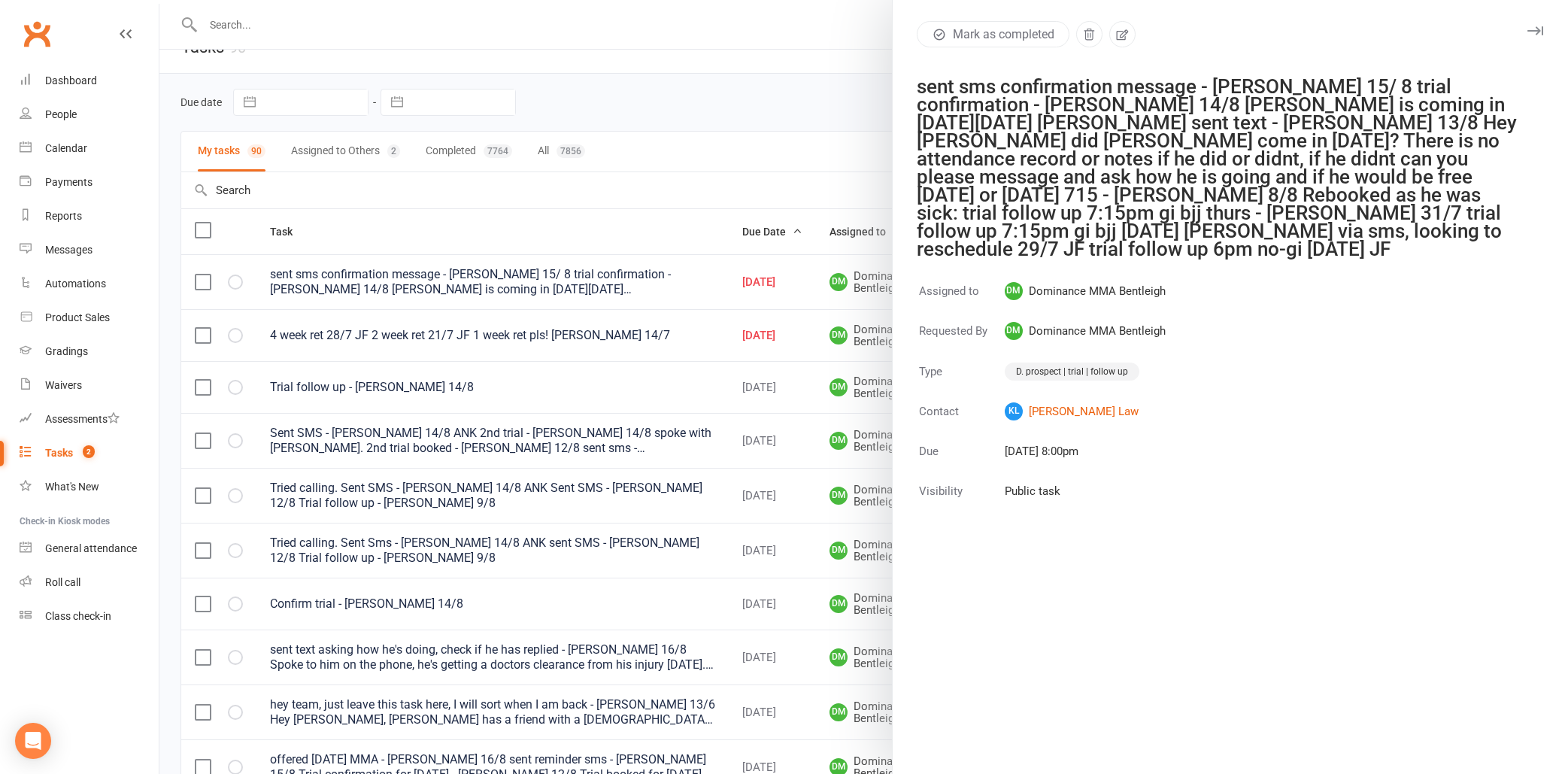
click at [841, 171] on div at bounding box center [863, 387] width 1409 height 774
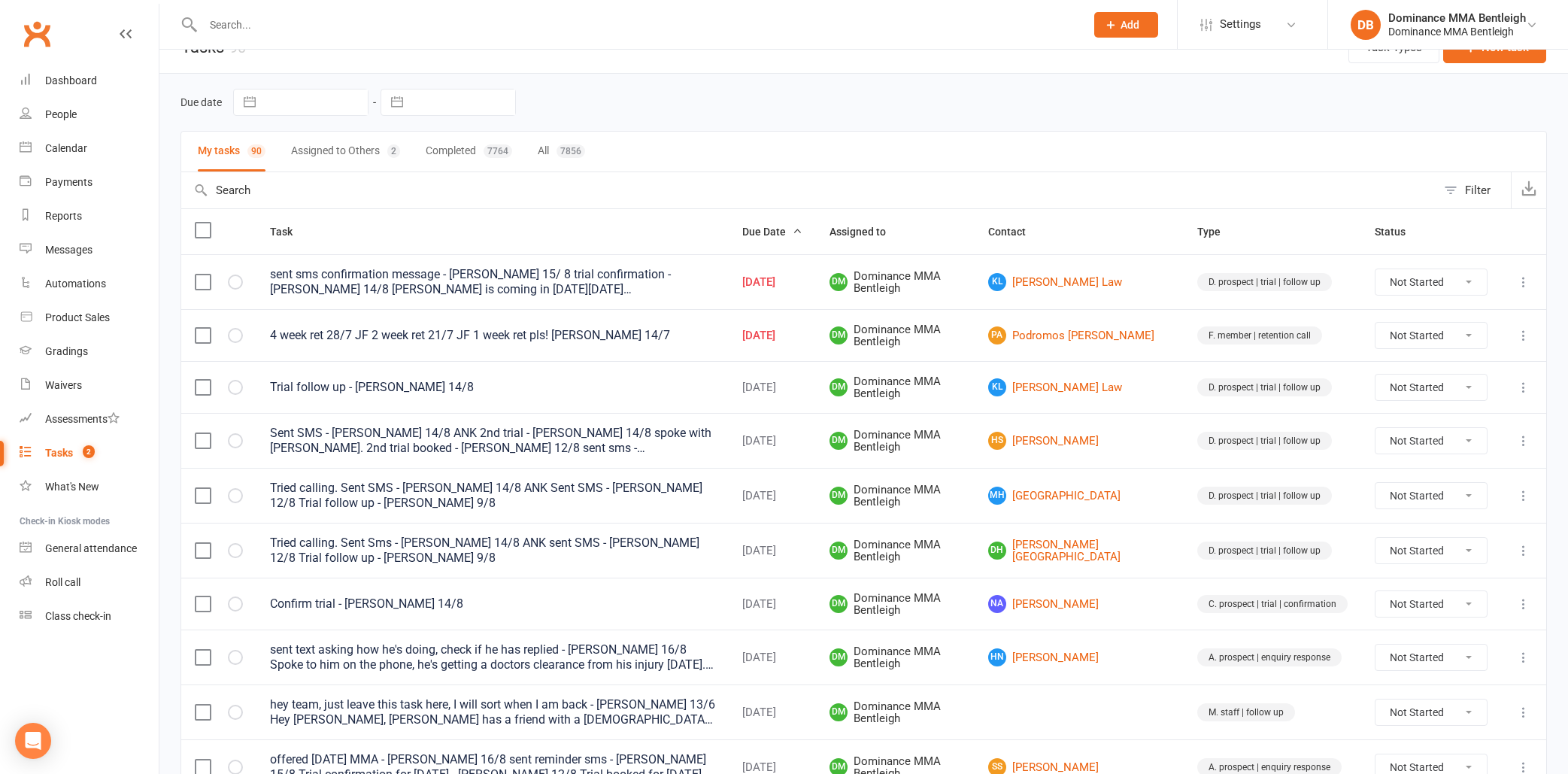
click at [842, 171] on div "My tasks 90 Assigned to Others 2 Completed 7764 All 7856" at bounding box center [863, 151] width 1367 height 41
click at [1523, 343] on button at bounding box center [1524, 336] width 18 height 18
click at [1503, 392] on link "Edit" at bounding box center [1456, 395] width 148 height 30
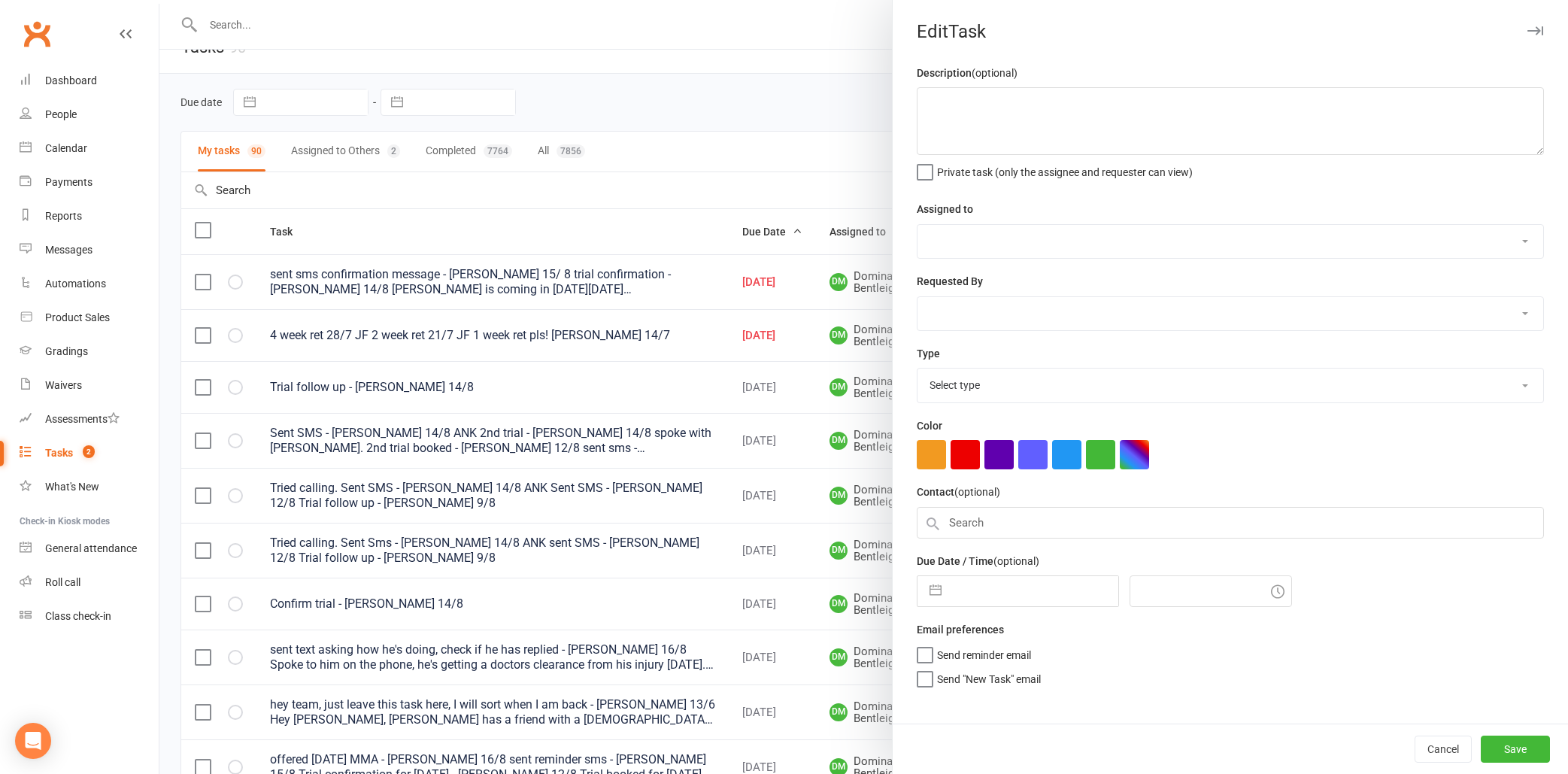
type textarea "4 week ret 28/7 JF 2 week ret 21/7 JF 1 week ret pls! Yusuf 14/7"
select select "24839"
type input "16 Aug 2025"
type input "9:00pm"
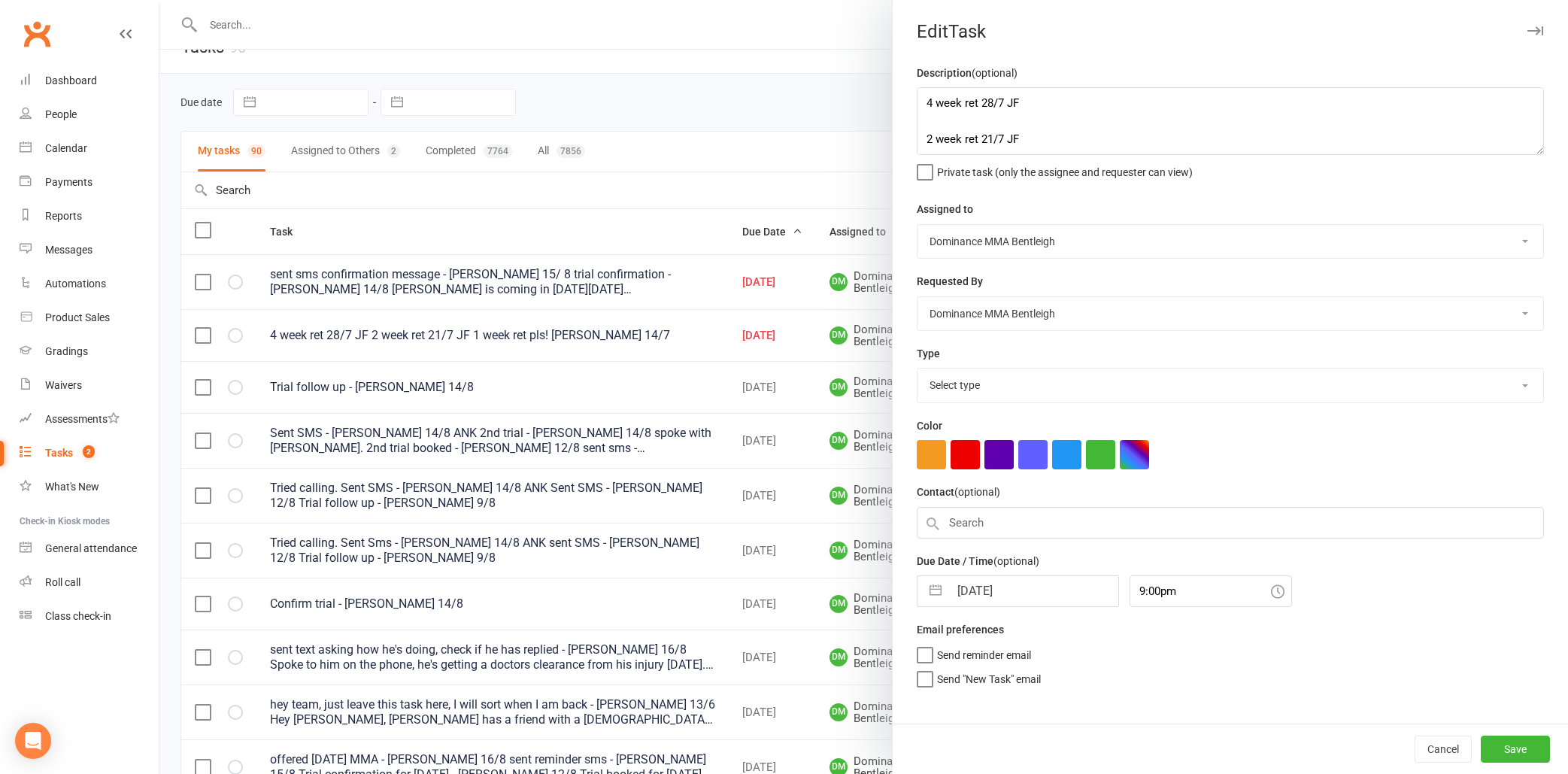
select select "13789"
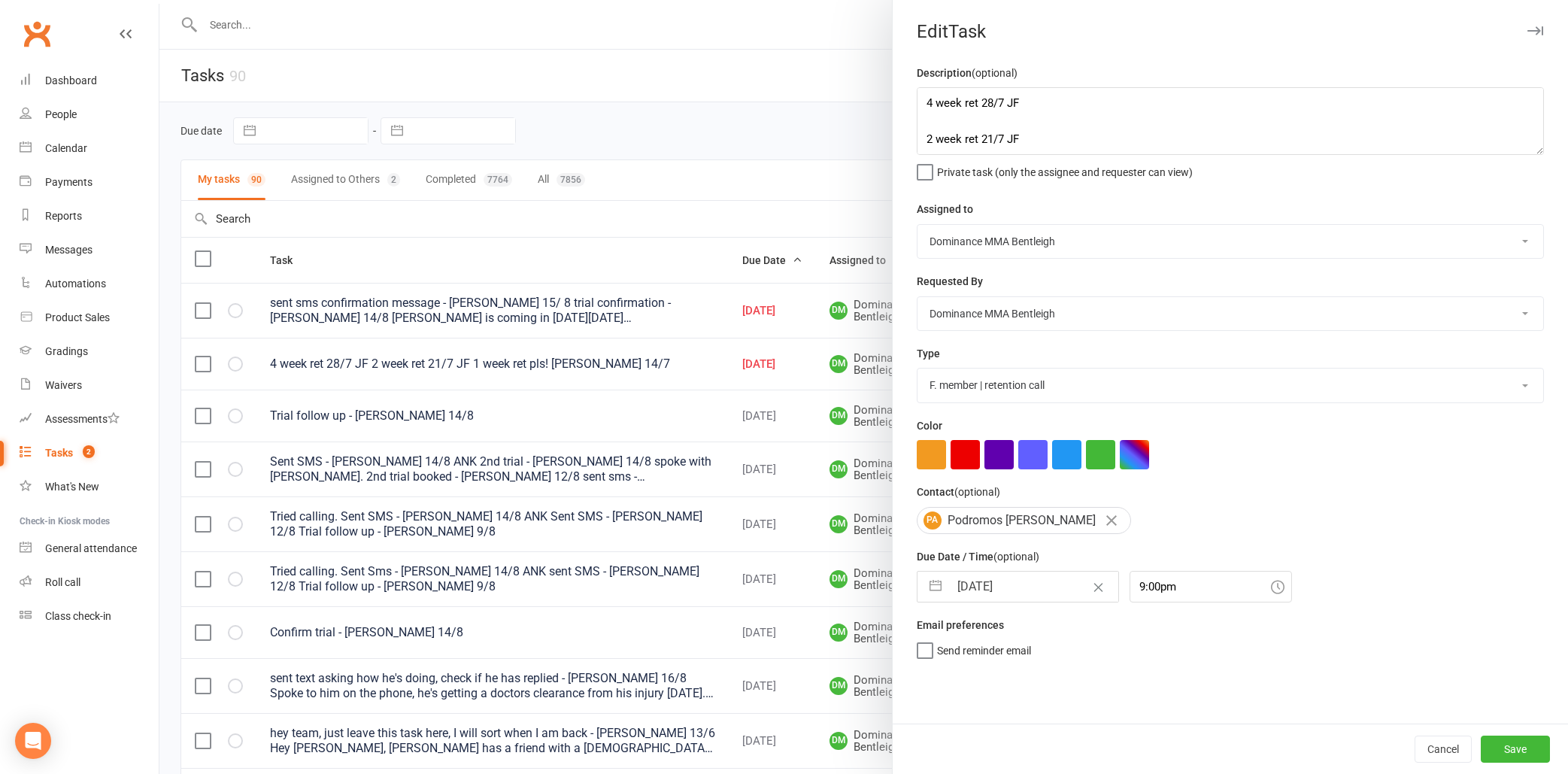
scroll to position [0, 0]
click at [930, 102] on textarea "4 week ret 28/7 JF 2 week ret 21/7 JF 1 week ret pls! Yusuf 14/7" at bounding box center [1231, 121] width 628 height 68
click at [924, 106] on textarea "4 week ret 28/7 JF 2 week ret 21/7 JF 1 week ret pls! Yusuf 14/7" at bounding box center [1231, 121] width 628 height 68
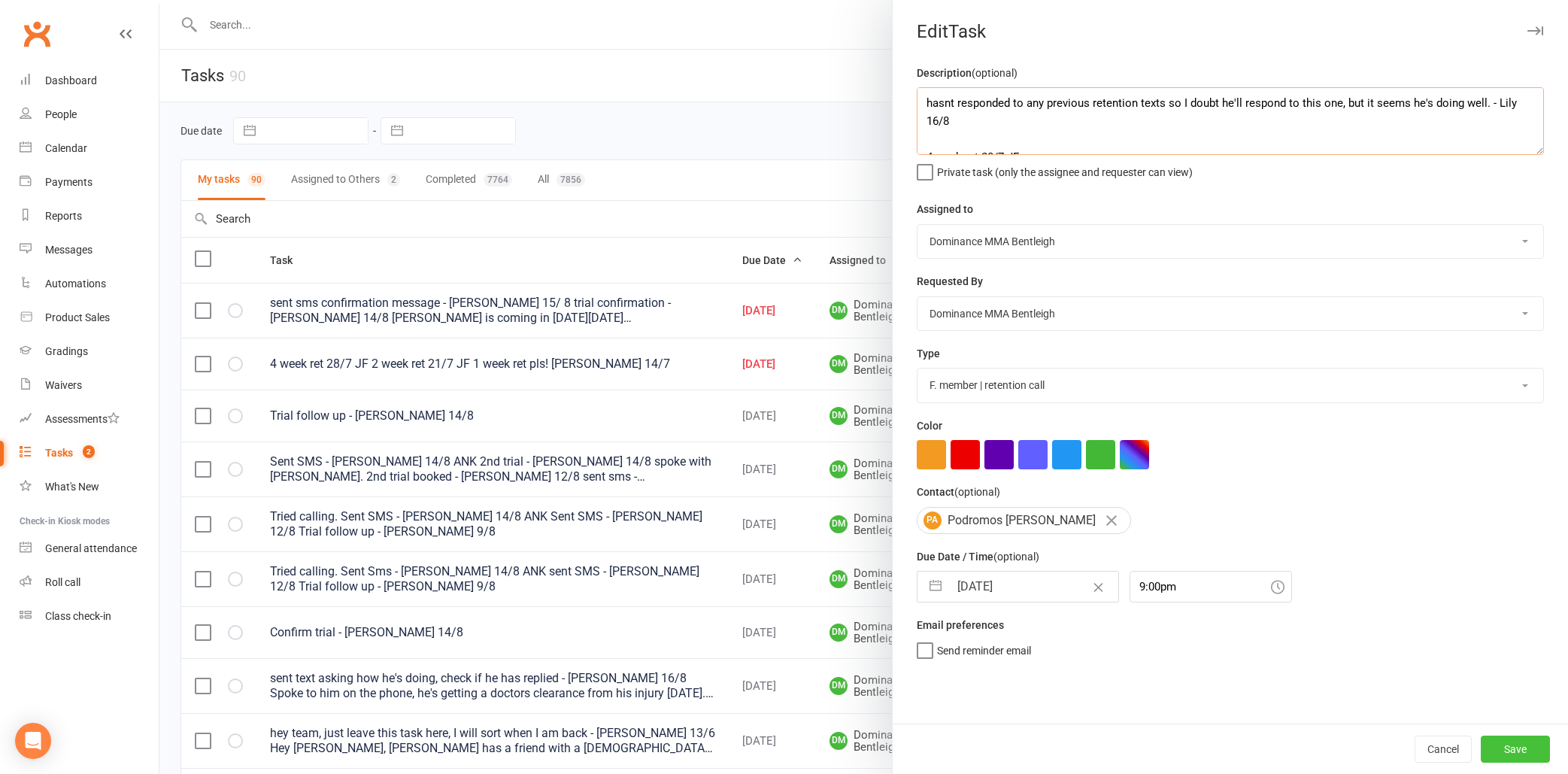
type textarea "hasnt responded to any previous retention texts so I doubt he'll respond to thi…"
click at [1505, 753] on button "Save" at bounding box center [1515, 750] width 69 height 27
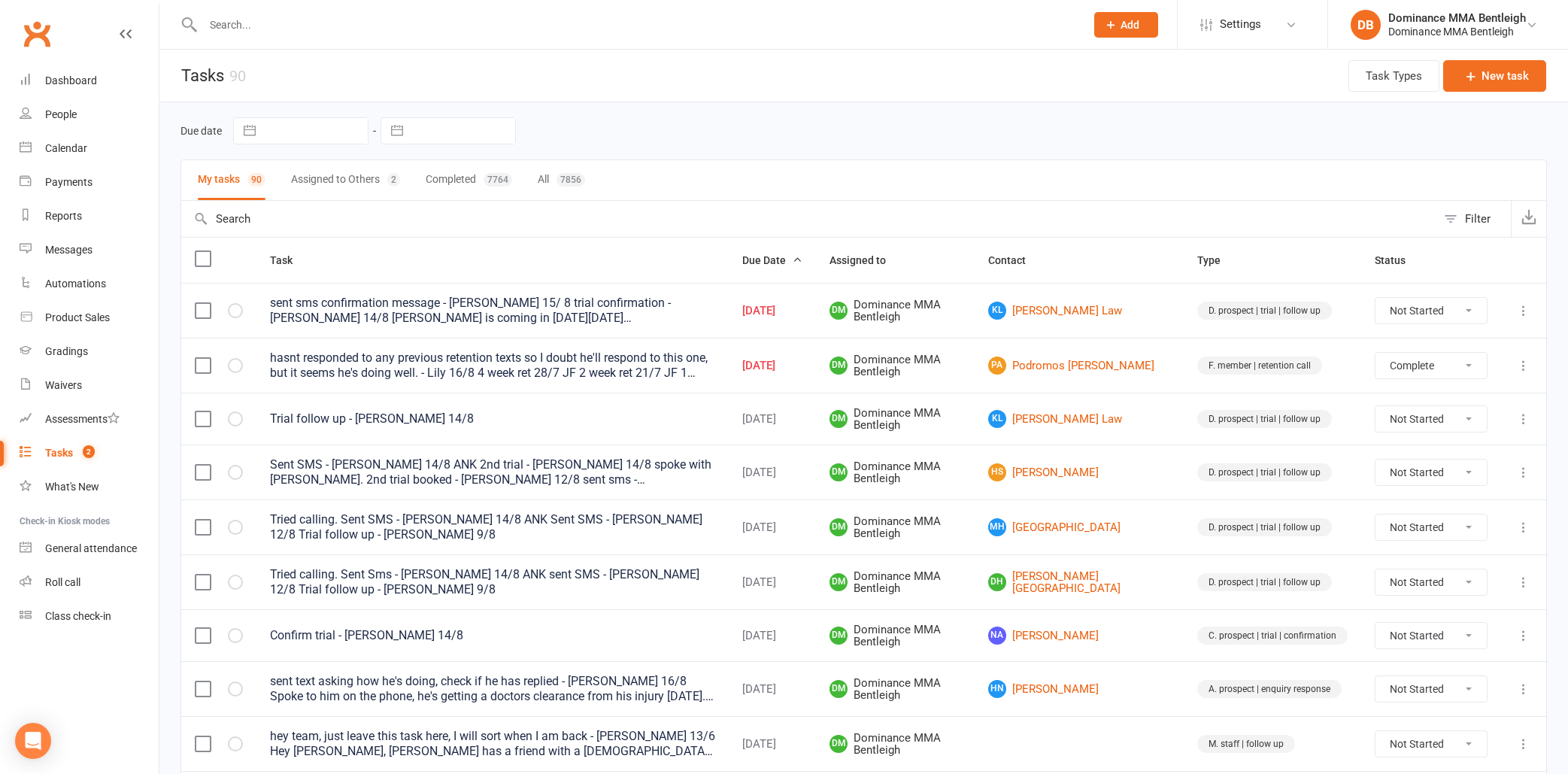
select select "unstarted"
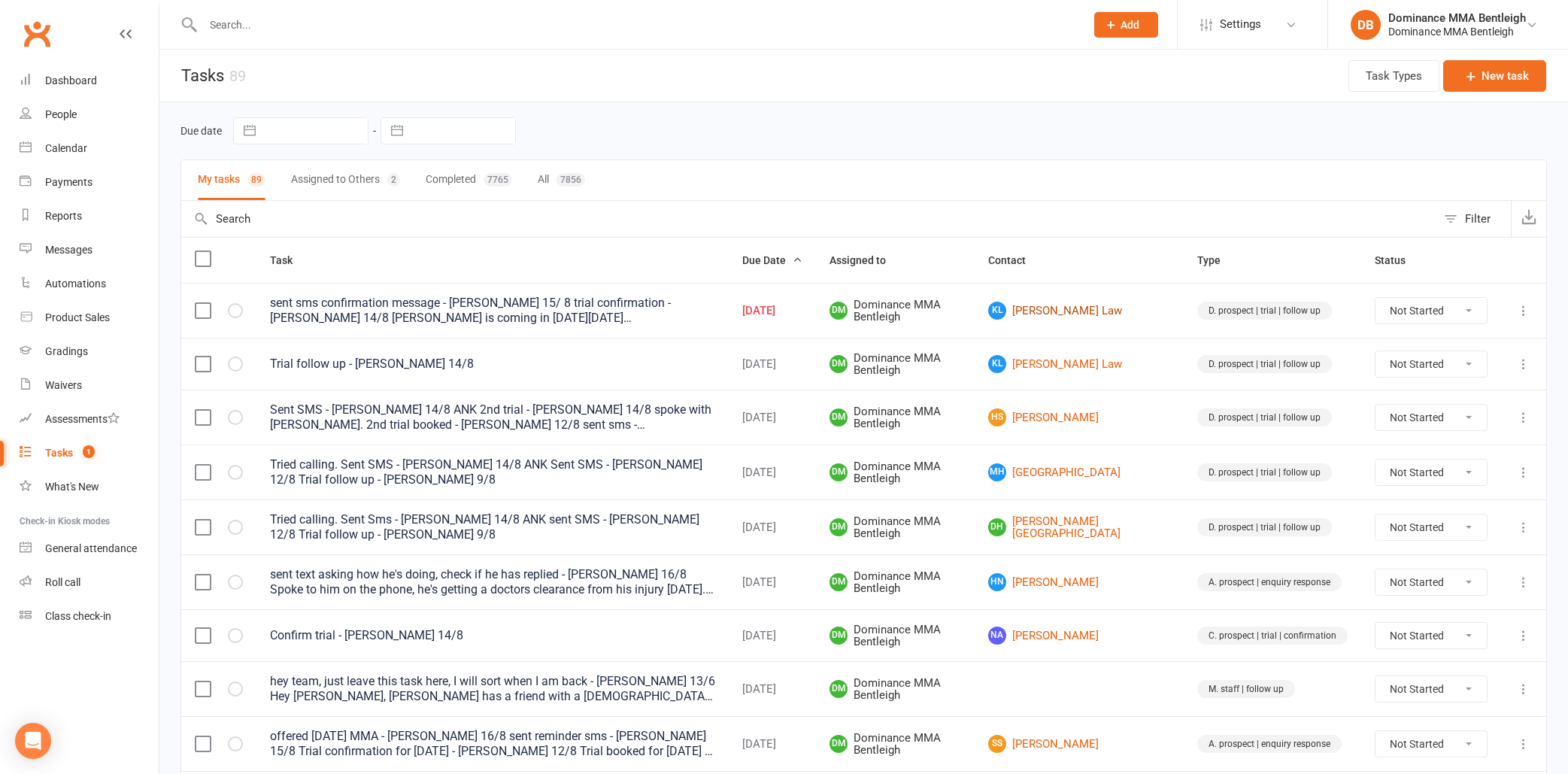
click at [1086, 307] on link "KL Keaton Law" at bounding box center [1079, 311] width 182 height 18
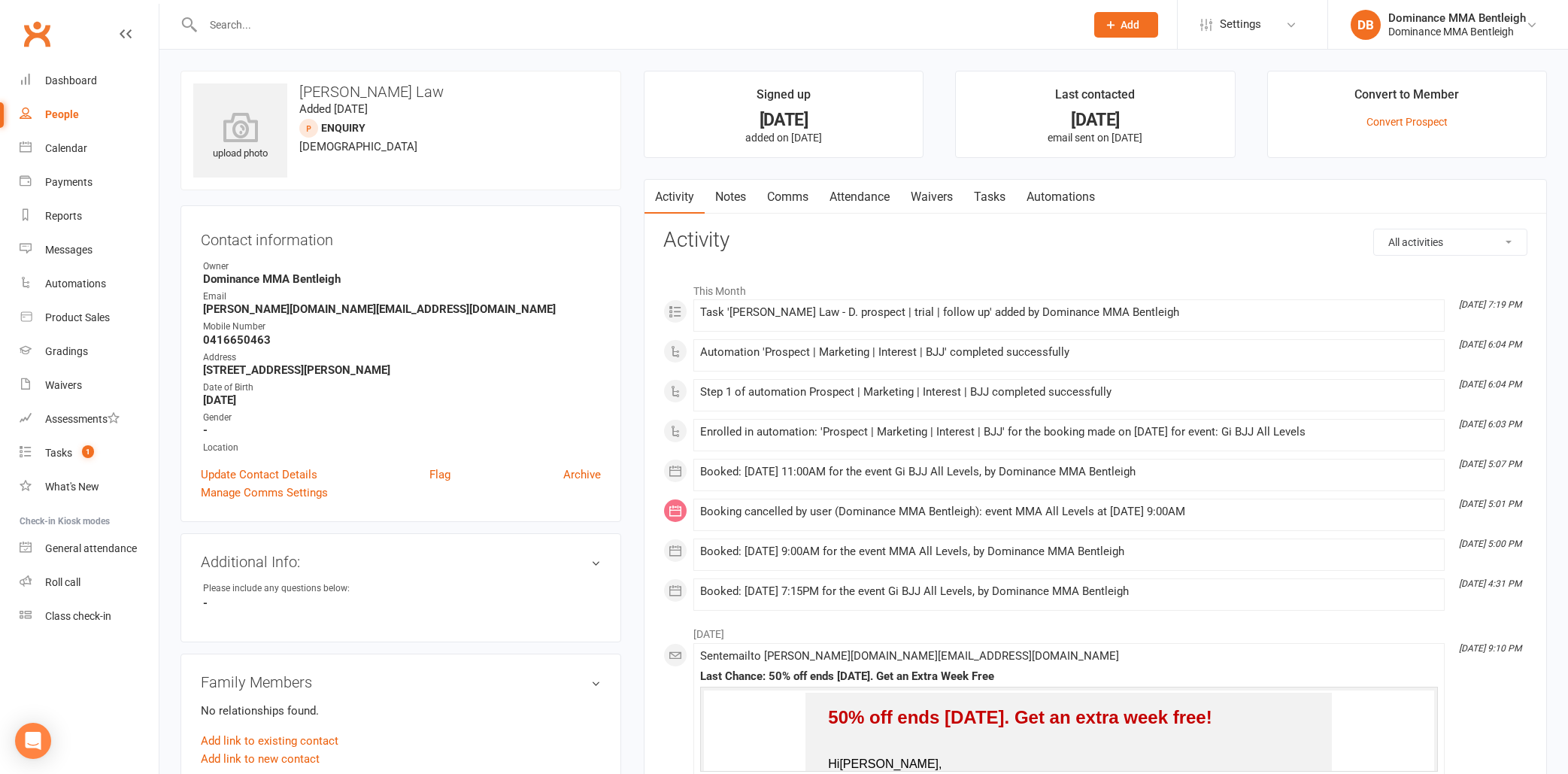
click at [1043, 323] on li "Aug 14, 7:19 PM Task 'Keaton Law - D. prospect | trial | follow up' added by Do…" at bounding box center [1068, 316] width 751 height 33
click at [924, 198] on link "Waivers" at bounding box center [931, 196] width 63 height 34
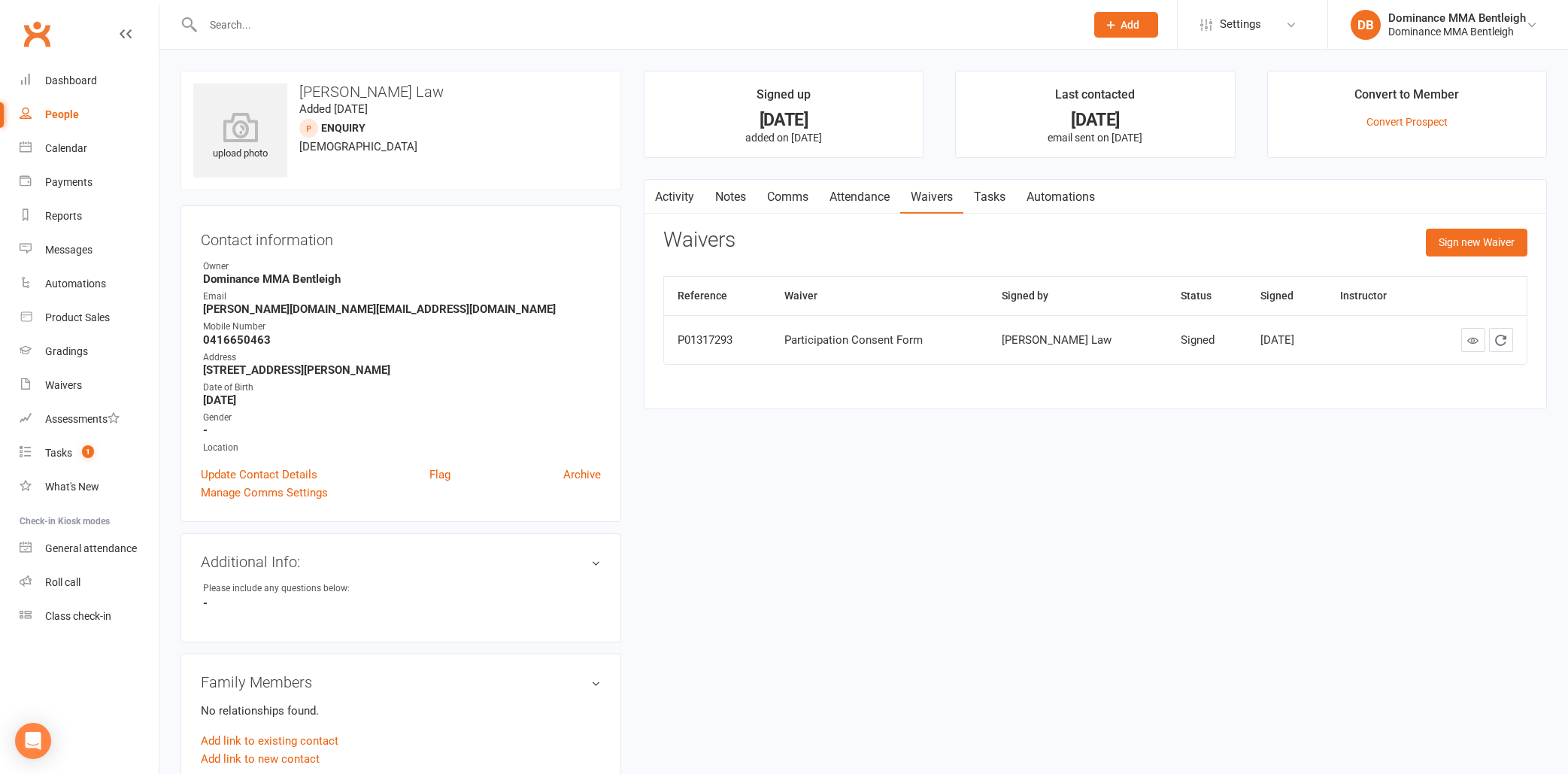
click at [387, 29] on input "text" at bounding box center [637, 24] width 876 height 21
click at [388, 29] on input "text" at bounding box center [637, 24] width 876 height 21
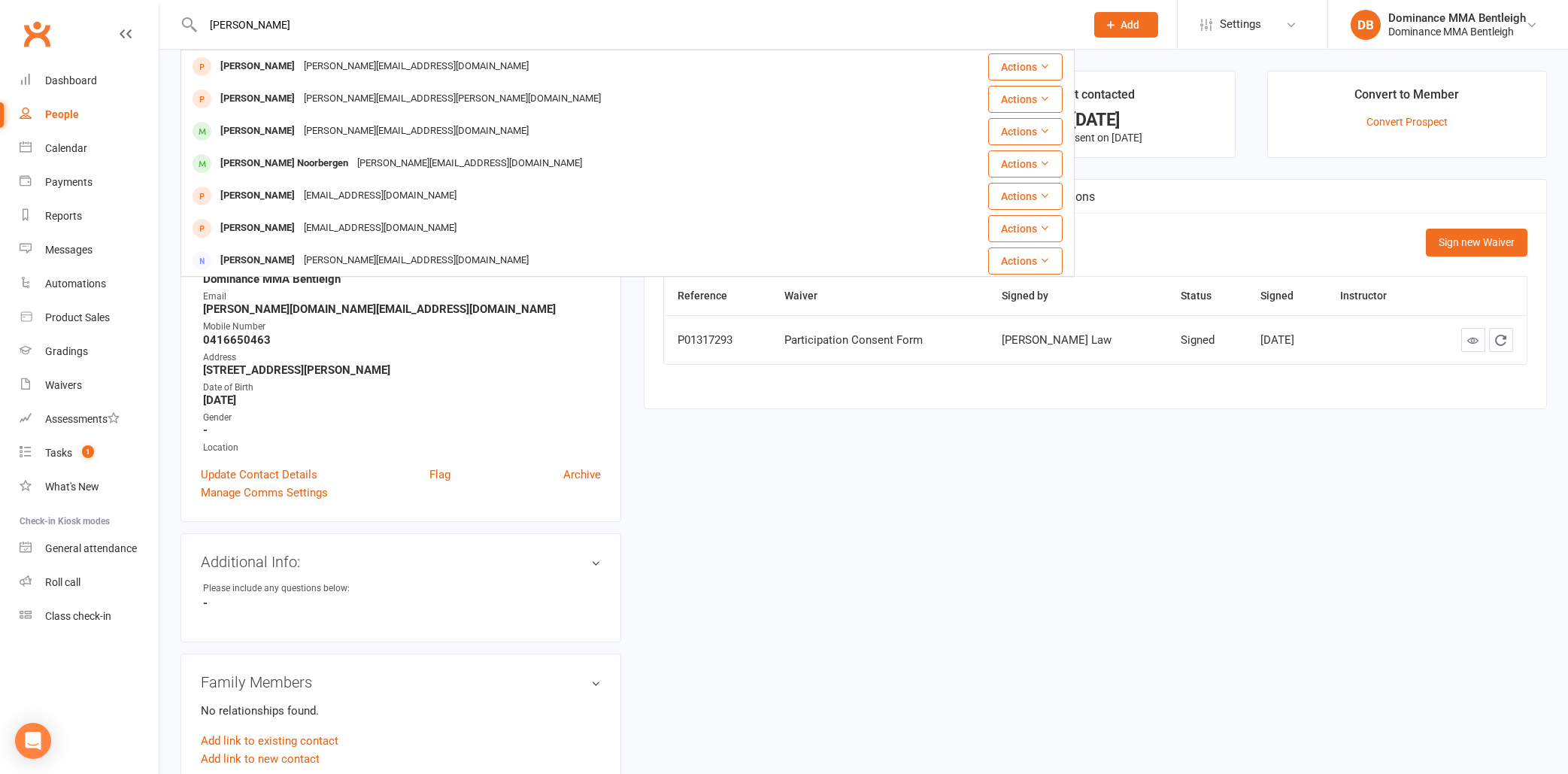
type input "Huy NGUYEN"
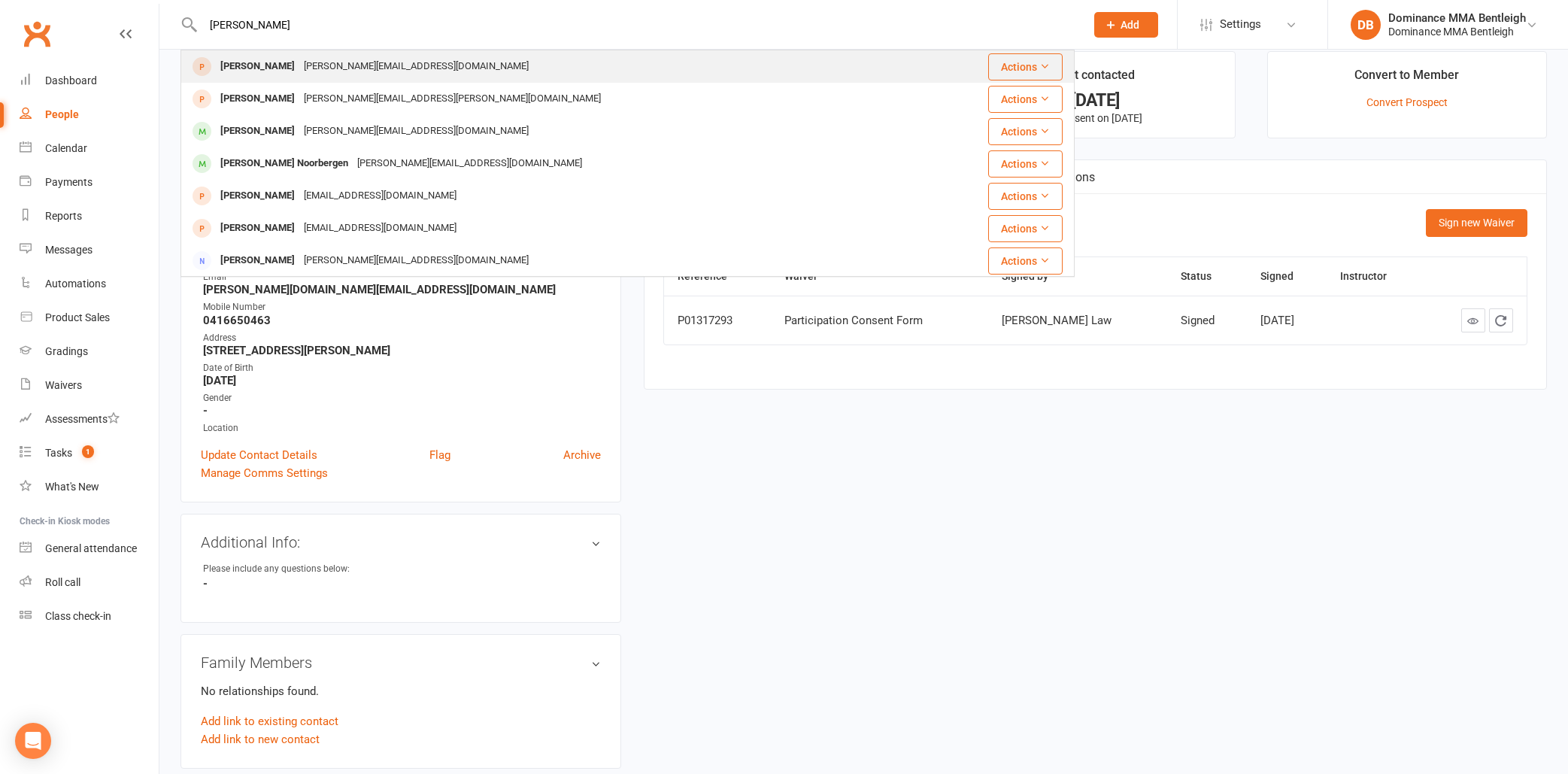
scroll to position [22, 0]
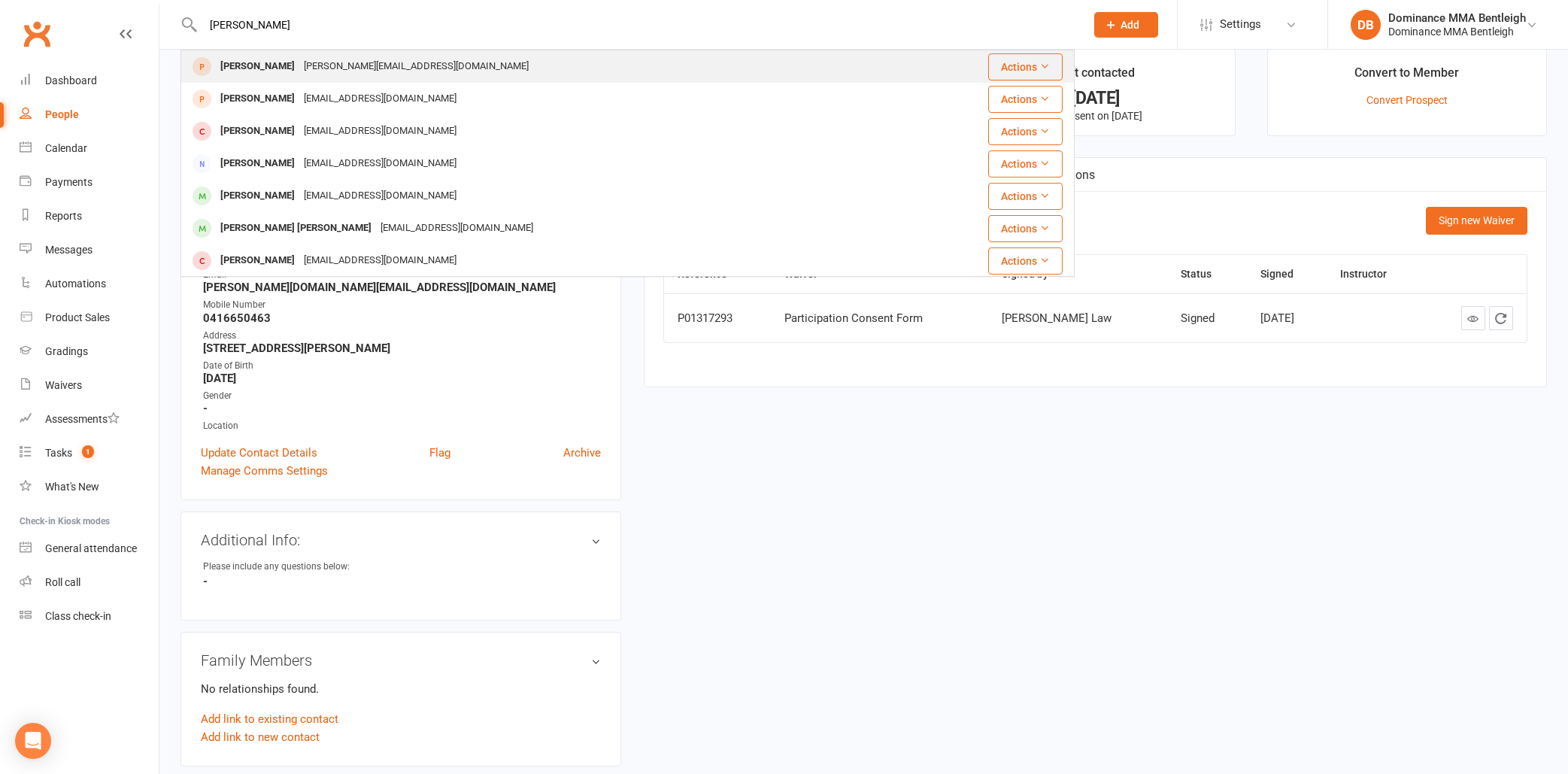
click at [394, 76] on div "Huy Nguyen andrew.nv@gmail.com" at bounding box center [553, 66] width 742 height 31
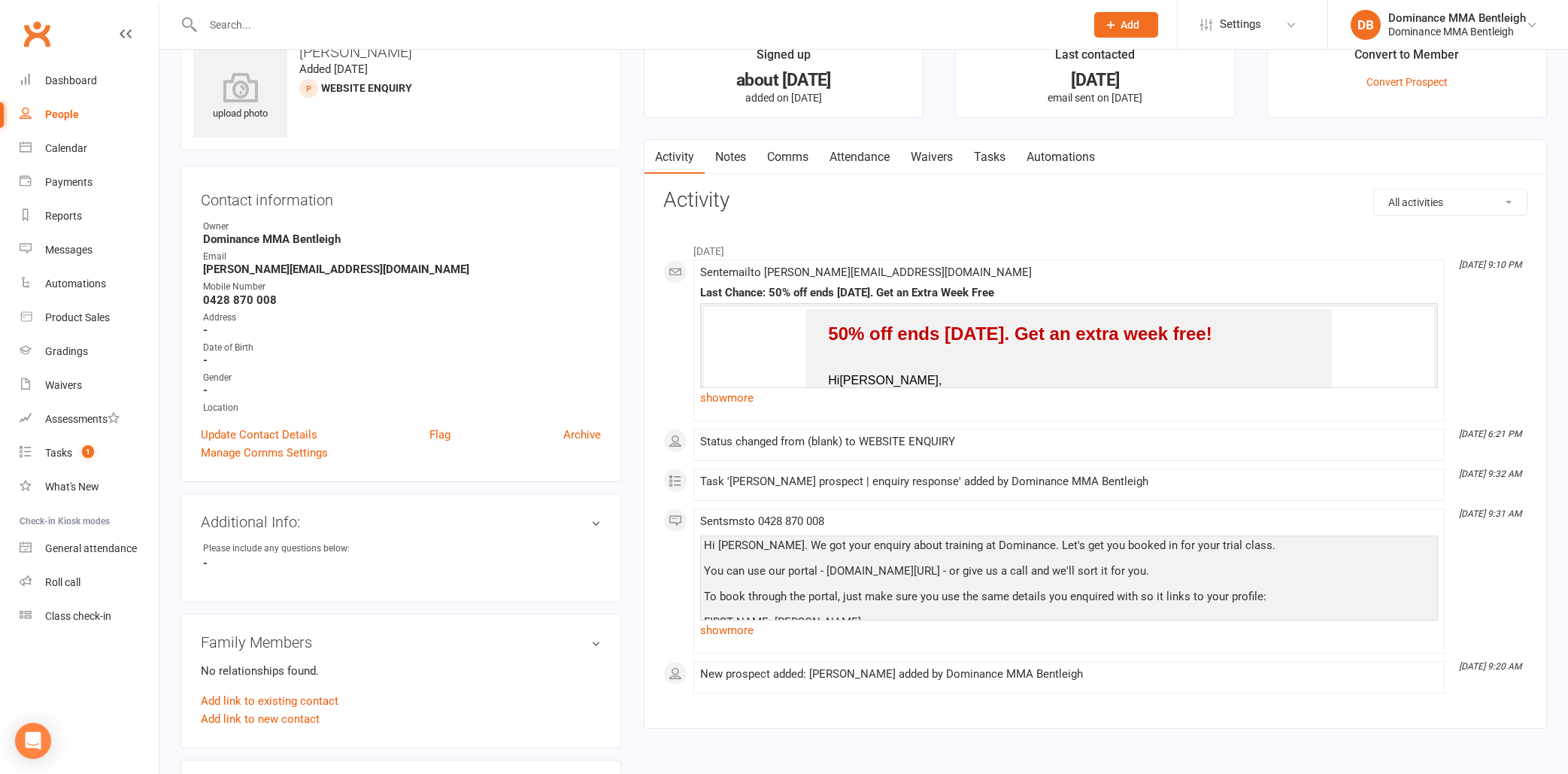
scroll to position [37, 0]
click at [999, 159] on link "Tasks" at bounding box center [989, 160] width 53 height 34
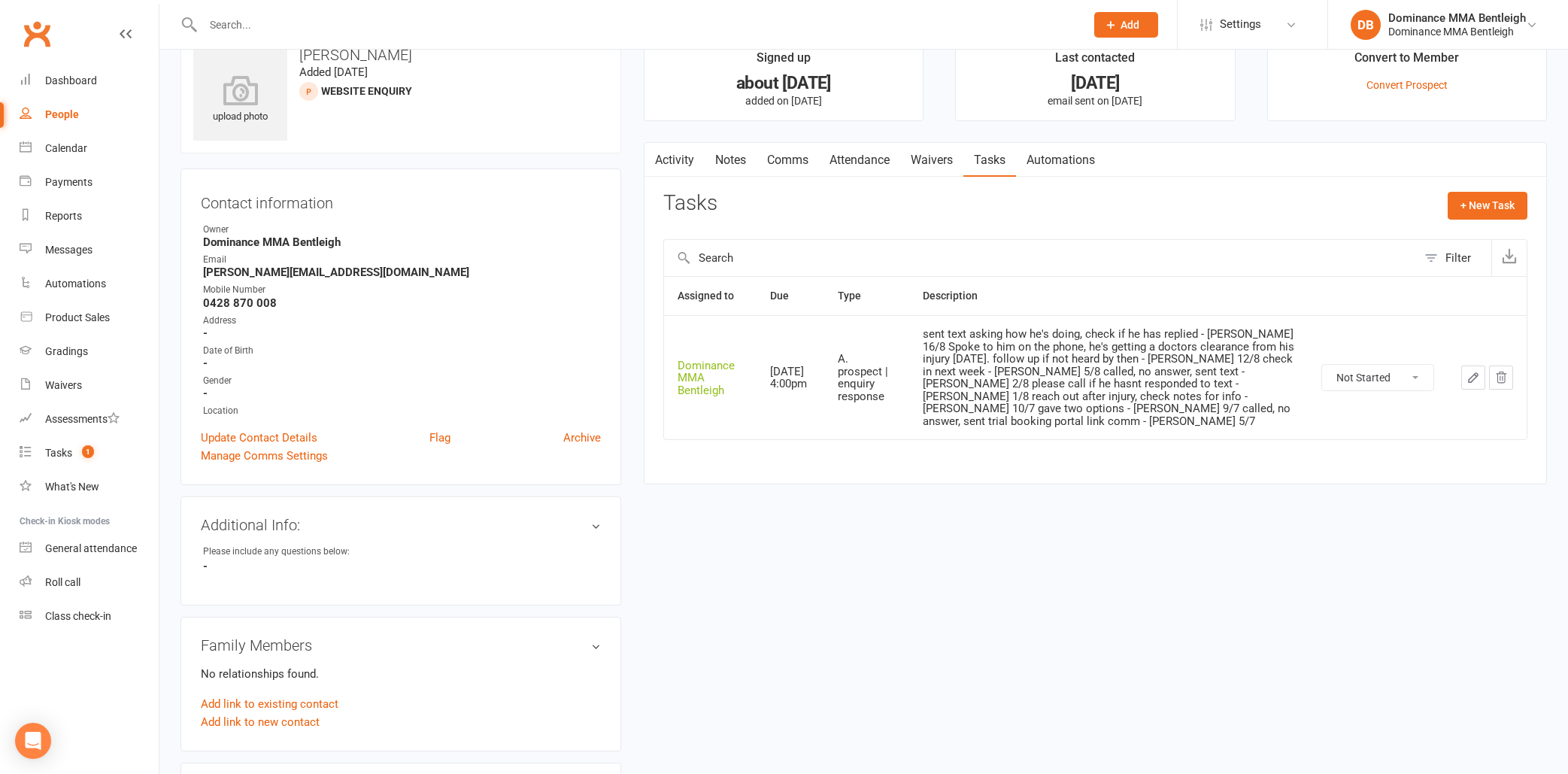
click at [1472, 366] on button "button" at bounding box center [1473, 378] width 24 height 24
select select "24839"
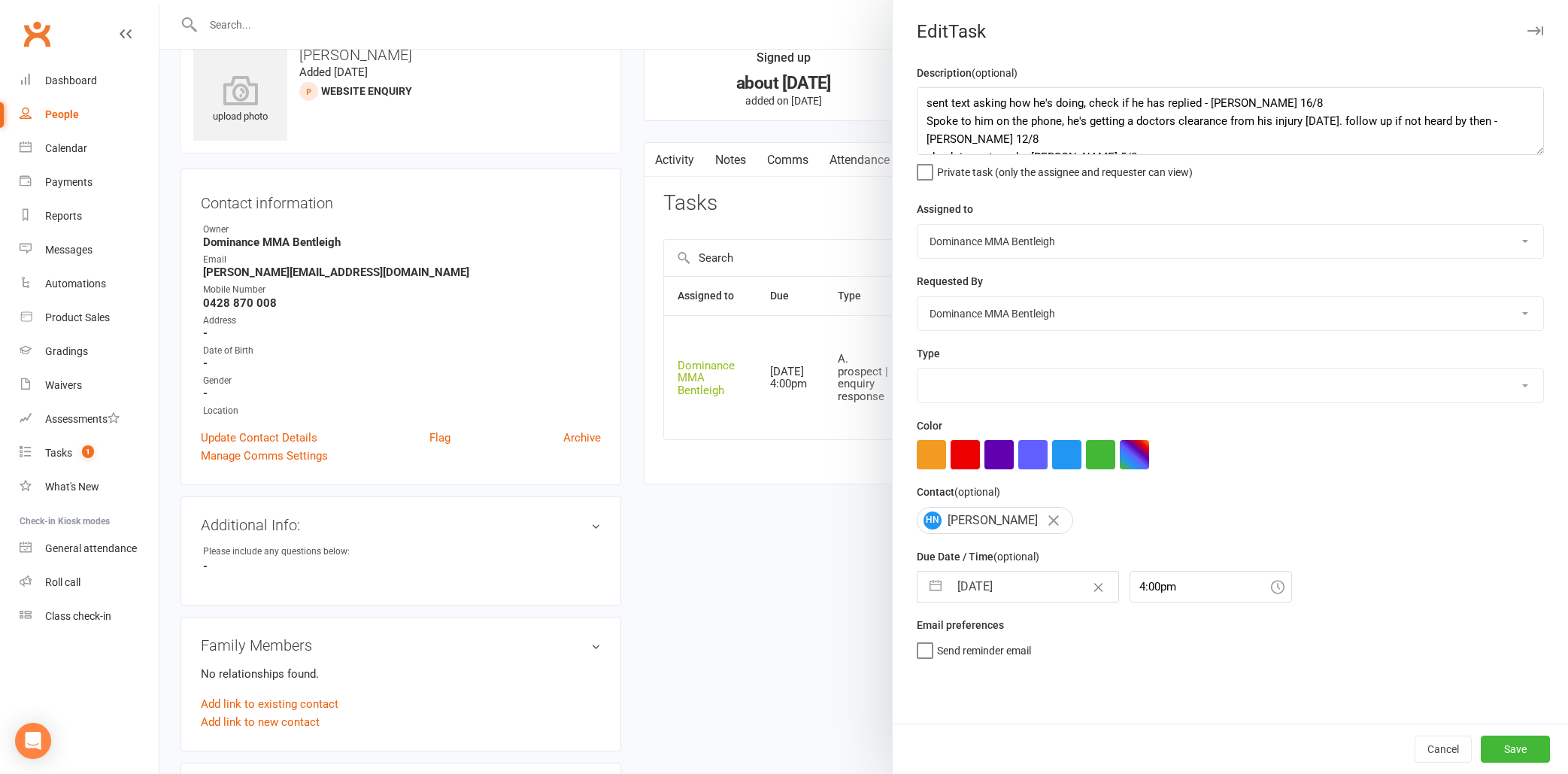
select select "13651"
drag, startPoint x: 1088, startPoint y: 103, endPoint x: 1208, endPoint y: 105, distance: 120.0
click at [1208, 105] on textarea "sent text asking how he's doing, check if he has replied - Lily 16/8 Spoke to h…" at bounding box center [1231, 121] width 628 height 68
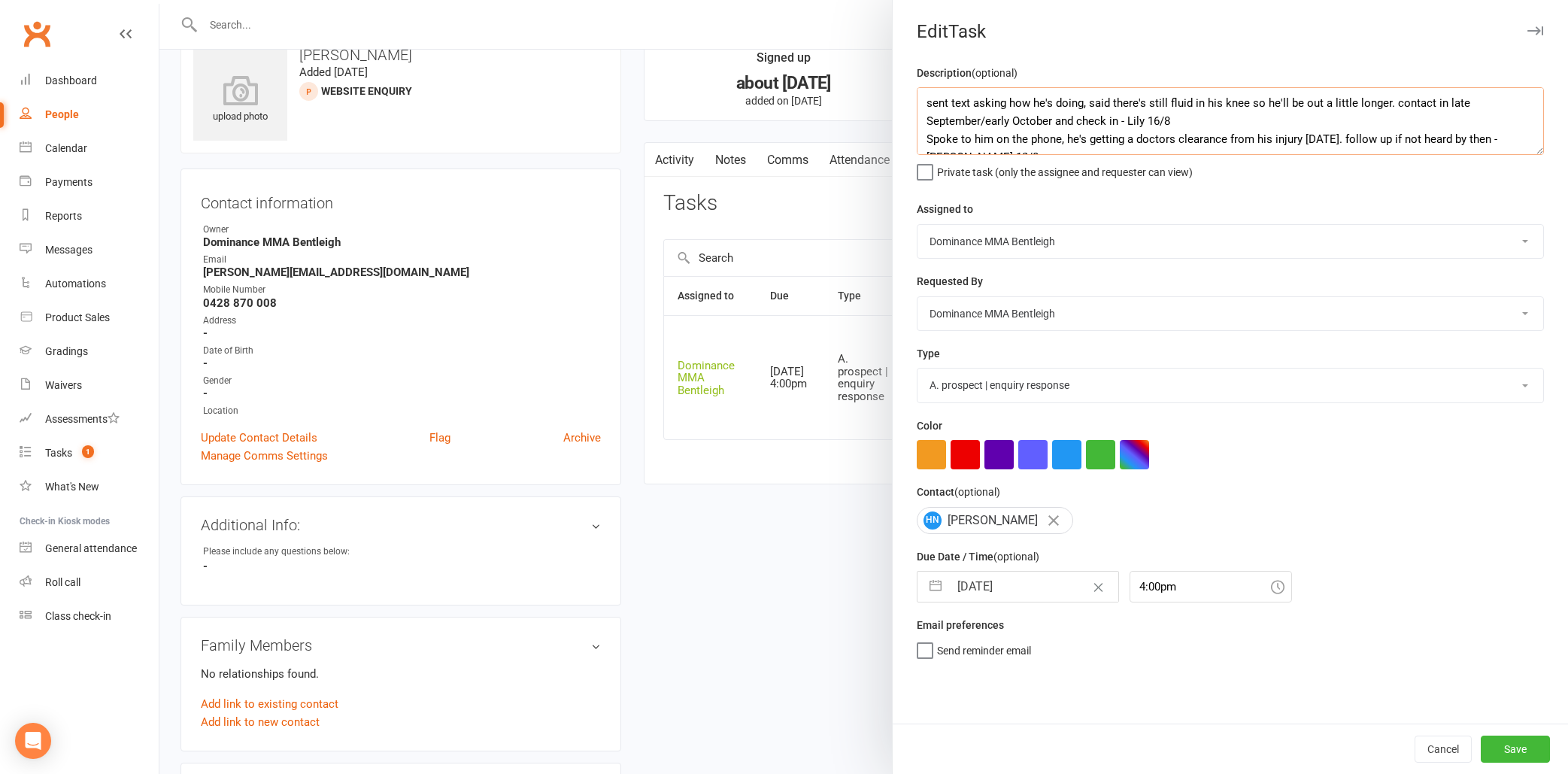
click at [1391, 105] on textarea "sent text asking how he's doing, said there's still fluid in his knee so he'll …" at bounding box center [1231, 121] width 628 height 68
type textarea "sent text asking how he's doing, said there's still fluid in his knee so he'll …"
click at [1005, 589] on input "18 Aug 2025" at bounding box center [1034, 587] width 169 height 30
select select "6"
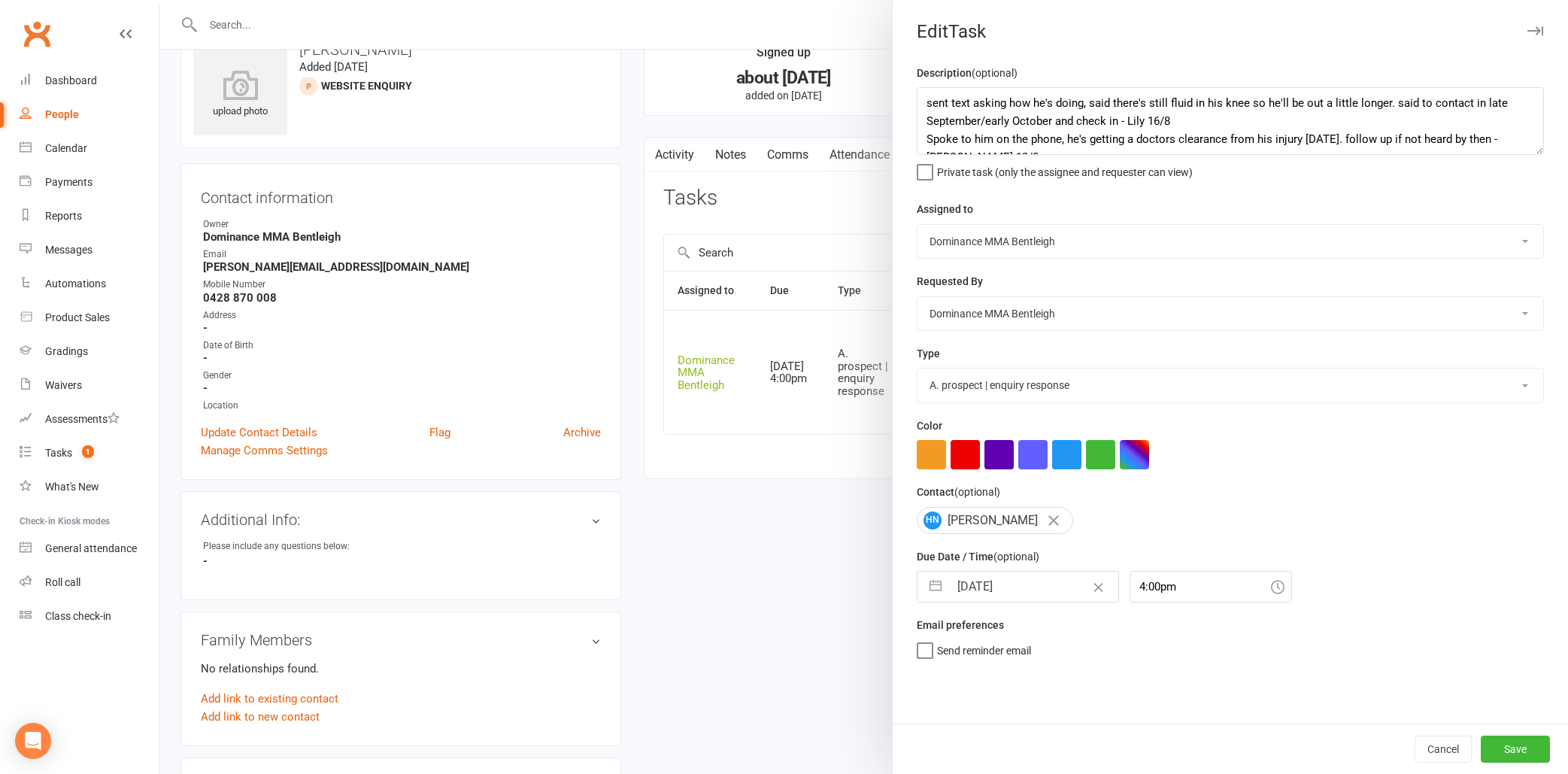
select select "2025"
select select "7"
select select "2025"
select select "8"
select select "2025"
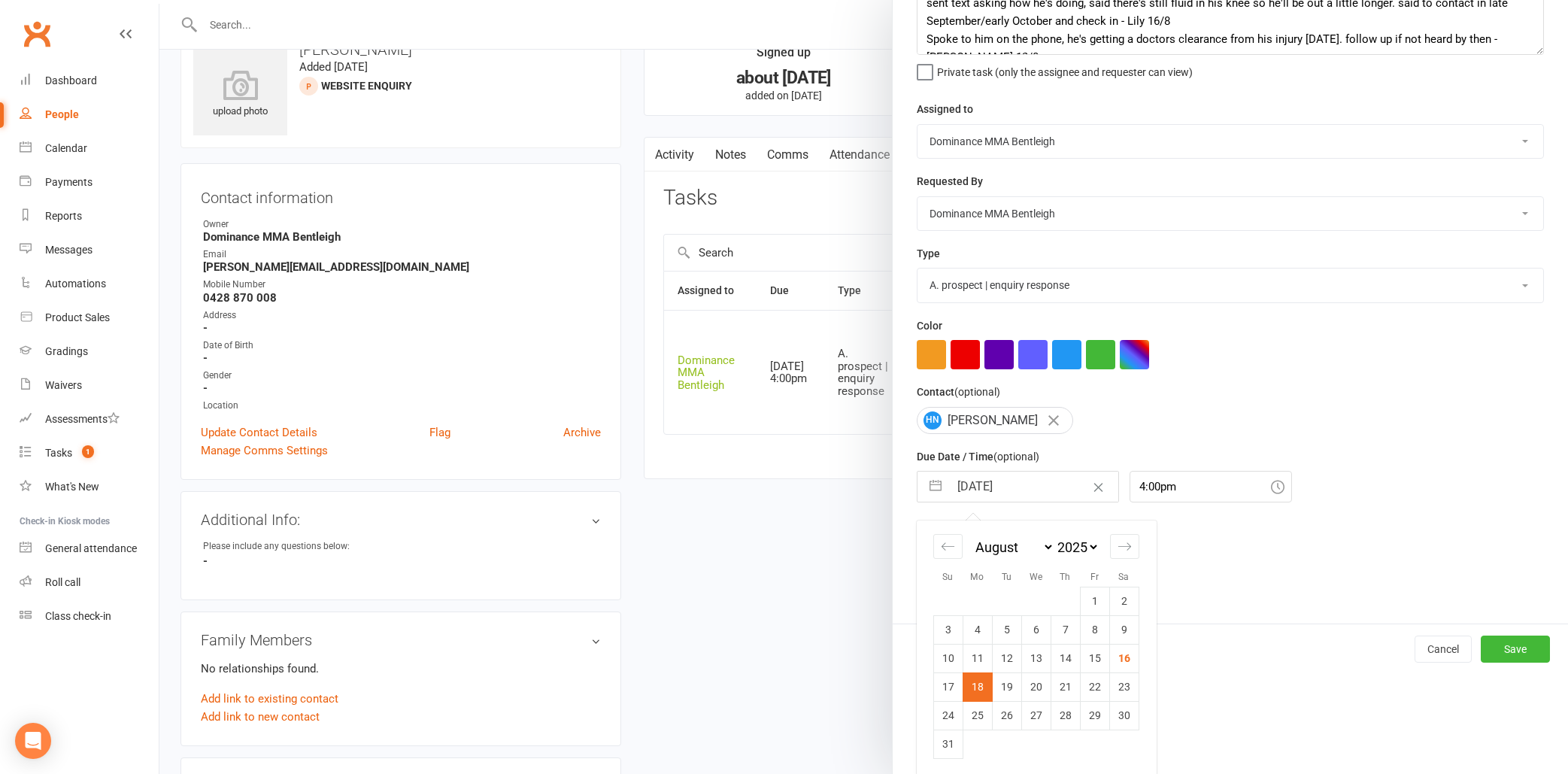
scroll to position [99, 0]
select select "7"
select select "9"
select select "2025"
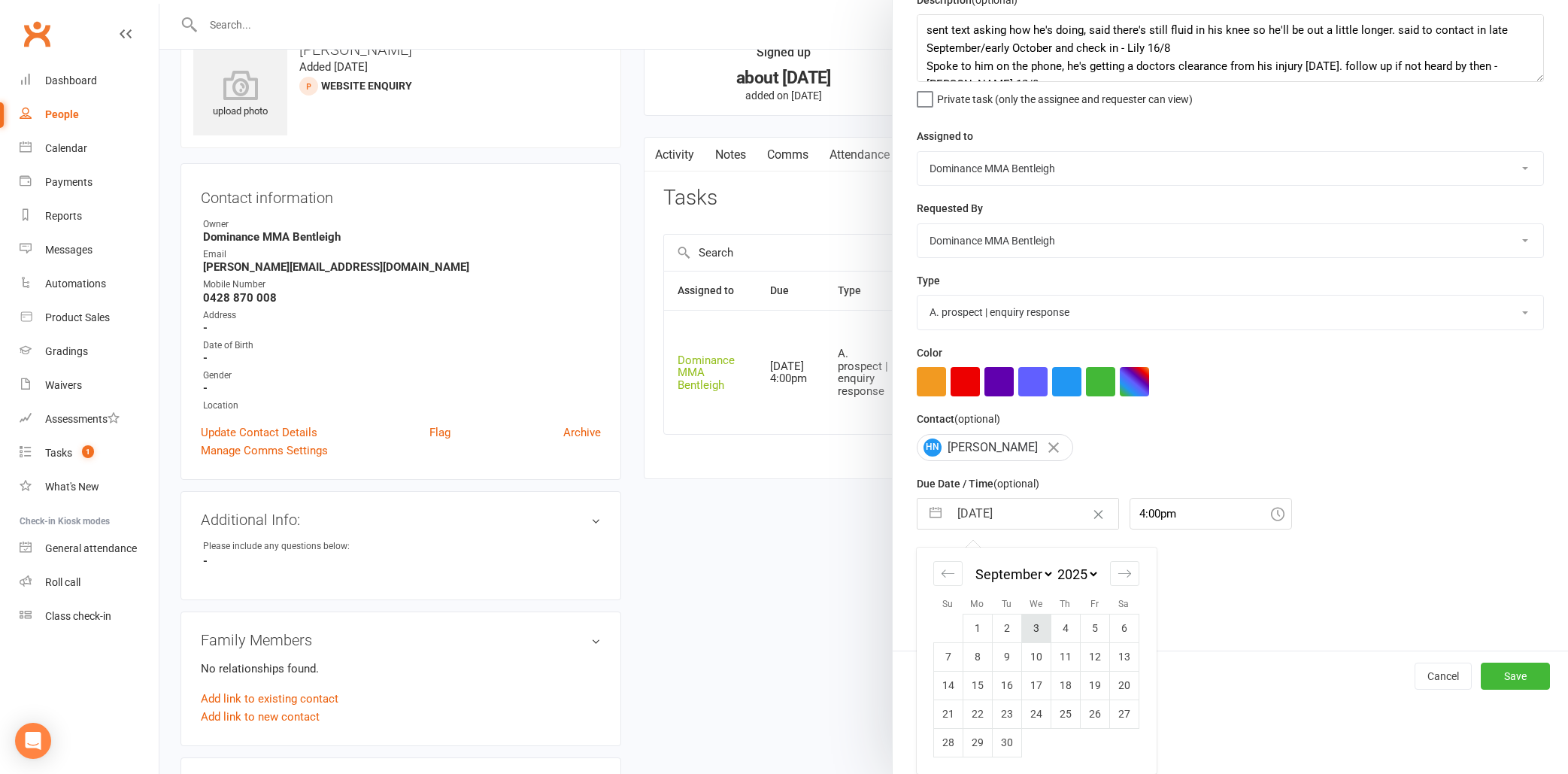
scroll to position [71, 0]
click at [1123, 685] on td "20" at bounding box center [1123, 688] width 29 height 29
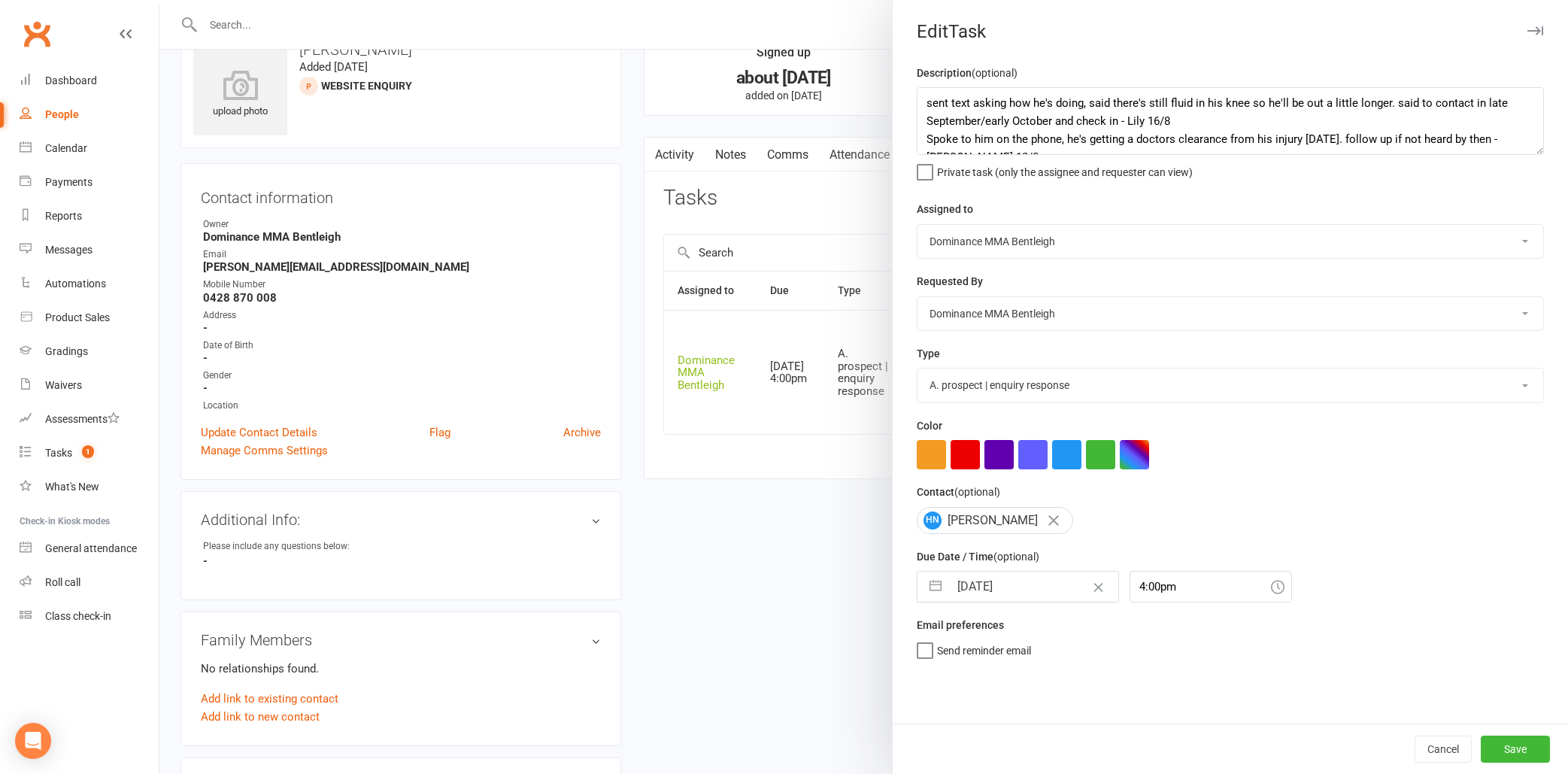
type input "20 Sep 2025"
select select "7"
select select "2025"
select select "8"
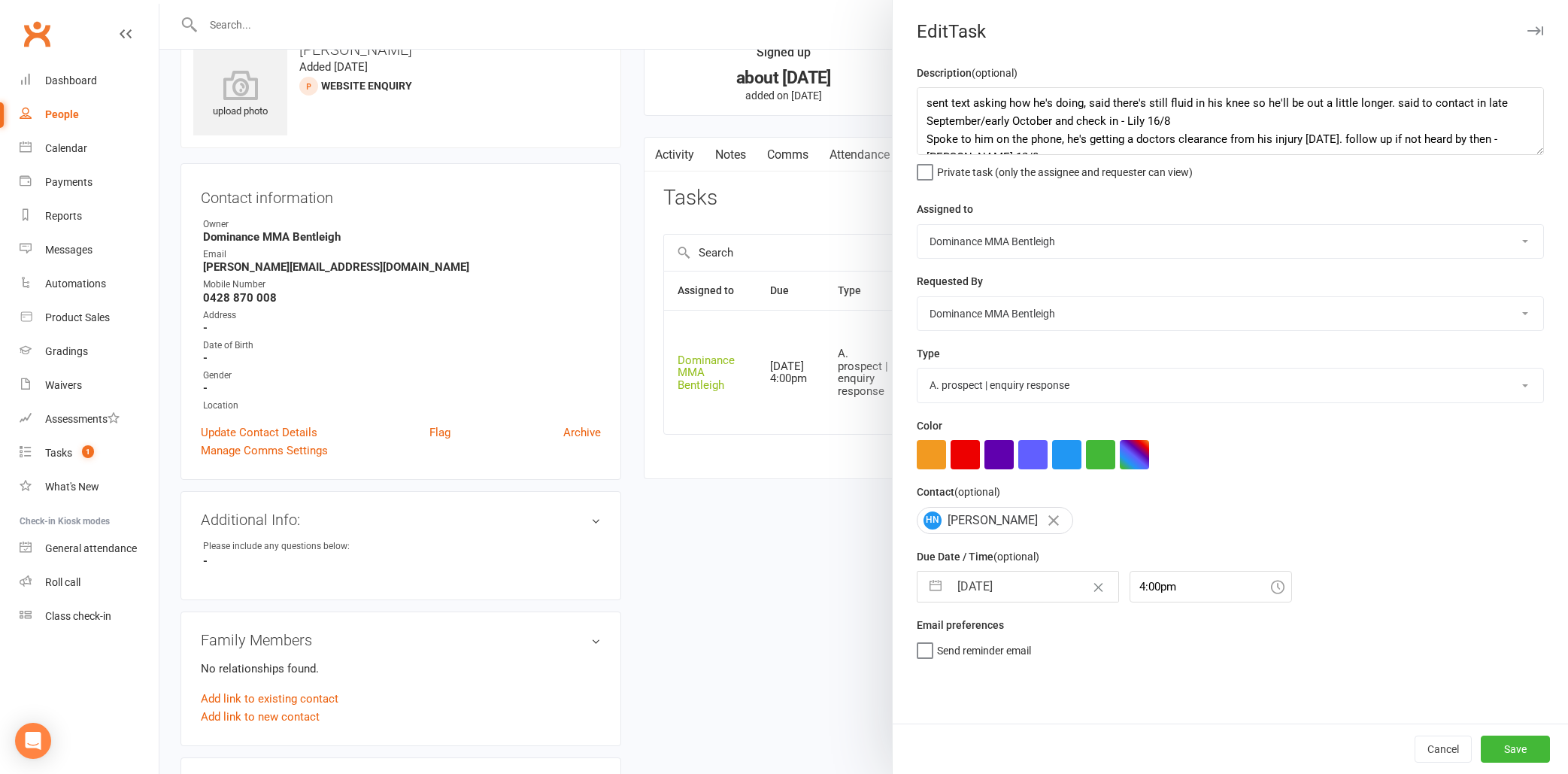
select select "2025"
select select "9"
select select "2025"
click at [992, 582] on input "20 Sep 2025" at bounding box center [1034, 587] width 169 height 30
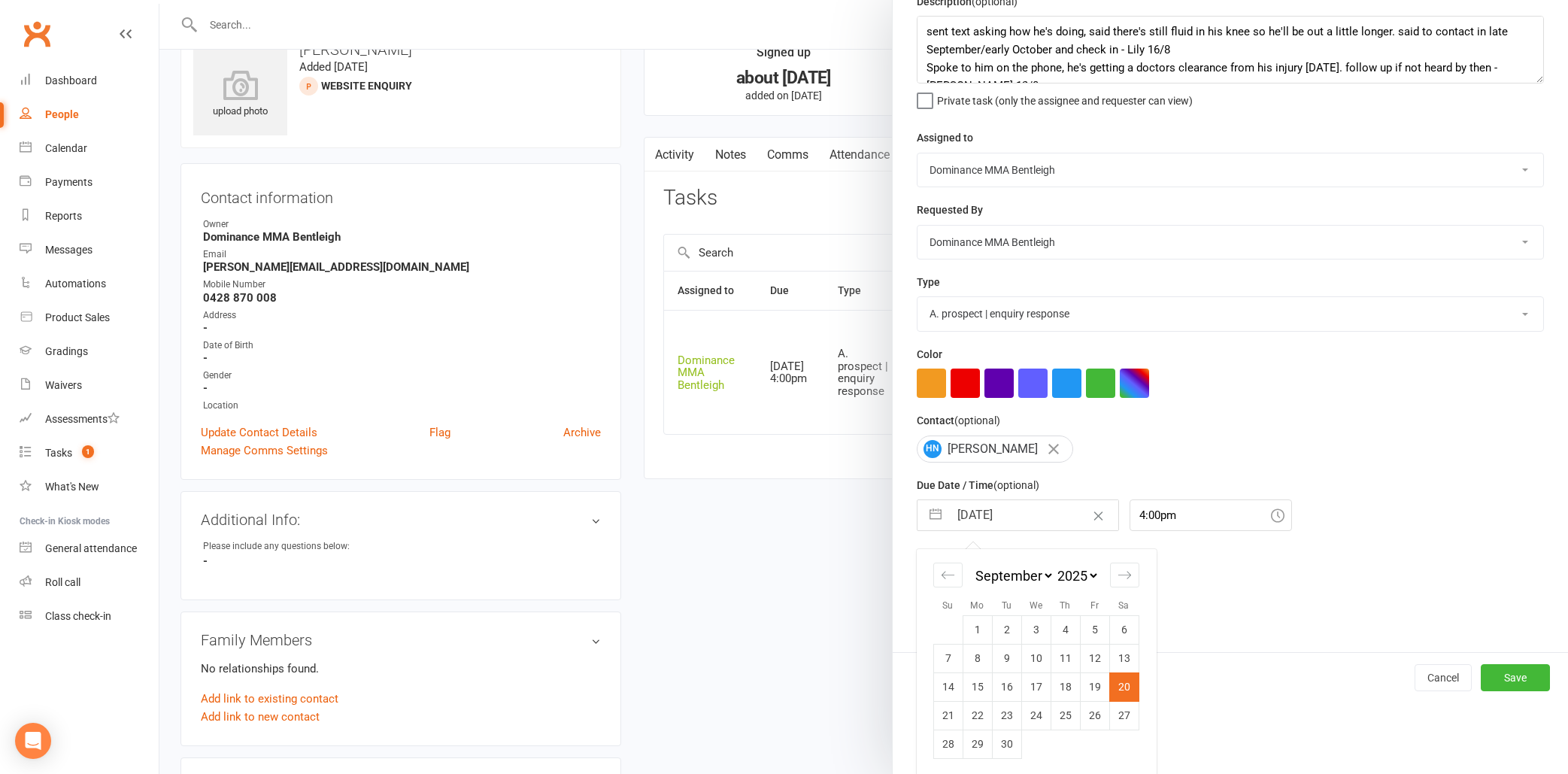
scroll to position [71, 0]
click at [1263, 614] on div "Description (optional) sent text asking how he's doing, said there's still flui…" at bounding box center [1230, 323] width 675 height 660
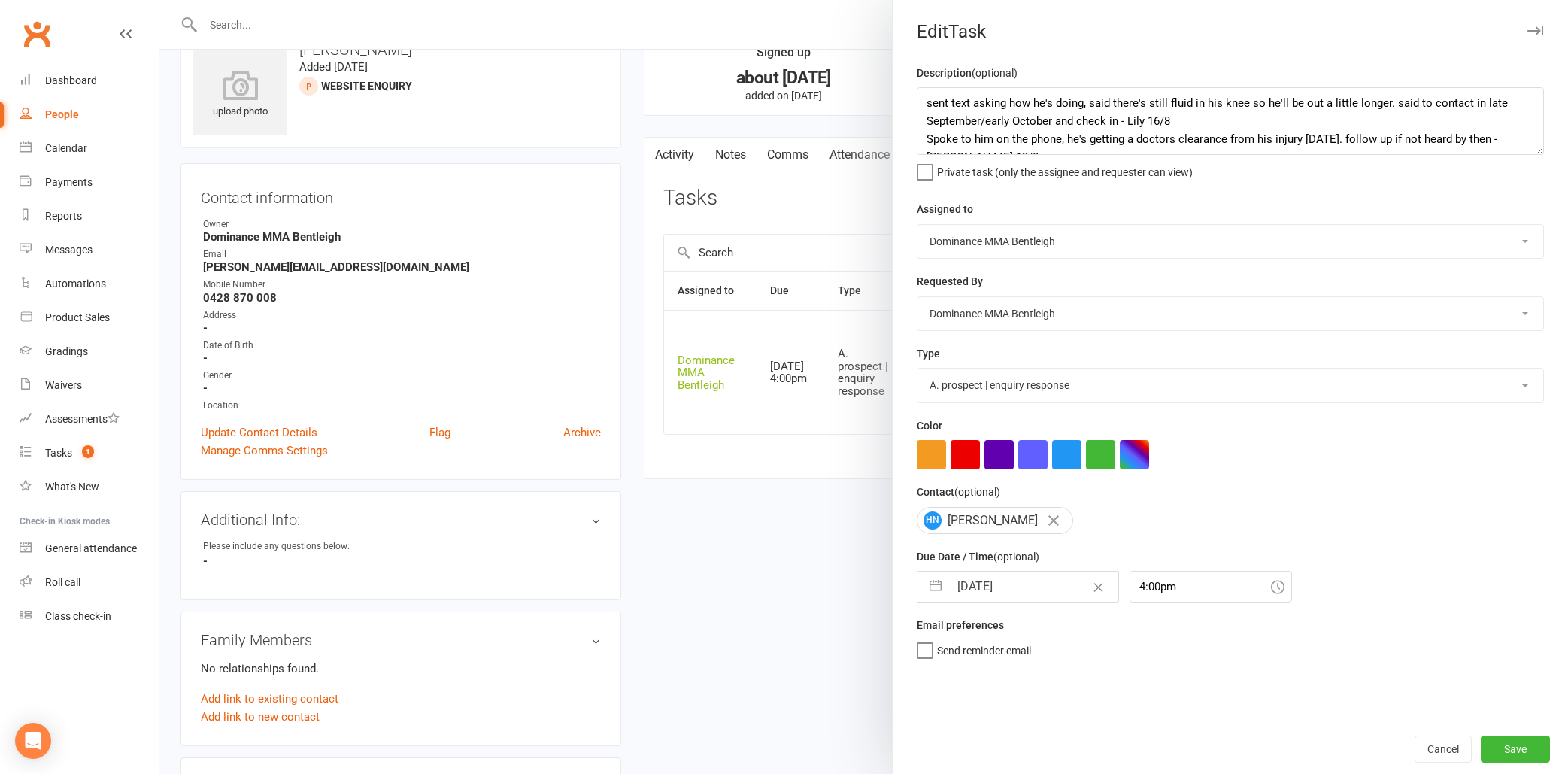
click at [977, 594] on input "20 Sep 2025" at bounding box center [1034, 587] width 169 height 30
select select "7"
select select "2025"
select select "8"
select select "2025"
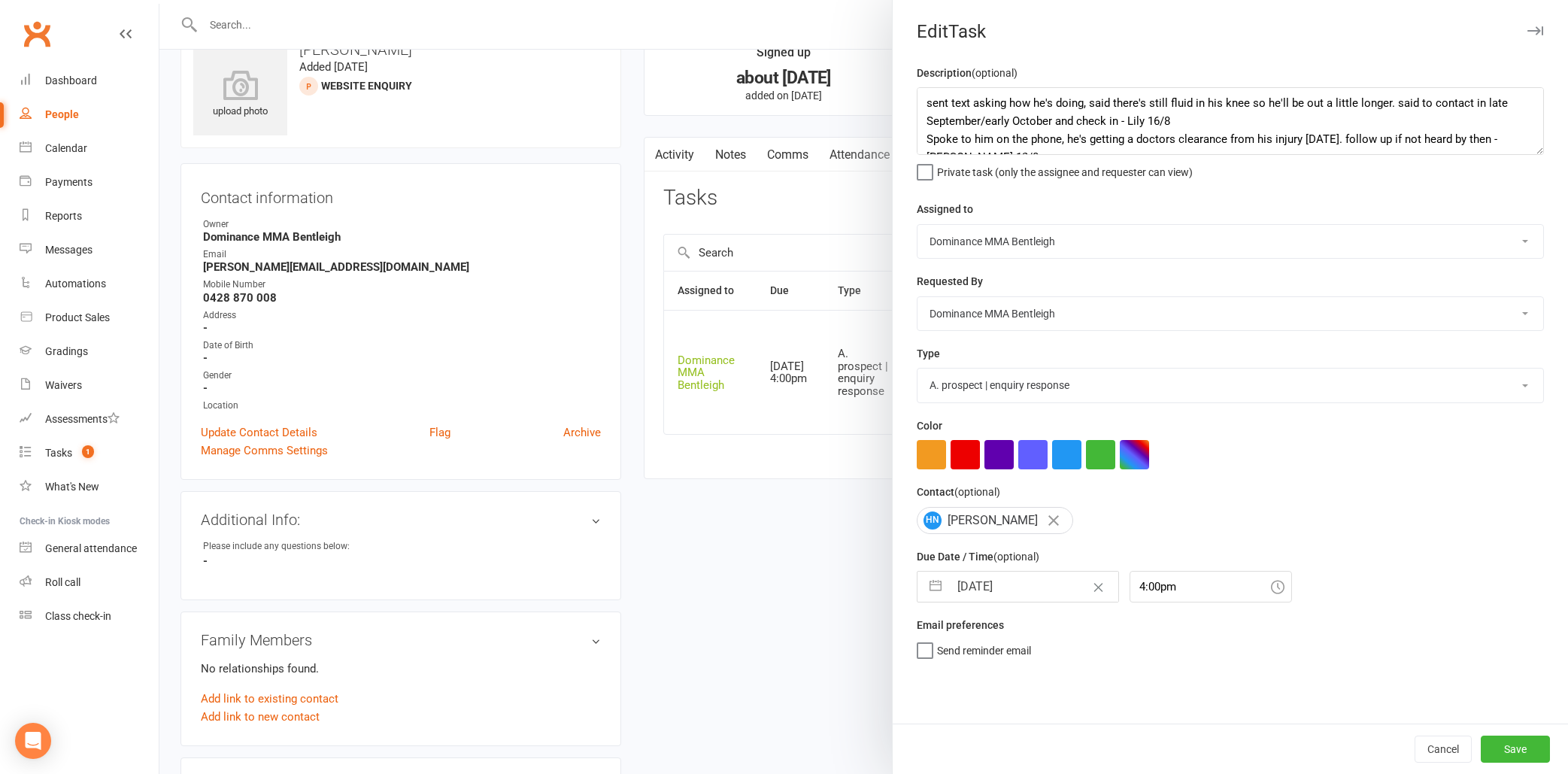
select select "9"
select select "2025"
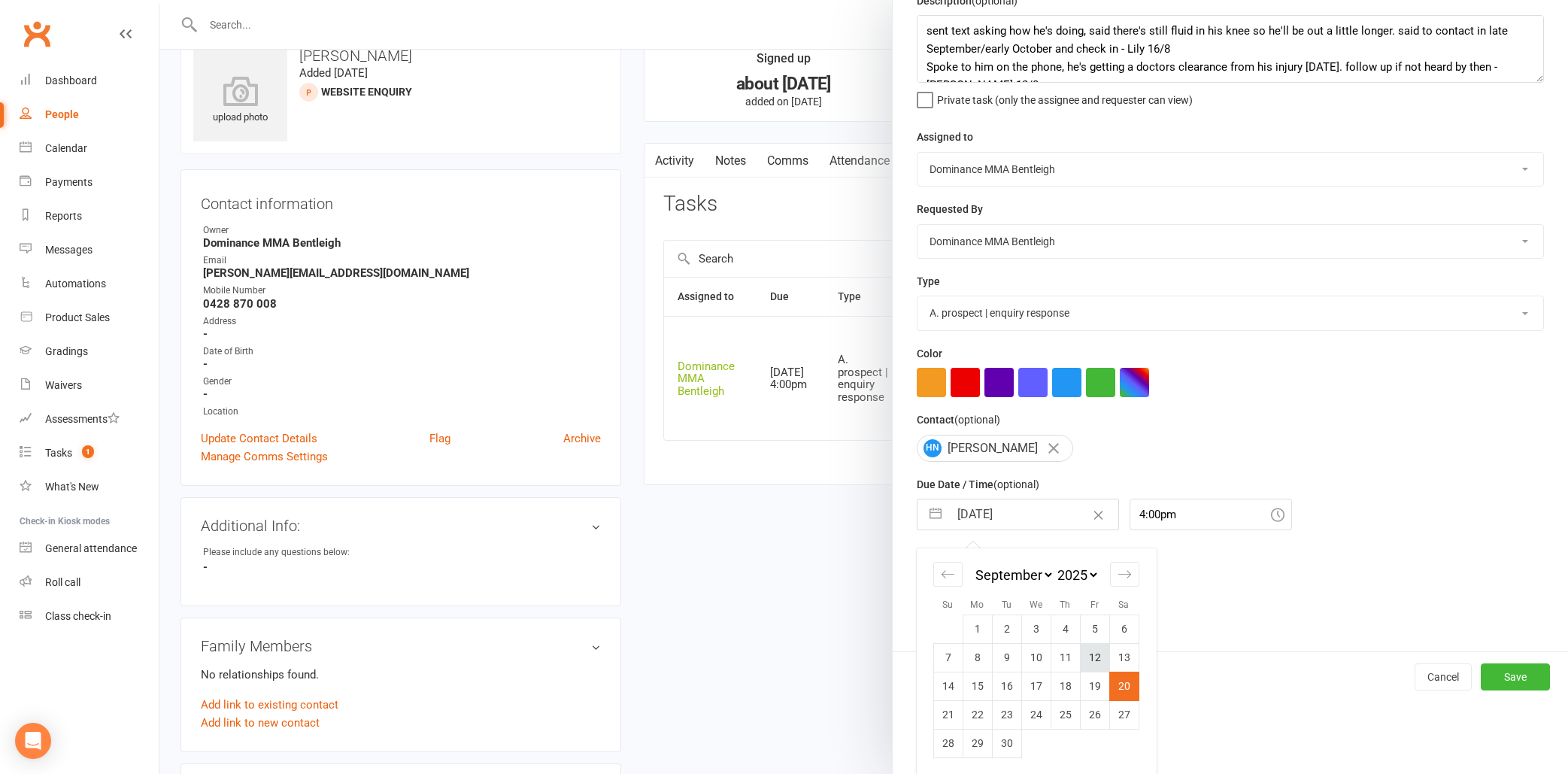
scroll to position [71, 0]
click at [1164, 507] on input "4:00pm" at bounding box center [1211, 516] width 163 height 32
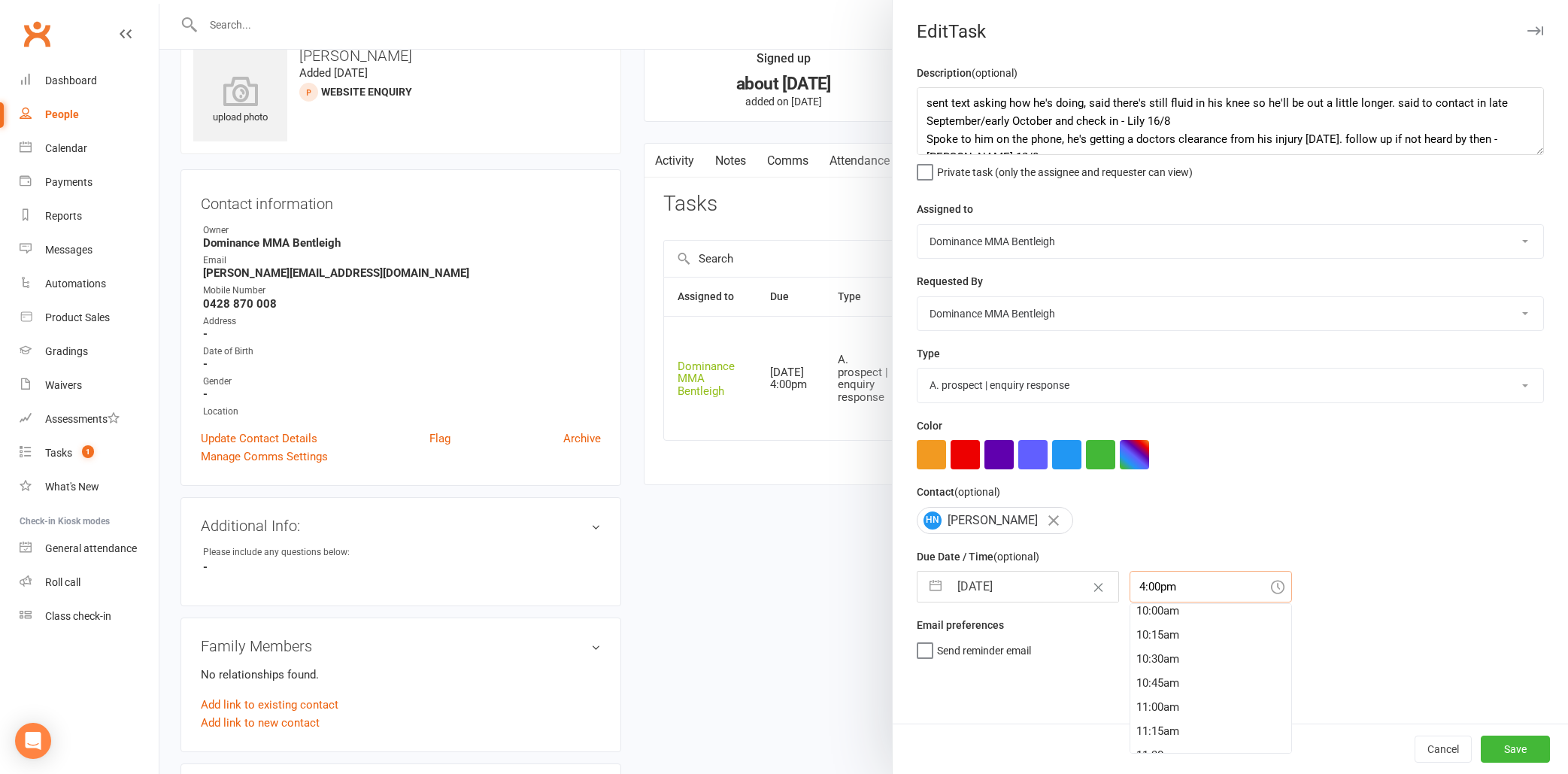
scroll to position [966, 0]
click at [1157, 632] on div "10:15am" at bounding box center [1211, 637] width 161 height 24
type input "10:15am"
click at [1523, 745] on button "Save" at bounding box center [1515, 750] width 69 height 27
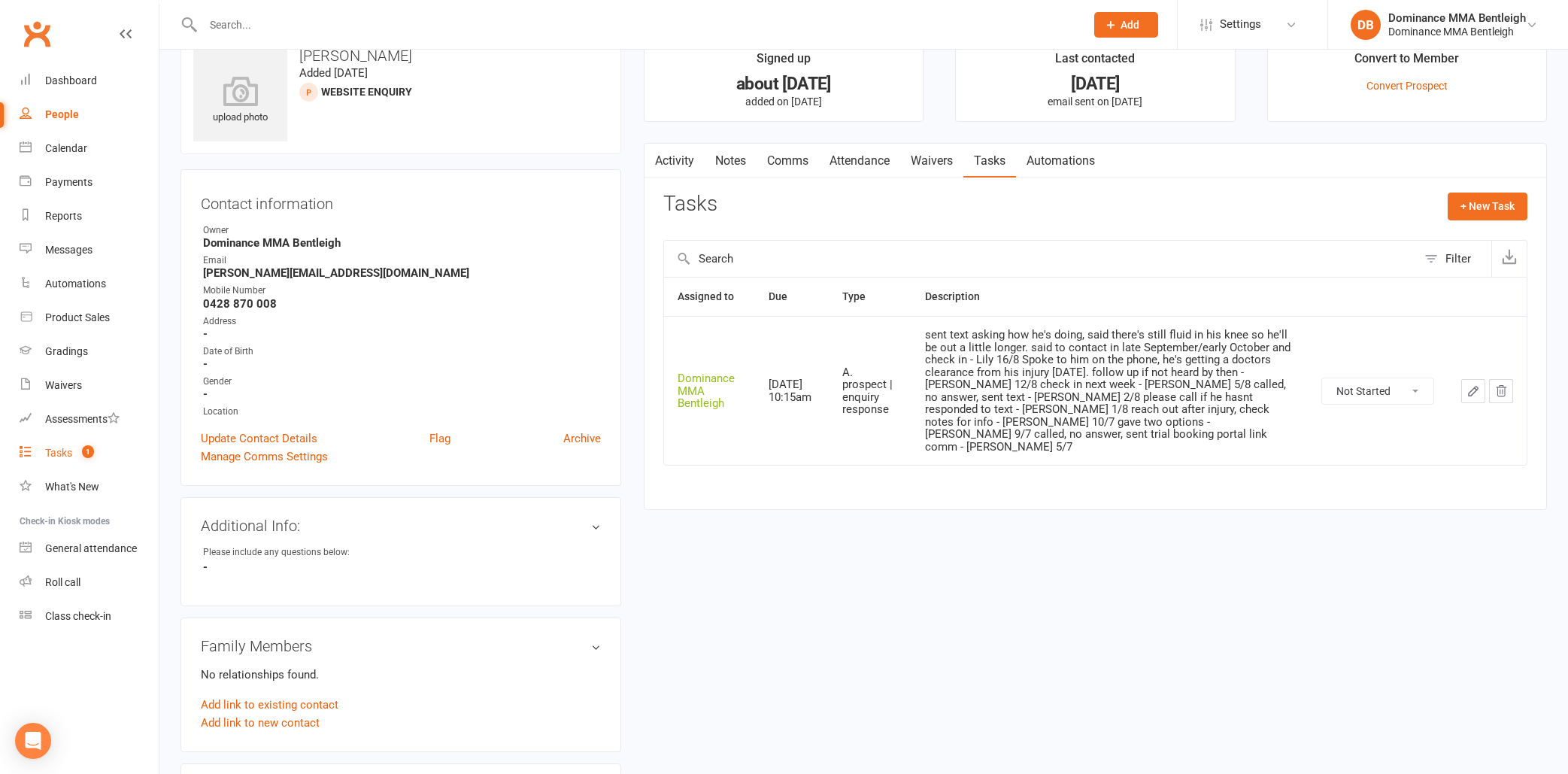
click at [82, 445] on link "Tasks 1" at bounding box center [89, 453] width 139 height 34
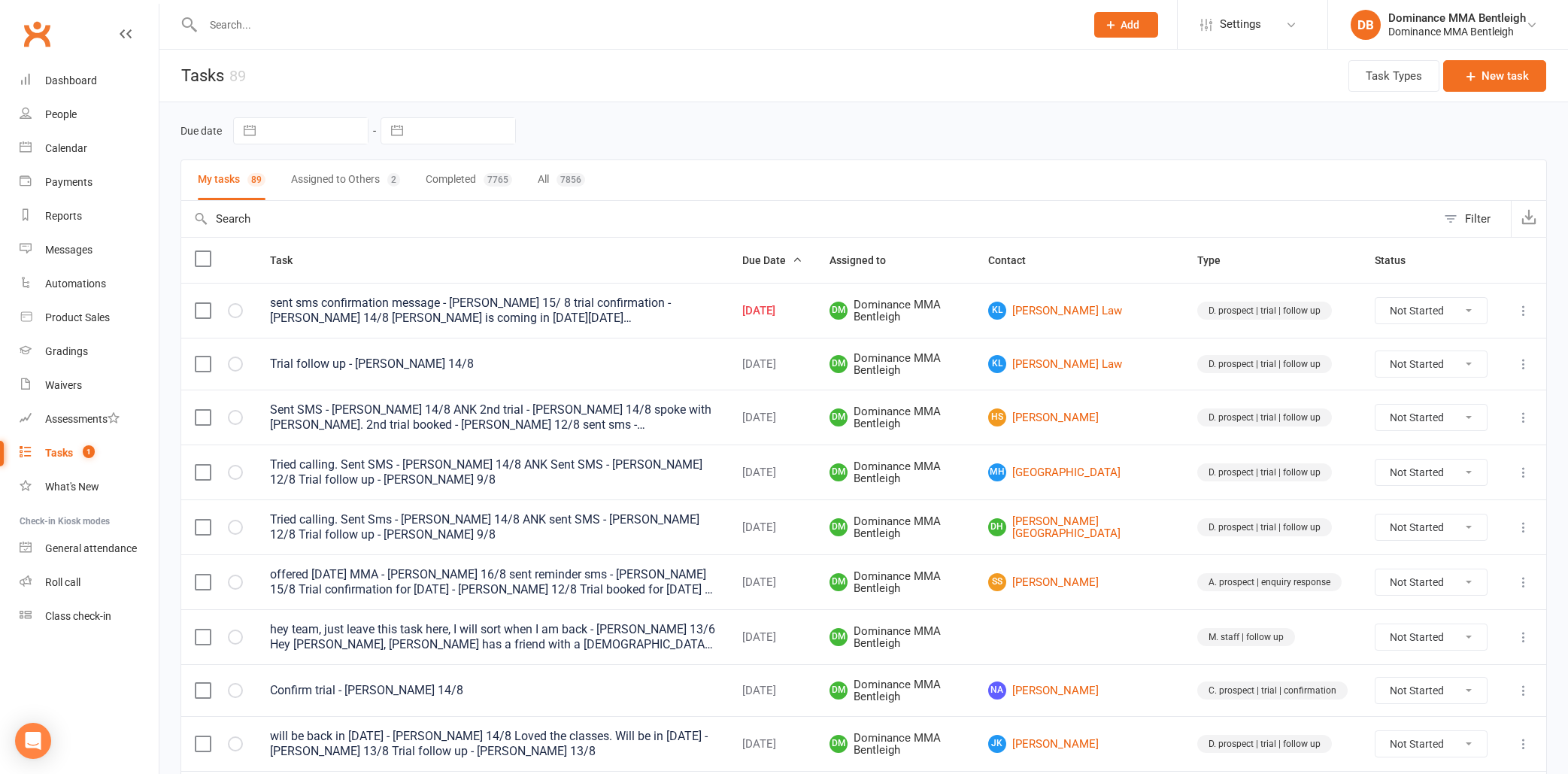
scroll to position [1, 0]
click at [517, 48] on div at bounding box center [628, 24] width 894 height 49
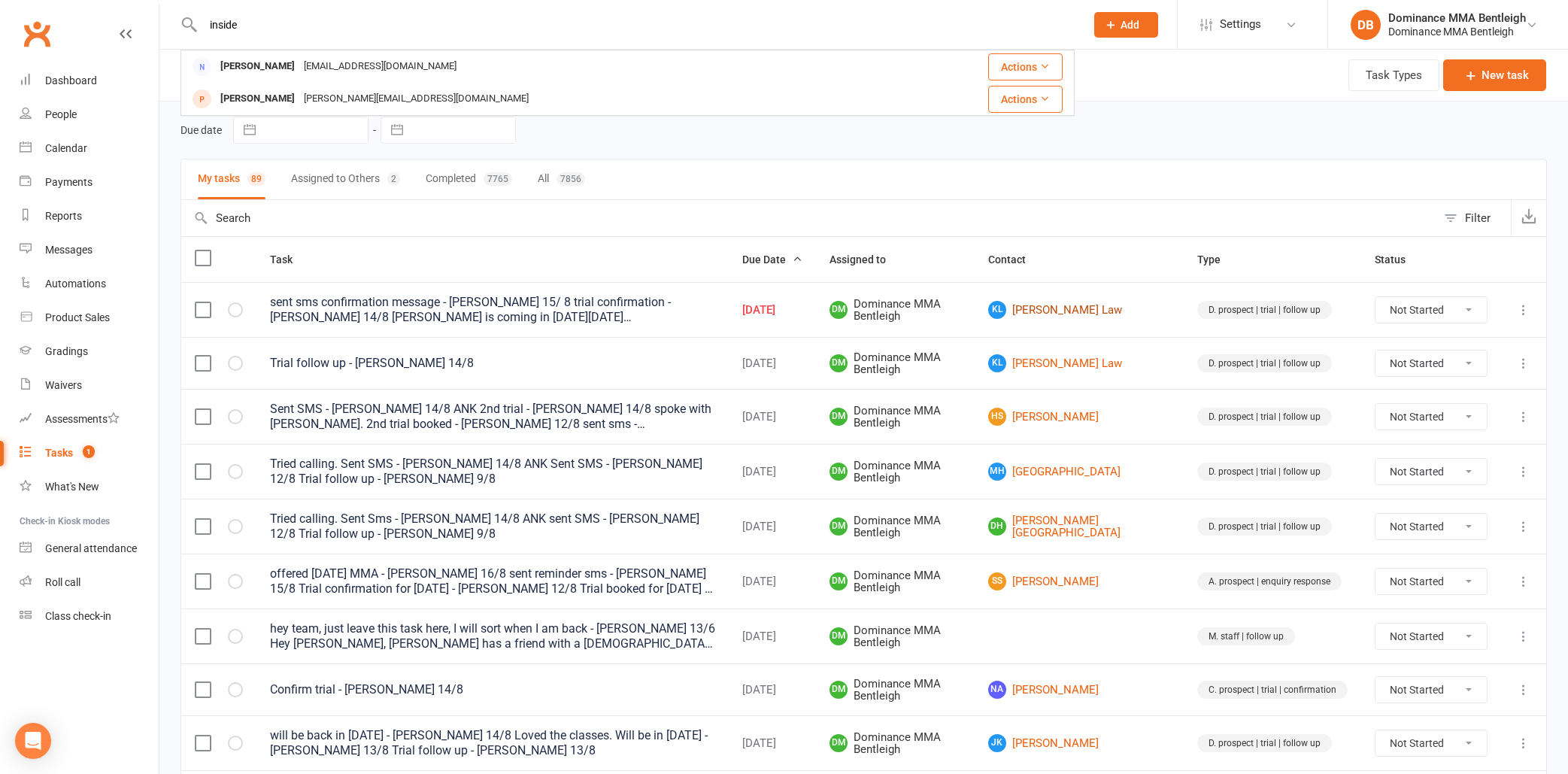
type input "inside"
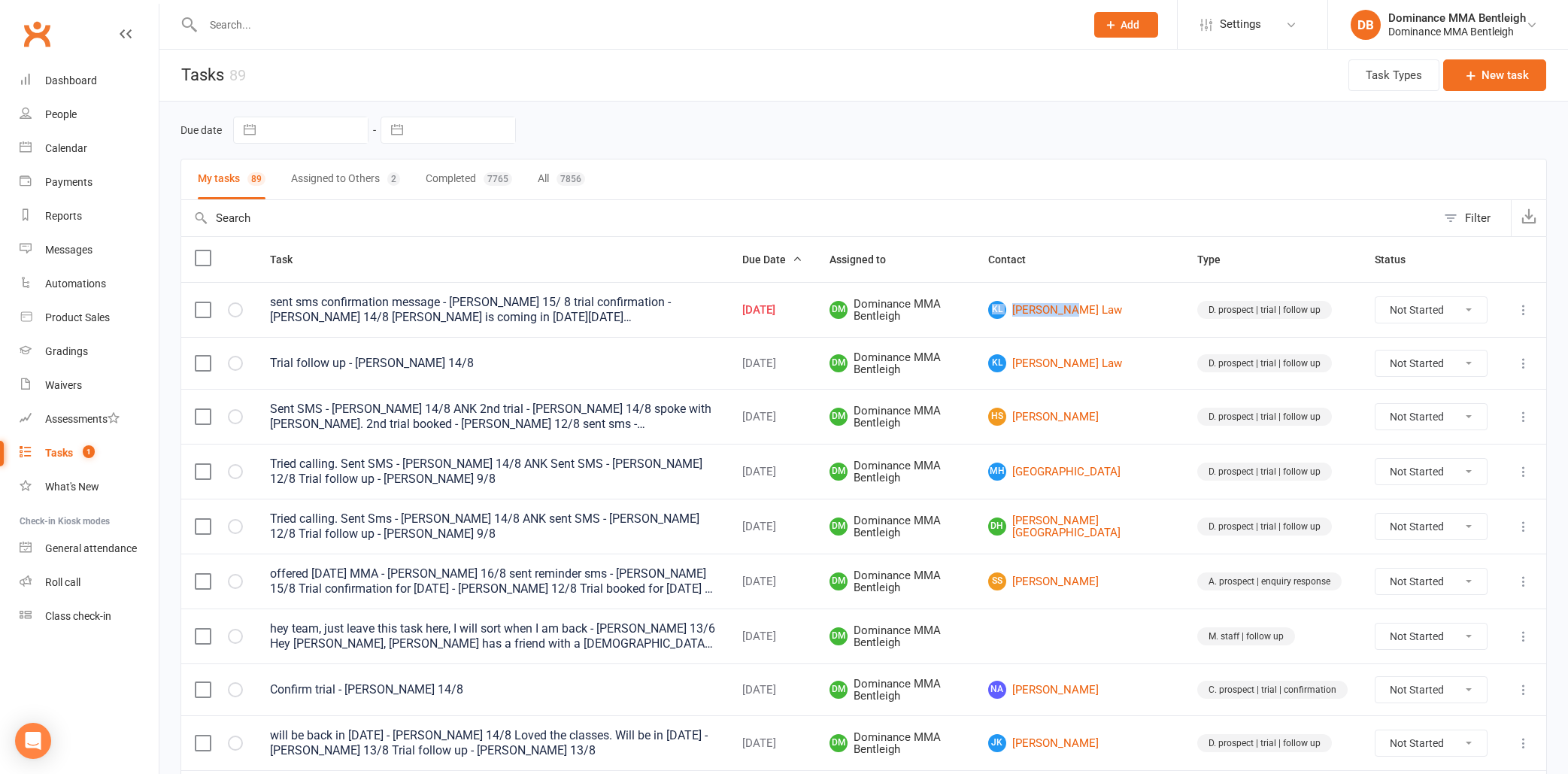
scroll to position [2, 0]
click at [905, 90] on header "Tasks 89 Task Types New task" at bounding box center [863, 74] width 1409 height 53
select select "unstarted"
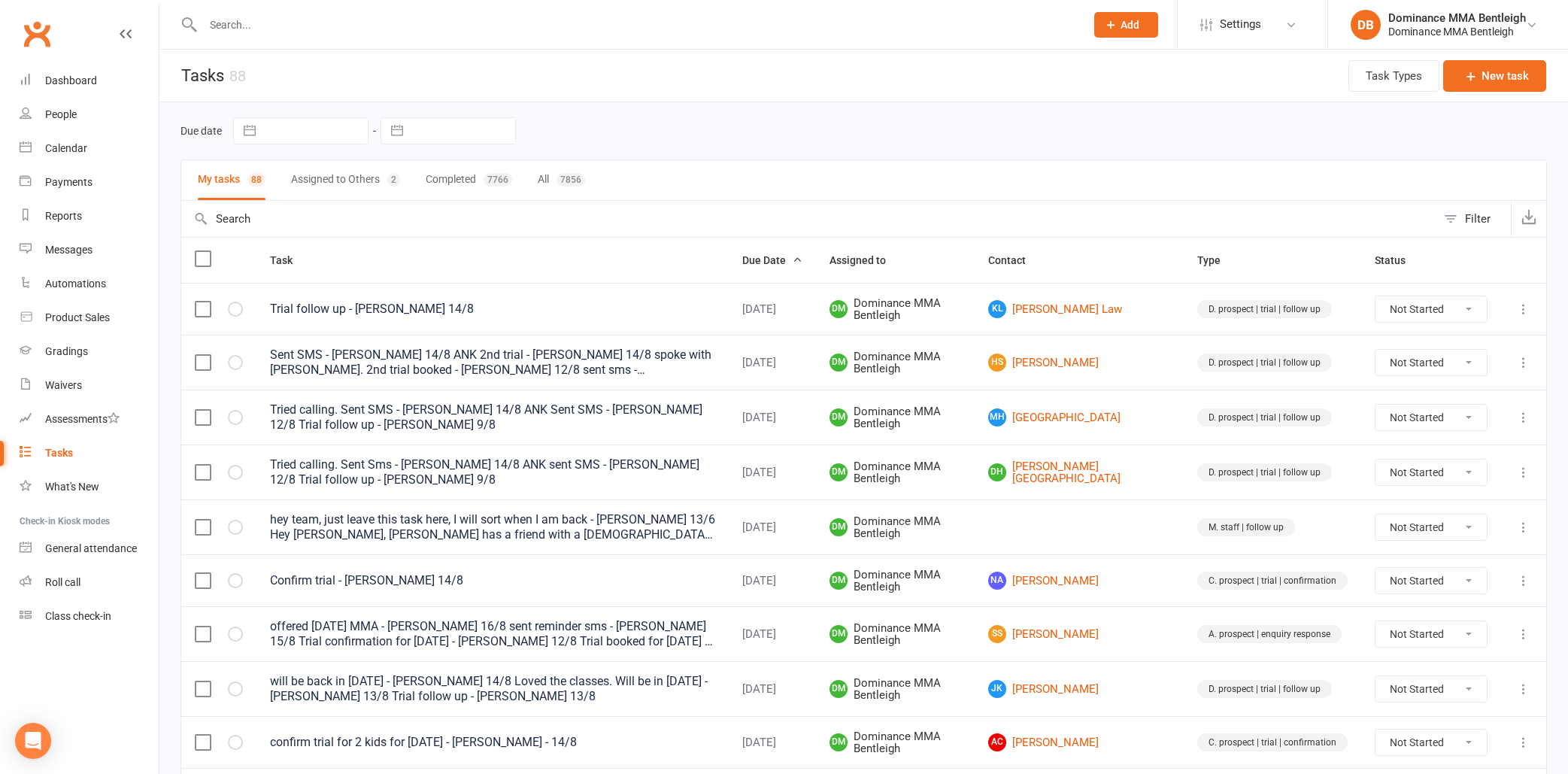
scroll to position [0, 0]
click at [671, 115] on div "Due date Navigate forward to interact with the calendar and select a date. Pres…" at bounding box center [863, 131] width 1367 height 57
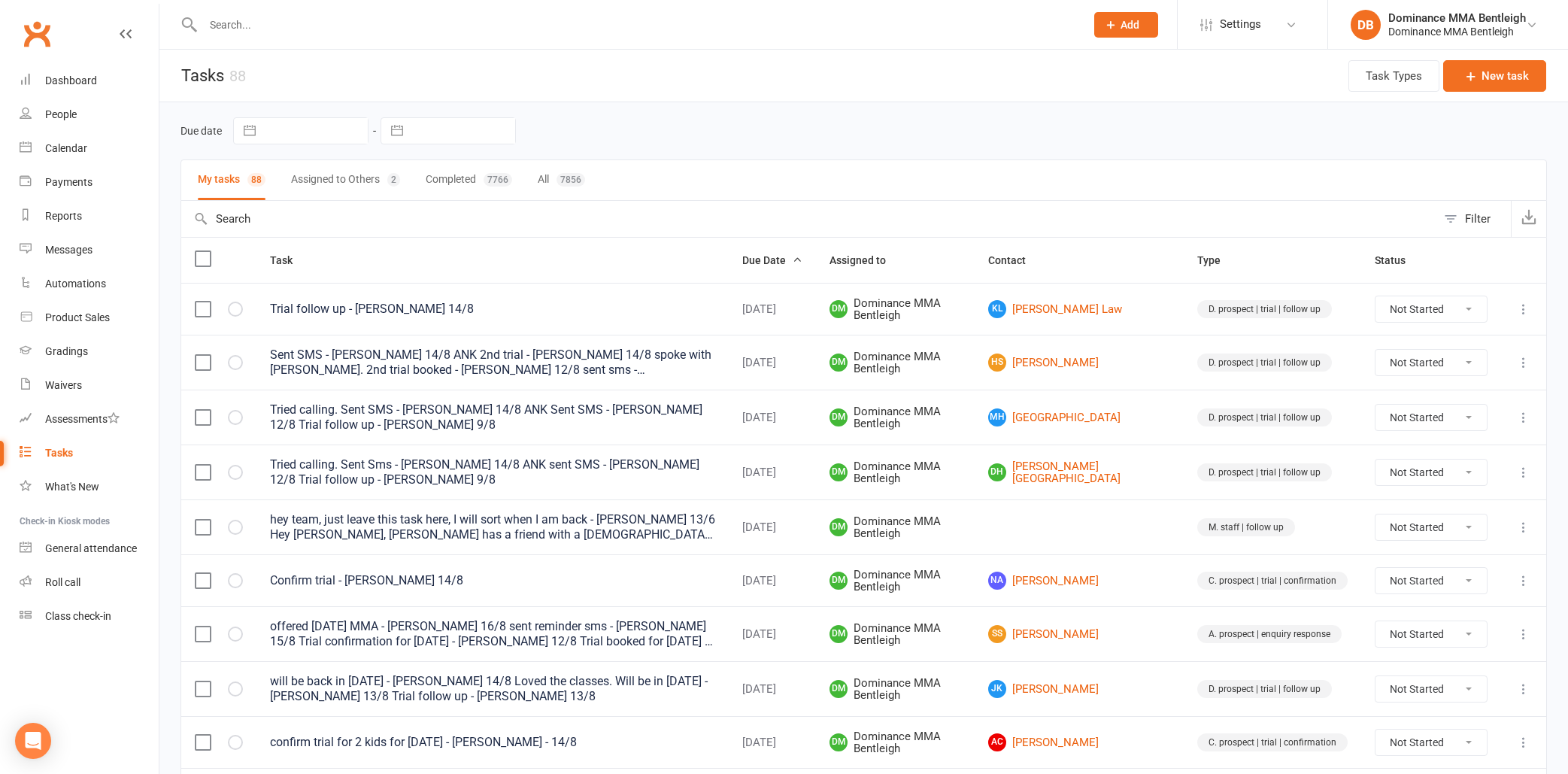
click at [671, 115] on div "Due date Navigate forward to interact with the calendar and select a date. Pres…" at bounding box center [863, 131] width 1367 height 57
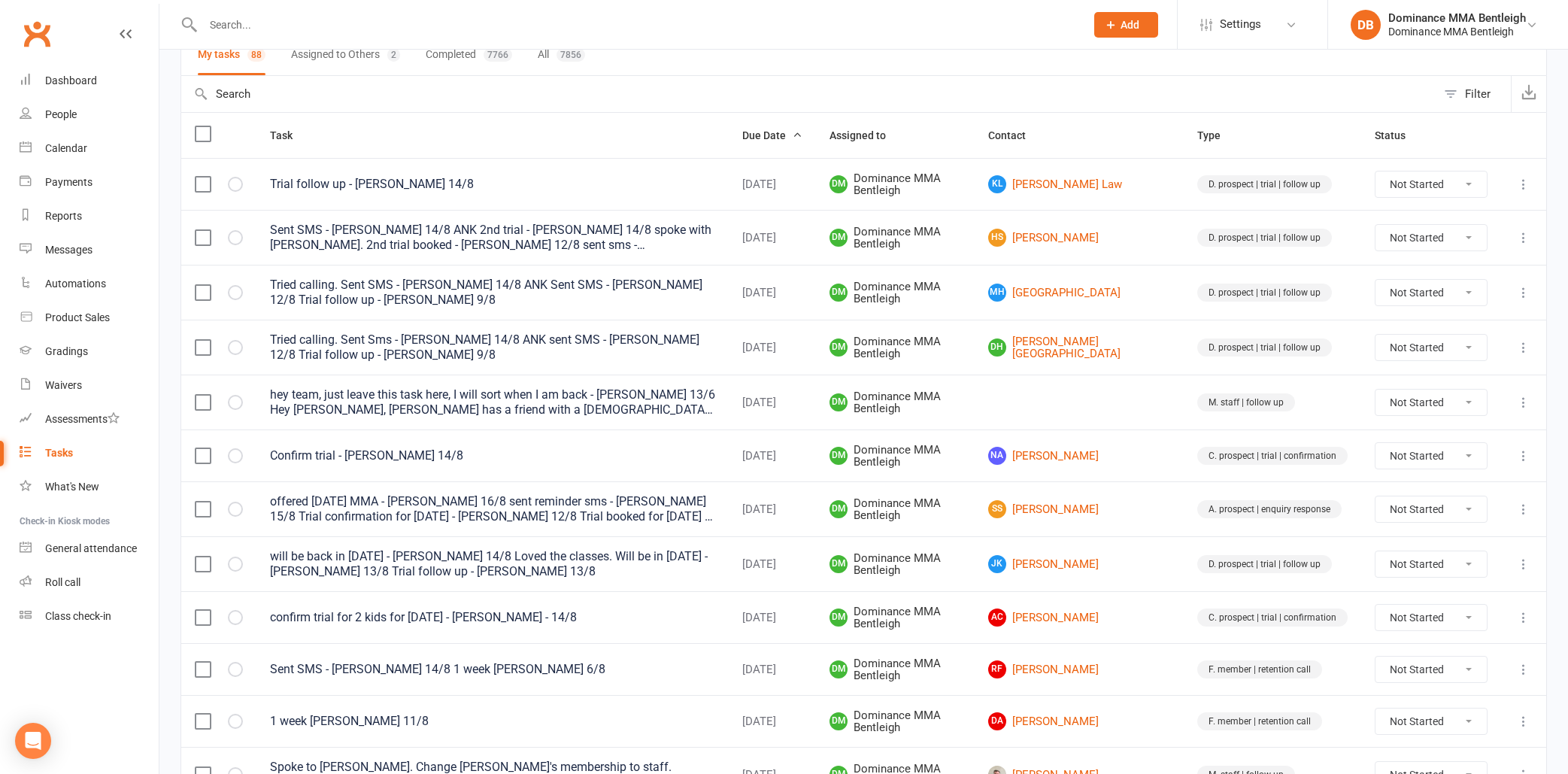
scroll to position [126, 0]
click at [671, 115] on th "Task" at bounding box center [492, 135] width 472 height 45
drag, startPoint x: 671, startPoint y: 117, endPoint x: 664, endPoint y: 127, distance: 12.2
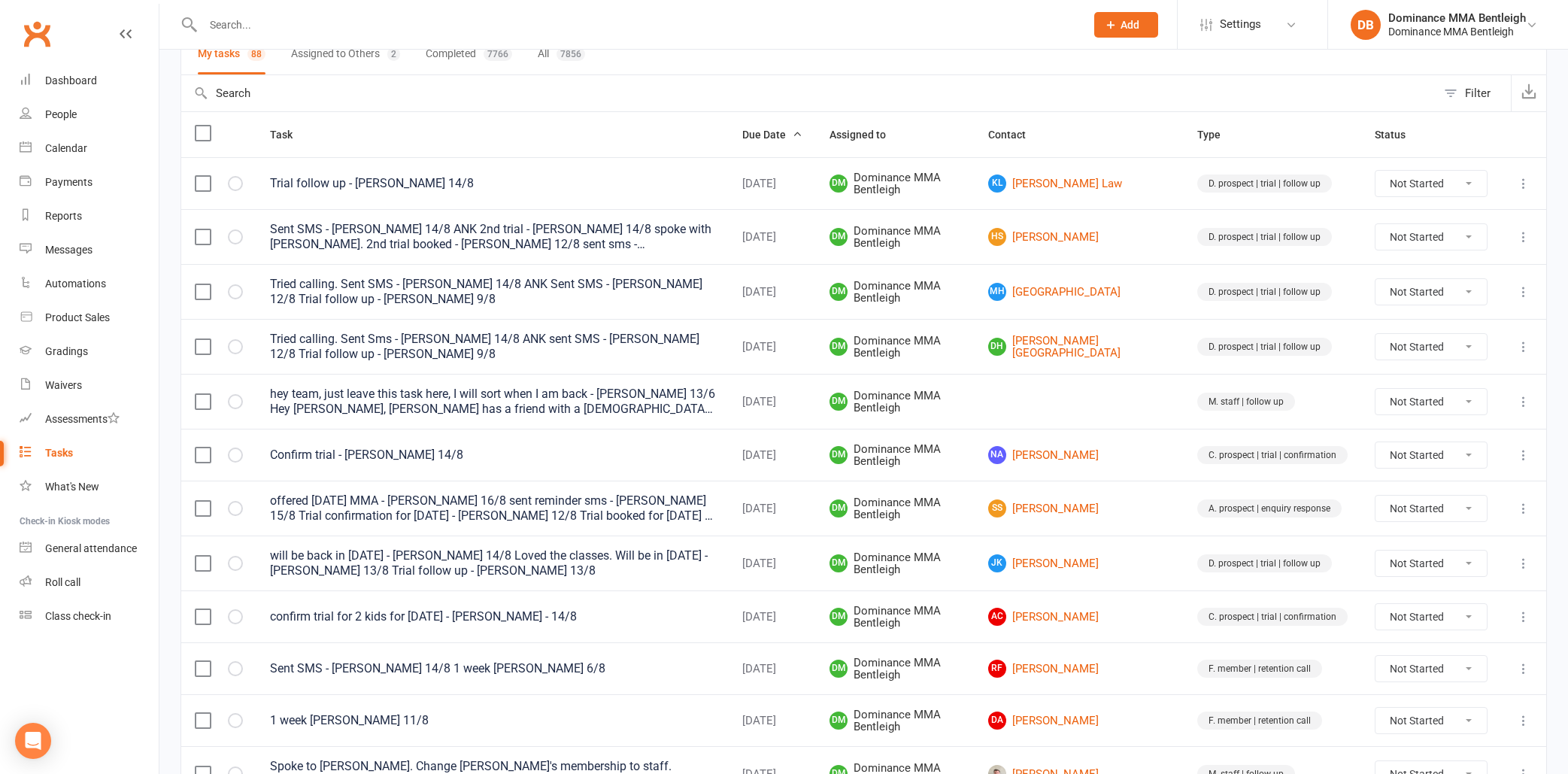
click at [665, 127] on th "Task" at bounding box center [492, 135] width 472 height 45
click at [664, 127] on th "Task" at bounding box center [492, 135] width 472 height 45
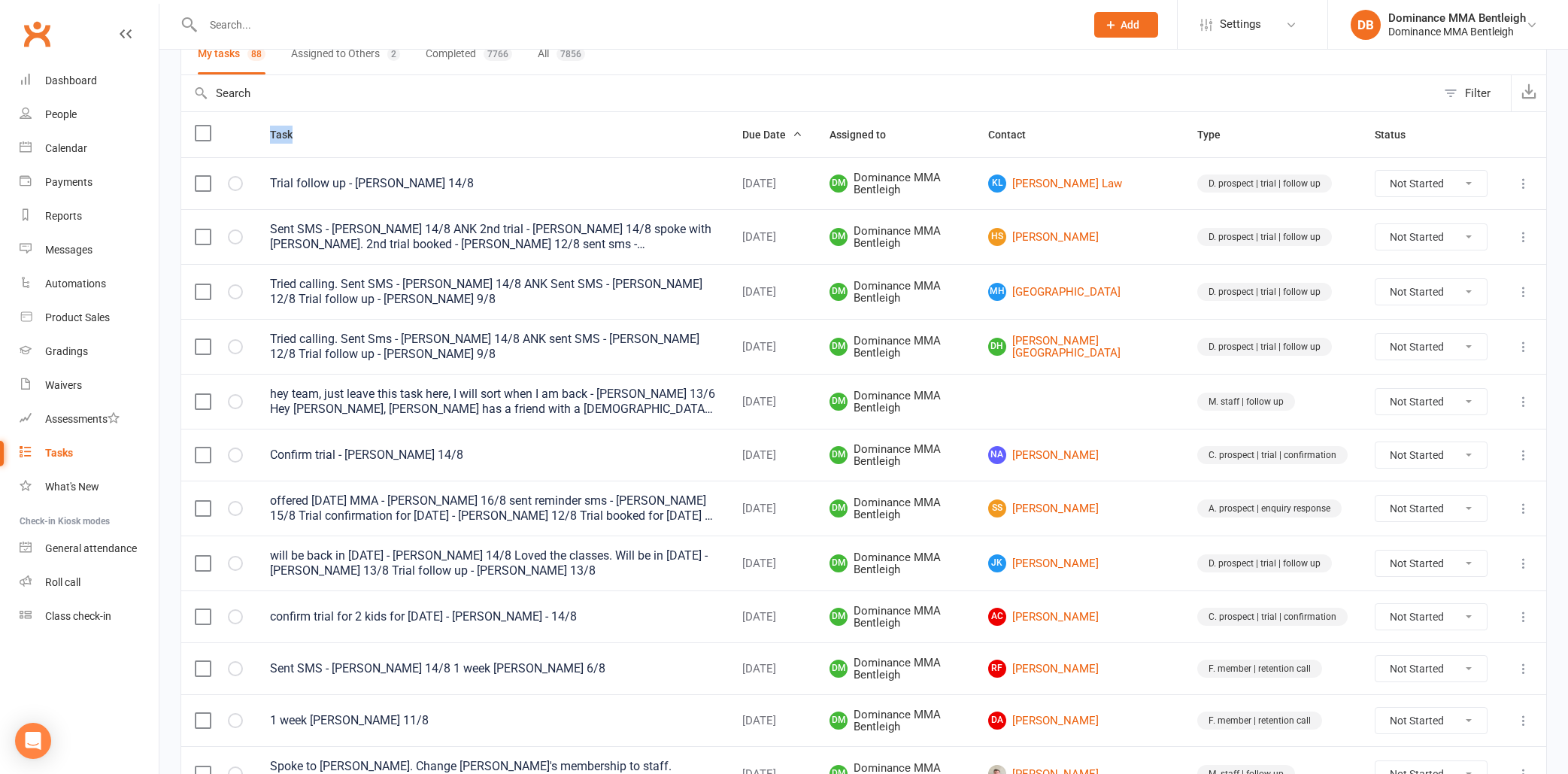
click at [664, 127] on th "Task" at bounding box center [492, 135] width 472 height 45
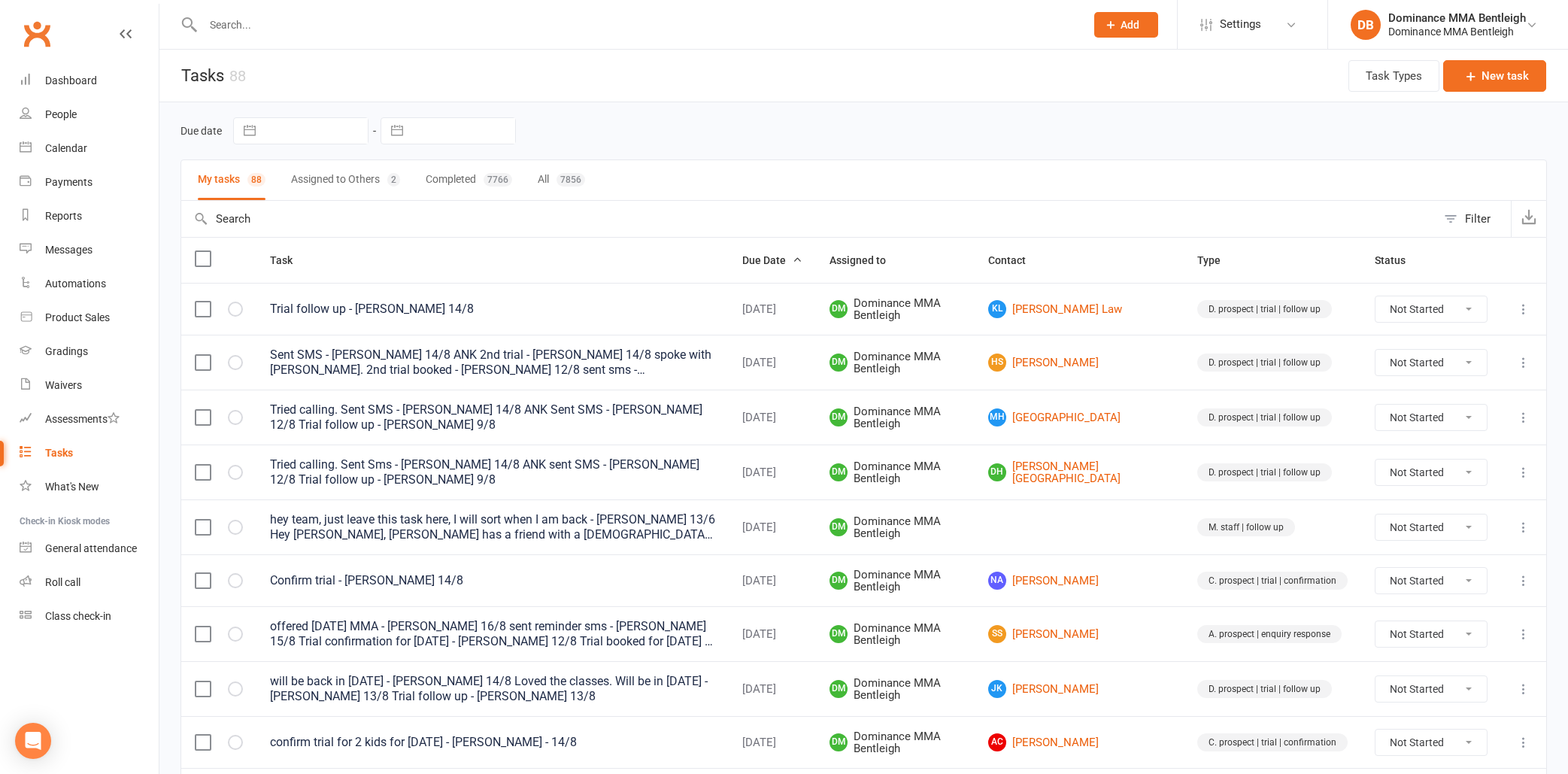
scroll to position [0, 0]
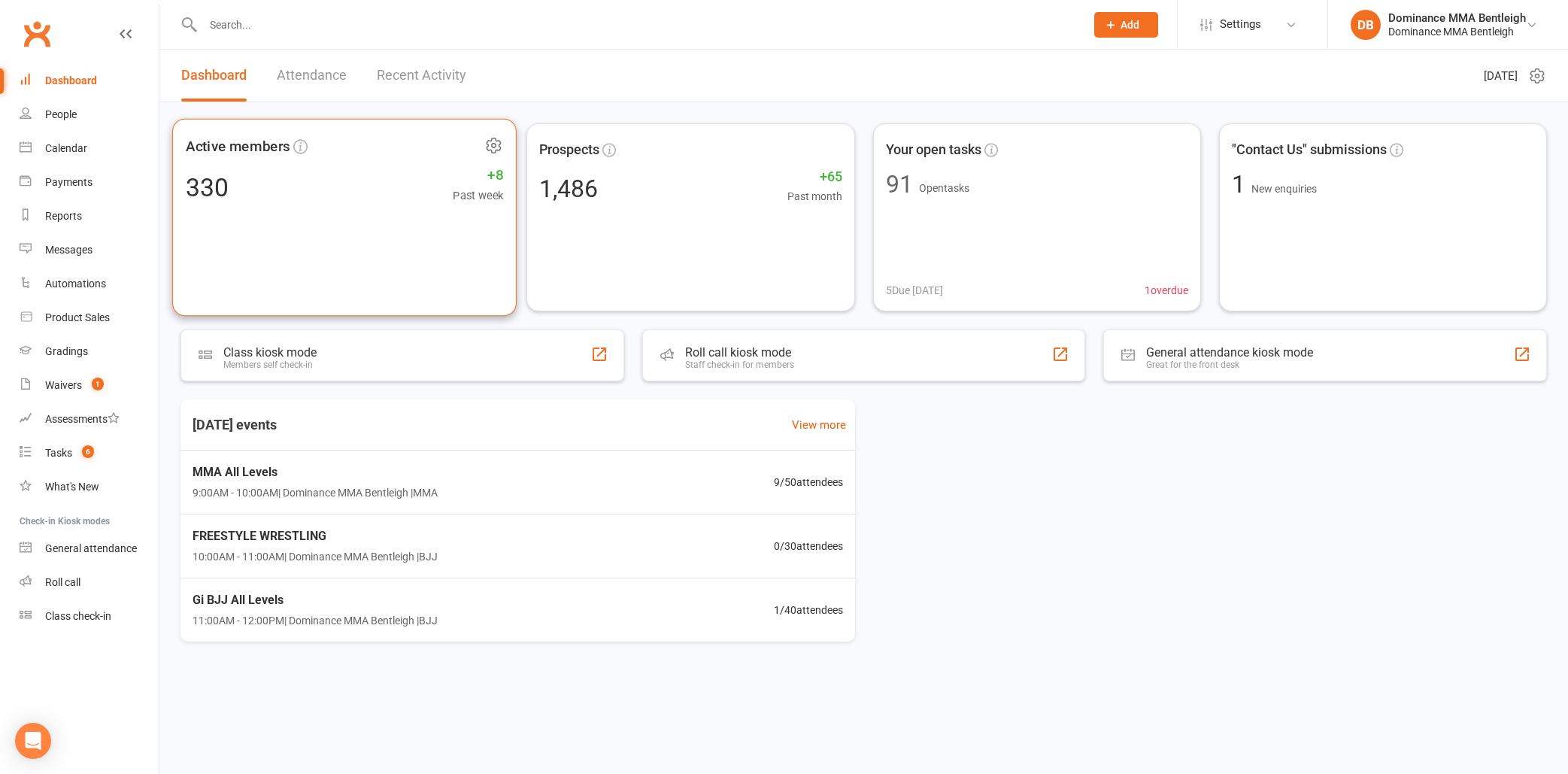
click at [493, 137] on icon at bounding box center [493, 145] width 18 height 18
click at [73, 386] on div "Waivers" at bounding box center [64, 385] width 37 height 12
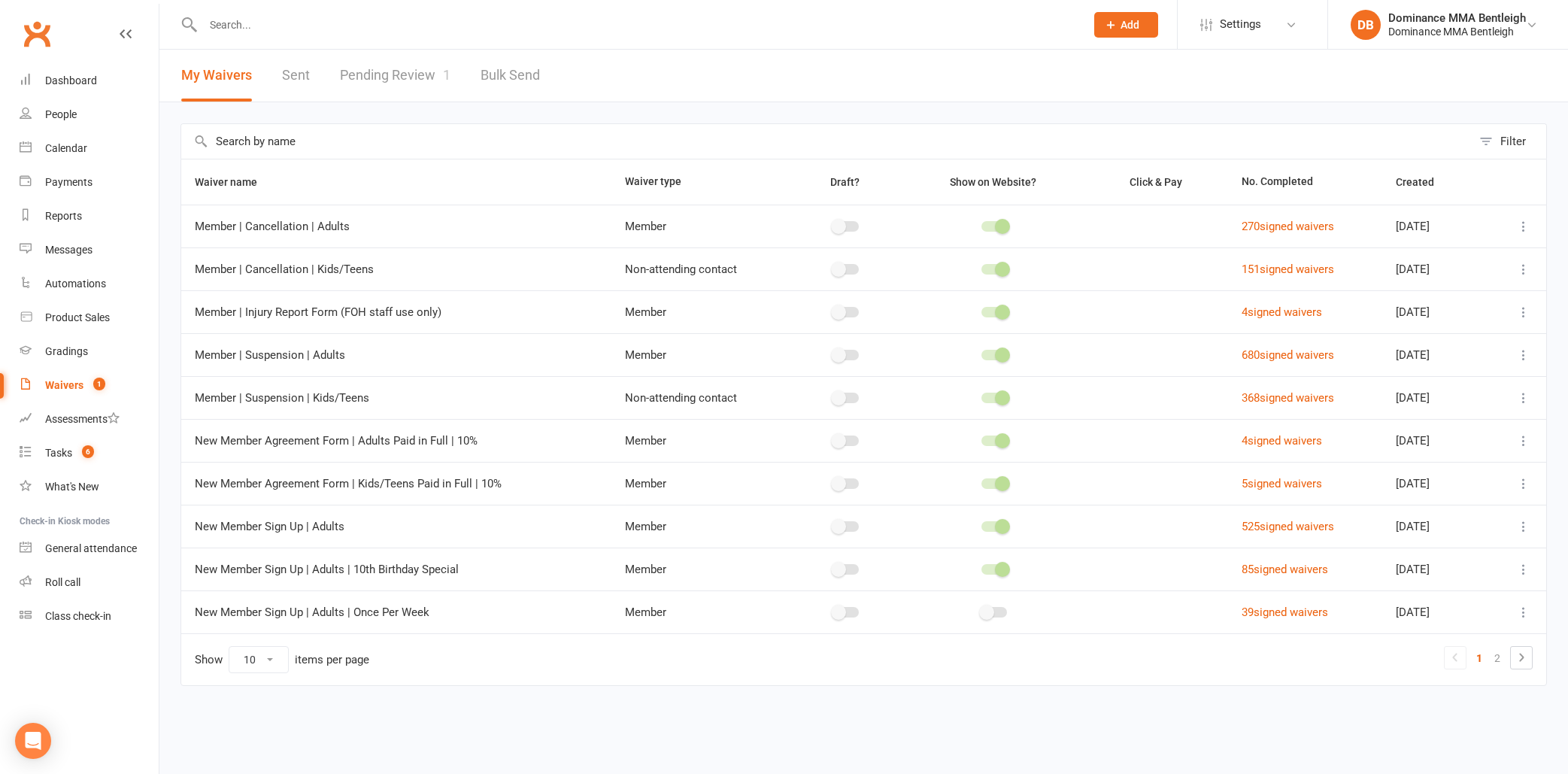
click at [417, 76] on link "Pending Review 1" at bounding box center [395, 76] width 111 height 52
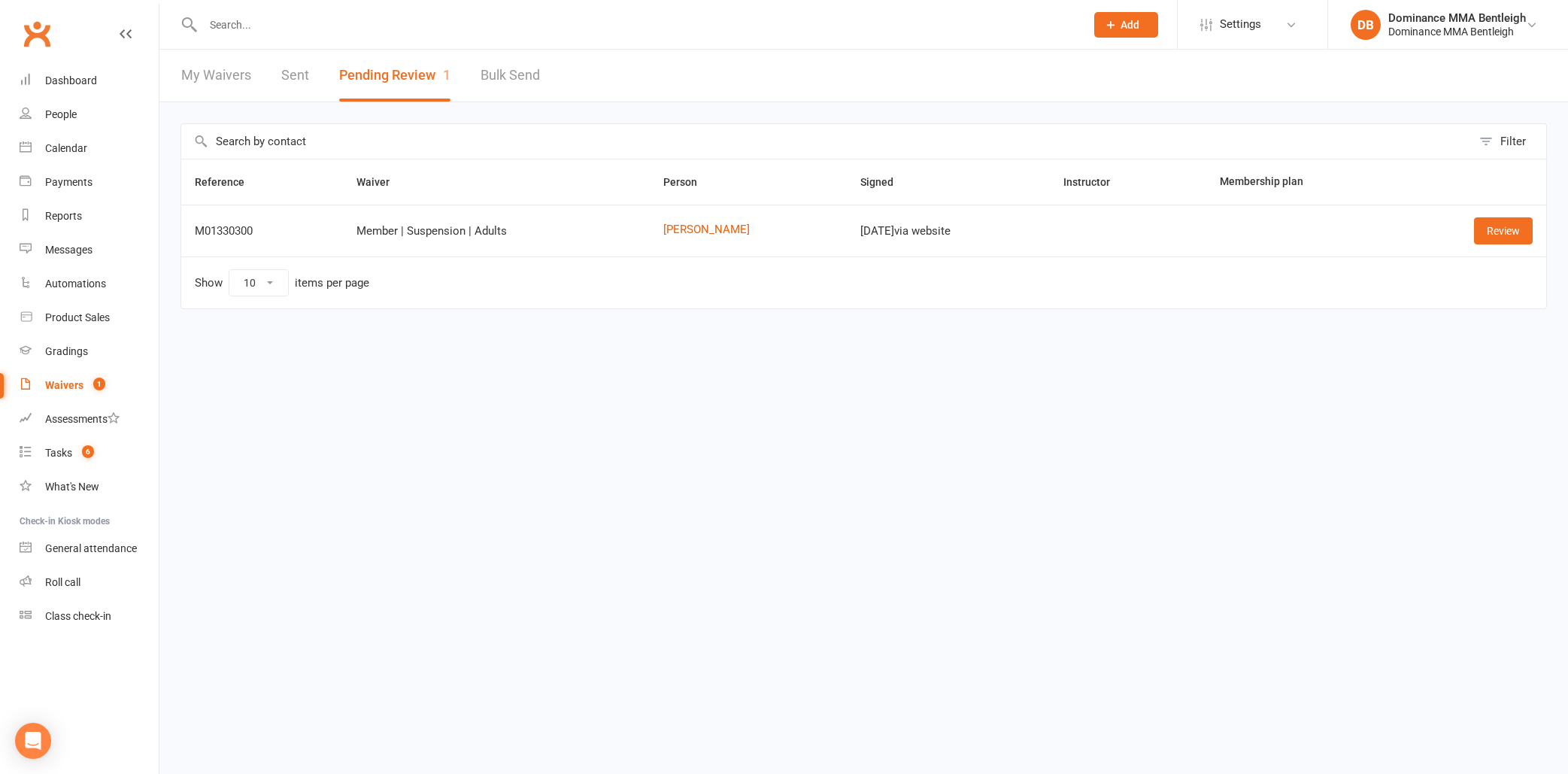
click at [1491, 229] on link "Review" at bounding box center [1503, 231] width 59 height 27
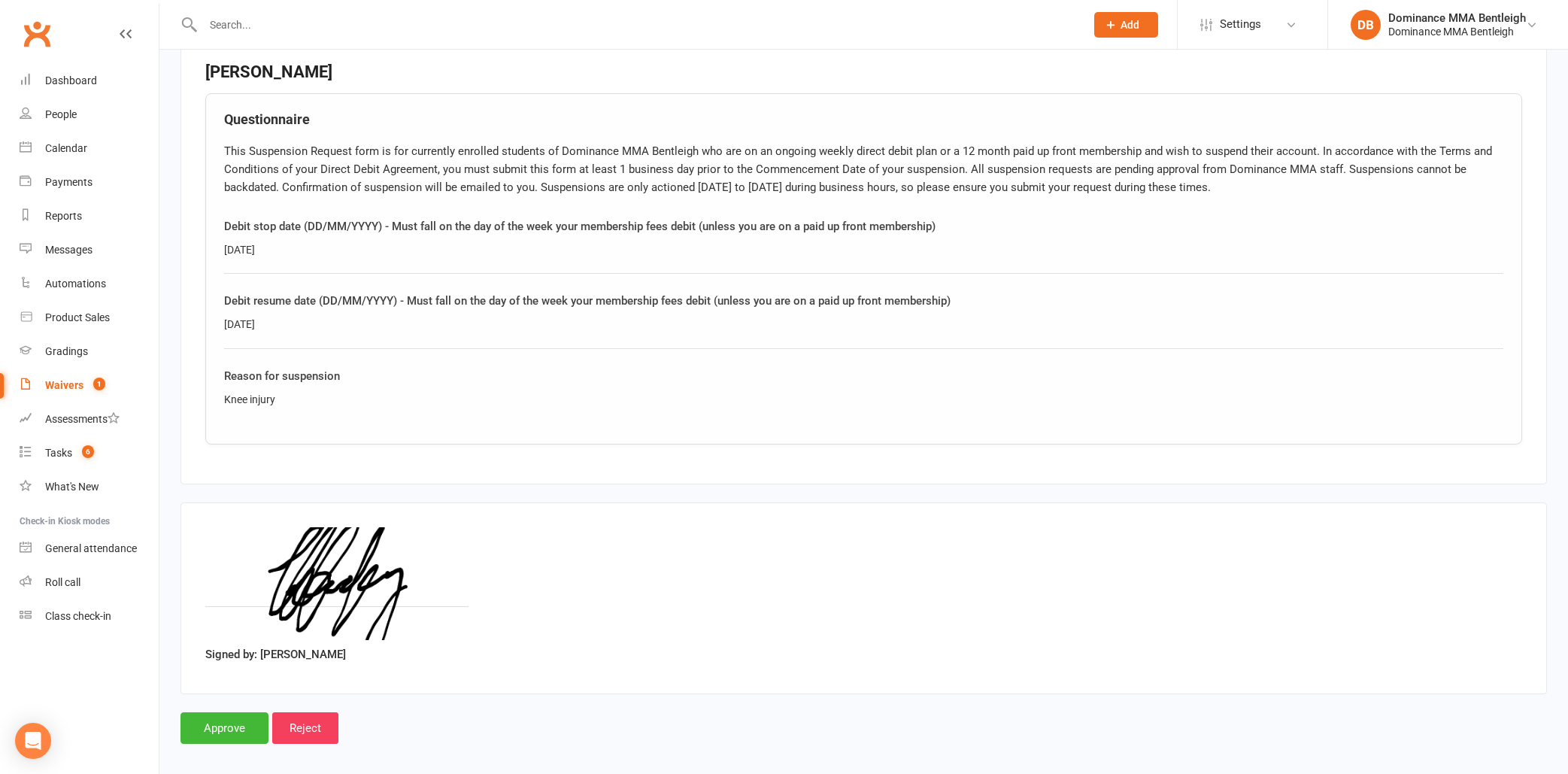
scroll to position [704, 0]
click at [248, 715] on input "Approve" at bounding box center [224, 726] width 88 height 32
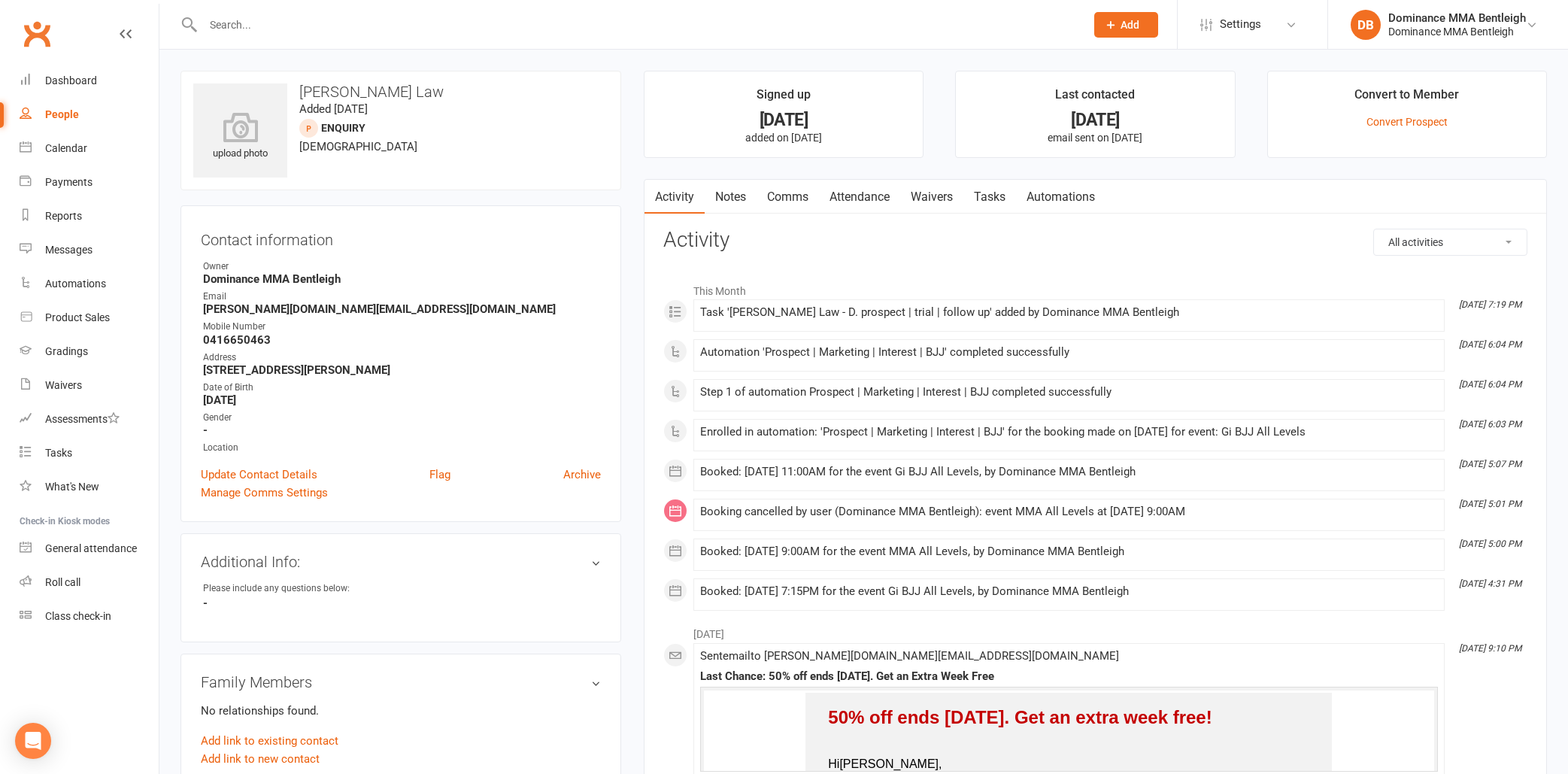
click at [995, 211] on link "Tasks" at bounding box center [989, 196] width 53 height 34
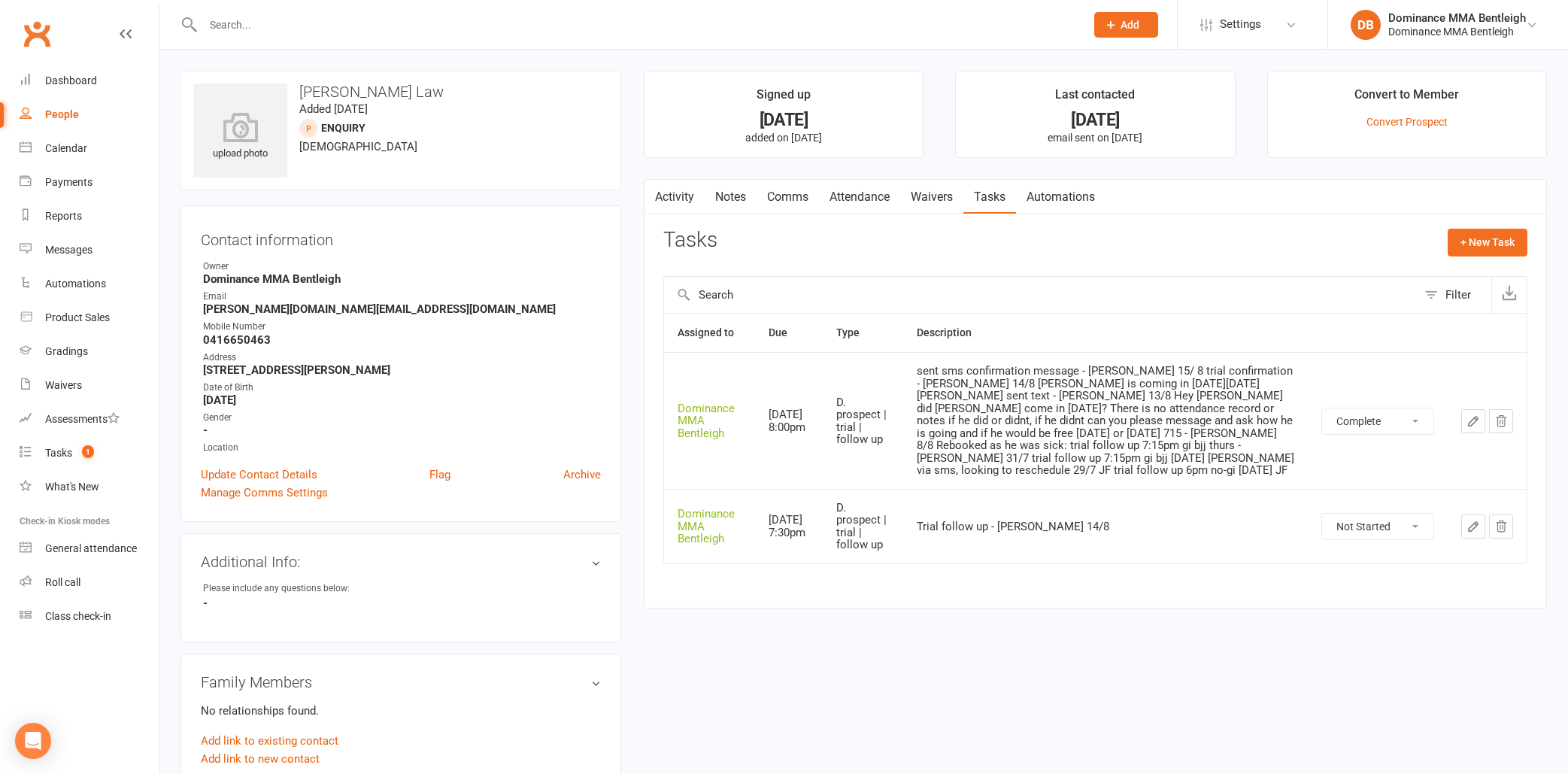
select select "unstarted"
